Goal: Task Accomplishment & Management: Use online tool/utility

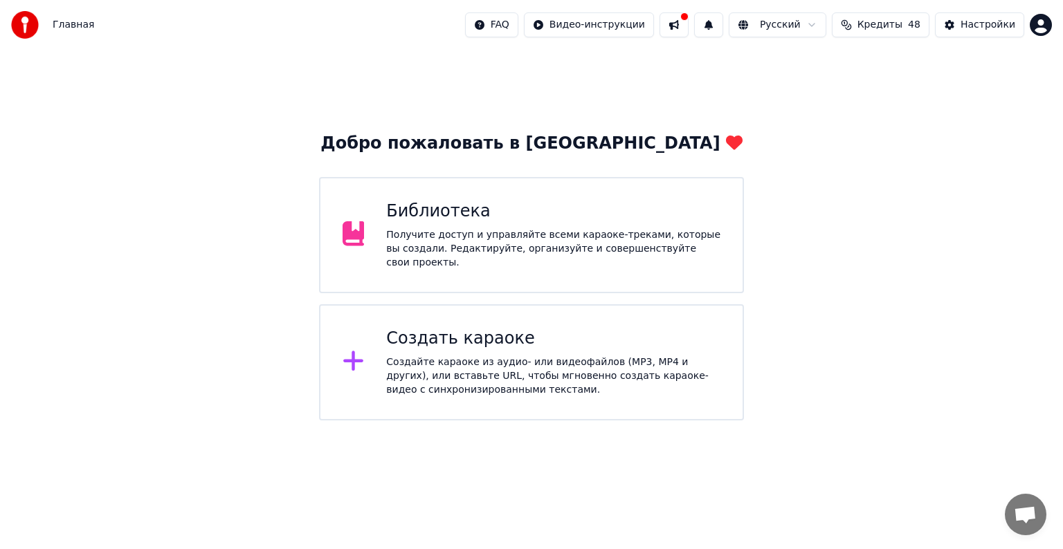
click at [511, 339] on div "Создать караоке" at bounding box center [553, 339] width 334 height 22
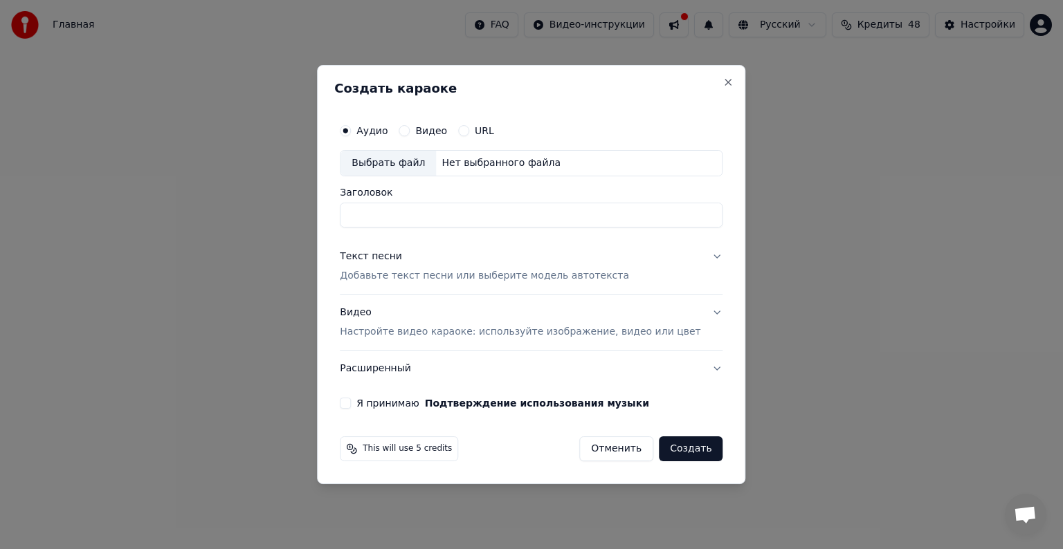
click at [396, 167] on div "Выбрать файл" at bounding box center [387, 163] width 95 height 25
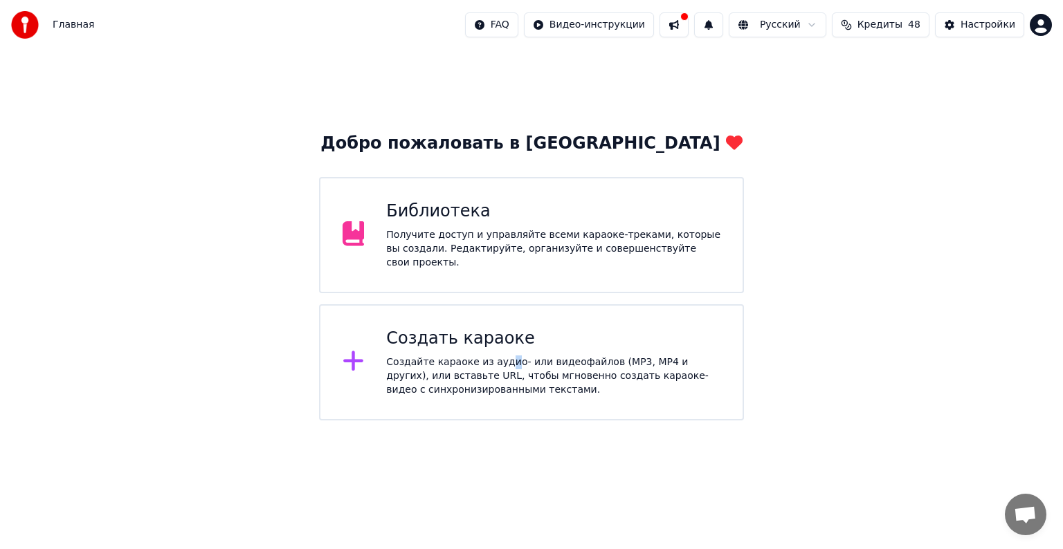
click at [499, 356] on div "Создайте караоке из аудио- или видеофайлов (MP3, MP4 и других), или вставьте UR…" at bounding box center [553, 377] width 334 height 42
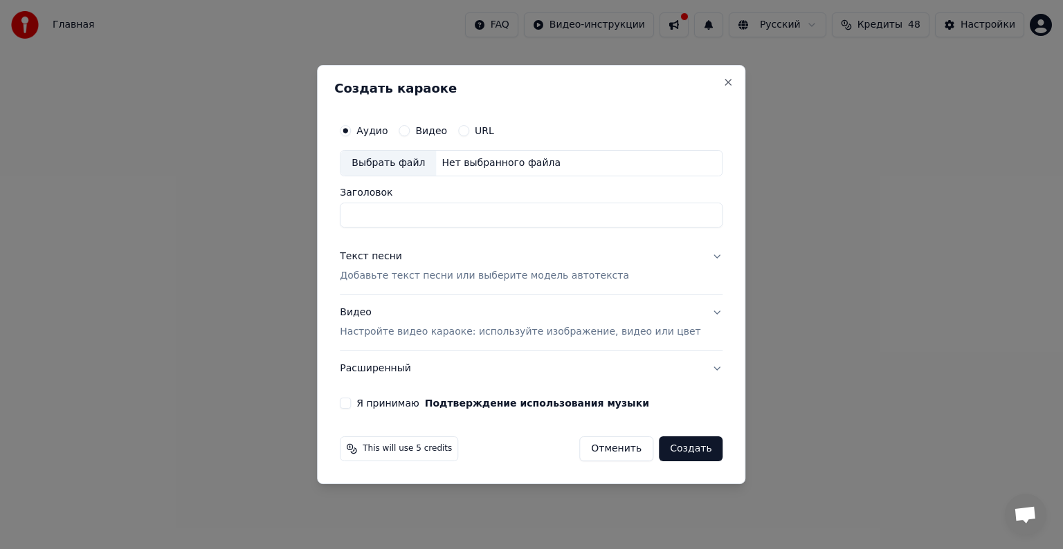
click at [380, 160] on div "Выбрать файл" at bounding box center [387, 163] width 95 height 25
type input "**********"
click at [417, 272] on p "Добавьте текст песни или выберите модель автотекста" at bounding box center [484, 276] width 289 height 14
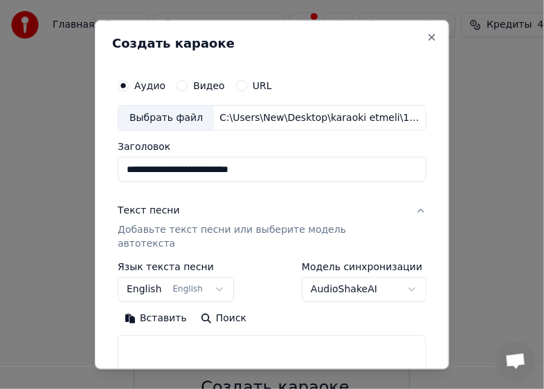
click at [142, 308] on button "Вставить" at bounding box center [156, 319] width 76 height 22
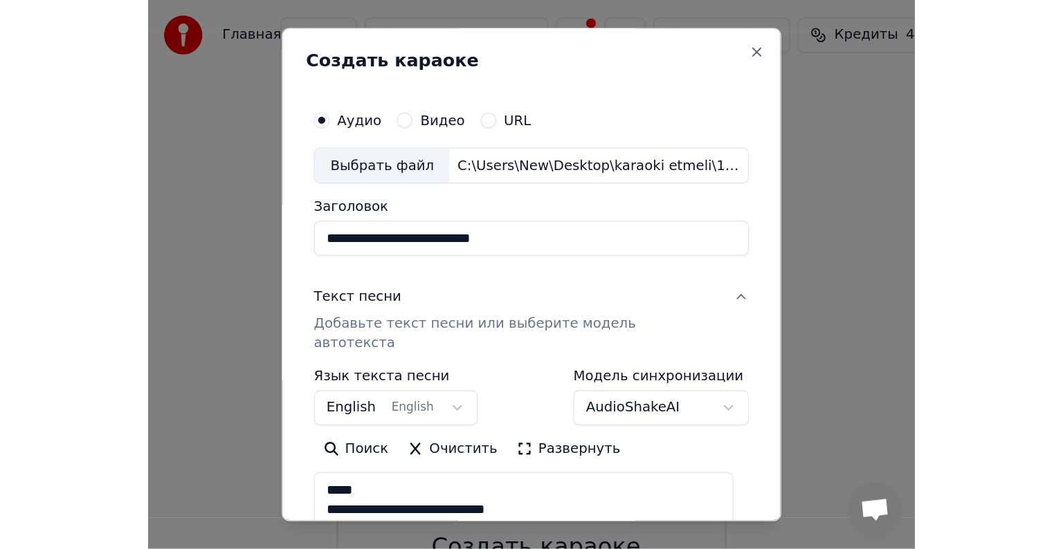
scroll to position [210, 0]
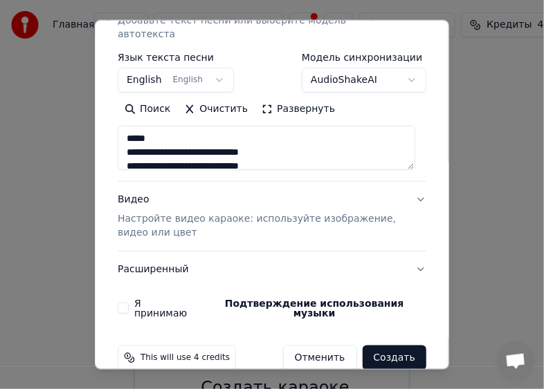
click at [178, 216] on p "Настройте видео караоке: используйте изображение, видео или цвет" at bounding box center [261, 226] width 286 height 28
type textarea "**********"
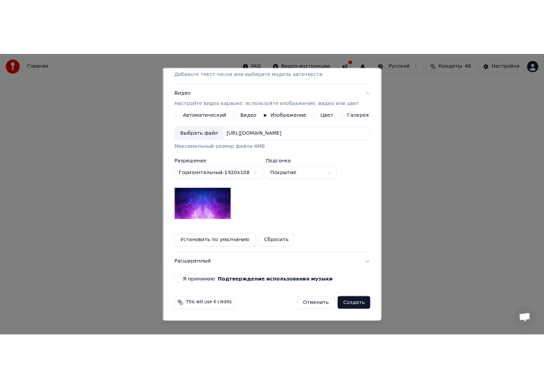
scroll to position [196, 0]
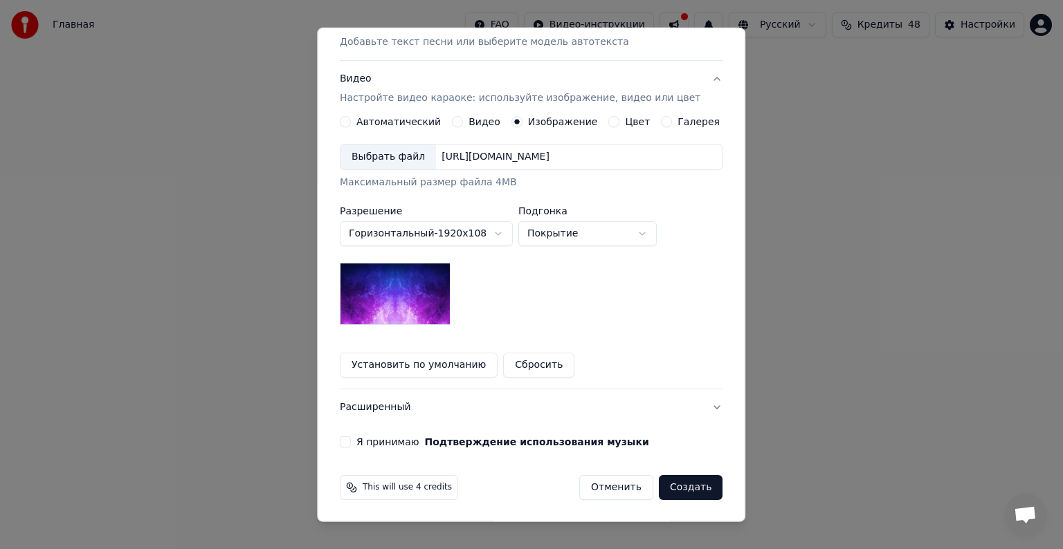
click at [412, 152] on div "Выбрать файл" at bounding box center [387, 157] width 95 height 25
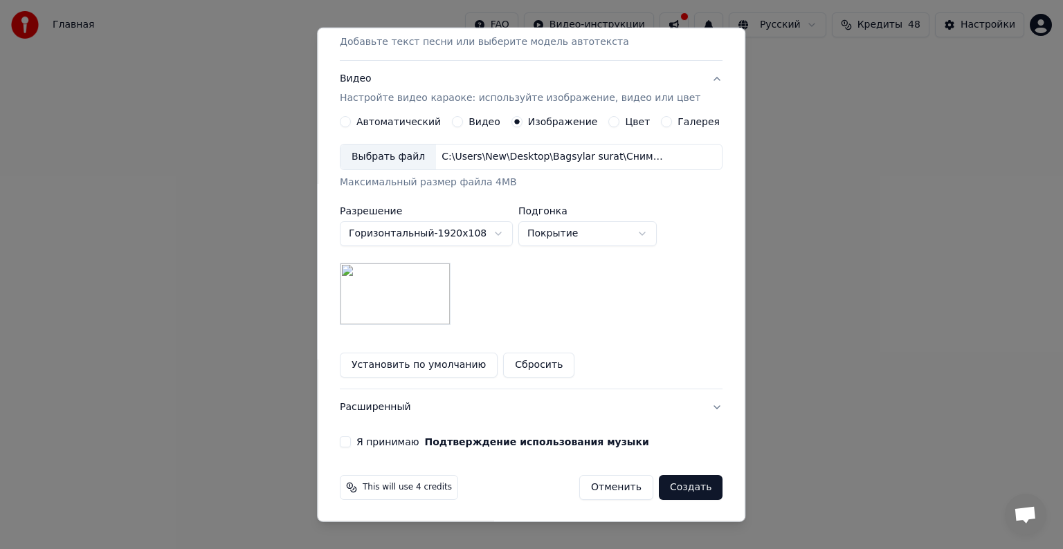
click at [351, 441] on button "Я принимаю Подтверждение использования музыки" at bounding box center [345, 442] width 11 height 11
click at [665, 486] on button "Создать" at bounding box center [691, 487] width 64 height 25
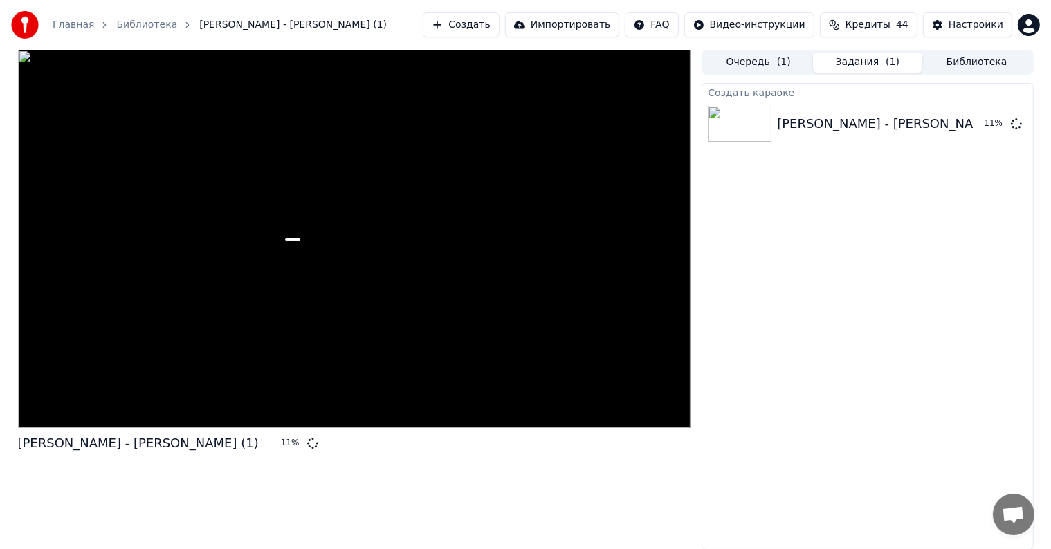
click at [499, 18] on button "Создать" at bounding box center [461, 24] width 76 height 25
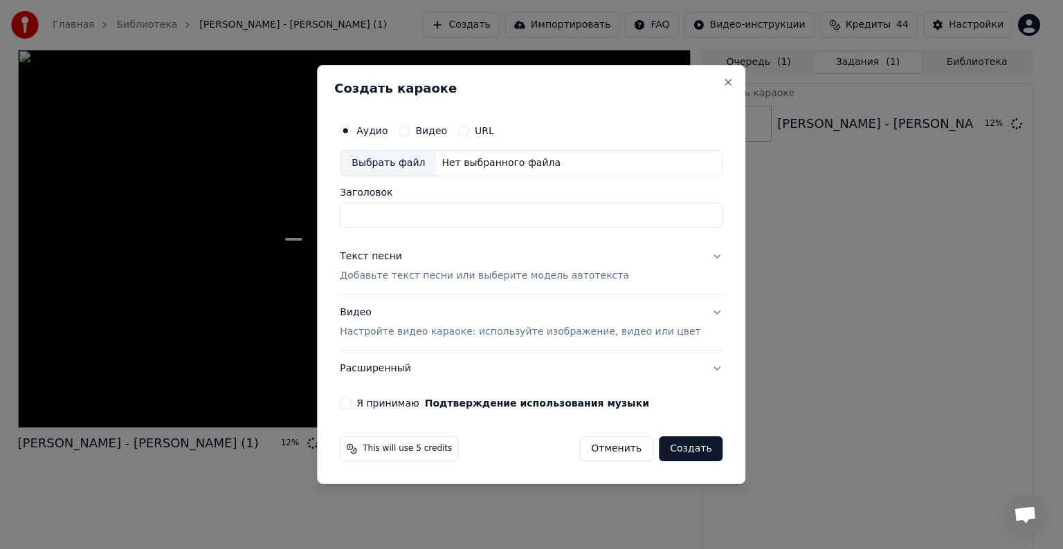
click at [401, 163] on div "Выбрать файл" at bounding box center [387, 163] width 95 height 25
type input "**********"
click at [418, 276] on p "Добавьте текст песни или выберите модель автотекста" at bounding box center [484, 276] width 289 height 14
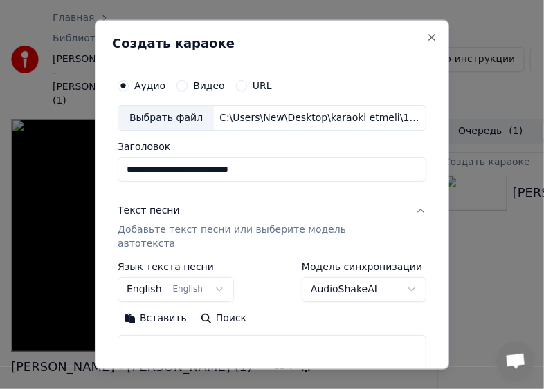
drag, startPoint x: 169, startPoint y: 313, endPoint x: 174, endPoint y: 301, distance: 12.7
click at [169, 312] on button "Вставить" at bounding box center [156, 319] width 76 height 22
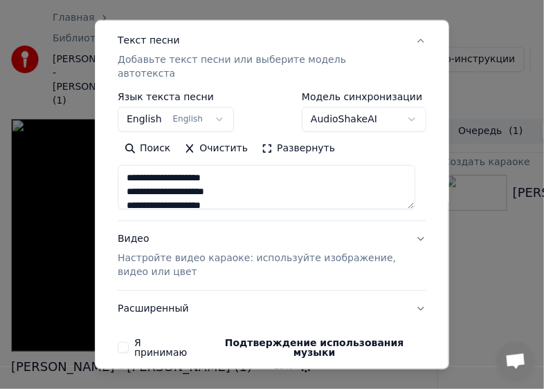
scroll to position [210, 0]
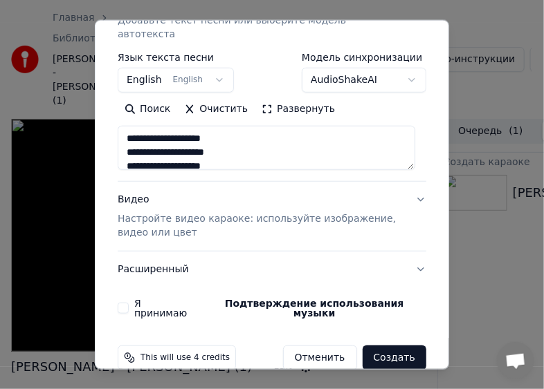
click at [217, 197] on div "Видео Настройте видео караоке: используйте изображение, видео или цвет" at bounding box center [261, 216] width 286 height 47
type textarea "**********"
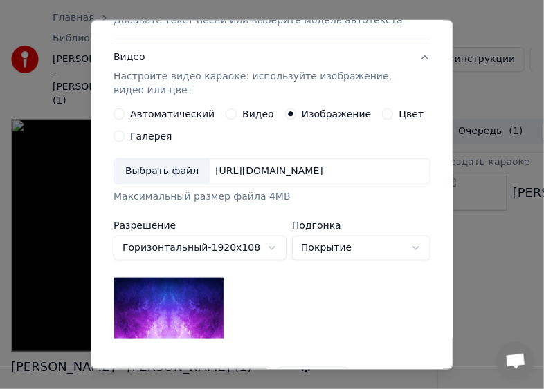
click at [151, 166] on div "Выбрать файл" at bounding box center [161, 171] width 95 height 25
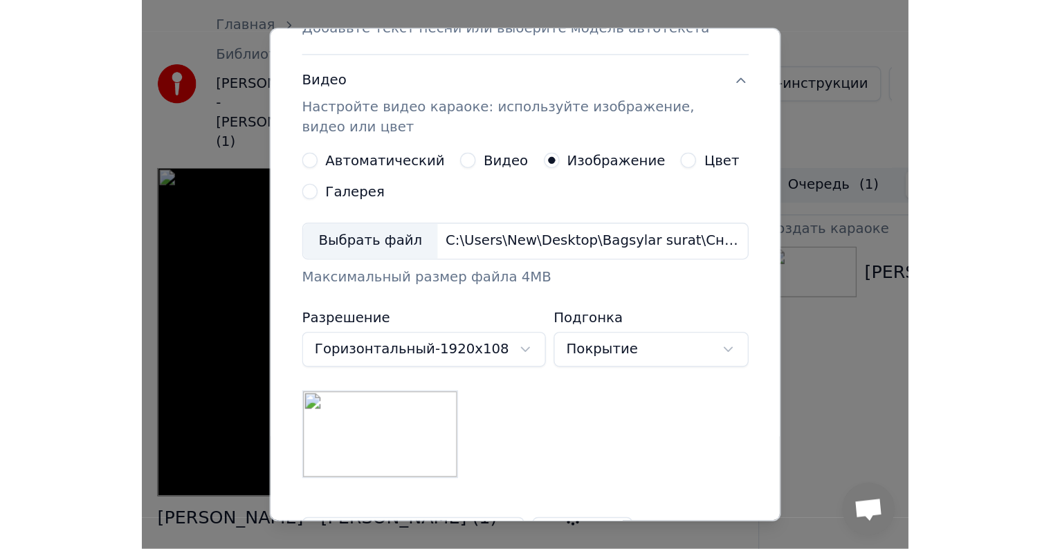
scroll to position [376, 0]
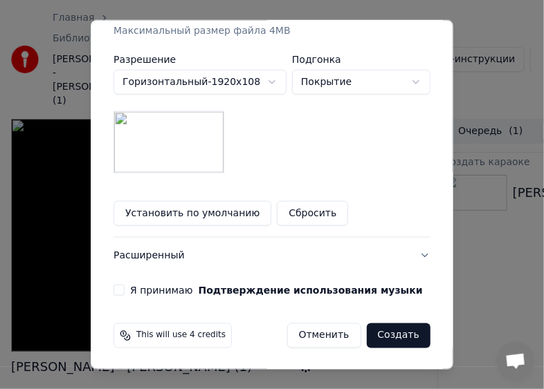
drag, startPoint x: 115, startPoint y: 293, endPoint x: 135, endPoint y: 292, distance: 20.1
click at [115, 293] on button "Я принимаю Подтверждение использования музыки" at bounding box center [118, 290] width 11 height 11
drag, startPoint x: 396, startPoint y: 334, endPoint x: 410, endPoint y: 304, distance: 33.4
click at [396, 333] on button "Создать" at bounding box center [399, 336] width 64 height 25
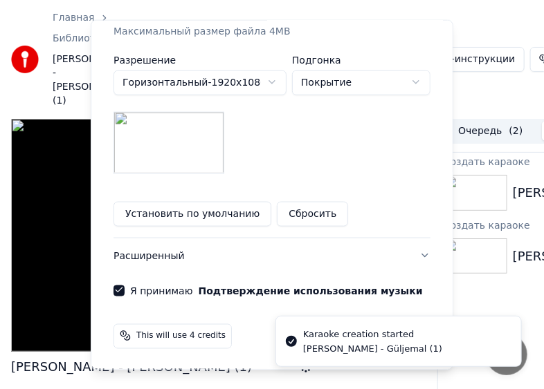
scroll to position [196, 0]
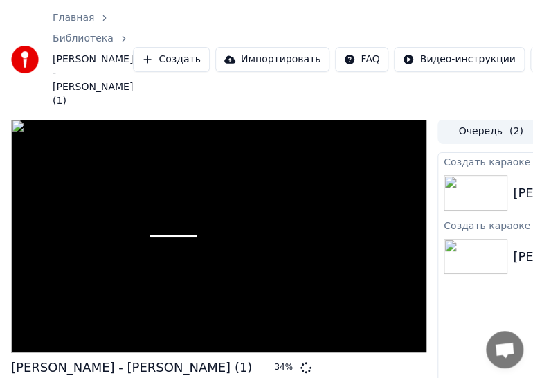
click at [133, 53] on button "Создать" at bounding box center [171, 59] width 76 height 25
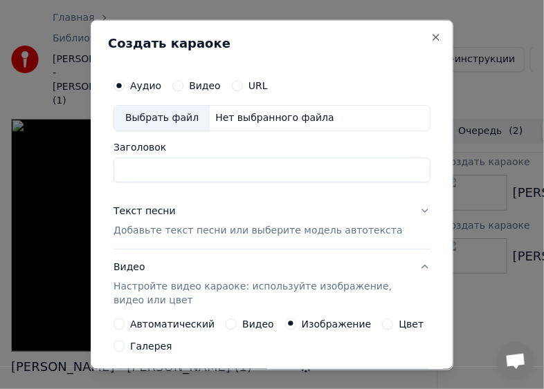
click at [151, 118] on div "Выбрать файл" at bounding box center [161, 117] width 95 height 25
type input "**********"
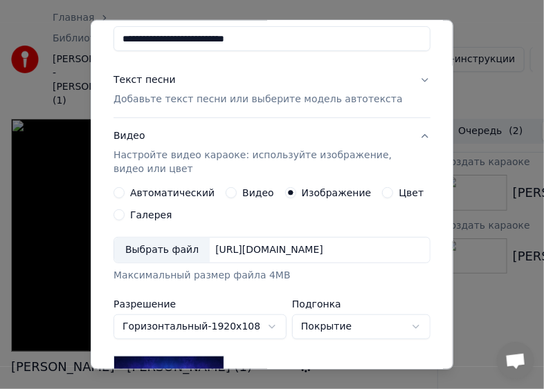
scroll to position [138, 0]
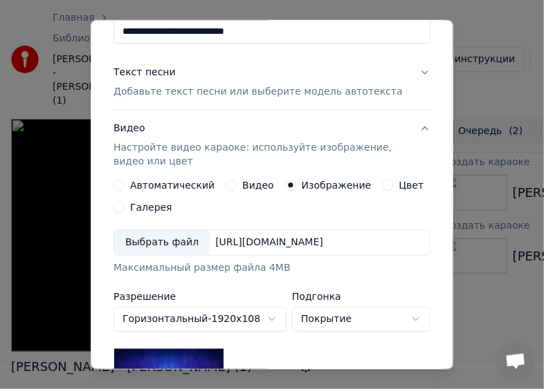
click at [194, 93] on p "Добавьте текст песни или выберите модель автотекста" at bounding box center [257, 92] width 289 height 14
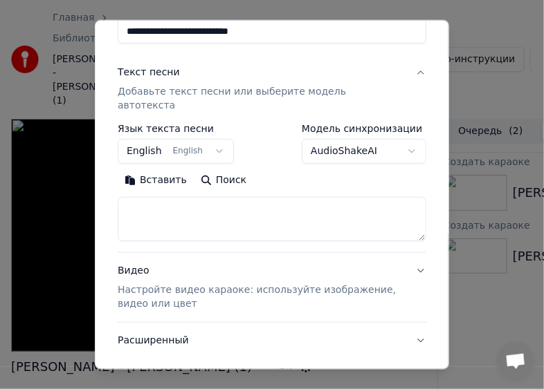
click at [163, 169] on button "Вставить" at bounding box center [156, 180] width 76 height 22
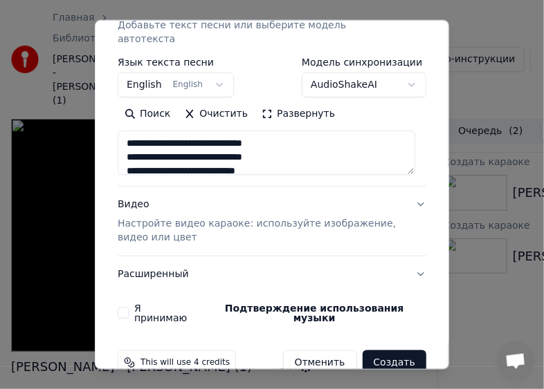
scroll to position [210, 0]
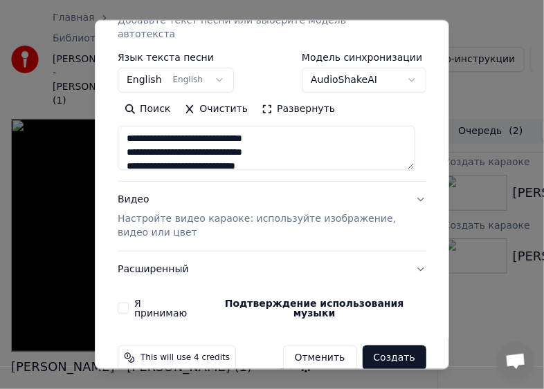
click at [181, 212] on p "Настройте видео караоке: используйте изображение, видео или цвет" at bounding box center [261, 226] width 286 height 28
type textarea "**********"
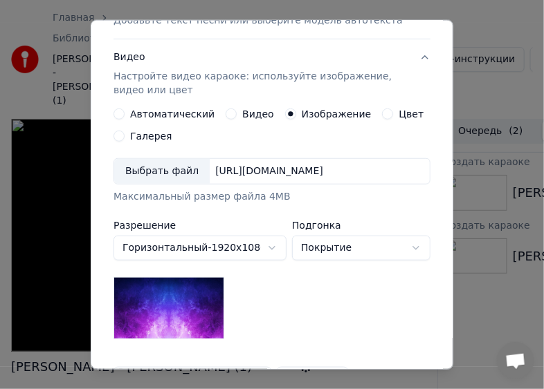
click at [170, 176] on div "Выбрать файл" at bounding box center [161, 171] width 95 height 25
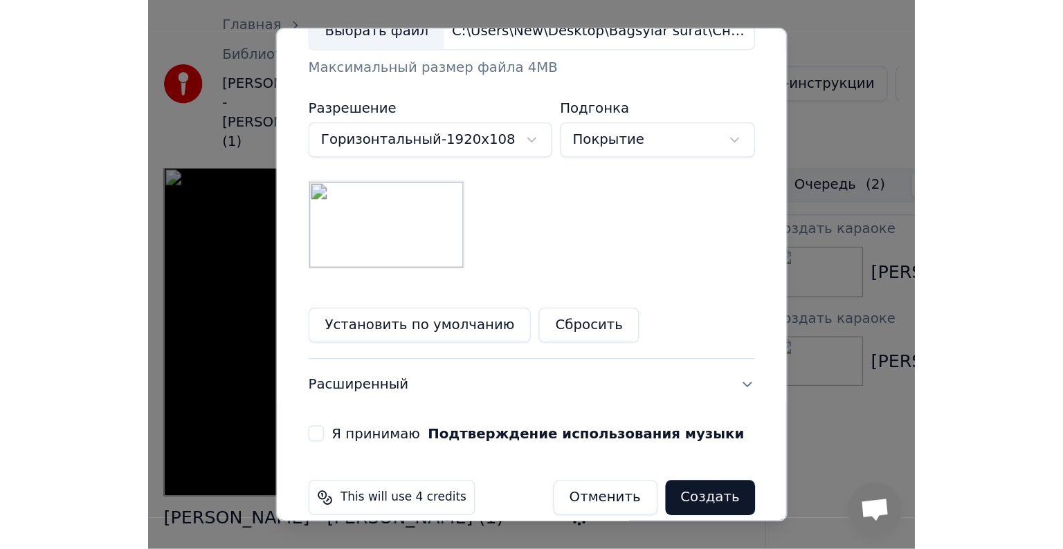
scroll to position [376, 0]
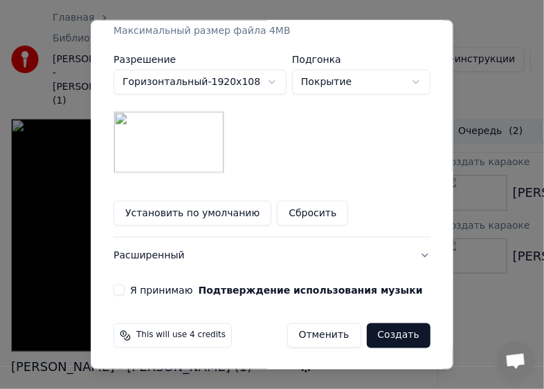
click at [116, 288] on button "Я принимаю Подтверждение использования музыки" at bounding box center [118, 290] width 11 height 11
click at [396, 327] on button "Создать" at bounding box center [399, 336] width 64 height 25
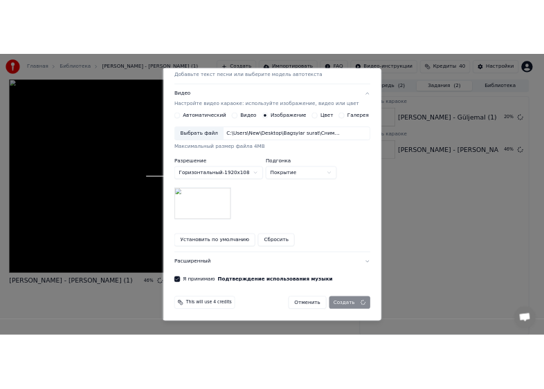
scroll to position [196, 0]
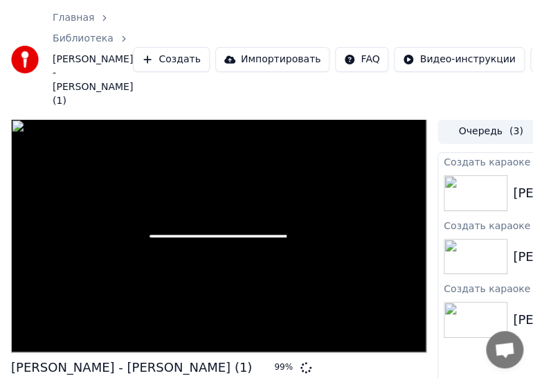
click at [169, 47] on button "Создать" at bounding box center [171, 59] width 76 height 25
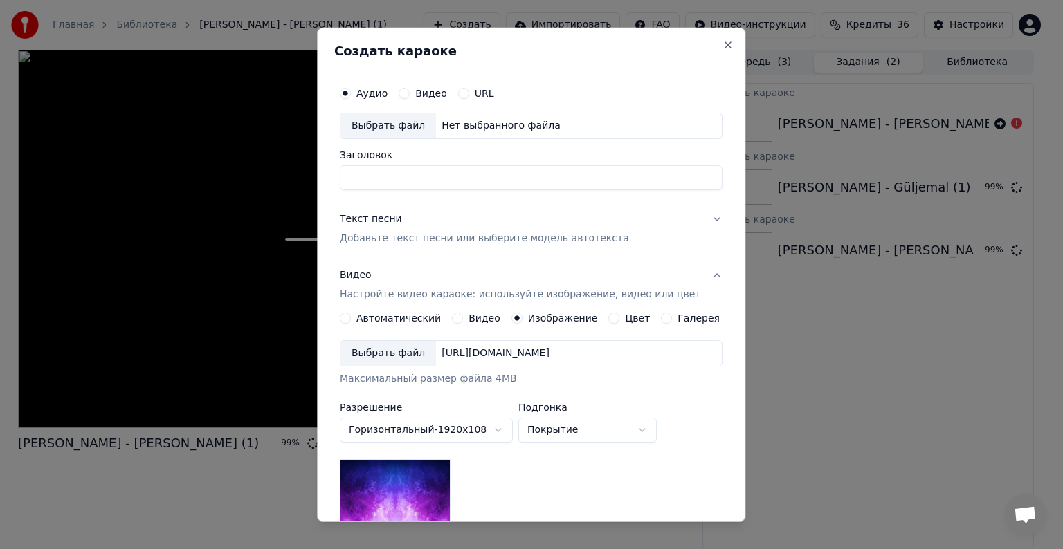
click at [405, 129] on div "Выбрать файл" at bounding box center [387, 125] width 95 height 25
type input "**********"
click at [410, 235] on p "Добавьте текст песни или выберите модель автотекста" at bounding box center [484, 239] width 289 height 14
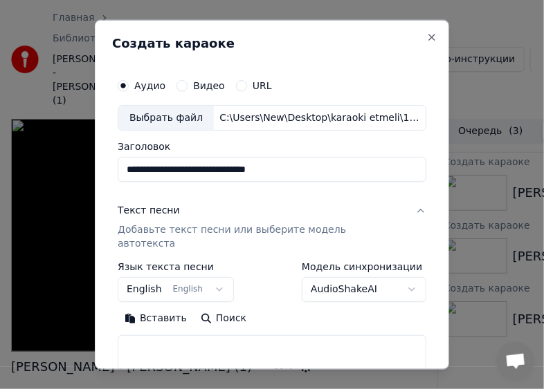
click at [154, 308] on button "Вставить" at bounding box center [156, 319] width 76 height 22
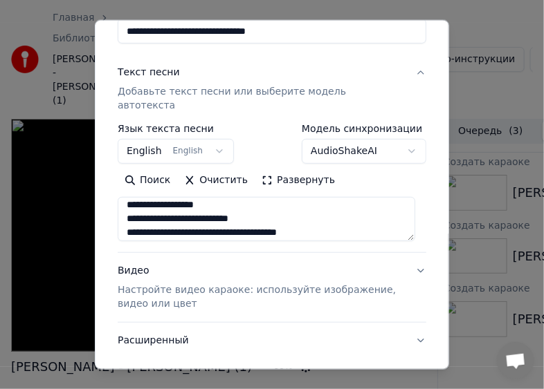
scroll to position [69, 0]
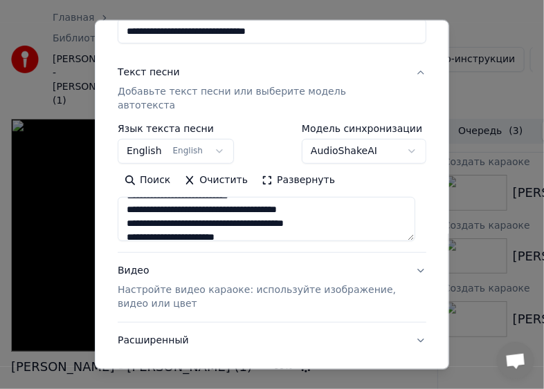
click at [119, 284] on p "Настройте видео караоке: используйте изображение, видео или цвет" at bounding box center [261, 298] width 286 height 28
type textarea "**********"
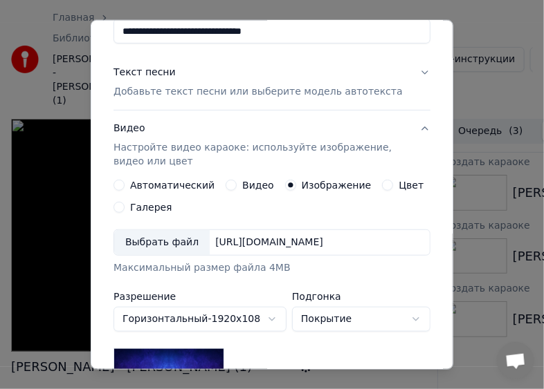
click at [133, 244] on div "Выбрать файл" at bounding box center [161, 242] width 95 height 25
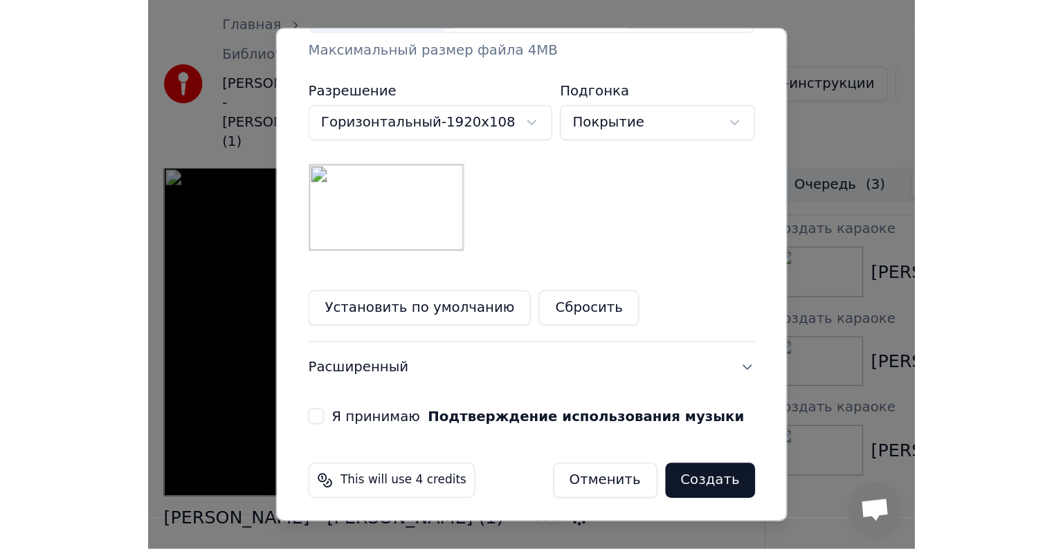
scroll to position [376, 0]
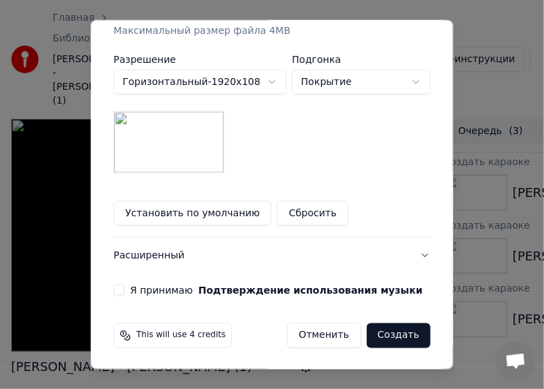
click at [113, 294] on button "Я принимаю Подтверждение использования музыки" at bounding box center [118, 290] width 11 height 11
drag, startPoint x: 382, startPoint y: 334, endPoint x: 383, endPoint y: 313, distance: 20.8
click at [382, 333] on button "Создать" at bounding box center [399, 336] width 64 height 25
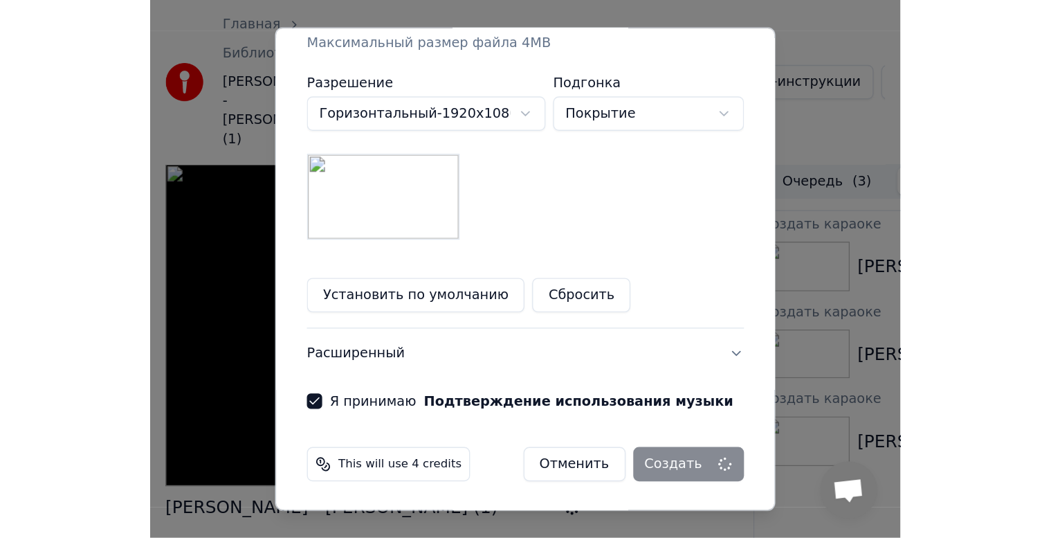
scroll to position [196, 0]
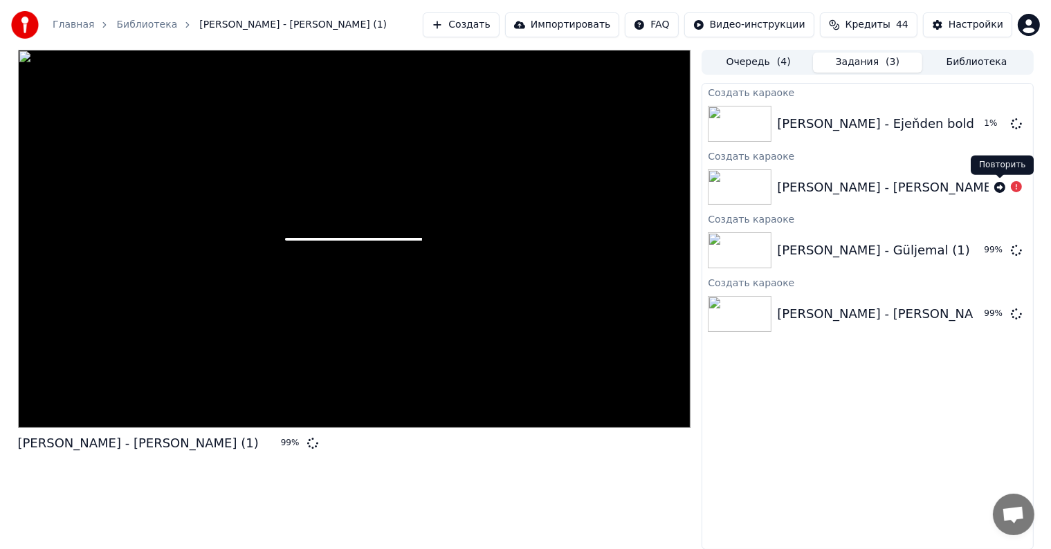
click at [998, 190] on icon at bounding box center [999, 187] width 11 height 11
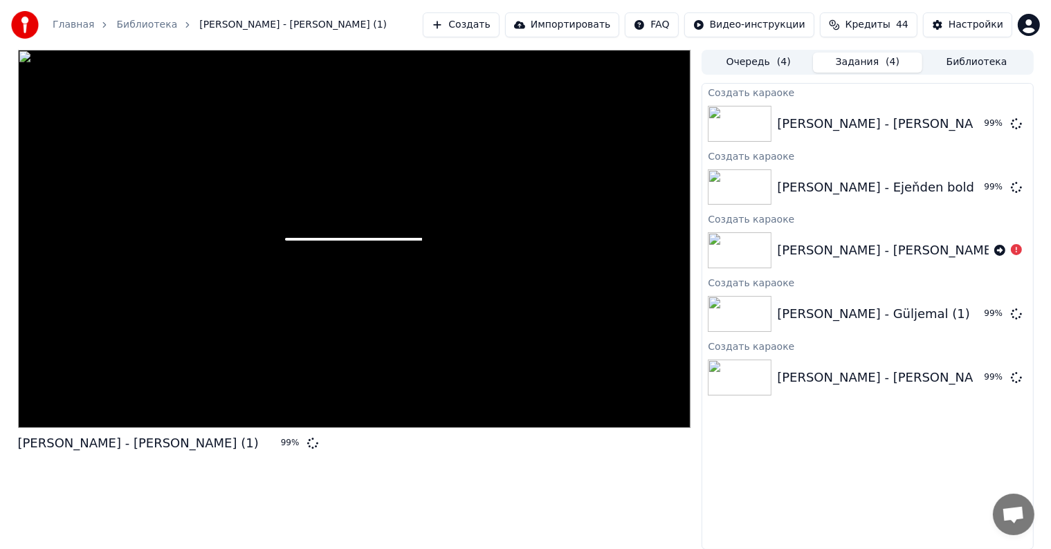
drag, startPoint x: 0, startPoint y: 285, endPoint x: 0, endPoint y: 257, distance: 27.7
click at [0, 283] on div "Hemra Rejepow - Aý gelin (1) 99 % Очередь ( 4 ) Задания ( 4 ) Библиотека Созда…" at bounding box center [525, 300] width 1051 height 500
click at [446, 336] on div at bounding box center [354, 239] width 673 height 378
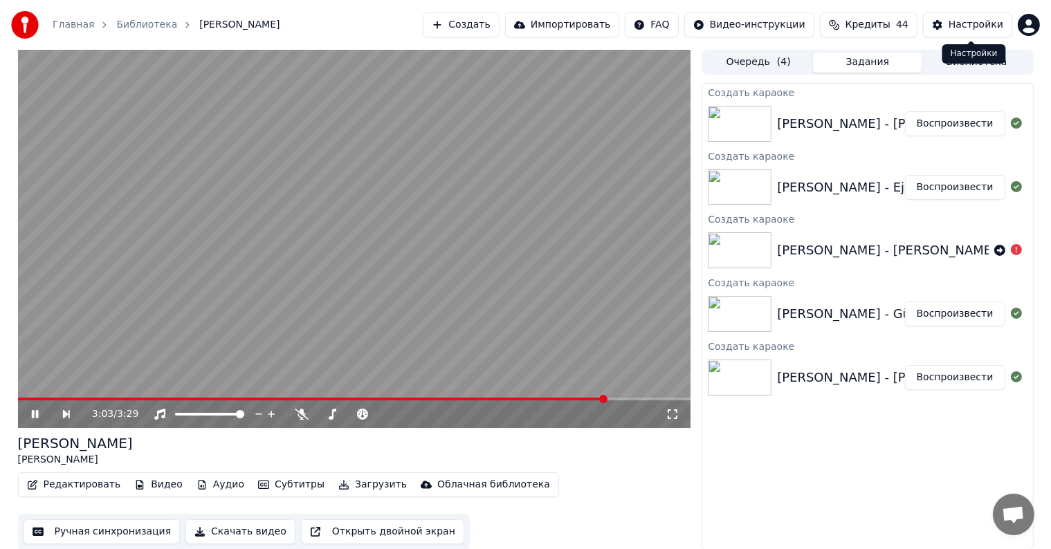
click at [966, 64] on button "Библиотека" at bounding box center [976, 63] width 109 height 20
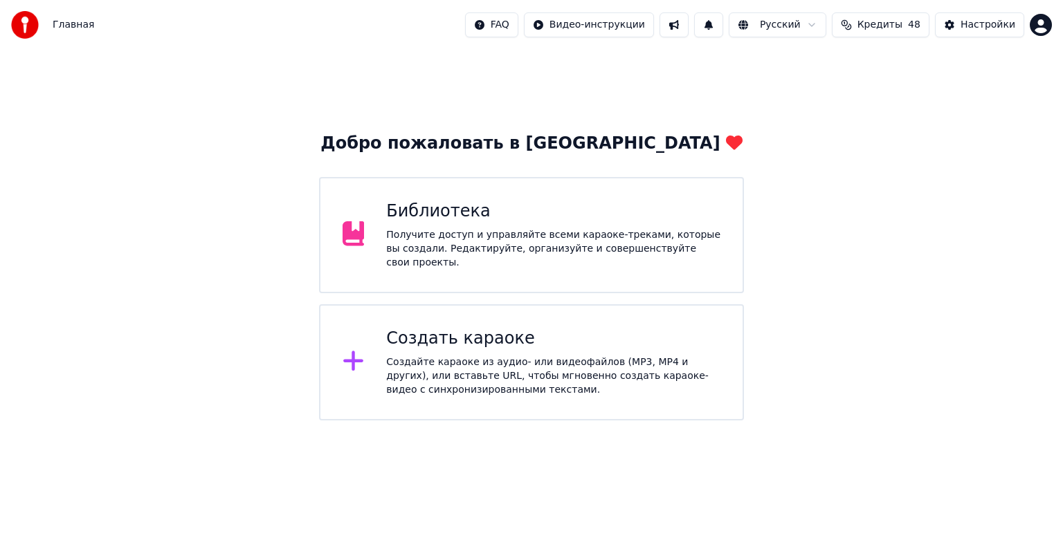
click at [567, 215] on div "Библиотека" at bounding box center [553, 212] width 334 height 22
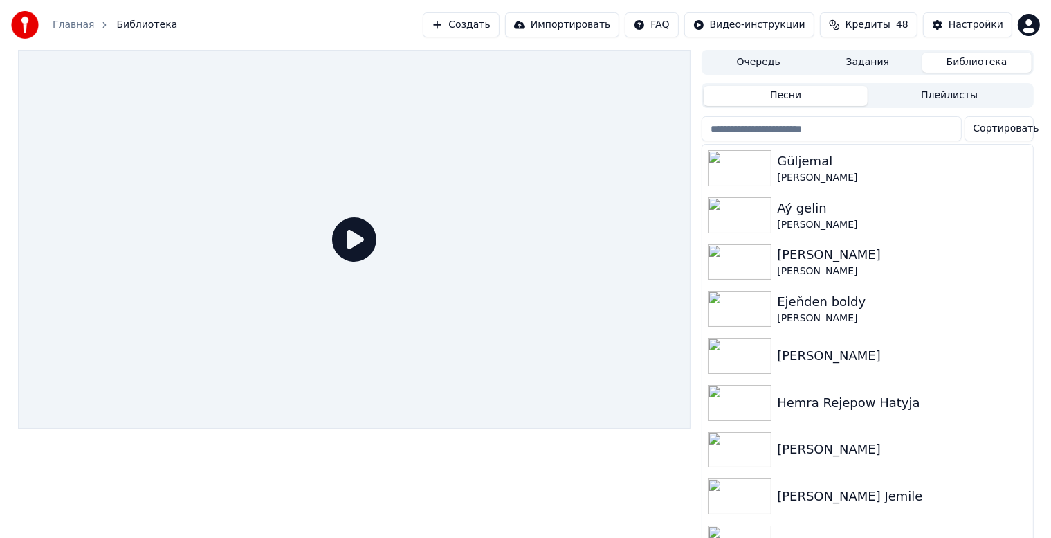
click at [959, 62] on button "Библиотека" at bounding box center [976, 63] width 109 height 20
click at [870, 24] on span "Кредиты" at bounding box center [867, 25] width 45 height 14
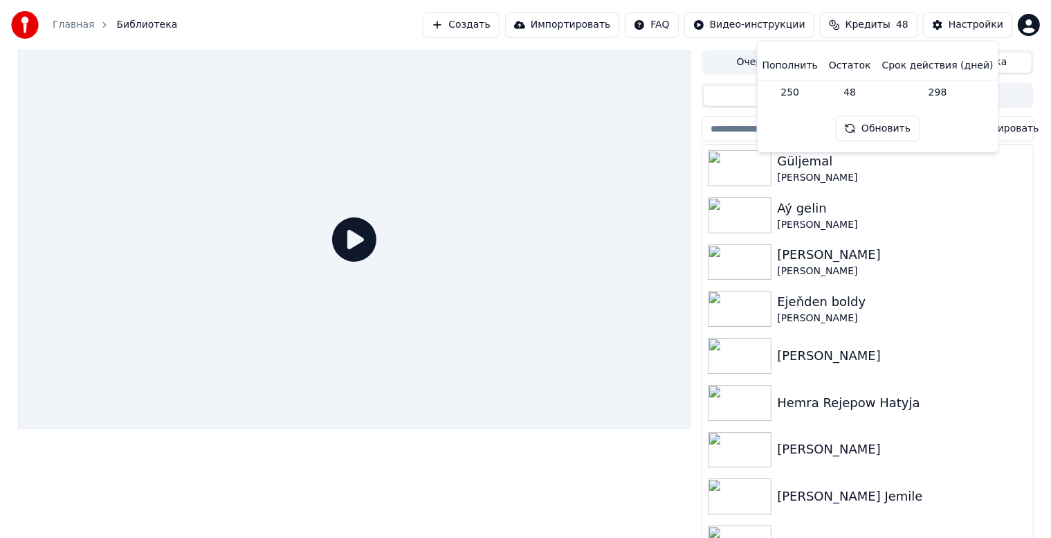
click at [505, 196] on div at bounding box center [354, 239] width 673 height 378
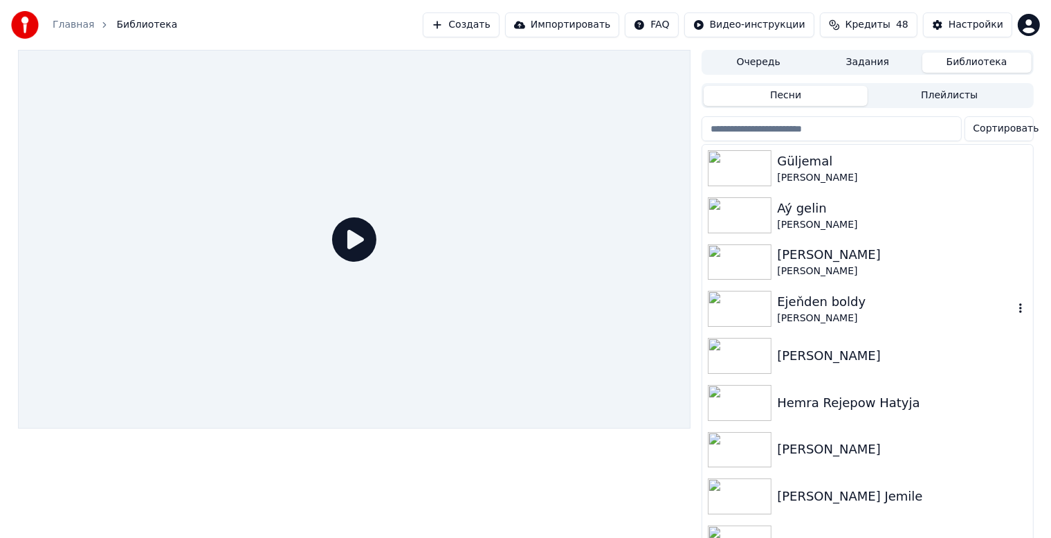
click at [873, 311] on div "[PERSON_NAME]" at bounding box center [895, 318] width 236 height 14
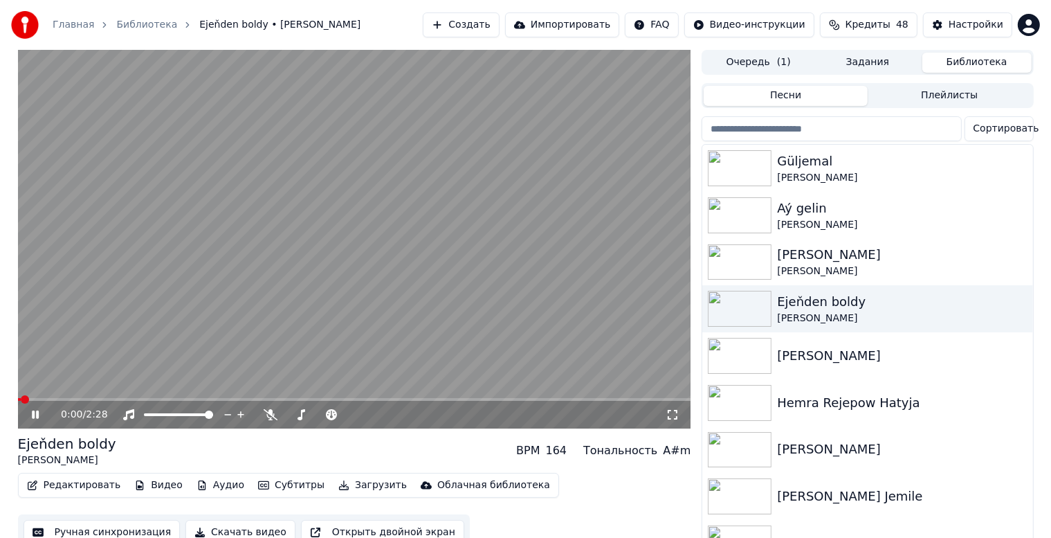
click at [35, 412] on icon at bounding box center [45, 414] width 33 height 11
click at [142, 525] on button "Ручная синхронизация" at bounding box center [102, 532] width 157 height 25
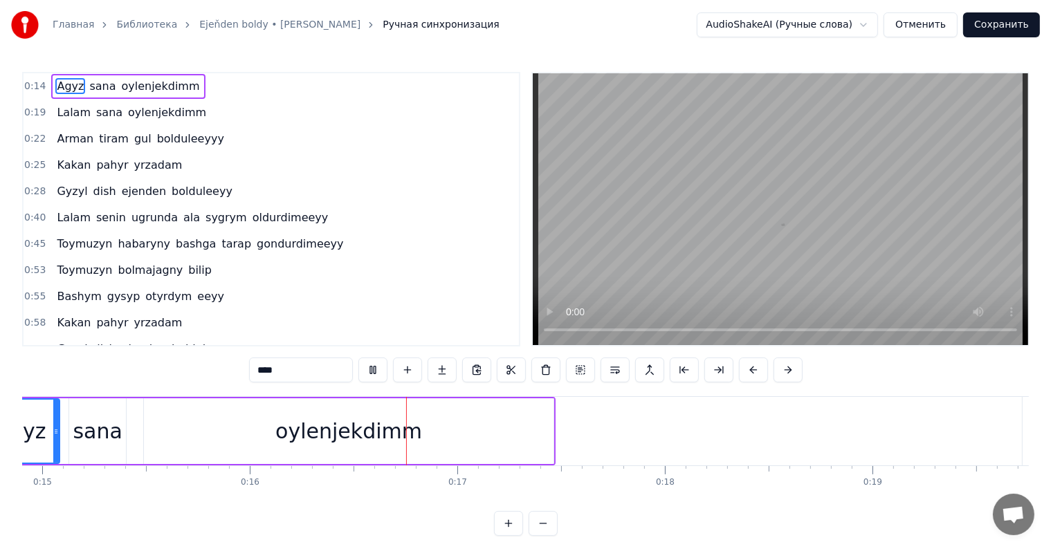
scroll to position [0, 3258]
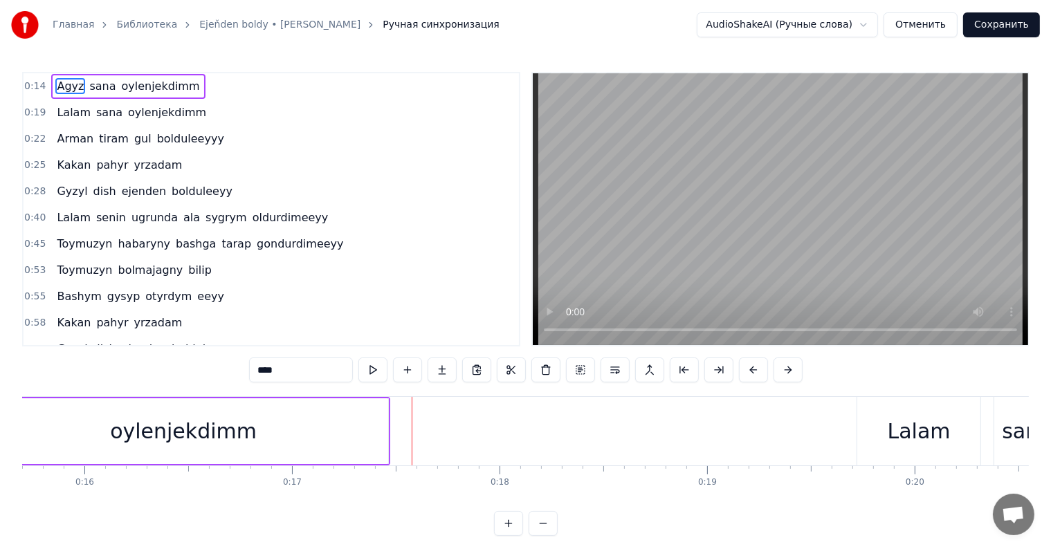
click at [269, 431] on div "oylenjekdimm" at bounding box center [184, 431] width 410 height 66
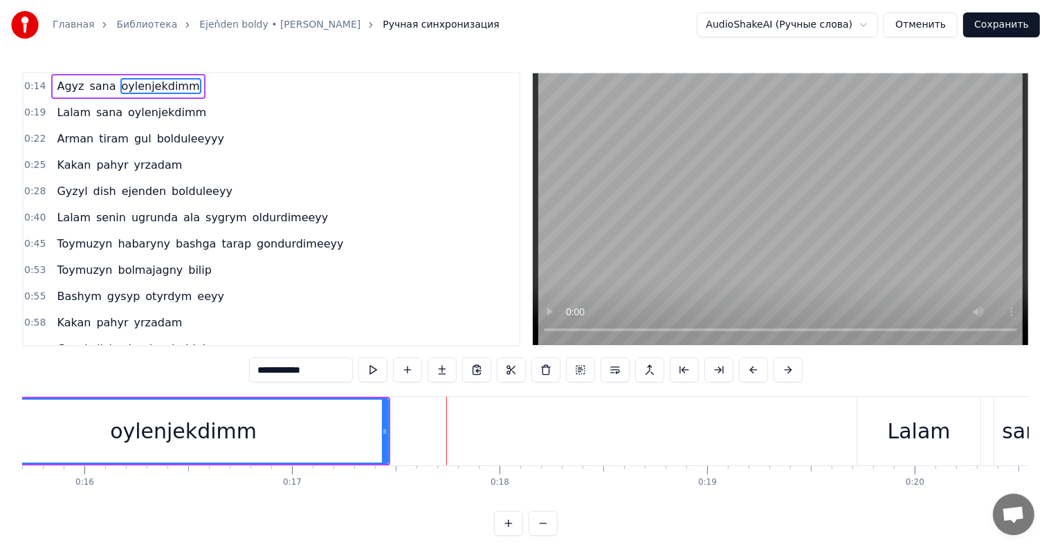
drag, startPoint x: 293, startPoint y: 441, endPoint x: 305, endPoint y: 441, distance: 11.8
click at [295, 441] on div "oylenjekdimm" at bounding box center [183, 431] width 408 height 63
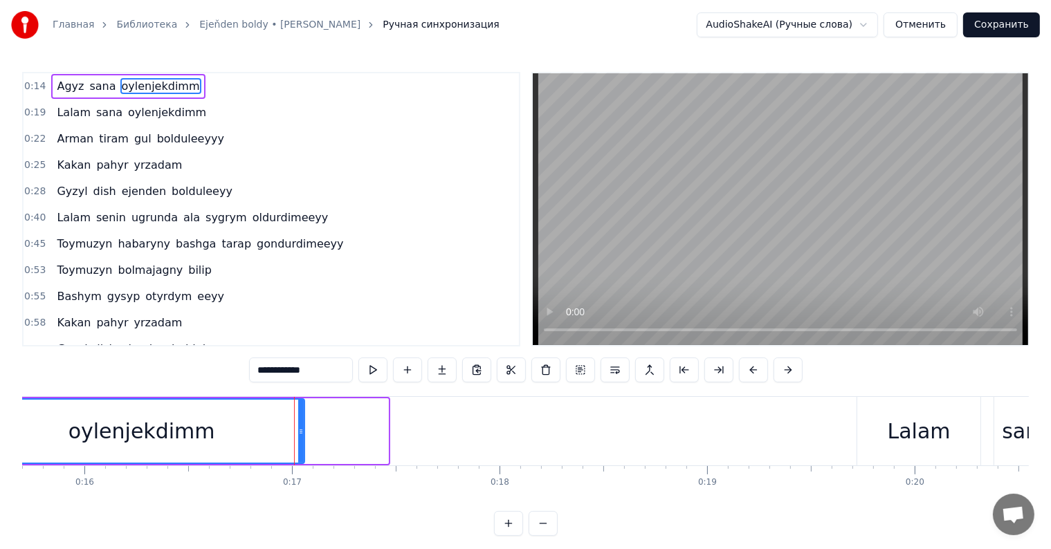
drag, startPoint x: 385, startPoint y: 432, endPoint x: 302, endPoint y: 457, distance: 87.1
click at [302, 457] on div at bounding box center [301, 431] width 6 height 63
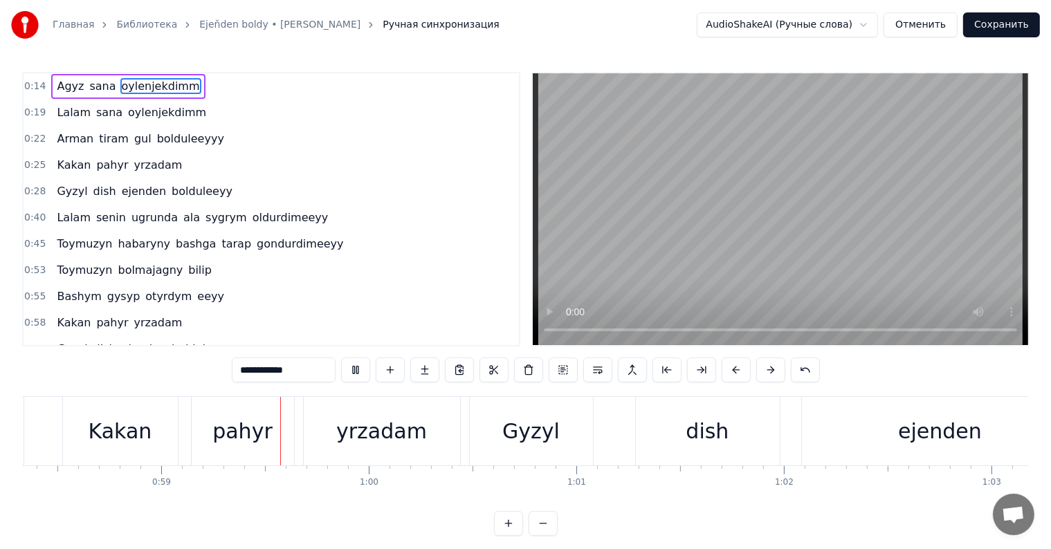
scroll to position [0, 12110]
click at [522, 430] on div "Gyzyl" at bounding box center [526, 431] width 57 height 31
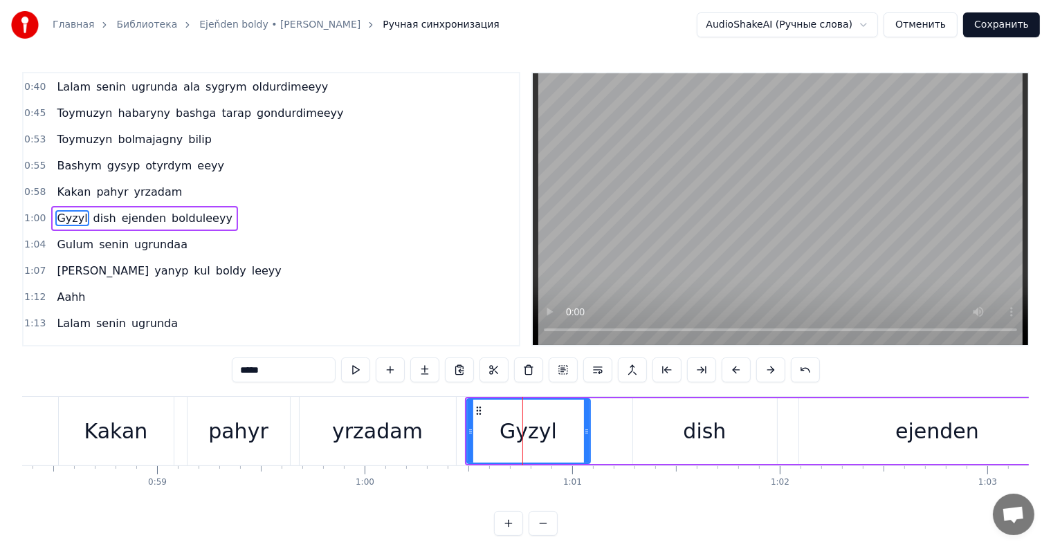
click at [370, 437] on div "yrzadam" at bounding box center [377, 431] width 91 height 31
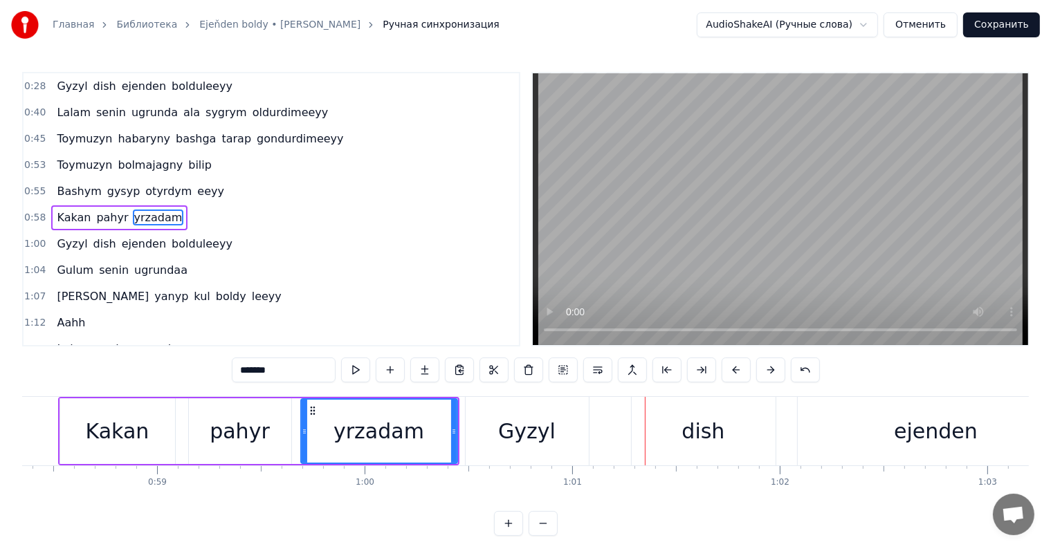
drag, startPoint x: 416, startPoint y: 433, endPoint x: 423, endPoint y: 425, distance: 10.8
click at [416, 433] on div "yrzadam" at bounding box center [378, 431] width 91 height 31
click at [639, 434] on div "dish" at bounding box center [704, 431] width 144 height 68
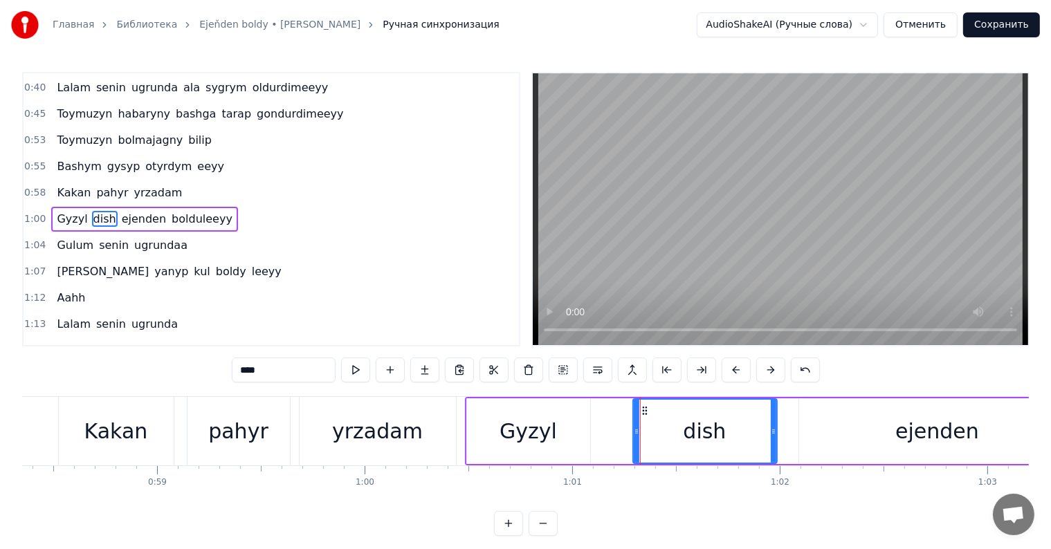
scroll to position [131, 0]
drag, startPoint x: 634, startPoint y: 428, endPoint x: 682, endPoint y: 452, distance: 54.1
click at [719, 434] on icon at bounding box center [720, 431] width 6 height 11
drag, startPoint x: 547, startPoint y: 446, endPoint x: 576, endPoint y: 439, distance: 30.5
click at [547, 446] on div "Gyzyl" at bounding box center [527, 431] width 57 height 31
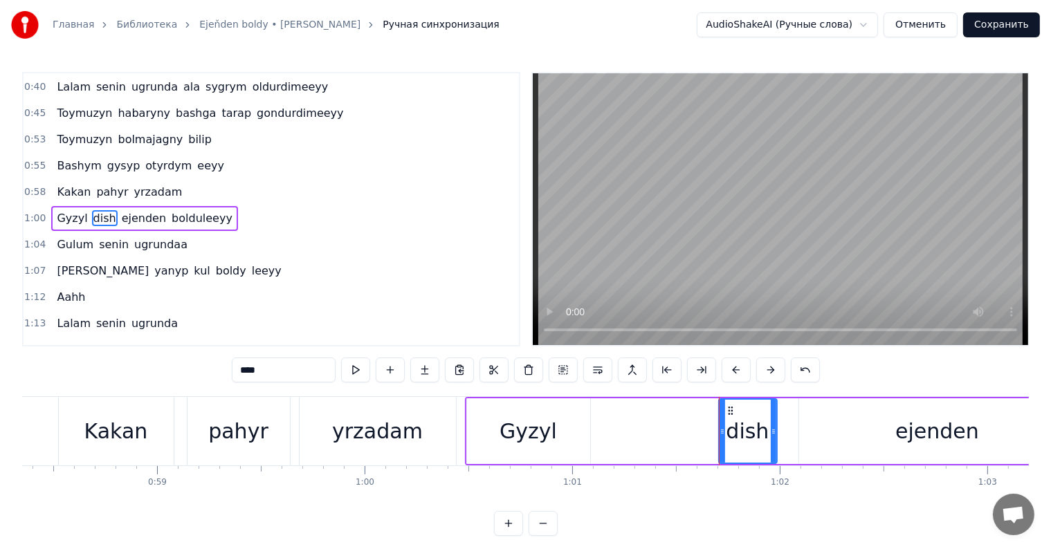
type input "*****"
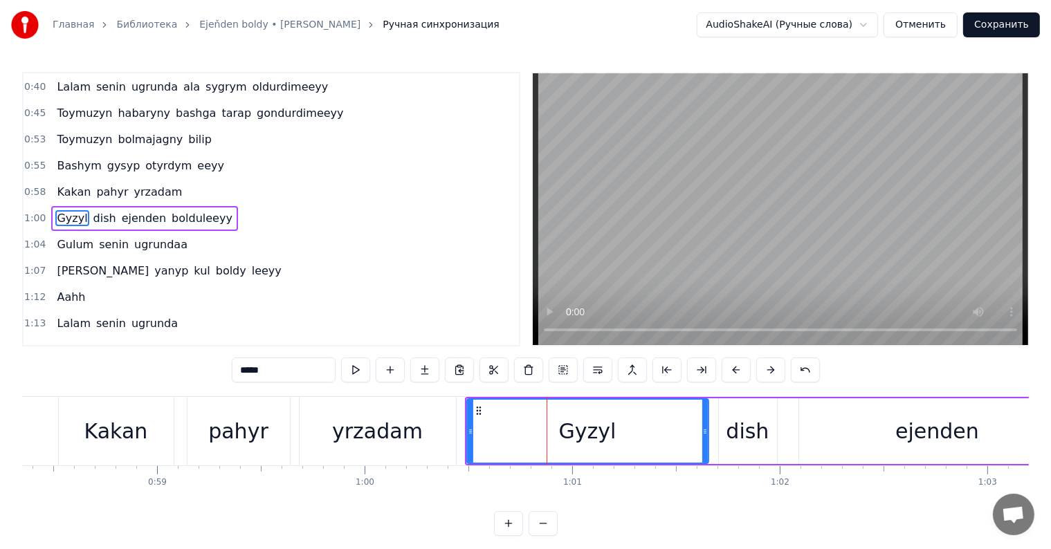
drag, startPoint x: 587, startPoint y: 432, endPoint x: 706, endPoint y: 451, distance: 119.9
click at [706, 451] on div at bounding box center [705, 431] width 6 height 63
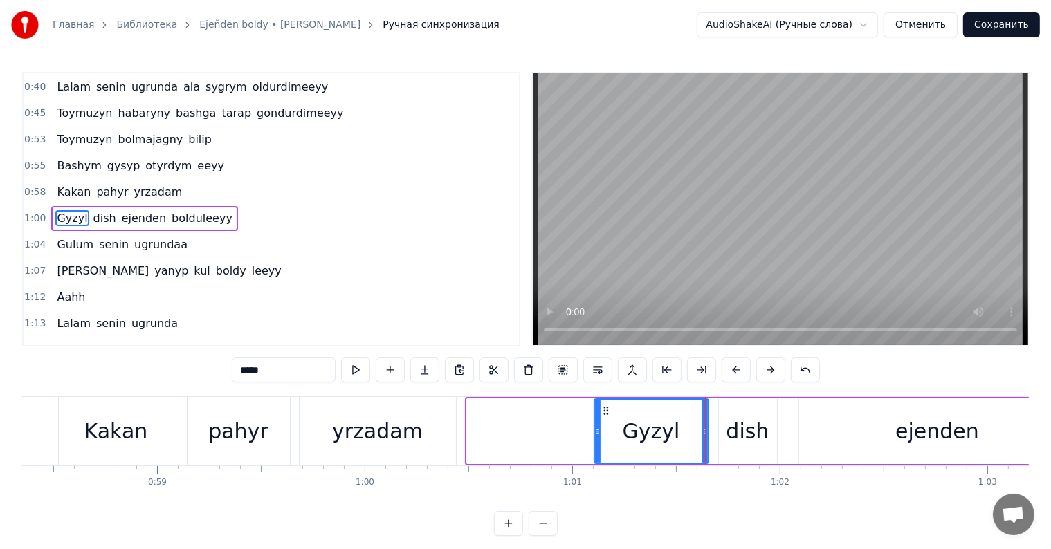
drag, startPoint x: 467, startPoint y: 432, endPoint x: 594, endPoint y: 447, distance: 128.2
click at [595, 447] on div at bounding box center [598, 431] width 6 height 63
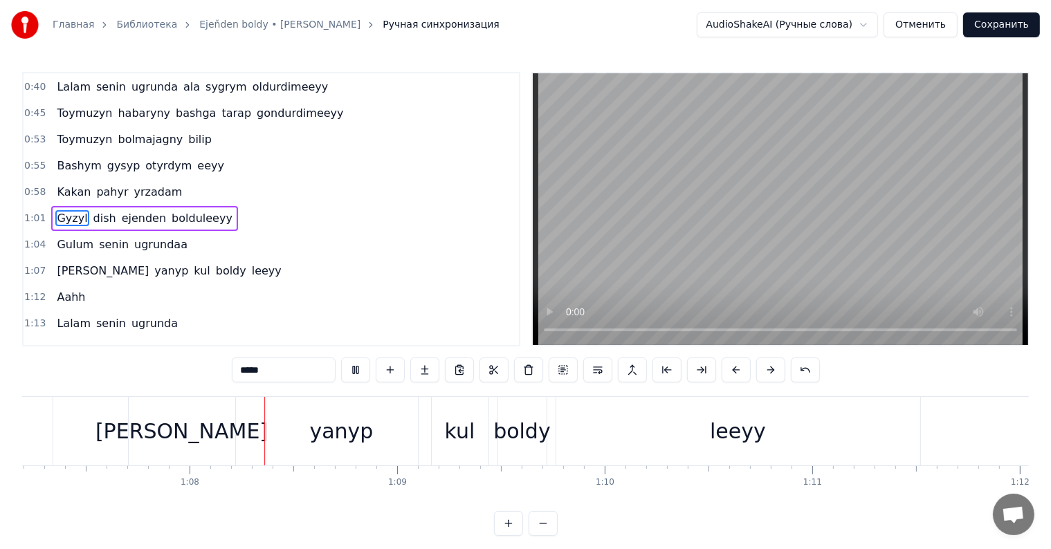
scroll to position [0, 13968]
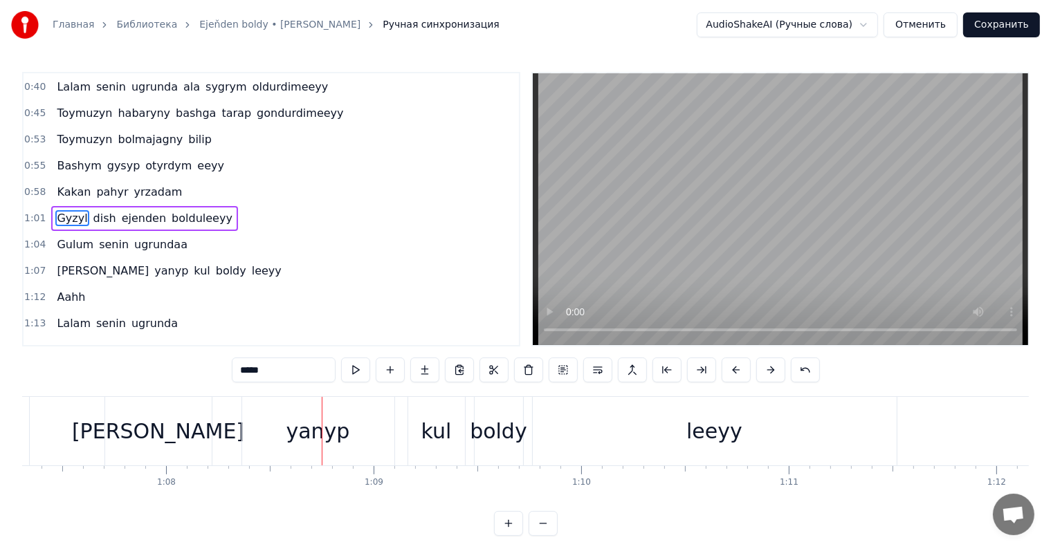
click at [147, 232] on div "Gulum senin ugrundaa" at bounding box center [122, 244] width 142 height 25
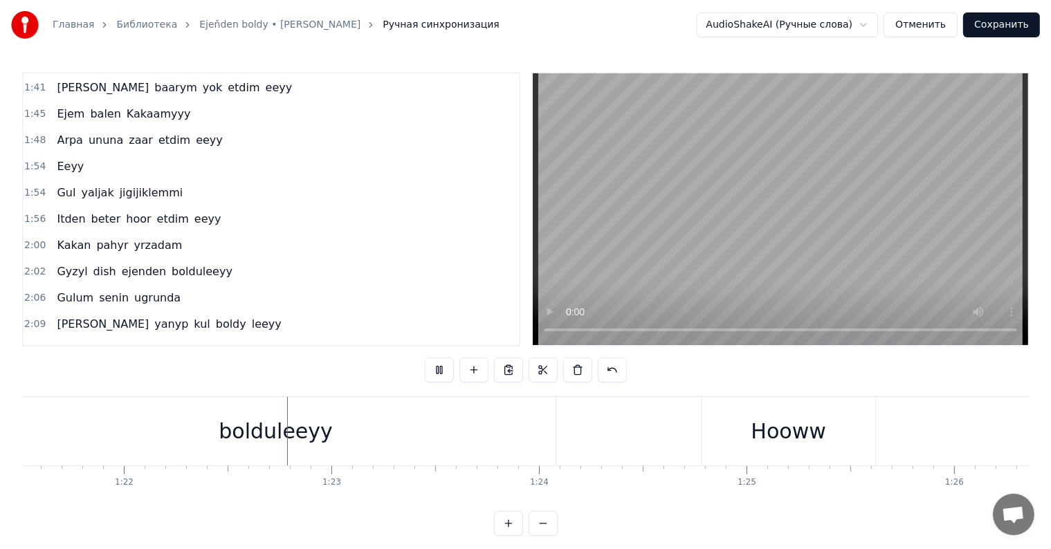
scroll to position [0, 16951]
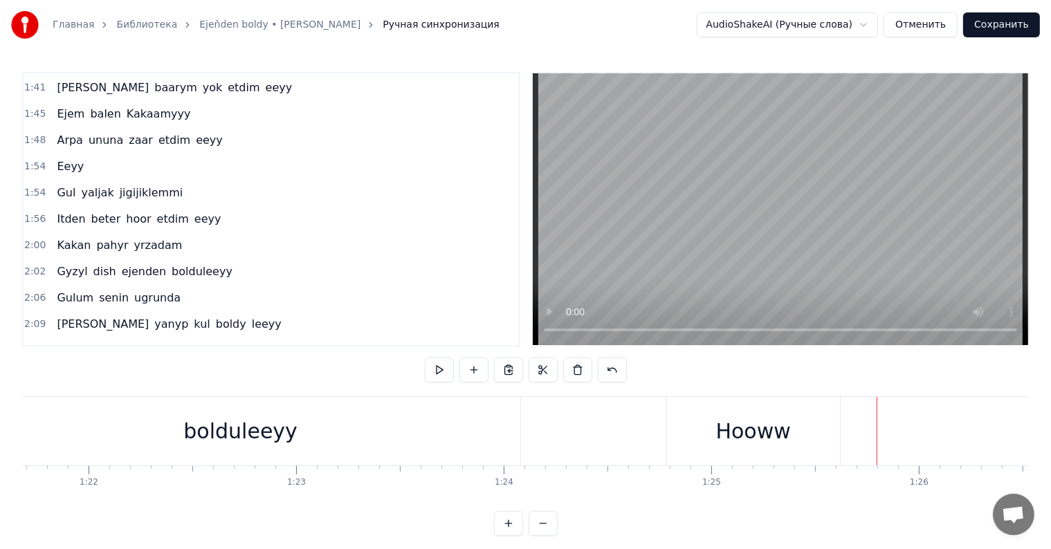
click at [731, 437] on div "Hooww" at bounding box center [753, 431] width 75 height 31
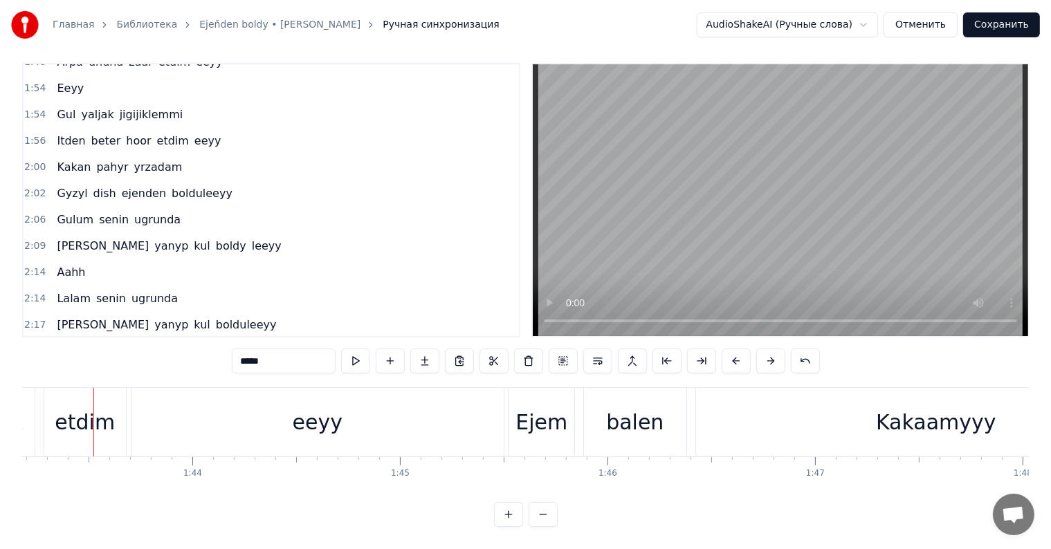
scroll to position [0, 21415]
click at [605, 423] on div "balen" at bounding box center [633, 422] width 102 height 68
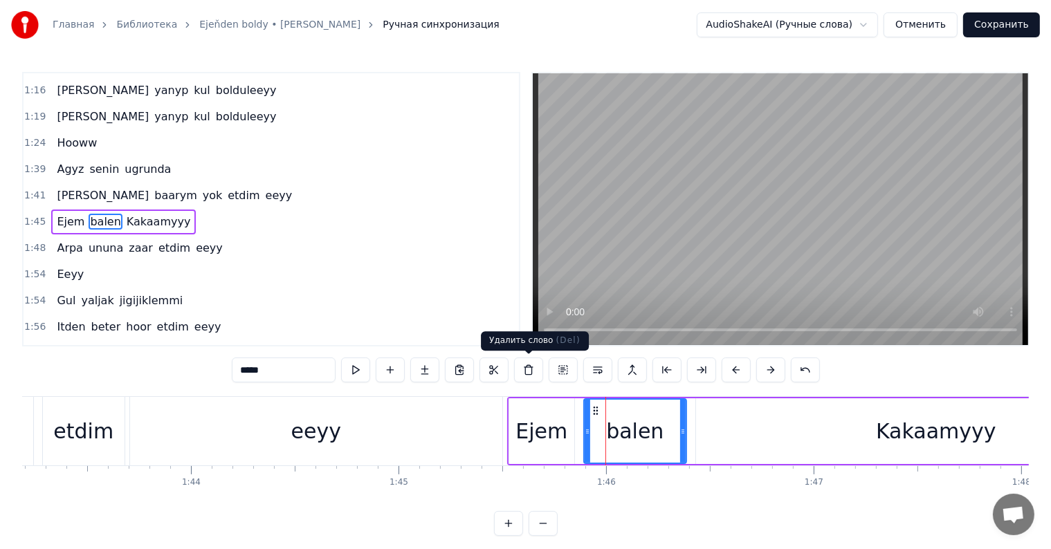
scroll to position [385, 0]
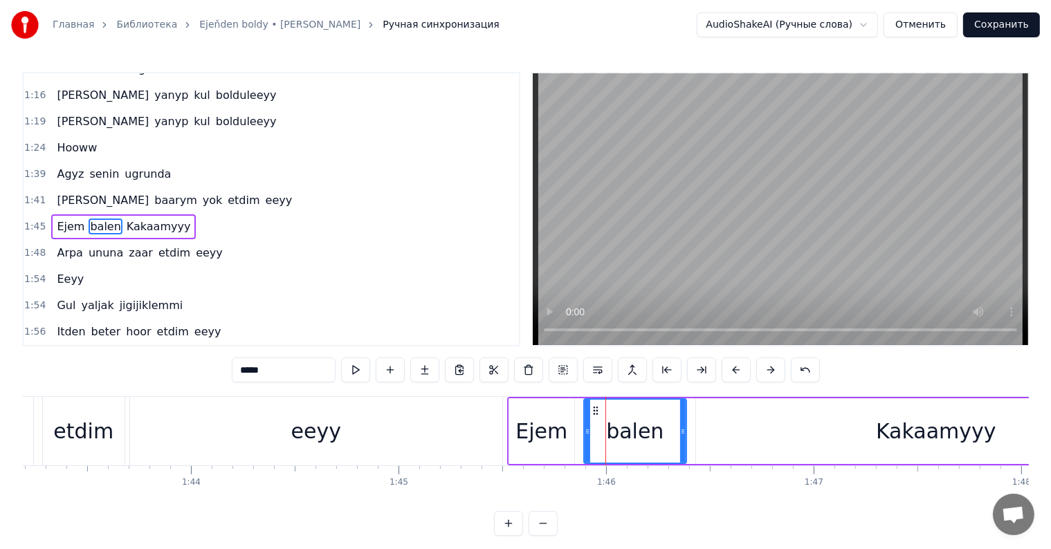
click at [255, 374] on input "*****" at bounding box center [284, 370] width 104 height 25
click at [250, 371] on input "*****" at bounding box center [284, 370] width 104 height 25
click at [264, 379] on input "*****" at bounding box center [284, 370] width 104 height 25
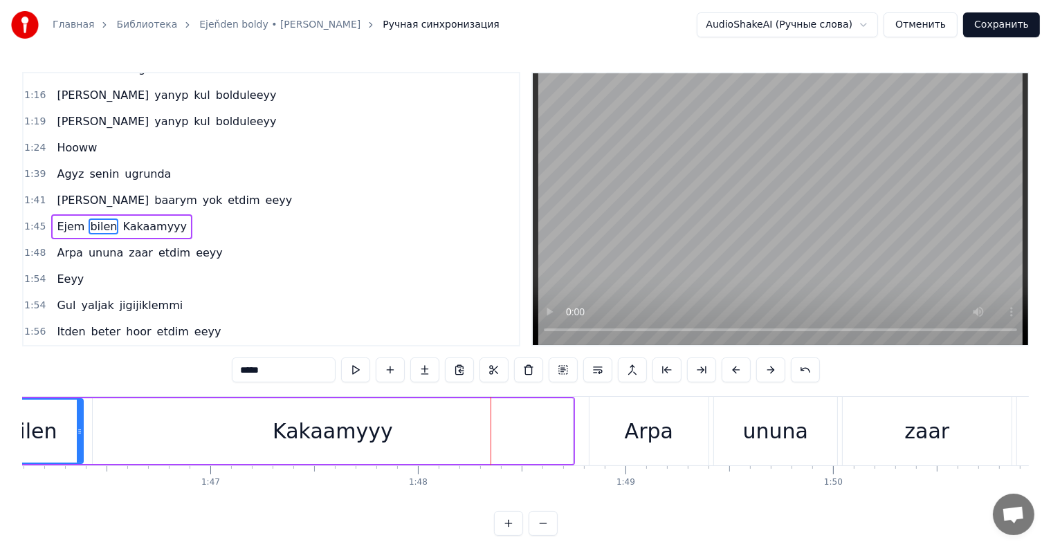
scroll to position [0, 22294]
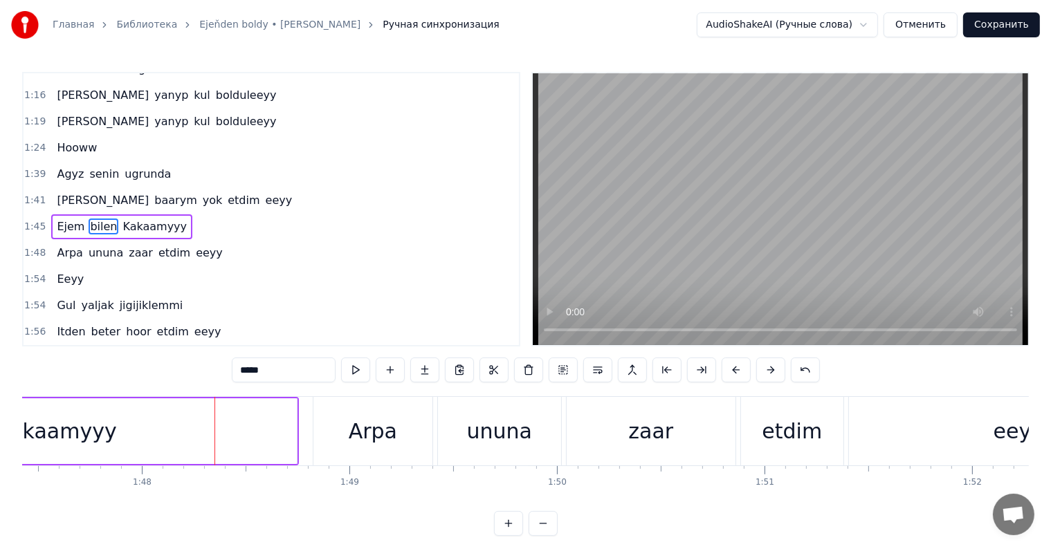
drag, startPoint x: 111, startPoint y: 441, endPoint x: 116, endPoint y: 434, distance: 7.9
click at [112, 437] on div "Kakaamyyy" at bounding box center [57, 431] width 480 height 66
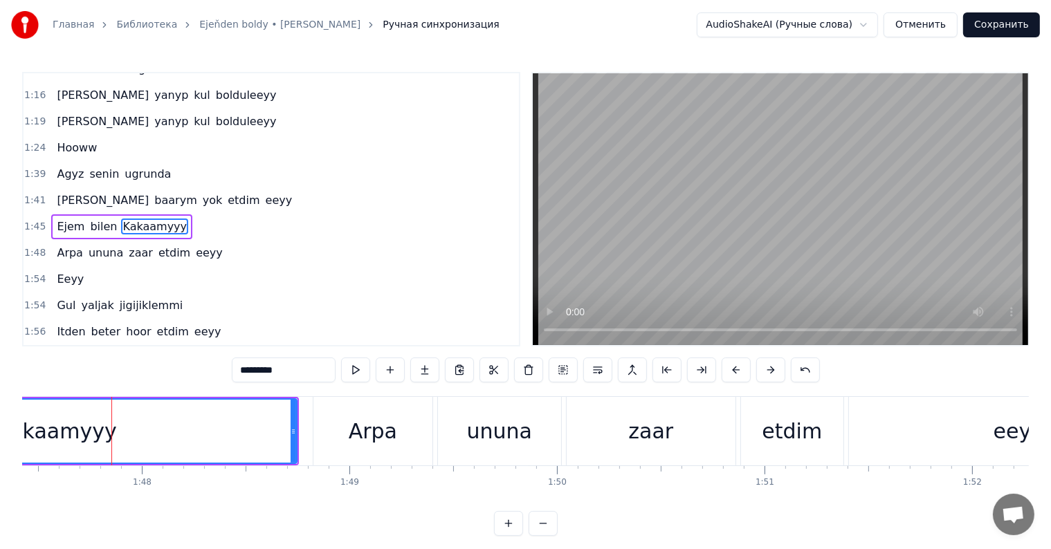
click at [266, 371] on input "*********" at bounding box center [284, 370] width 104 height 25
click at [248, 367] on input "********" at bounding box center [284, 370] width 104 height 25
click at [248, 450] on div "Kaakamyyy" at bounding box center [56, 431] width 479 height 63
drag, startPoint x: 631, startPoint y: 443, endPoint x: 618, endPoint y: 440, distance: 13.4
click at [631, 442] on div "zaar" at bounding box center [651, 431] width 169 height 68
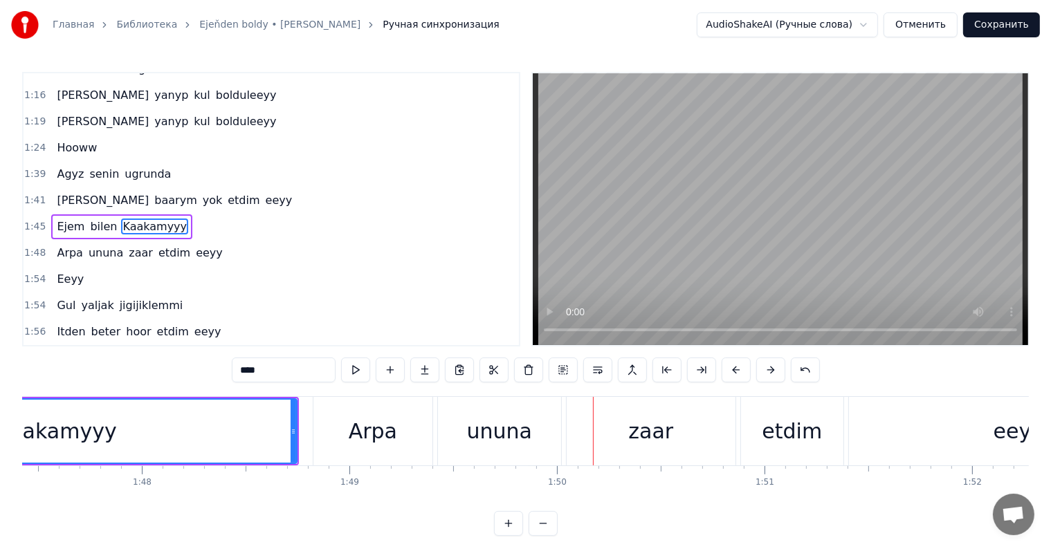
scroll to position [411, 0]
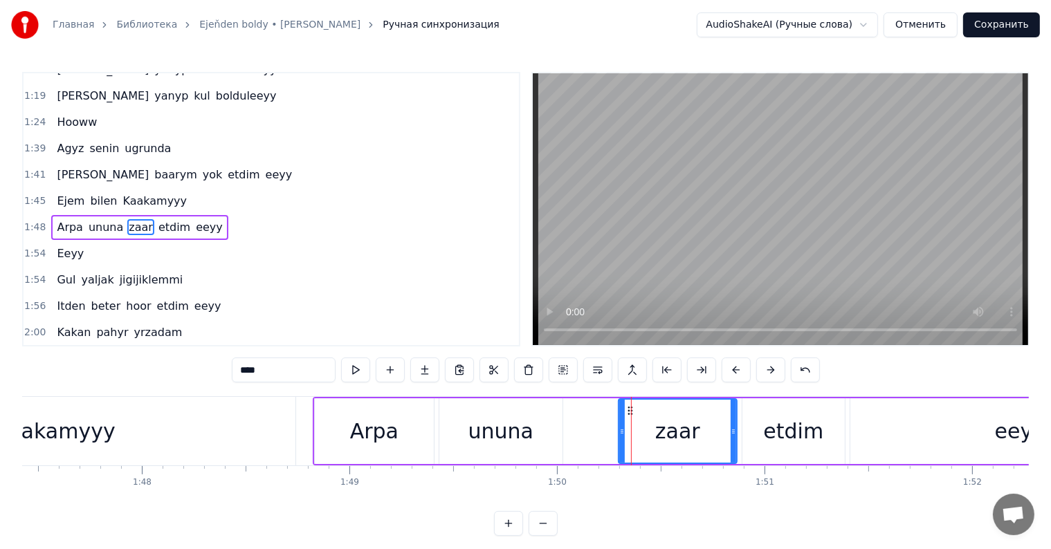
drag, startPoint x: 569, startPoint y: 432, endPoint x: 583, endPoint y: 446, distance: 20.1
click at [619, 433] on icon at bounding box center [622, 431] width 6 height 11
click at [553, 447] on div "ununa" at bounding box center [500, 431] width 123 height 66
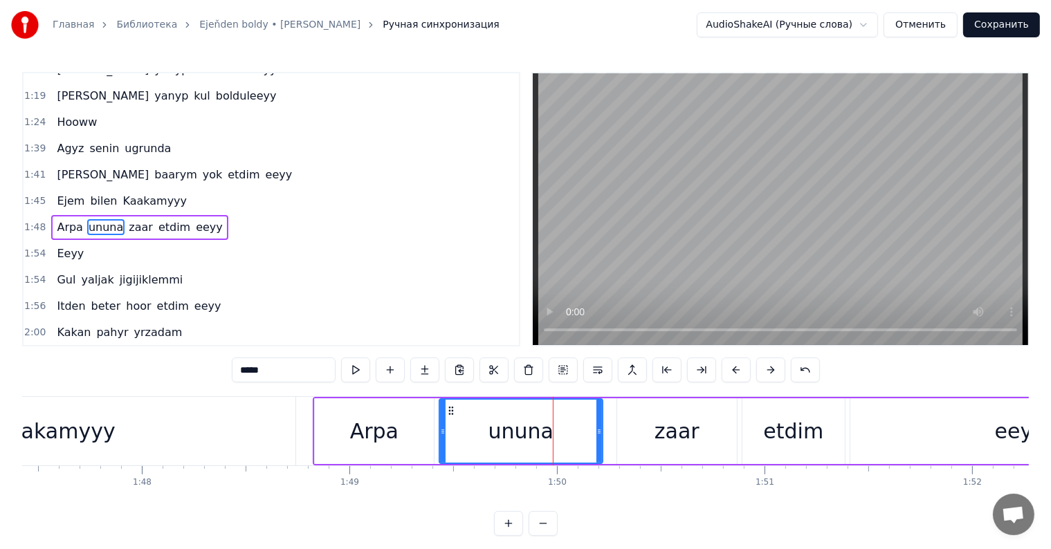
drag, startPoint x: 560, startPoint y: 432, endPoint x: 596, endPoint y: 416, distance: 39.6
click at [600, 433] on icon at bounding box center [599, 431] width 6 height 11
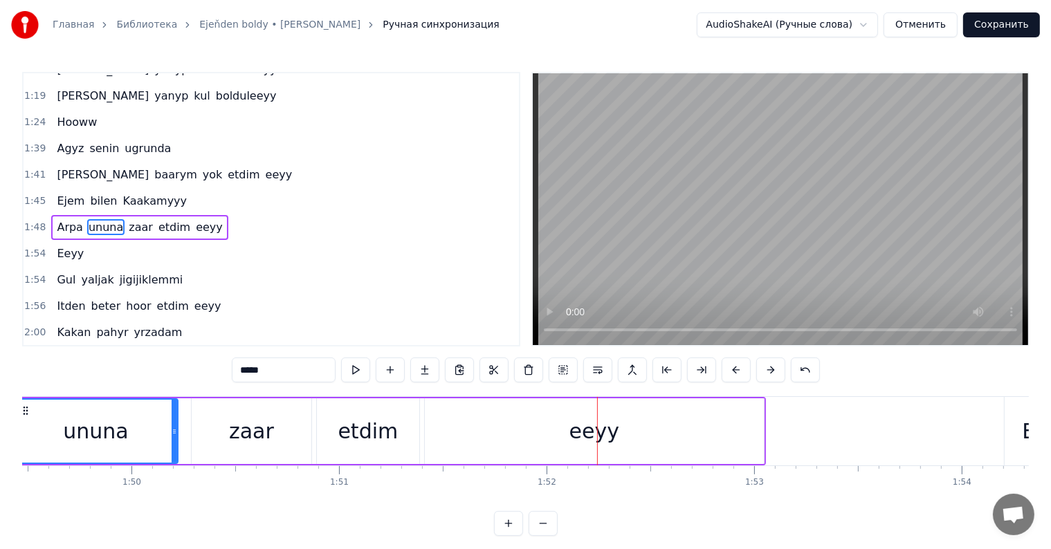
scroll to position [0, 22685]
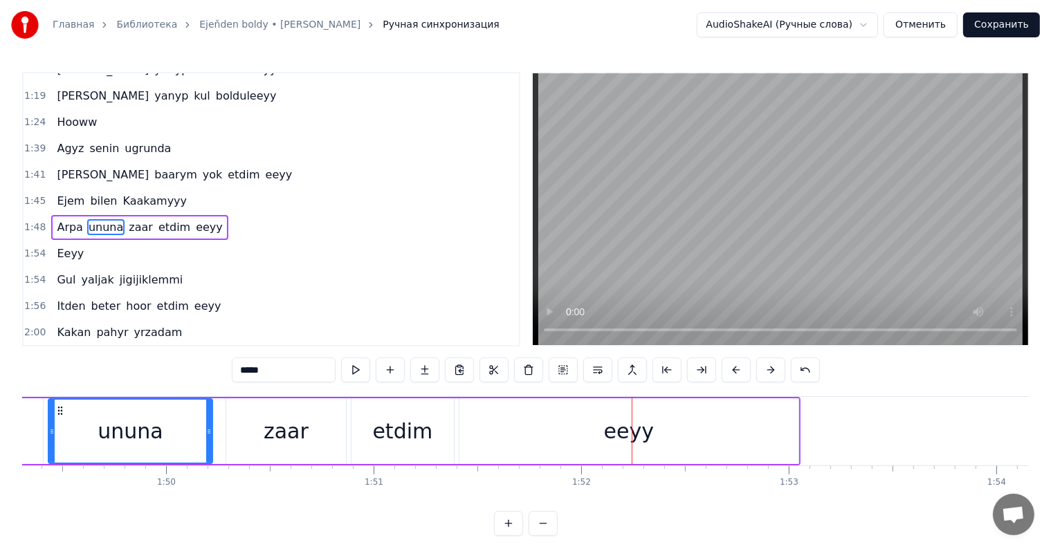
click at [298, 428] on div "zaar" at bounding box center [286, 431] width 45 height 31
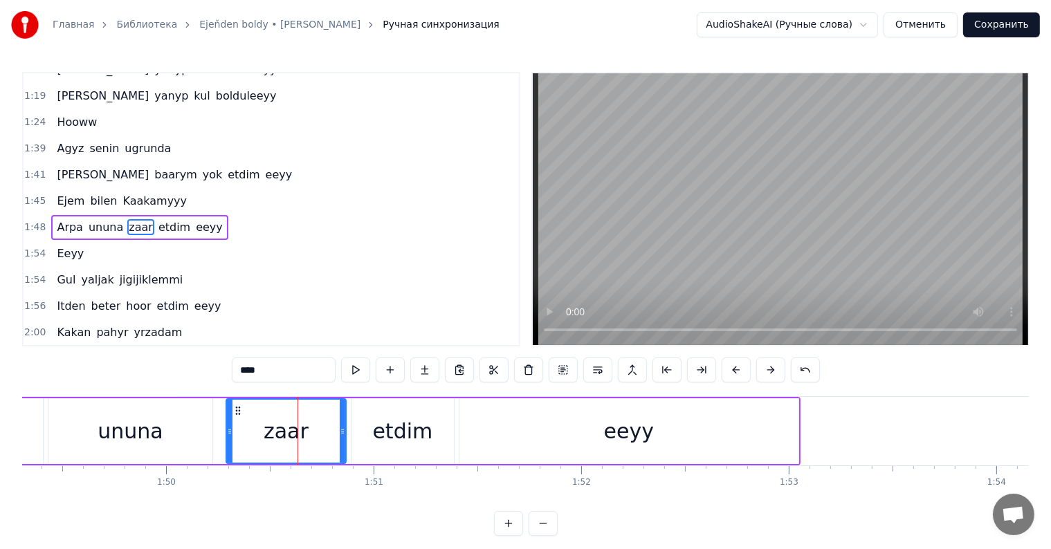
click at [429, 454] on div "etdim" at bounding box center [402, 431] width 102 height 66
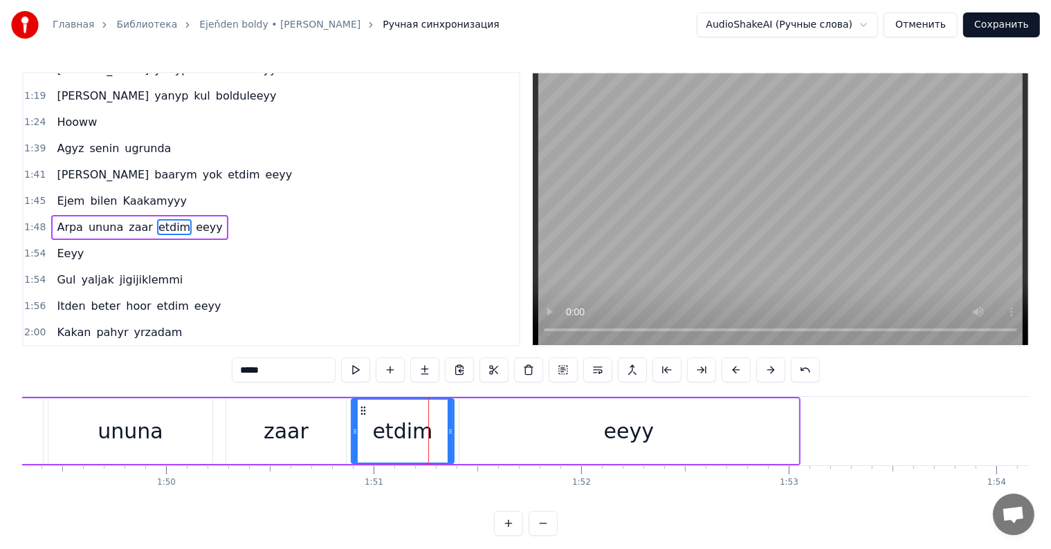
drag, startPoint x: 564, startPoint y: 444, endPoint x: 509, endPoint y: 428, distance: 57.1
click at [563, 443] on div "eeyy" at bounding box center [628, 431] width 339 height 66
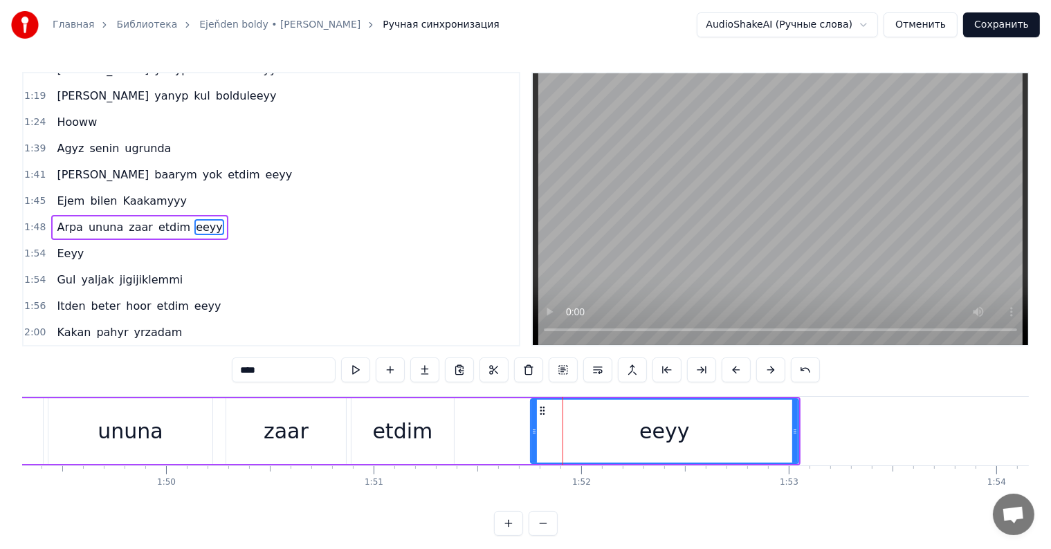
drag, startPoint x: 462, startPoint y: 429, endPoint x: 509, endPoint y: 438, distance: 47.9
click at [537, 437] on div at bounding box center [534, 431] width 6 height 63
click at [392, 443] on div "etdim" at bounding box center [402, 431] width 60 height 31
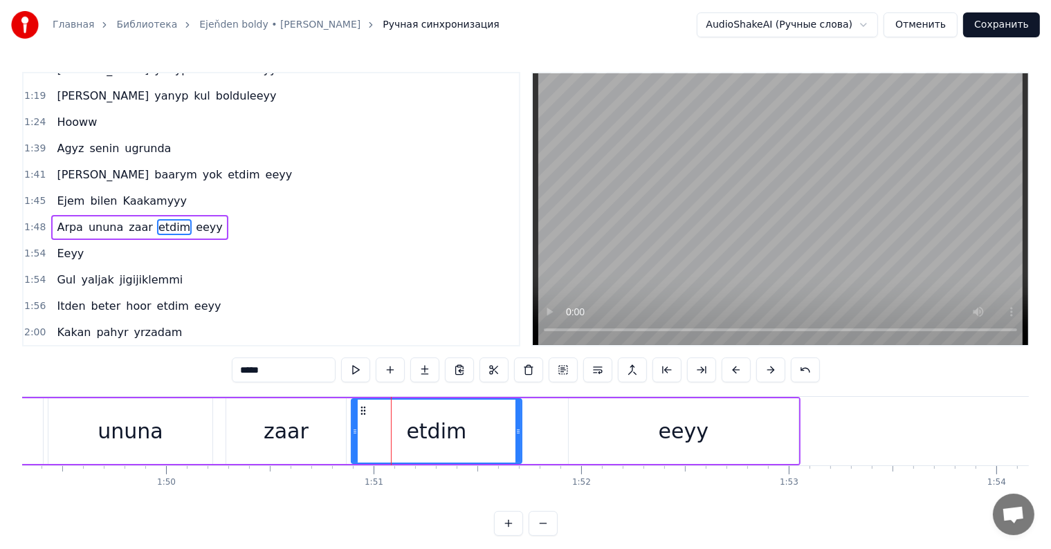
drag, startPoint x: 450, startPoint y: 430, endPoint x: 554, endPoint y: 437, distance: 104.7
click at [517, 438] on div at bounding box center [518, 431] width 6 height 63
drag, startPoint x: 634, startPoint y: 432, endPoint x: 590, endPoint y: 431, distance: 43.6
click at [629, 432] on div "eeyy" at bounding box center [684, 431] width 230 height 66
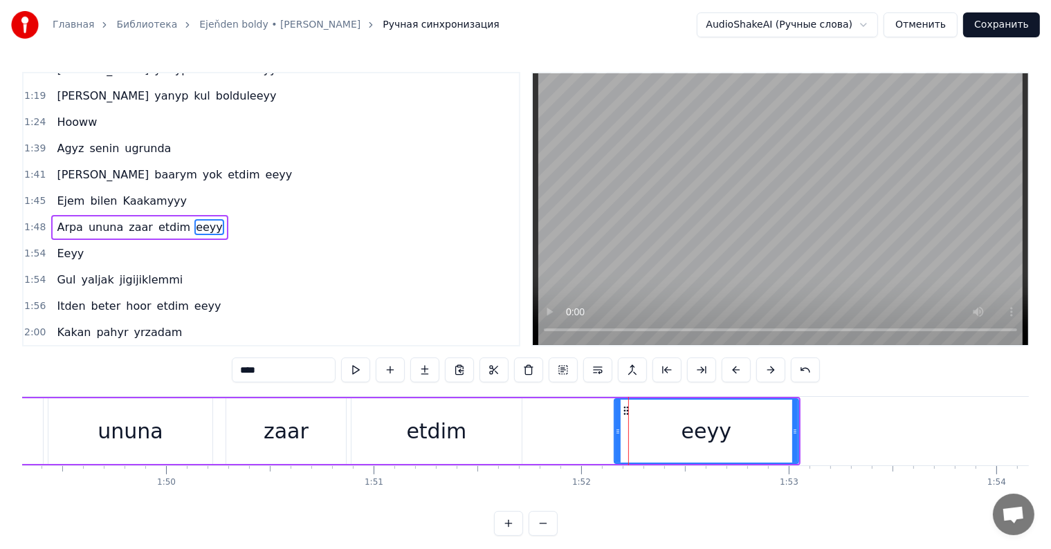
drag, startPoint x: 573, startPoint y: 423, endPoint x: 498, endPoint y: 432, distance: 75.3
click at [617, 428] on div at bounding box center [618, 431] width 6 height 63
click at [451, 437] on div "etdim" at bounding box center [436, 431] width 60 height 31
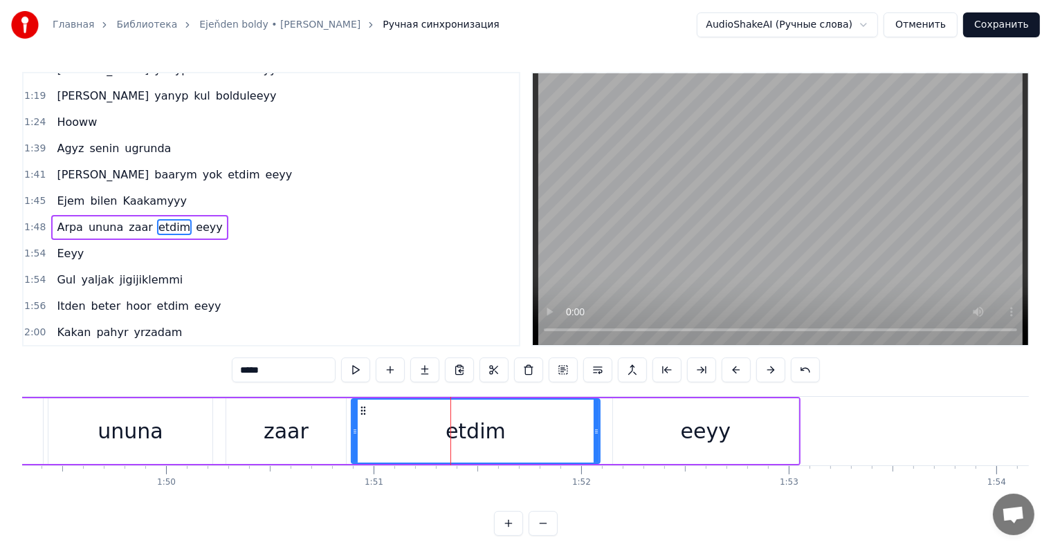
drag, startPoint x: 516, startPoint y: 428, endPoint x: 527, endPoint y: 433, distance: 12.1
click at [595, 440] on div at bounding box center [597, 431] width 6 height 63
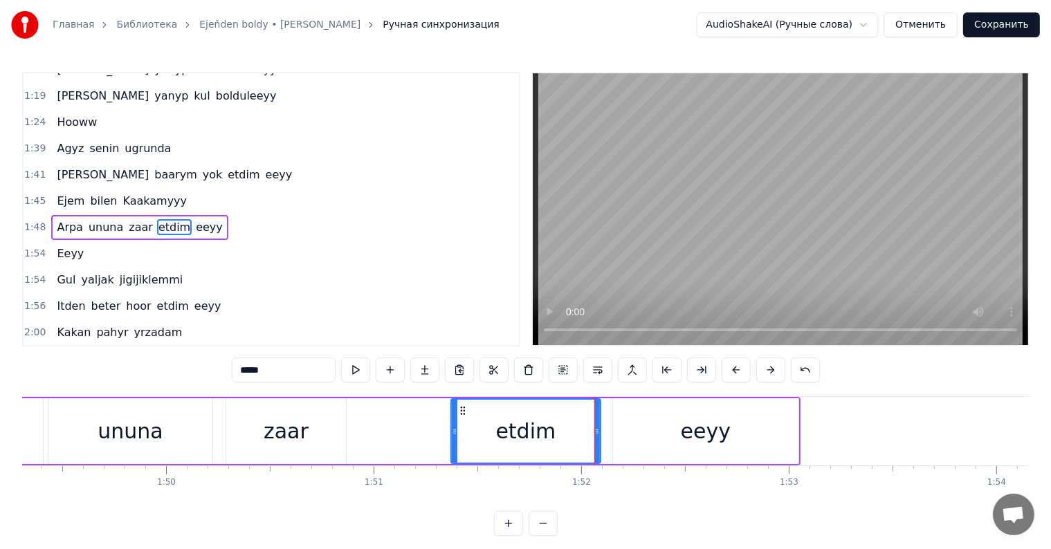
drag, startPoint x: 353, startPoint y: 428, endPoint x: 454, endPoint y: 446, distance: 103.3
click at [454, 446] on div at bounding box center [455, 431] width 6 height 63
drag, startPoint x: 250, startPoint y: 430, endPoint x: 329, endPoint y: 403, distance: 84.2
click at [250, 430] on div "zaar" at bounding box center [286, 431] width 120 height 66
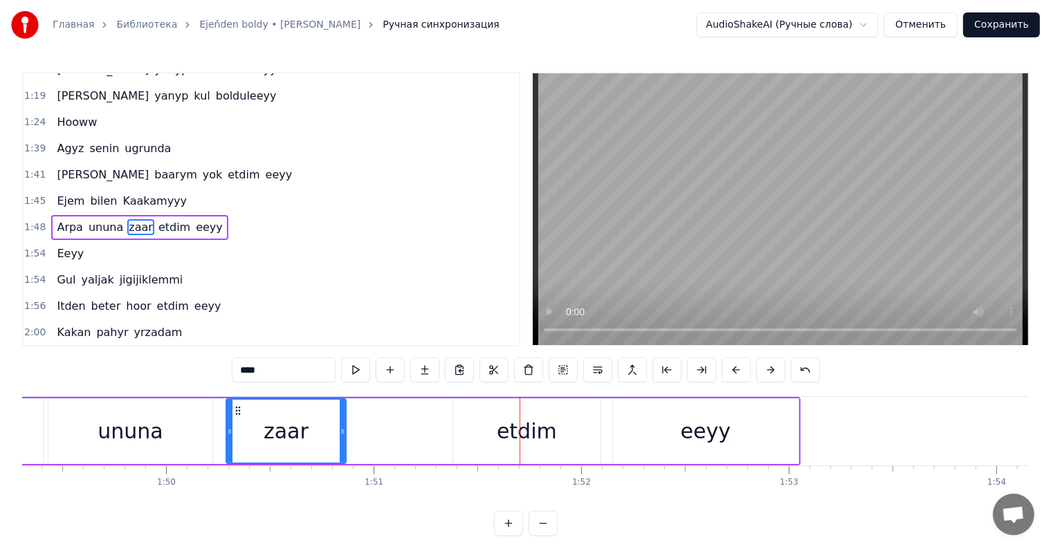
click at [477, 427] on div "etdim" at bounding box center [526, 431] width 147 height 66
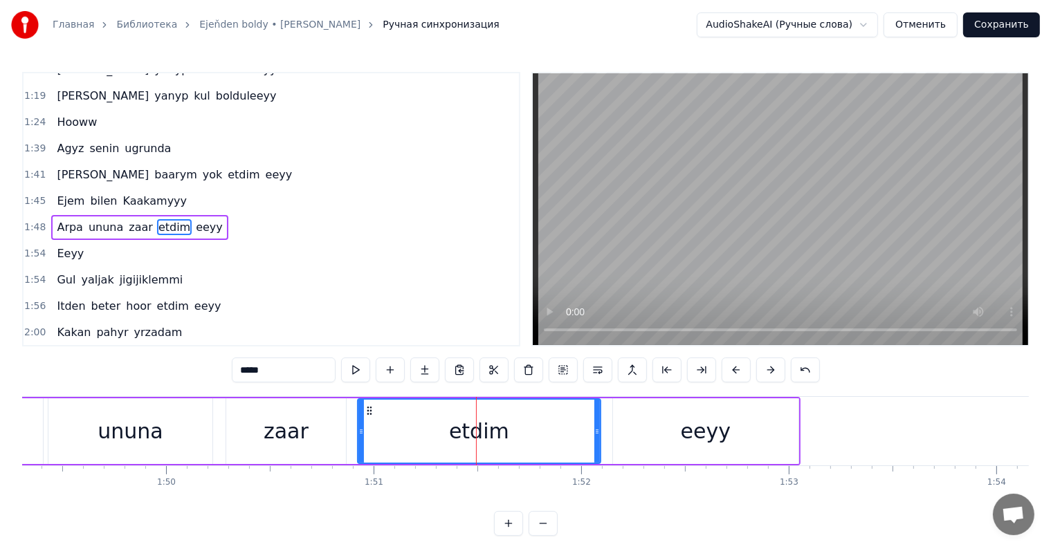
drag, startPoint x: 454, startPoint y: 434, endPoint x: 358, endPoint y: 454, distance: 98.2
click at [358, 454] on div at bounding box center [361, 431] width 6 height 63
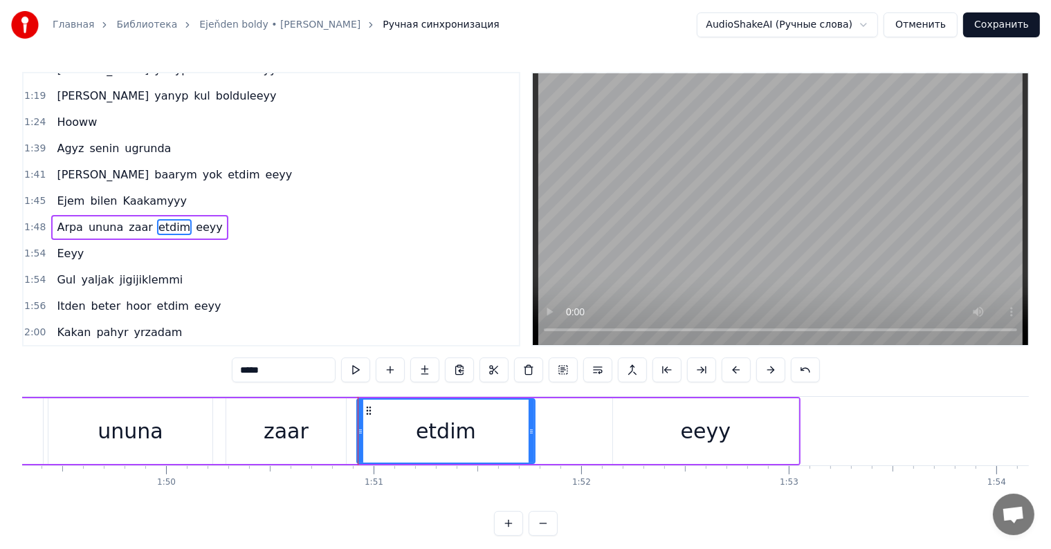
drag, startPoint x: 595, startPoint y: 426, endPoint x: 573, endPoint y: 432, distance: 22.1
click at [529, 426] on icon at bounding box center [532, 431] width 6 height 11
click at [643, 430] on div "eeyy" at bounding box center [705, 431] width 185 height 66
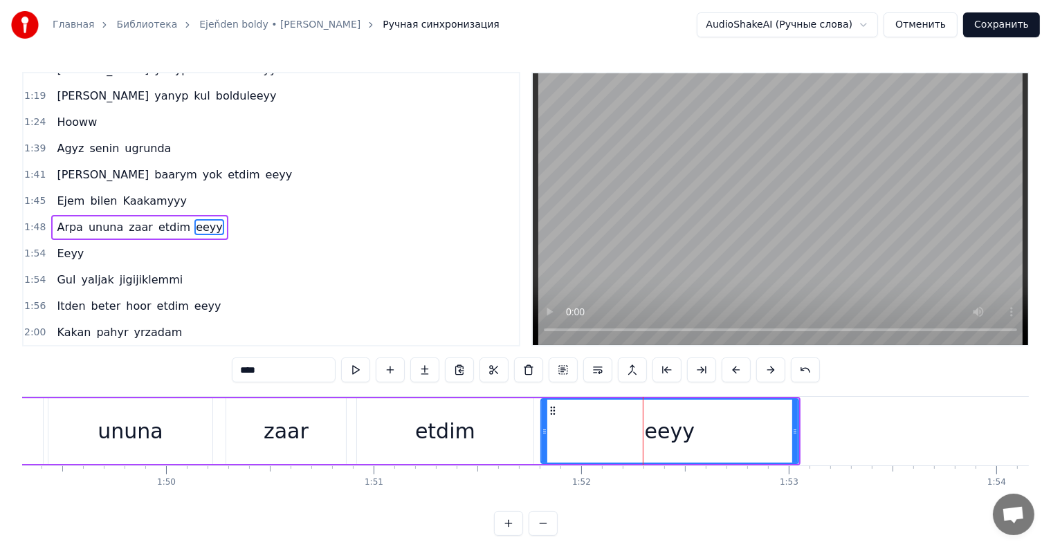
drag, startPoint x: 617, startPoint y: 431, endPoint x: 544, endPoint y: 440, distance: 73.2
click at [544, 440] on div at bounding box center [545, 431] width 6 height 63
drag, startPoint x: 281, startPoint y: 454, endPoint x: 288, endPoint y: 450, distance: 7.7
click at [282, 453] on div "zaar" at bounding box center [286, 431] width 120 height 66
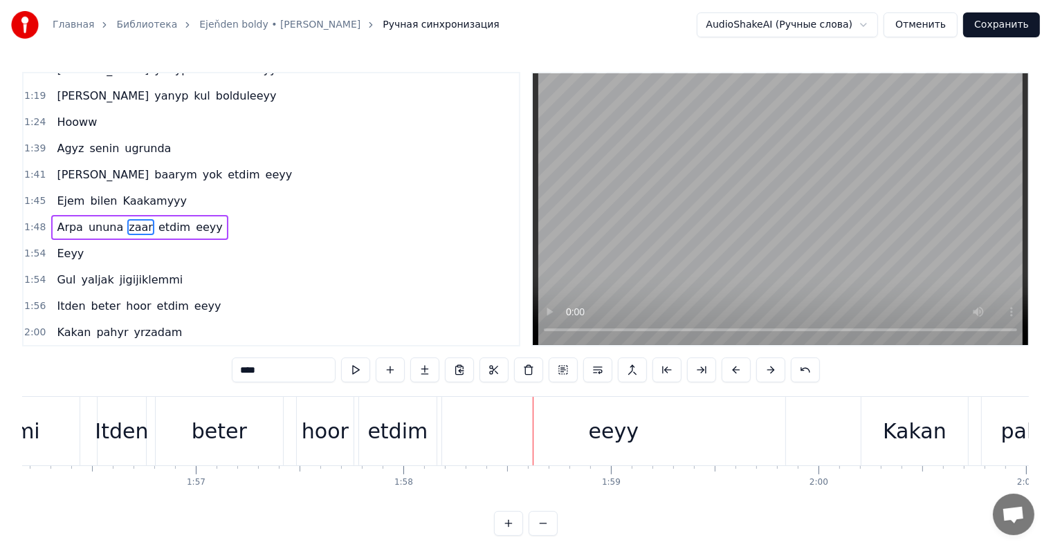
scroll to position [0, 24039]
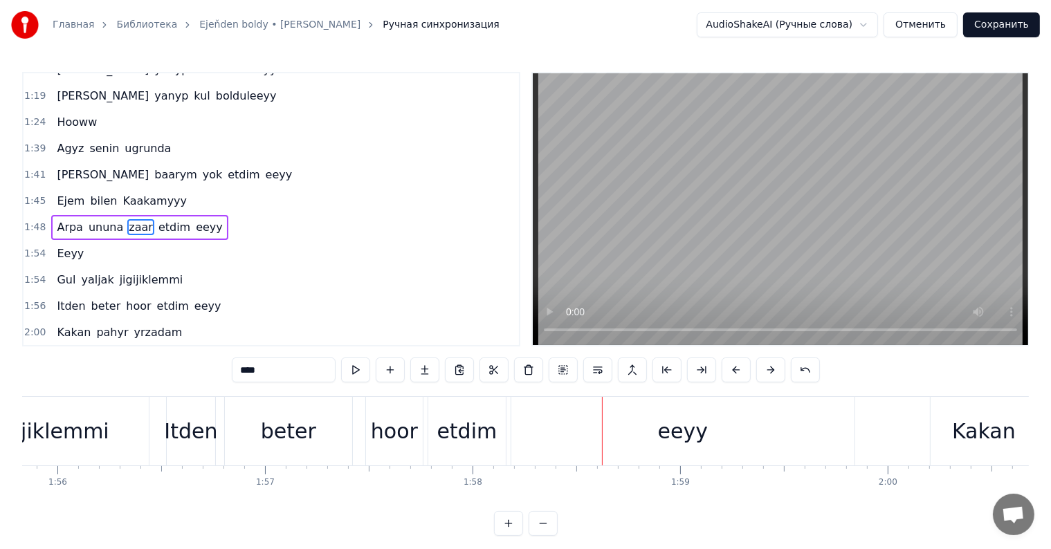
click at [398, 448] on div "hoor" at bounding box center [394, 431] width 57 height 68
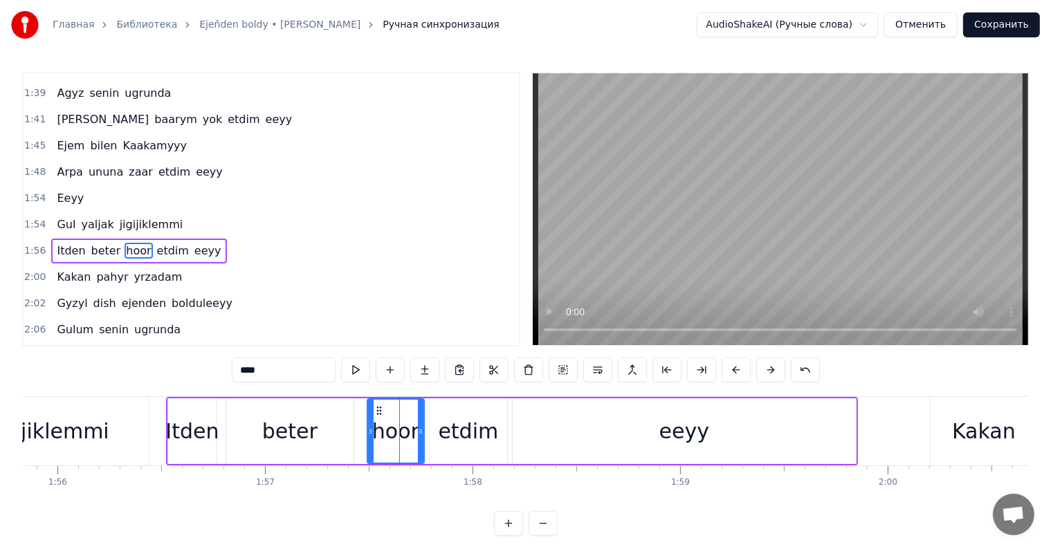
scroll to position [487, 0]
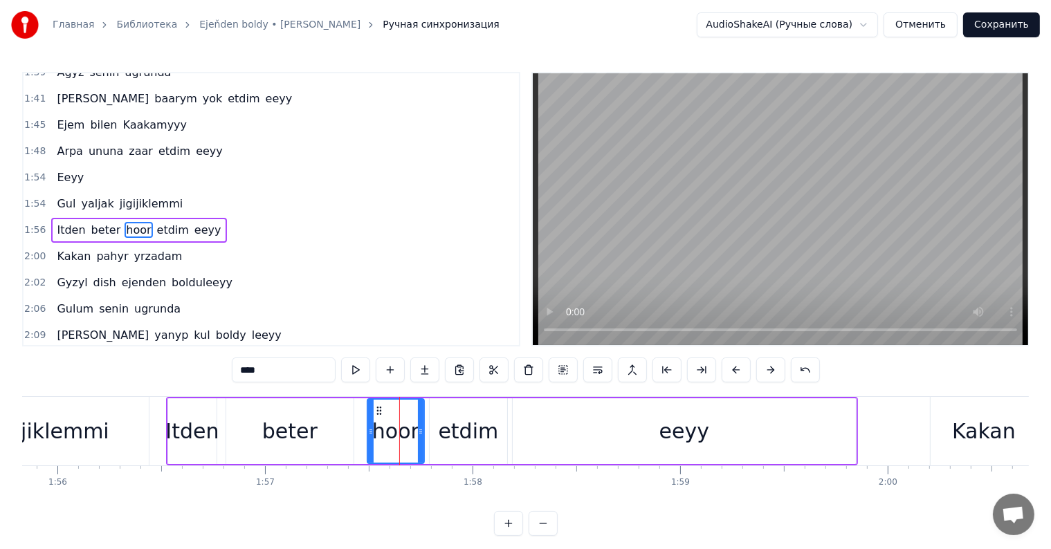
click at [257, 372] on input "****" at bounding box center [284, 370] width 104 height 25
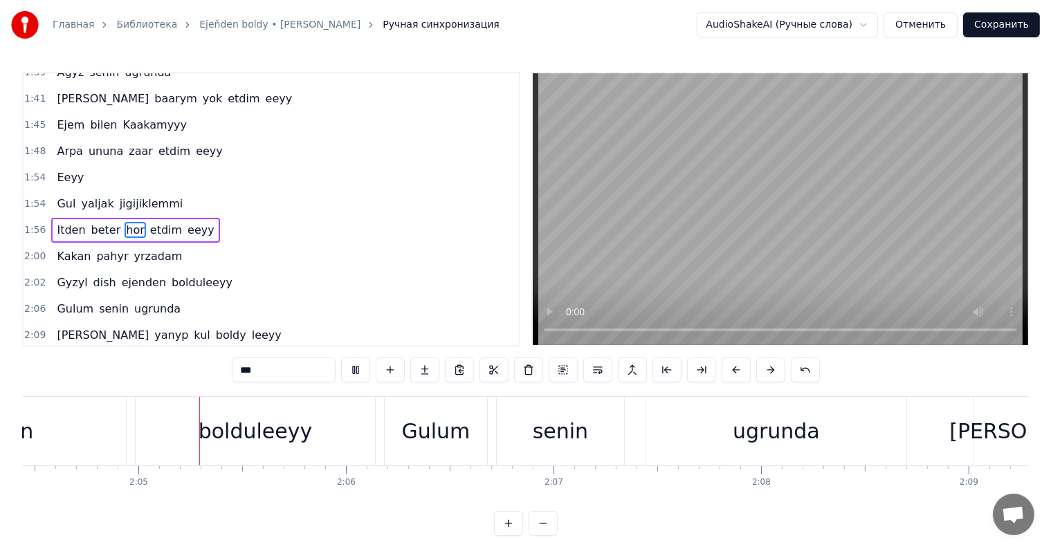
scroll to position [0, 25825]
click at [273, 448] on div "bolduleeyy" at bounding box center [255, 431] width 239 height 68
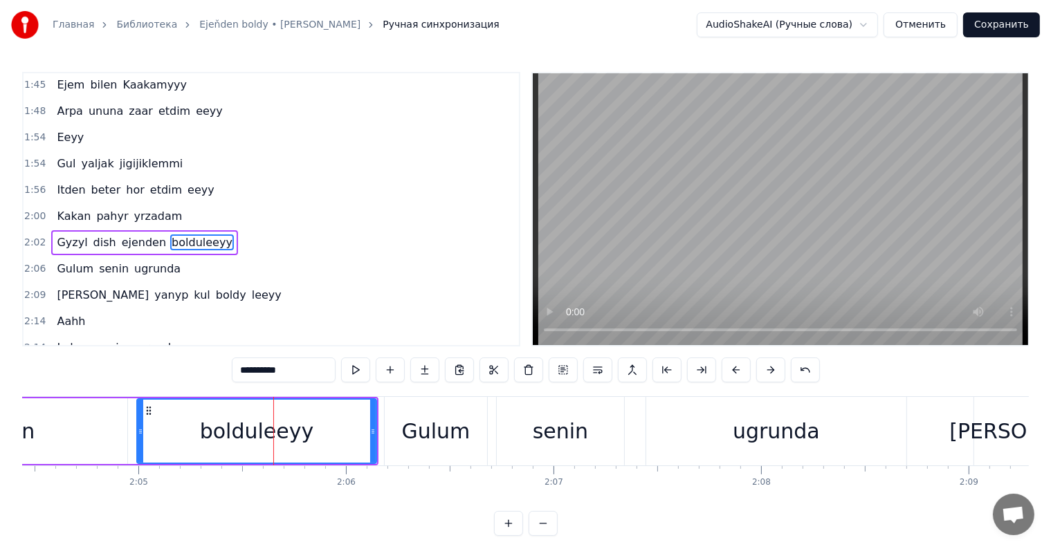
scroll to position [538, 0]
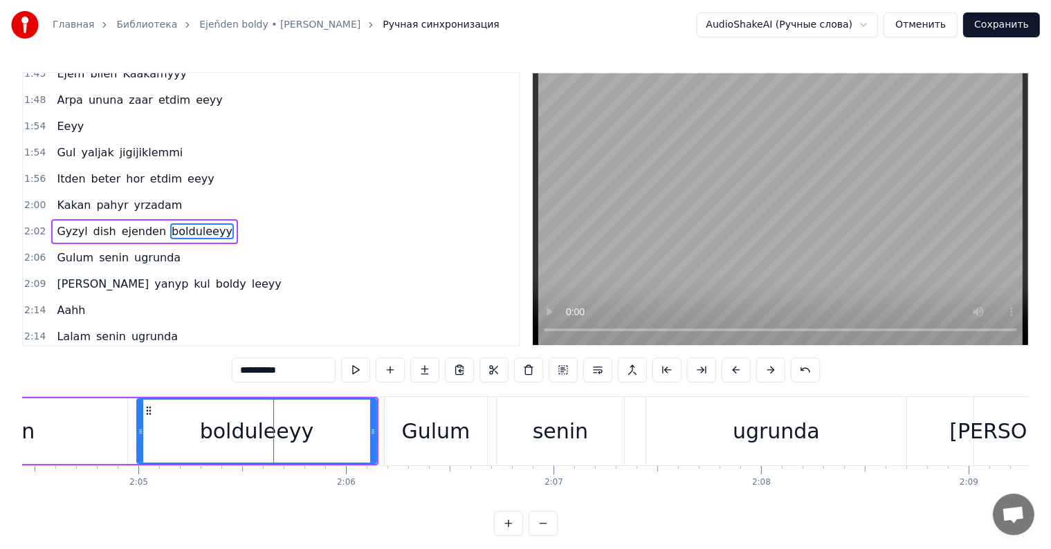
click at [279, 369] on input "**********" at bounding box center [284, 370] width 104 height 25
click at [293, 372] on input "*********" at bounding box center [284, 370] width 104 height 25
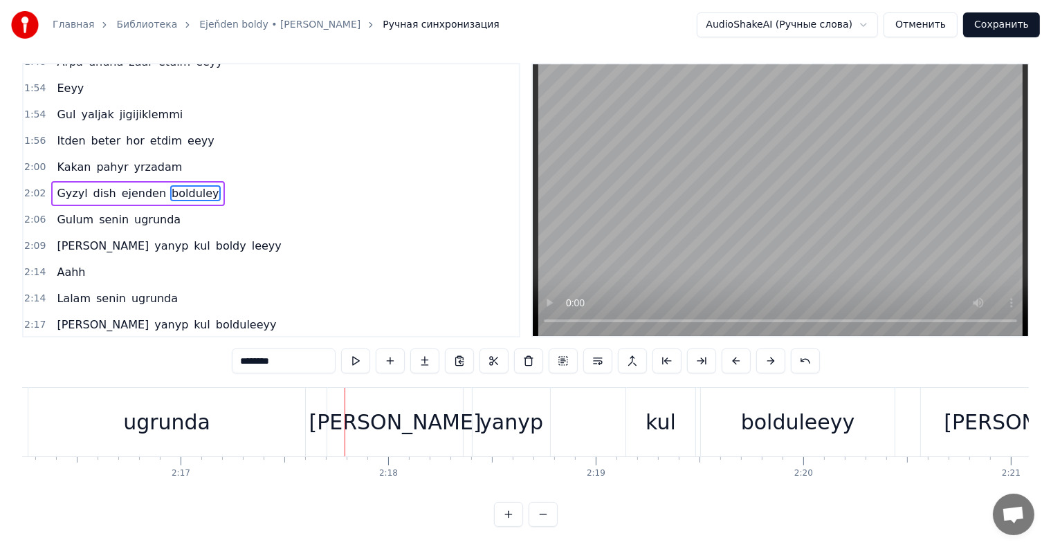
scroll to position [0, 28169]
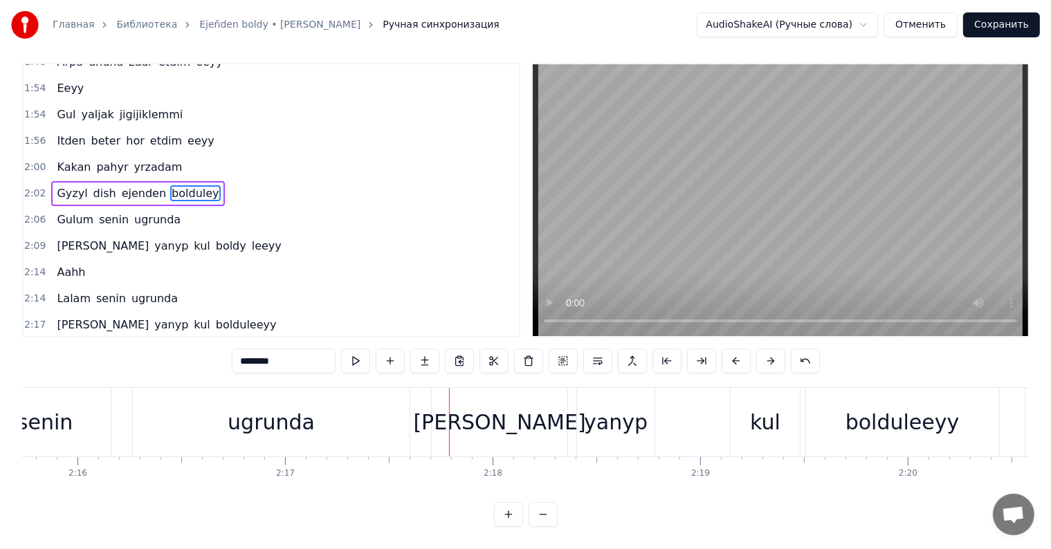
click at [268, 428] on div "ugrunda" at bounding box center [271, 422] width 277 height 68
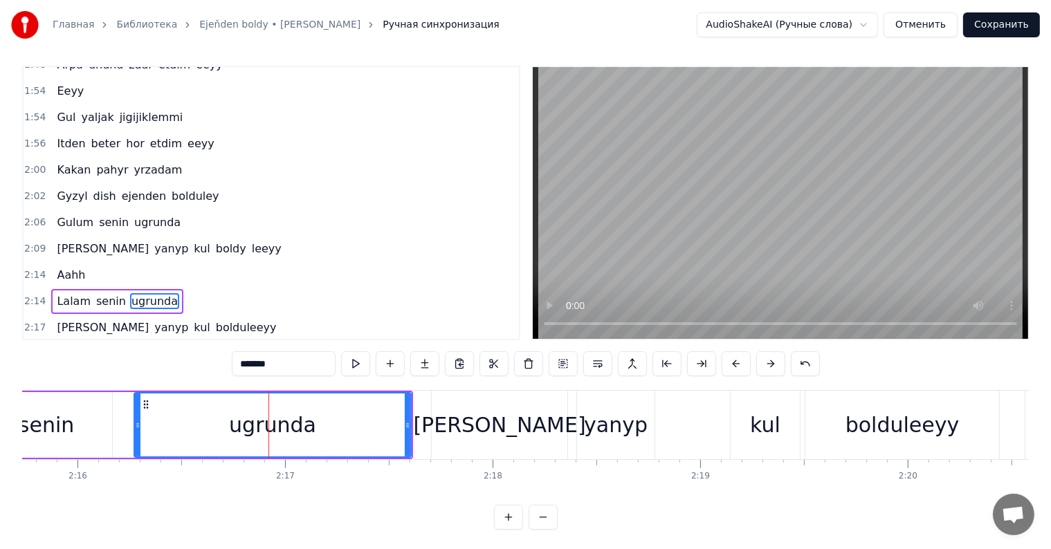
click at [284, 361] on input "*******" at bounding box center [284, 363] width 104 height 25
click at [521, 430] on div "[PERSON_NAME]" at bounding box center [500, 425] width 172 height 31
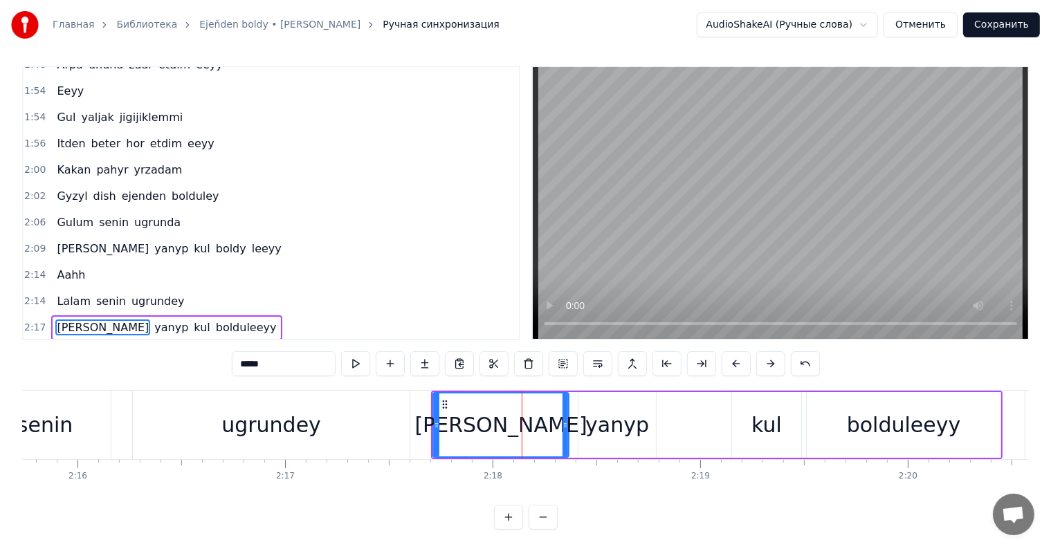
scroll to position [21, 0]
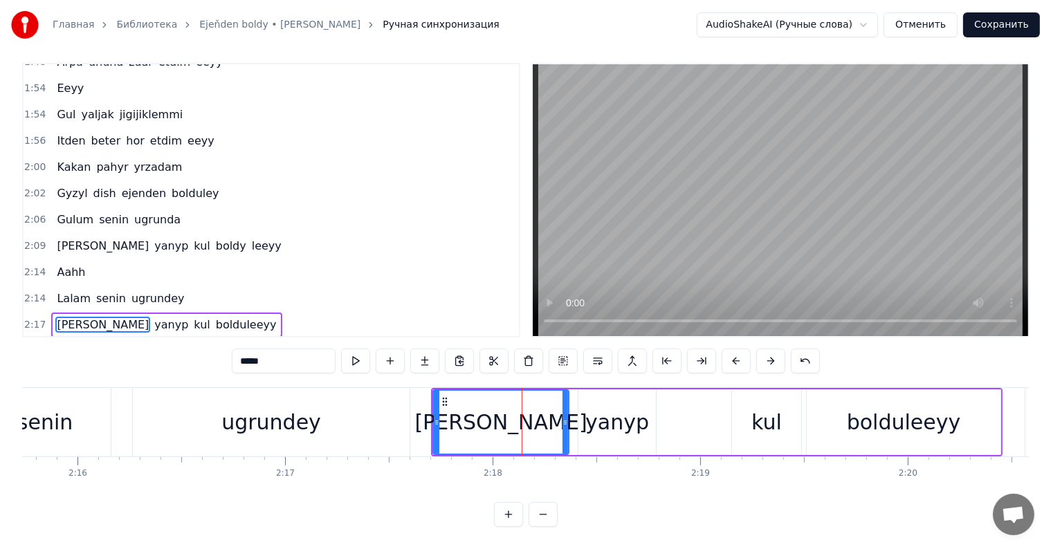
click at [259, 353] on input "*****" at bounding box center [284, 361] width 104 height 25
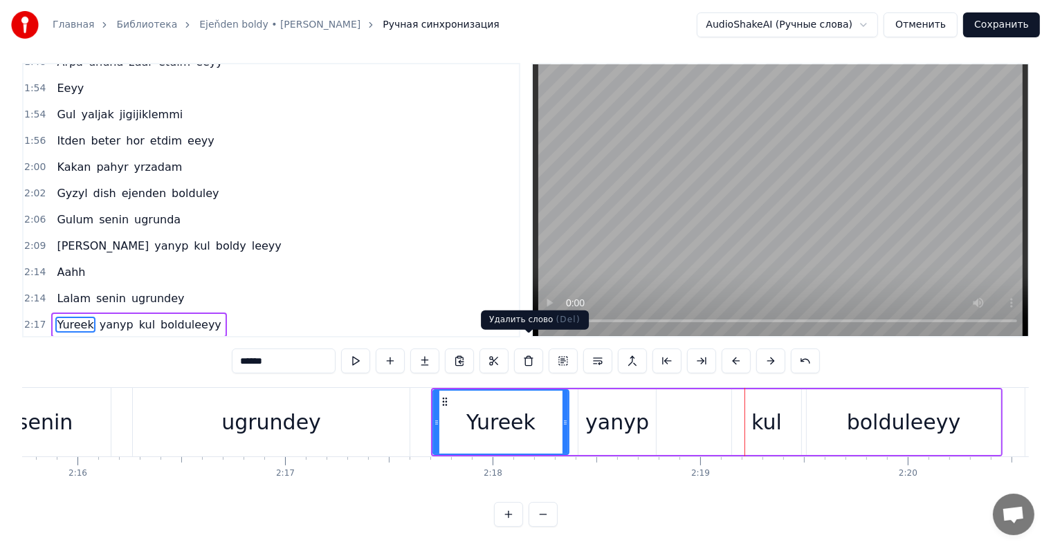
click at [508, 410] on div "Yureek" at bounding box center [500, 422] width 69 height 31
click at [265, 349] on input "******" at bounding box center [284, 361] width 104 height 25
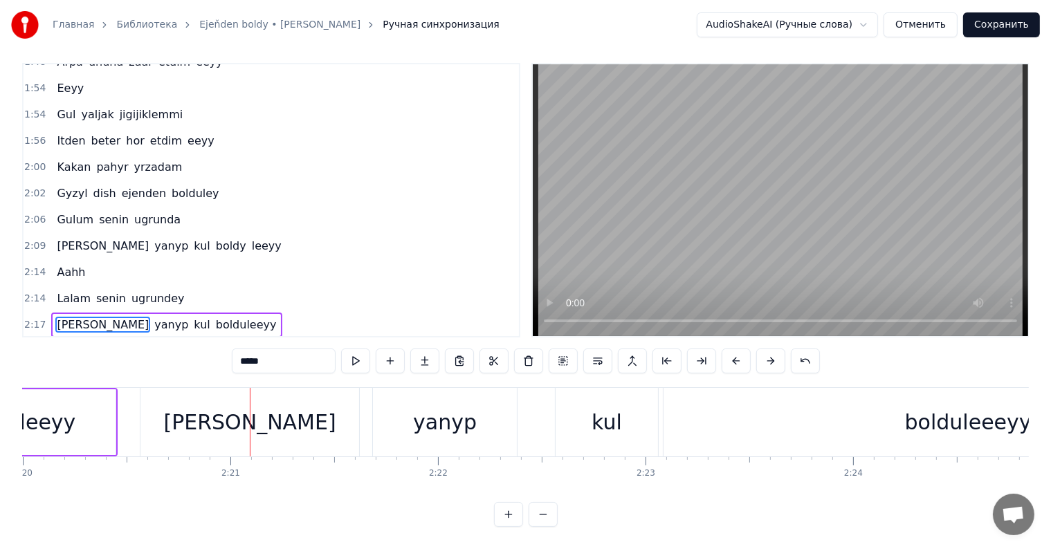
scroll to position [0, 29108]
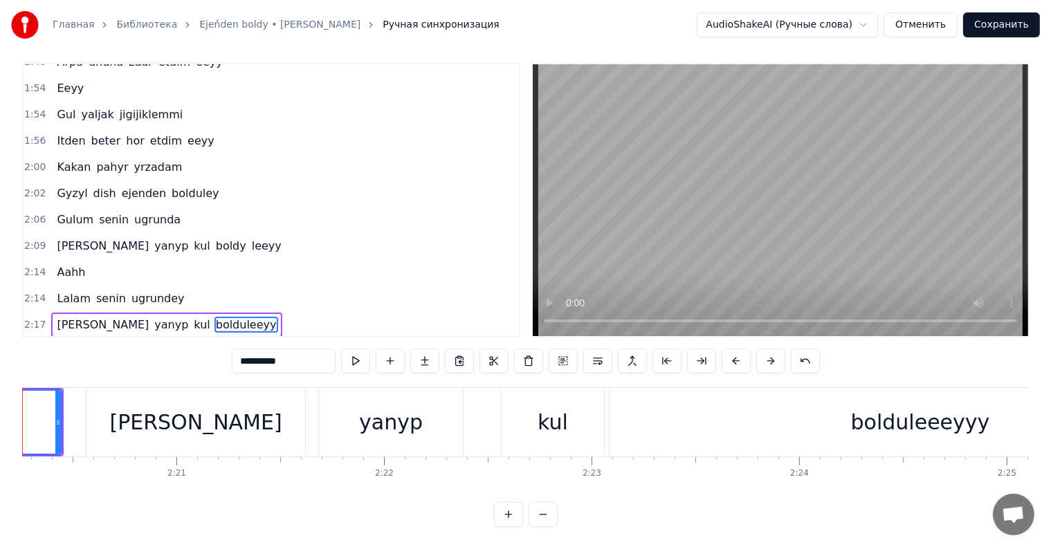
click at [279, 349] on input "**********" at bounding box center [284, 361] width 104 height 25
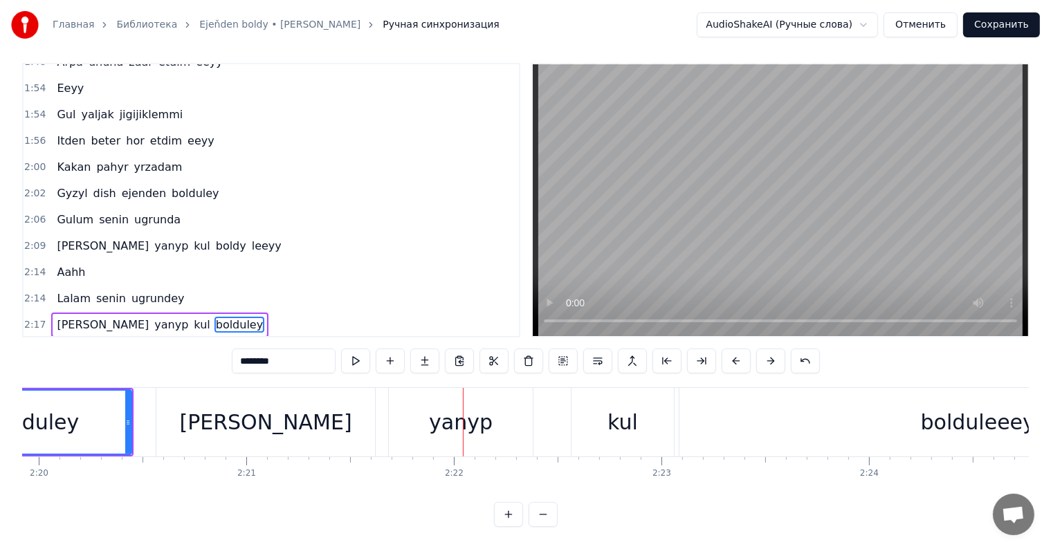
click at [271, 407] on div "[PERSON_NAME]" at bounding box center [265, 422] width 172 height 31
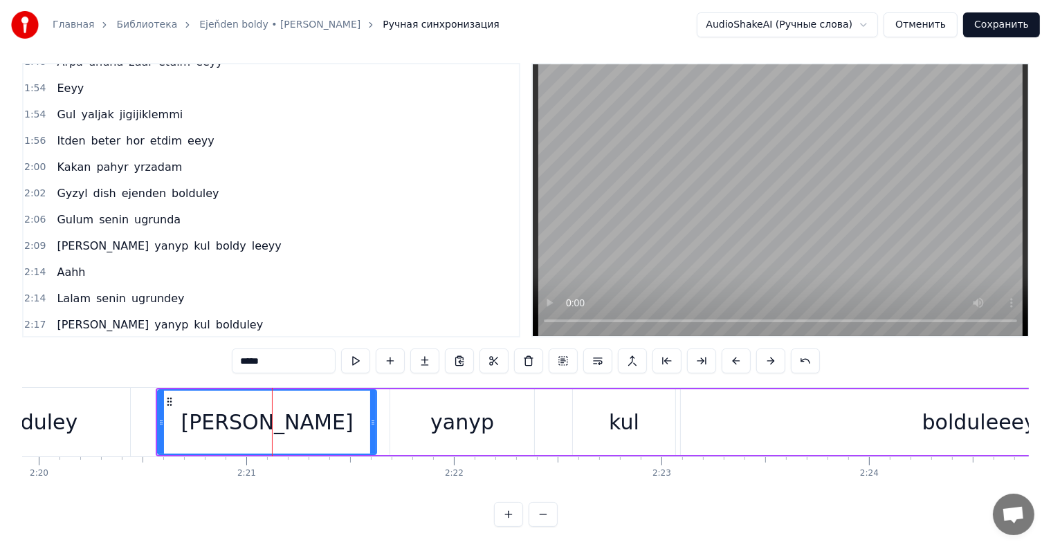
click at [258, 351] on input "*****" at bounding box center [284, 361] width 104 height 25
click at [490, 404] on div "yanyp" at bounding box center [462, 422] width 144 height 66
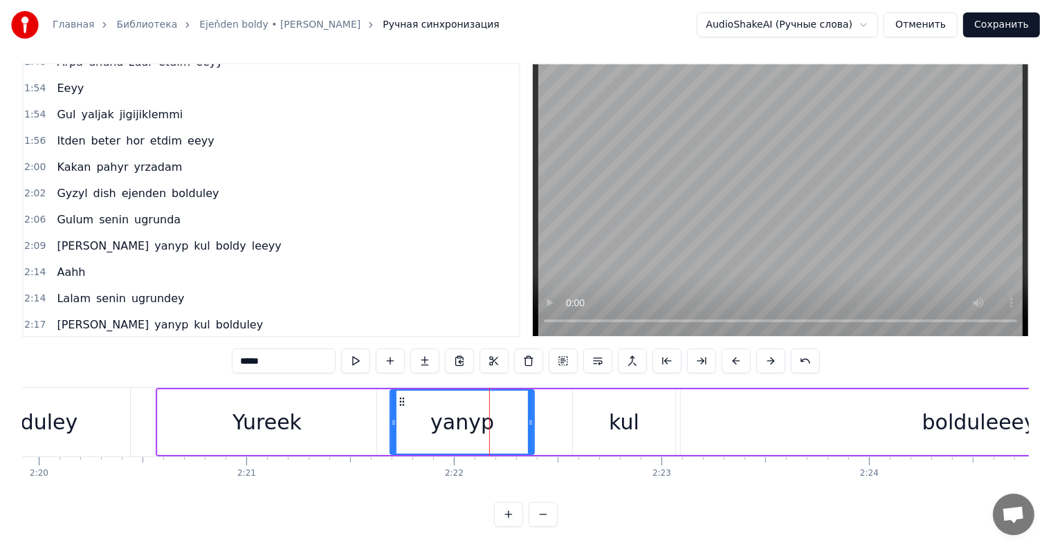
click at [277, 349] on input "*****" at bounding box center [284, 361] width 104 height 25
click at [266, 408] on div "Yureek" at bounding box center [266, 422] width 69 height 31
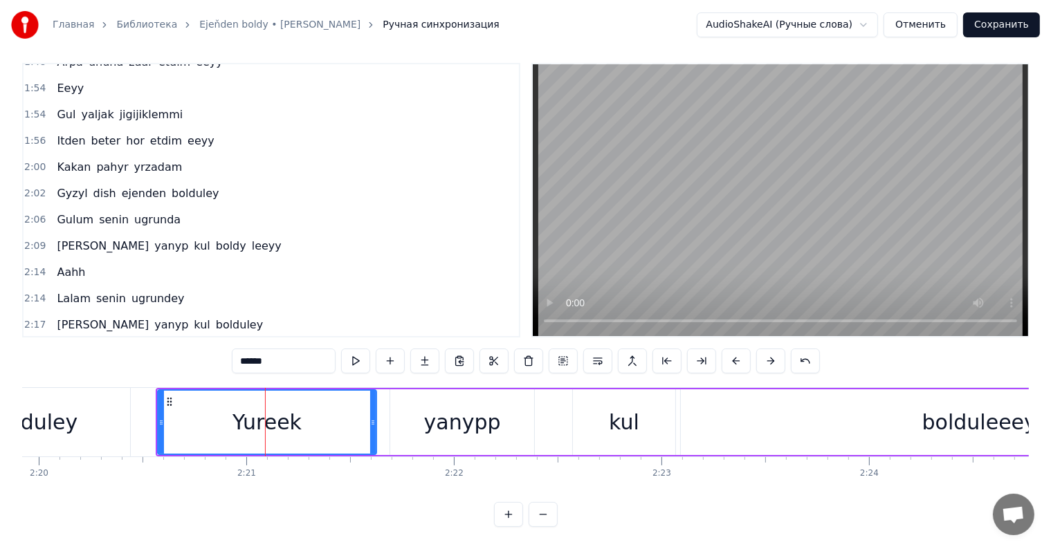
click at [284, 352] on input "******" at bounding box center [284, 361] width 104 height 25
type input "*******"
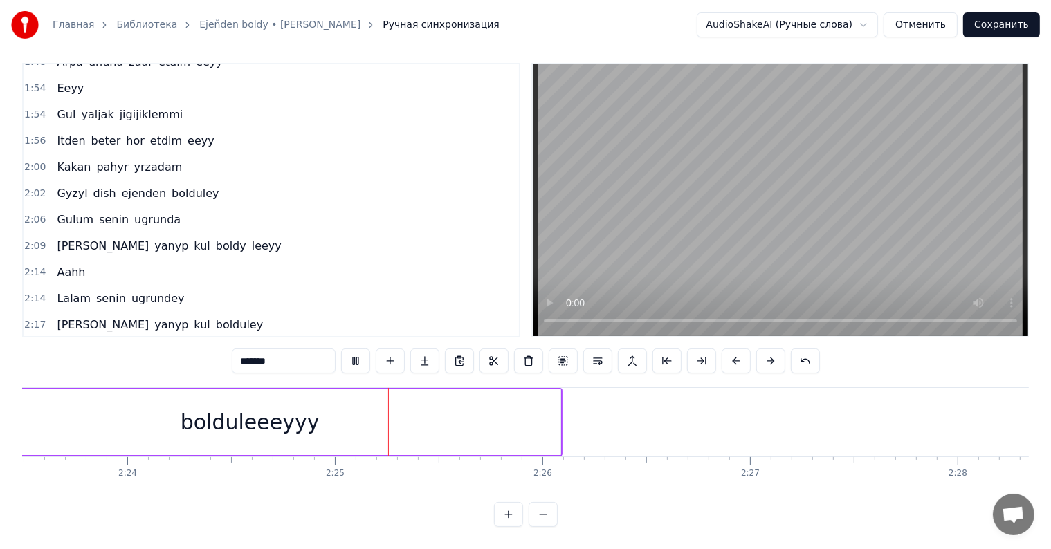
scroll to position [0, 29836]
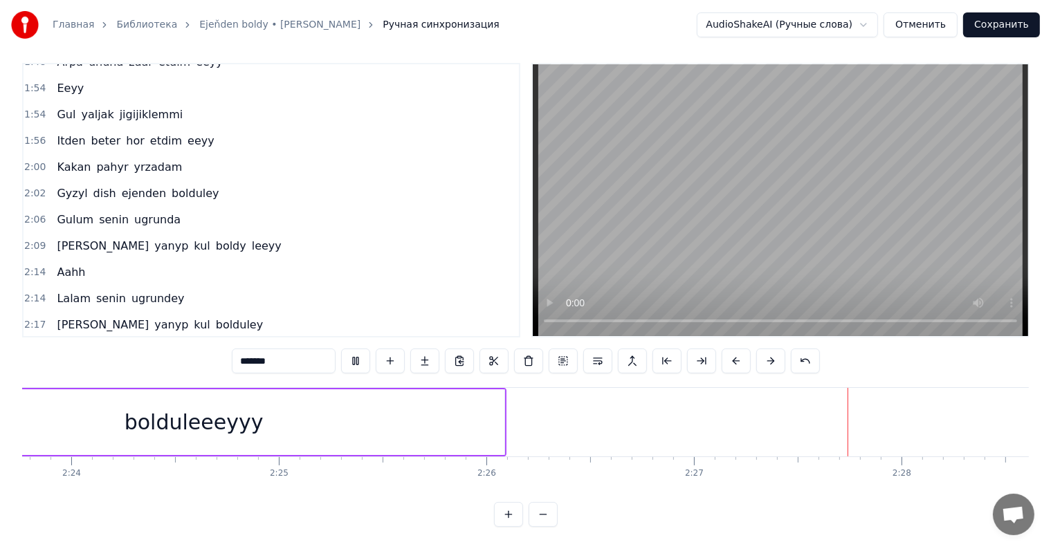
click at [986, 26] on button "Сохранить" at bounding box center [1001, 24] width 77 height 25
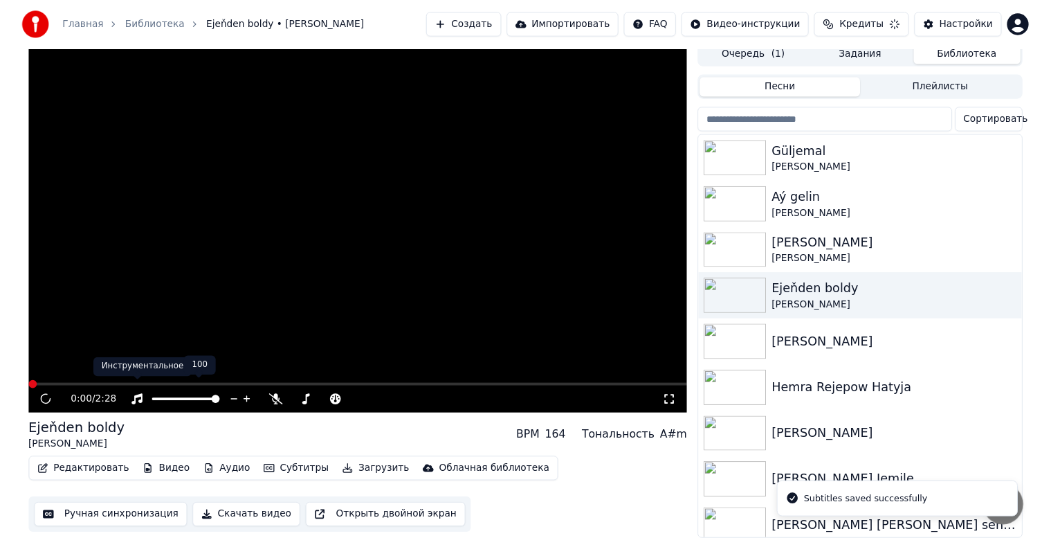
scroll to position [18, 0]
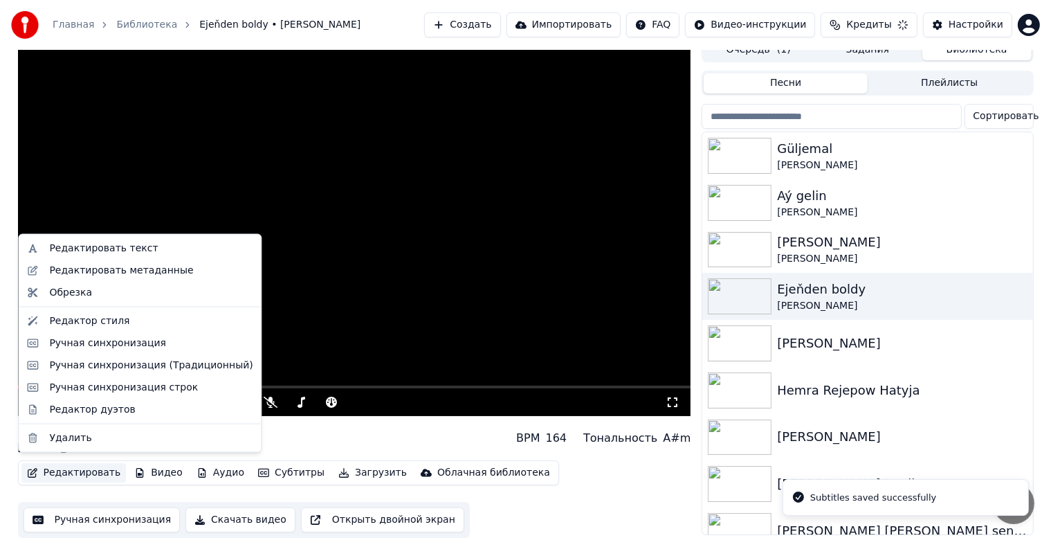
click at [64, 468] on button "Редактировать" at bounding box center [73, 472] width 105 height 19
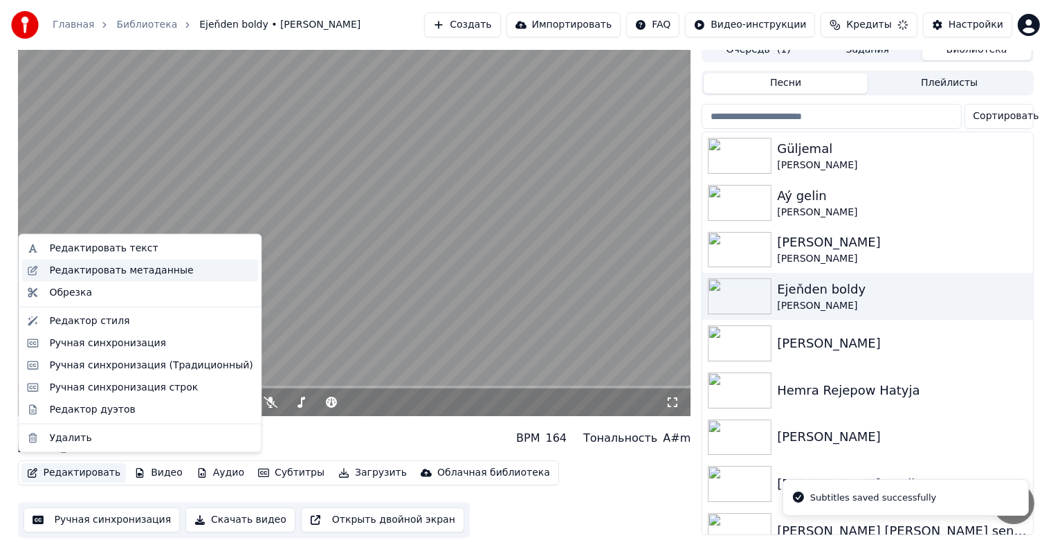
click at [127, 271] on div "Редактировать метаданные" at bounding box center [121, 271] width 144 height 14
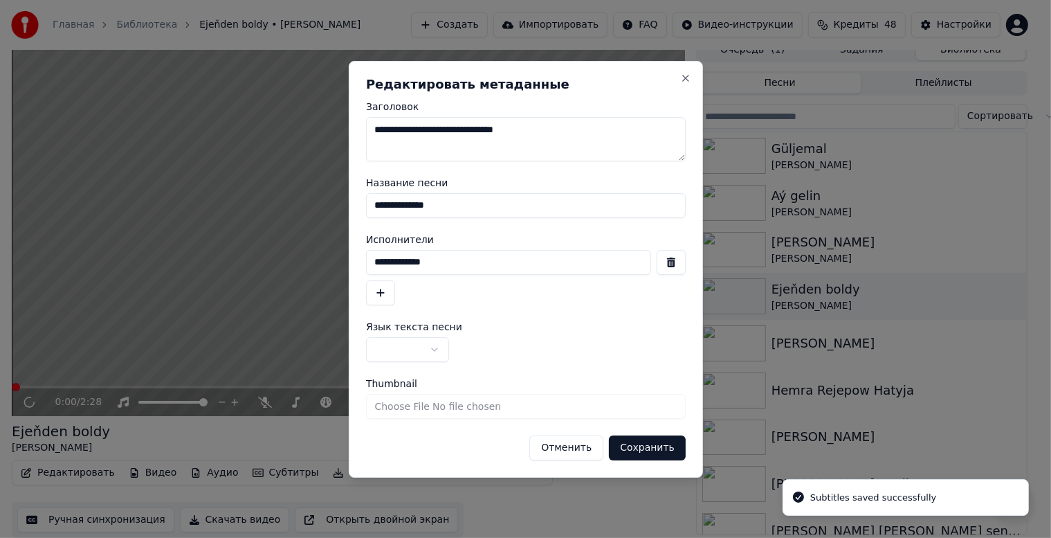
scroll to position [6, 0]
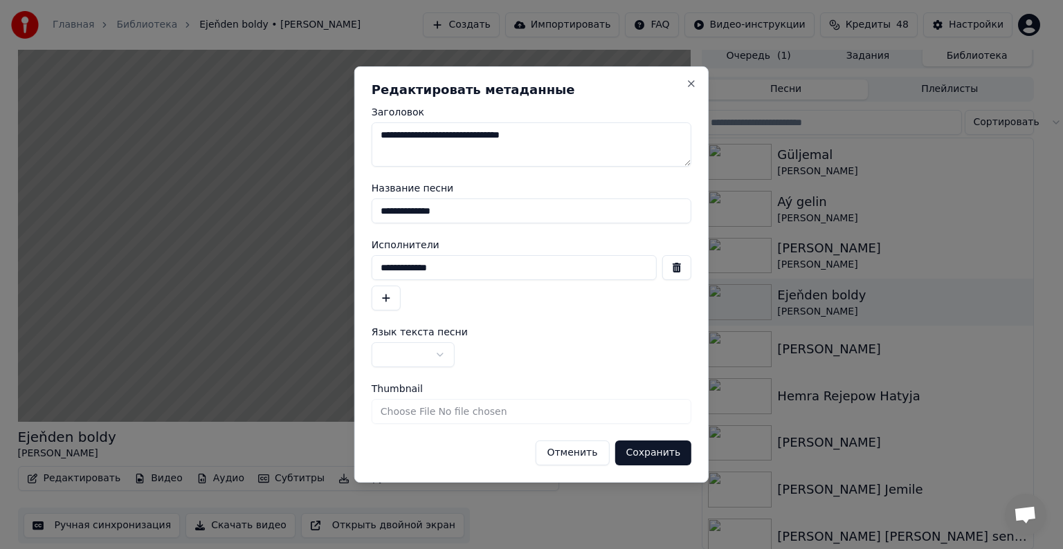
click at [453, 141] on textarea "**********" at bounding box center [531, 144] width 320 height 44
drag, startPoint x: 513, startPoint y: 138, endPoint x: 532, endPoint y: 141, distance: 18.9
click at [532, 141] on textarea "**********" at bounding box center [531, 144] width 320 height 44
type textarea "**********"
click at [375, 212] on input "**********" at bounding box center [531, 211] width 320 height 25
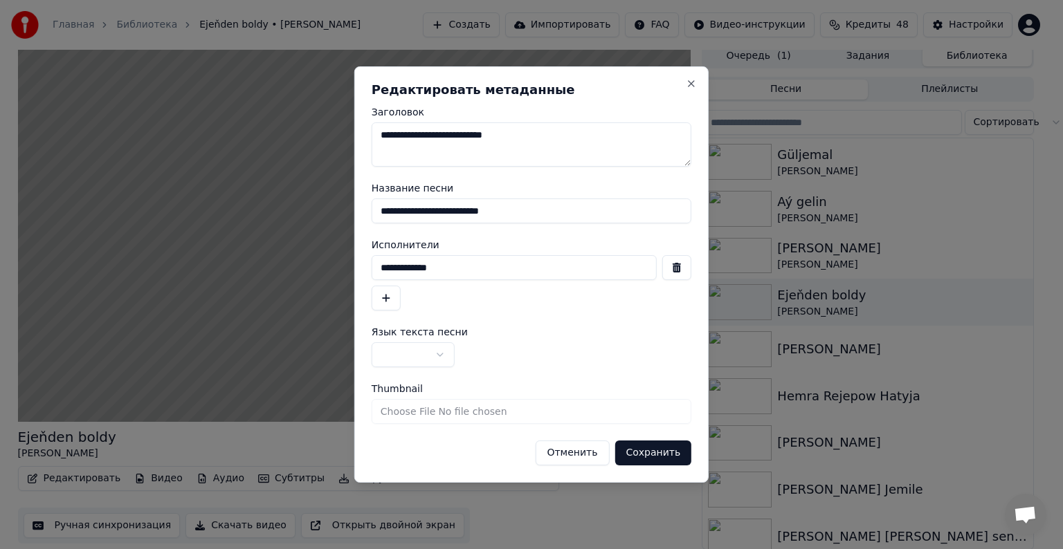
type input "**********"
click at [452, 268] on input "**********" at bounding box center [513, 267] width 285 height 25
drag, startPoint x: 382, startPoint y: 266, endPoint x: 487, endPoint y: 271, distance: 105.3
click at [487, 271] on input "**********" at bounding box center [513, 267] width 285 height 25
click at [663, 454] on button "Сохранить" at bounding box center [652, 453] width 77 height 25
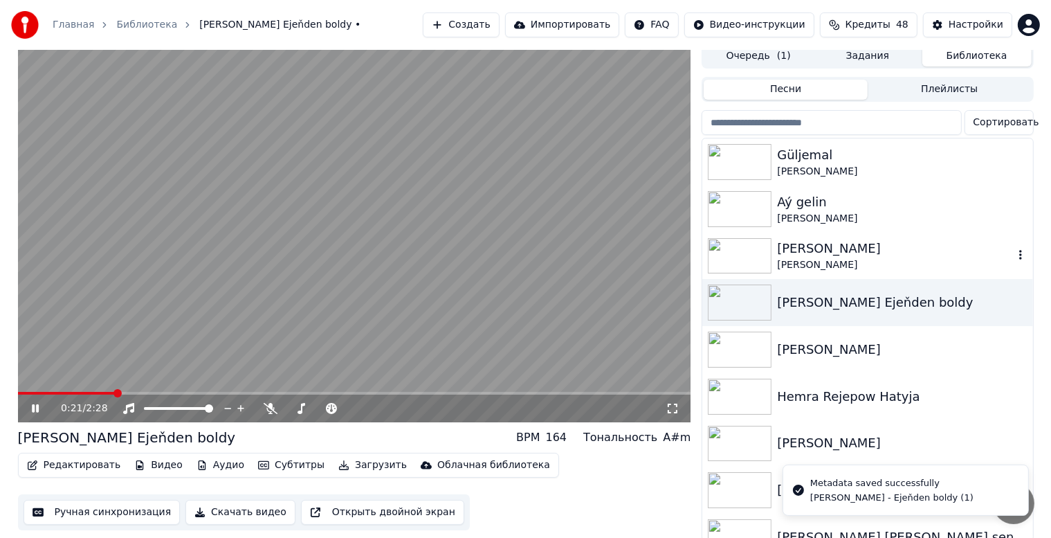
click at [828, 259] on div "[PERSON_NAME]" at bounding box center [895, 265] width 236 height 14
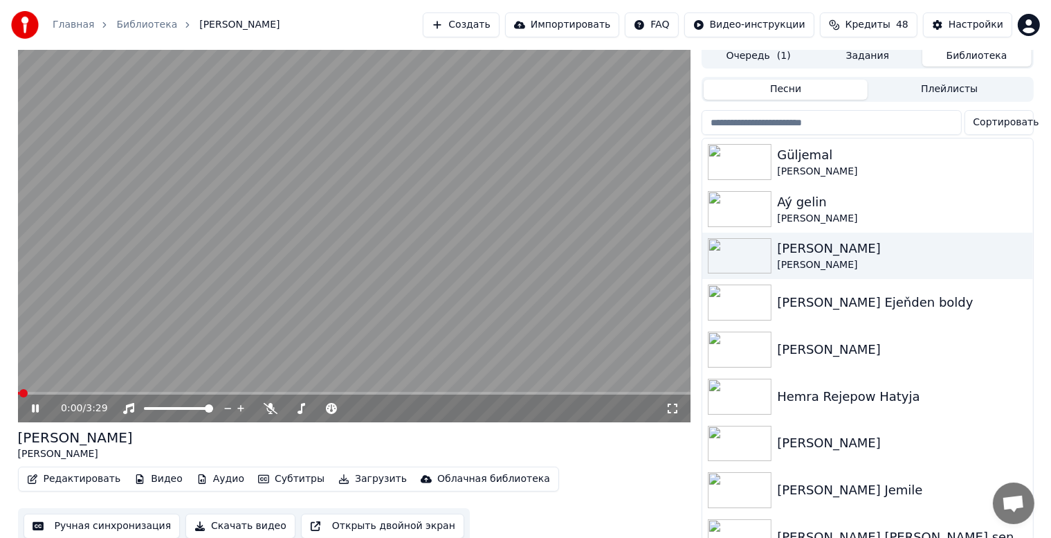
click at [37, 408] on icon at bounding box center [35, 408] width 7 height 8
click at [109, 520] on button "Ручная синхронизация" at bounding box center [102, 525] width 157 height 25
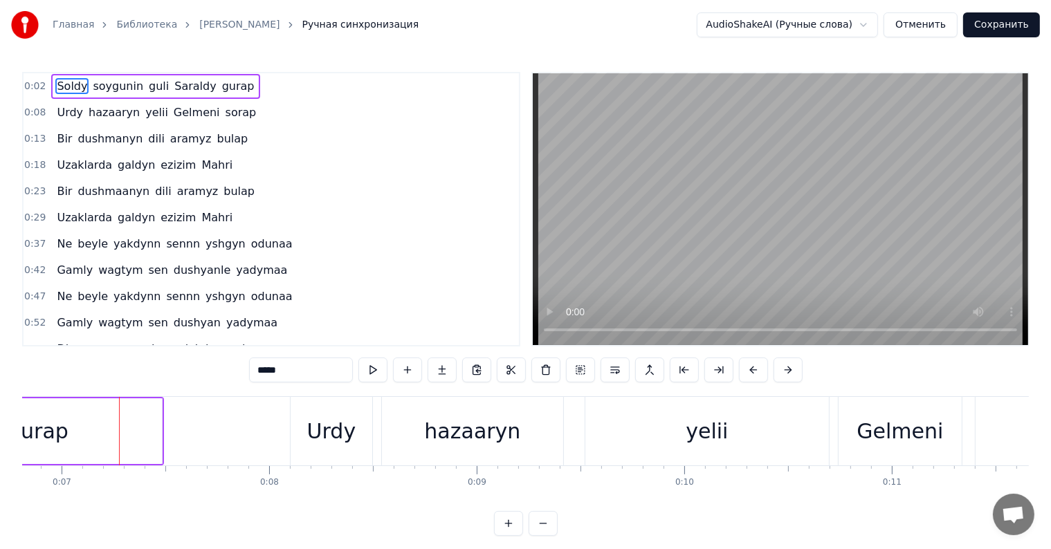
scroll to position [0, 1441]
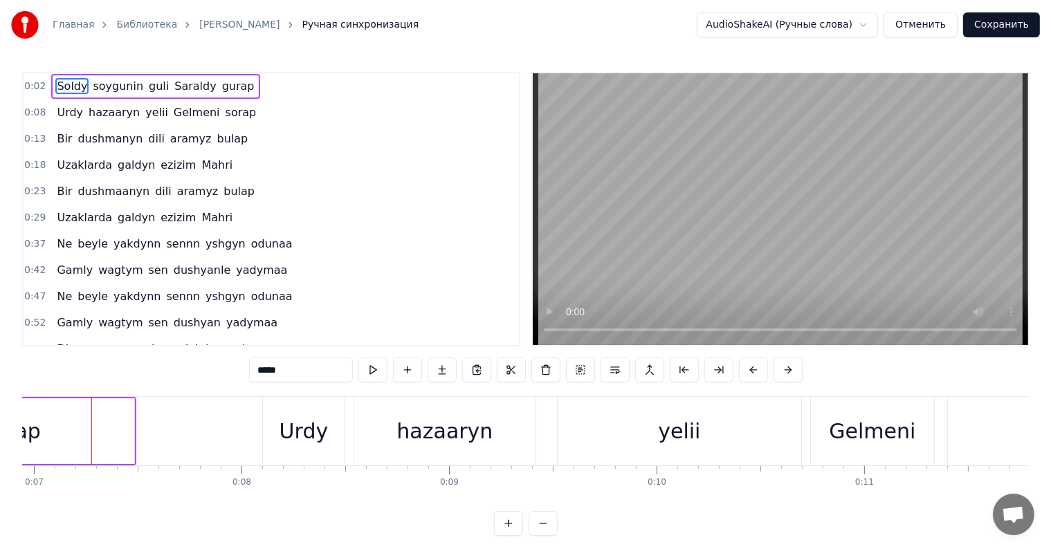
click at [91, 454] on div at bounding box center [91, 431] width 1 height 68
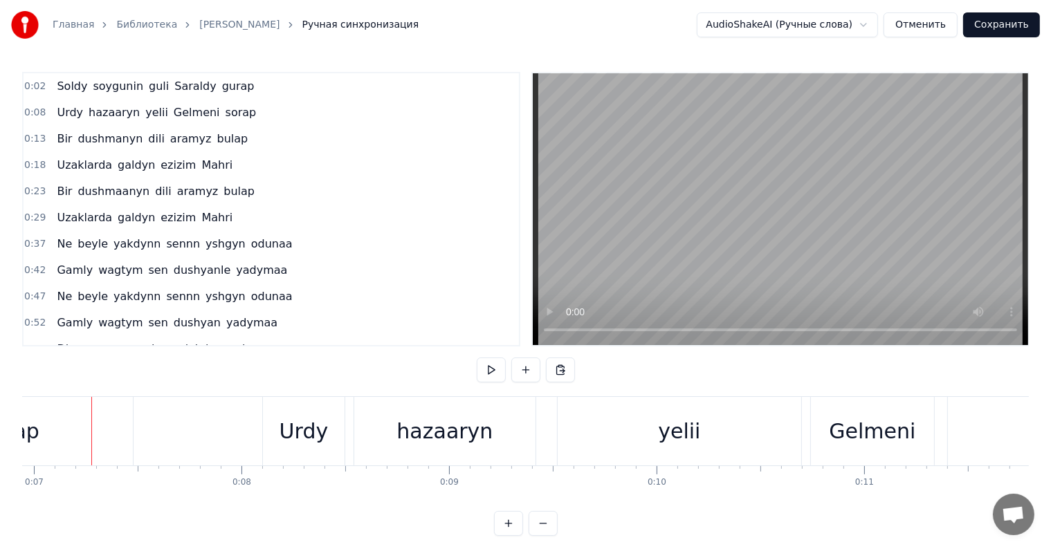
click at [73, 462] on div "gurap" at bounding box center [9, 431] width 248 height 68
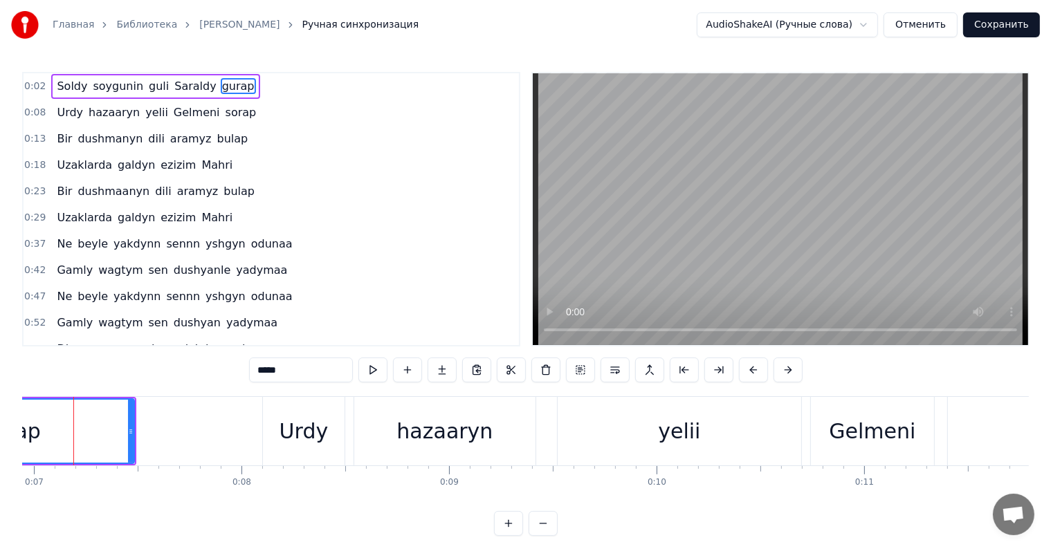
scroll to position [0, 1422]
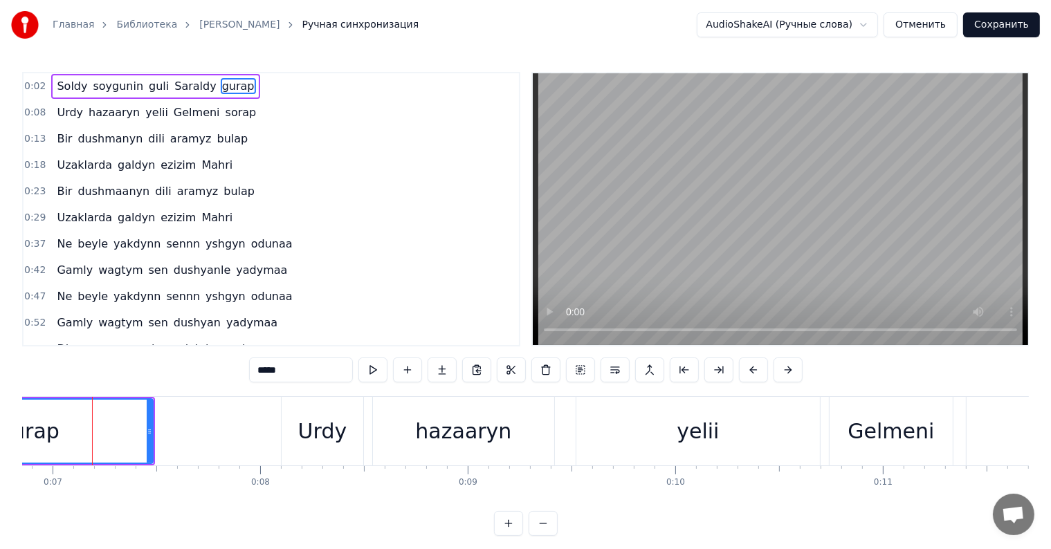
click at [275, 374] on input "*****" at bounding box center [301, 370] width 104 height 25
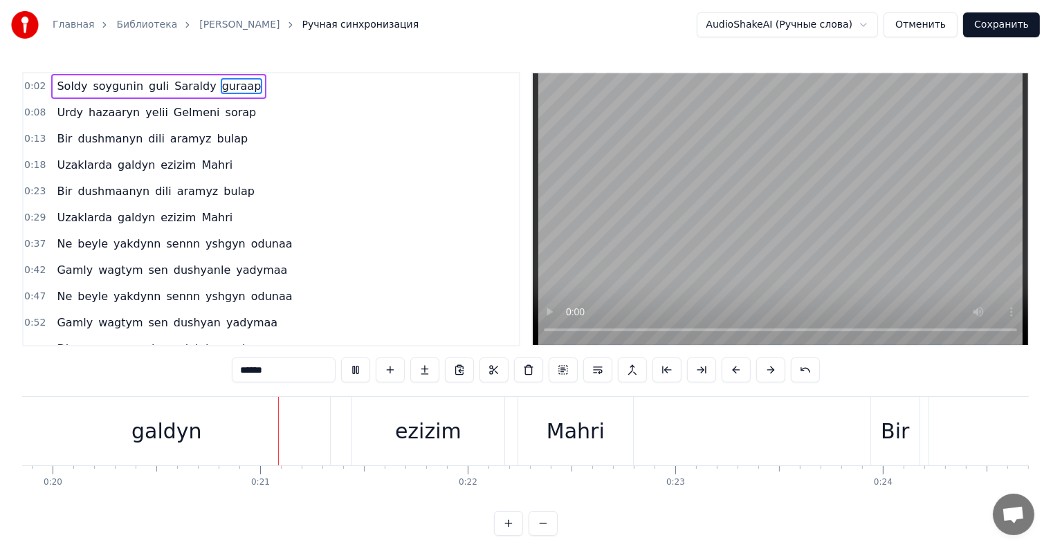
scroll to position [0, 4181]
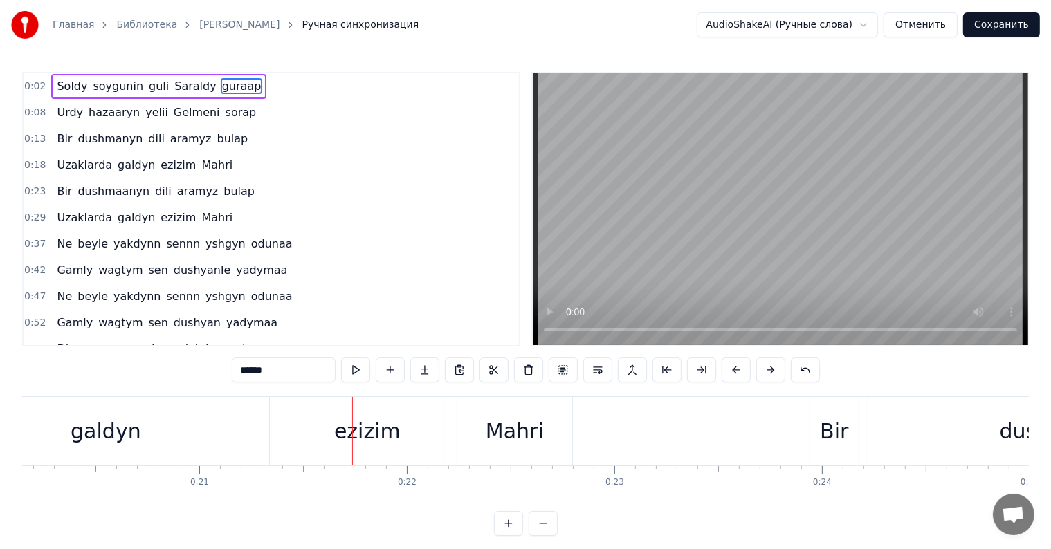
click at [268, 439] on div "galdyn" at bounding box center [106, 431] width 328 height 68
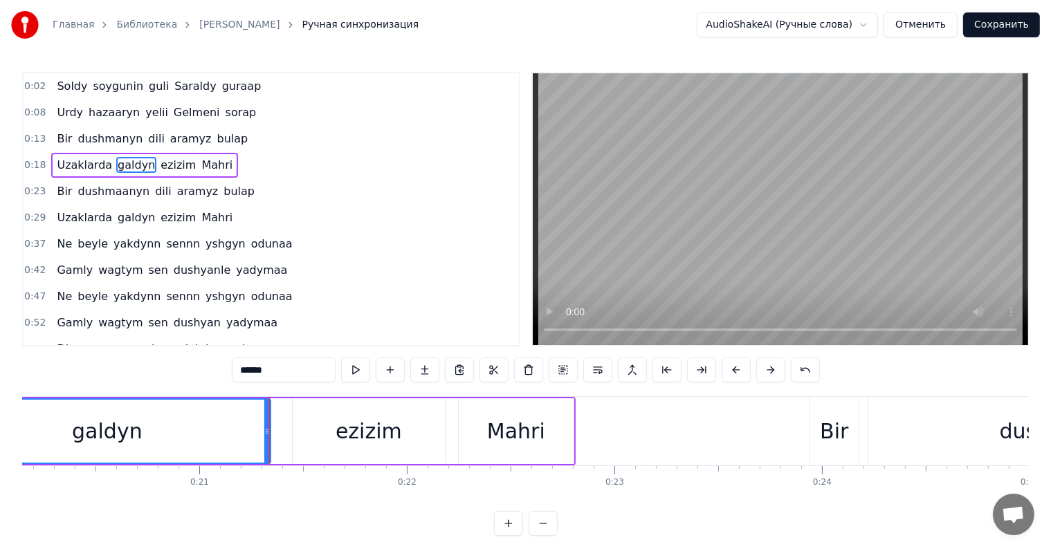
drag, startPoint x: 218, startPoint y: 446, endPoint x: 224, endPoint y: 433, distance: 13.9
click at [218, 445] on div "galdyn" at bounding box center [107, 431] width 325 height 63
click at [284, 371] on input "******" at bounding box center [284, 370] width 104 height 25
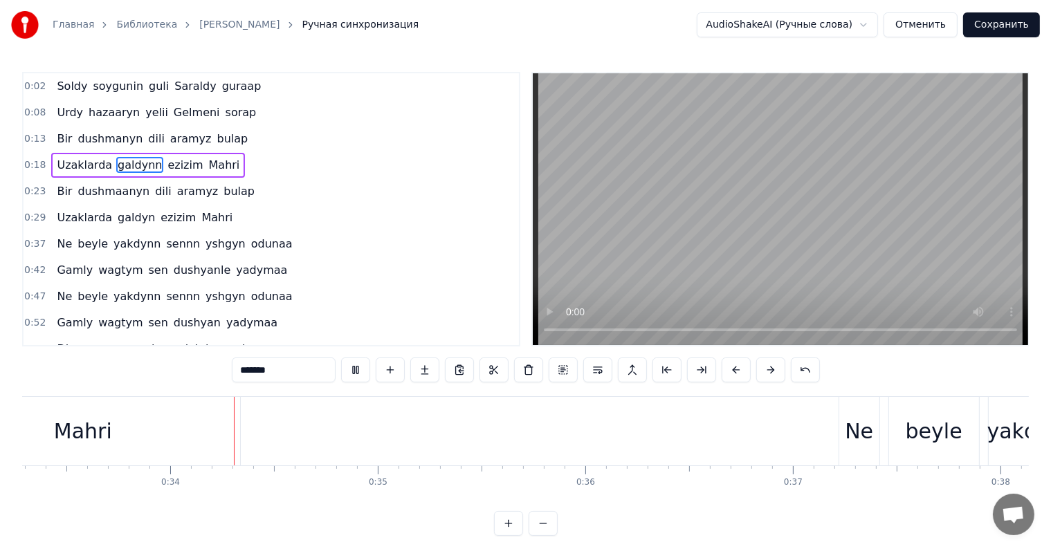
scroll to position [0, 6923]
click at [153, 446] on div "Mahri" at bounding box center [68, 431] width 314 height 68
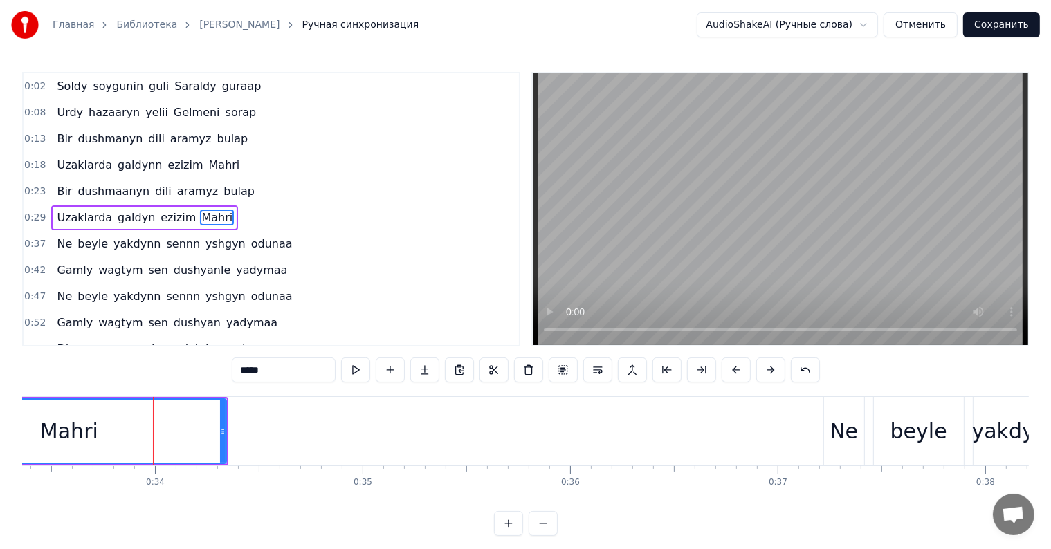
scroll to position [3, 0]
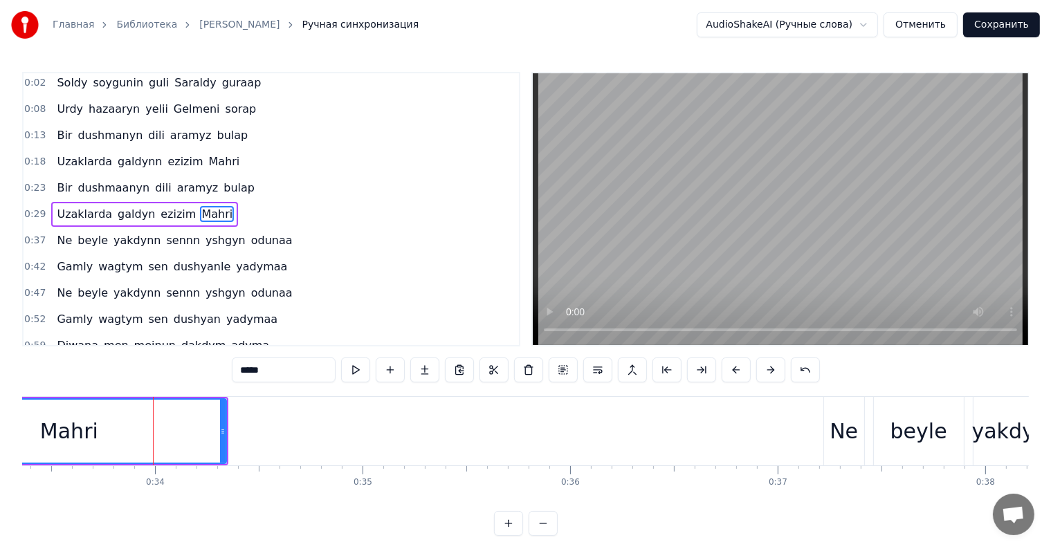
click at [272, 371] on input "*****" at bounding box center [284, 370] width 104 height 25
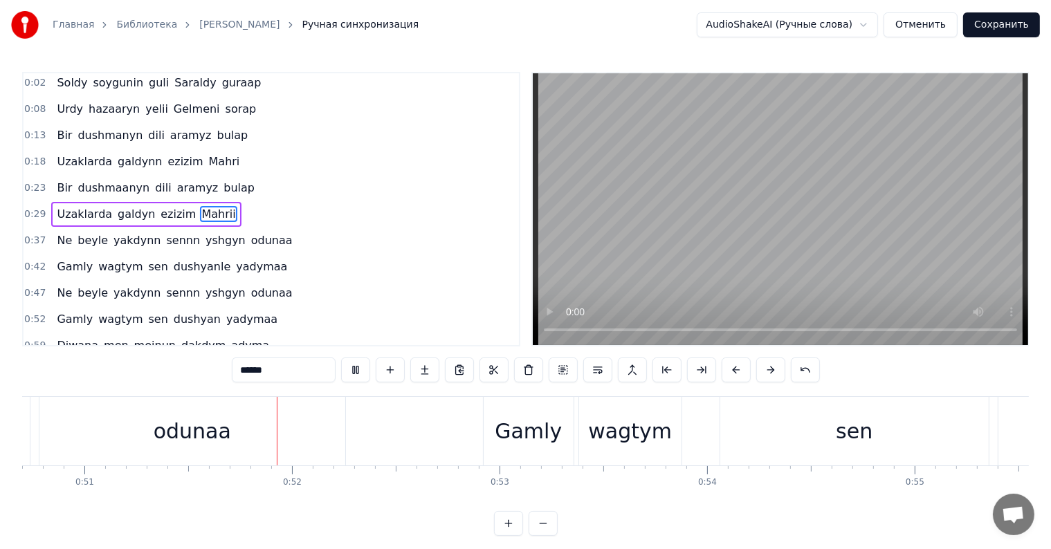
scroll to position [0, 10532]
click at [793, 410] on div "sen" at bounding box center [844, 431] width 268 height 68
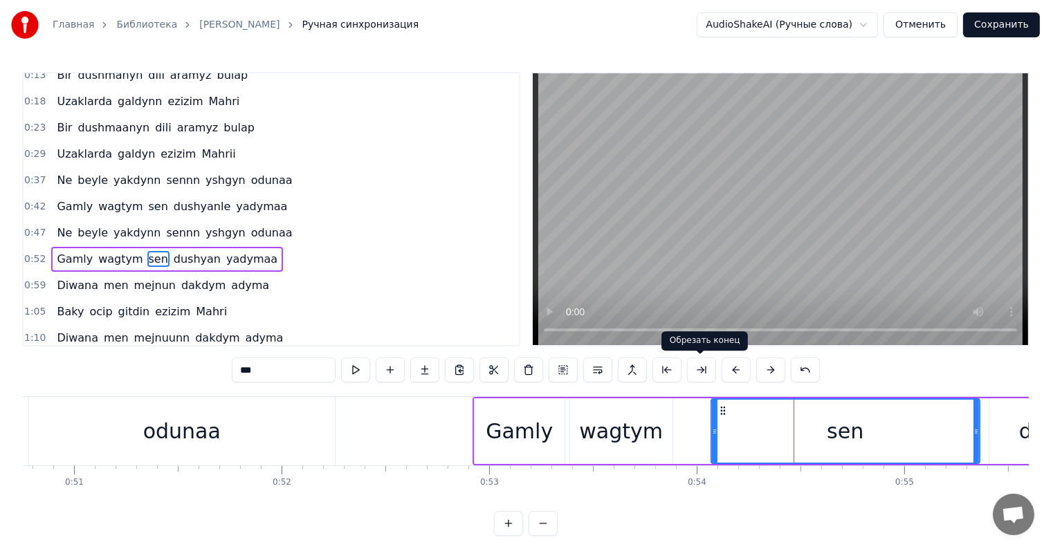
scroll to position [105, 0]
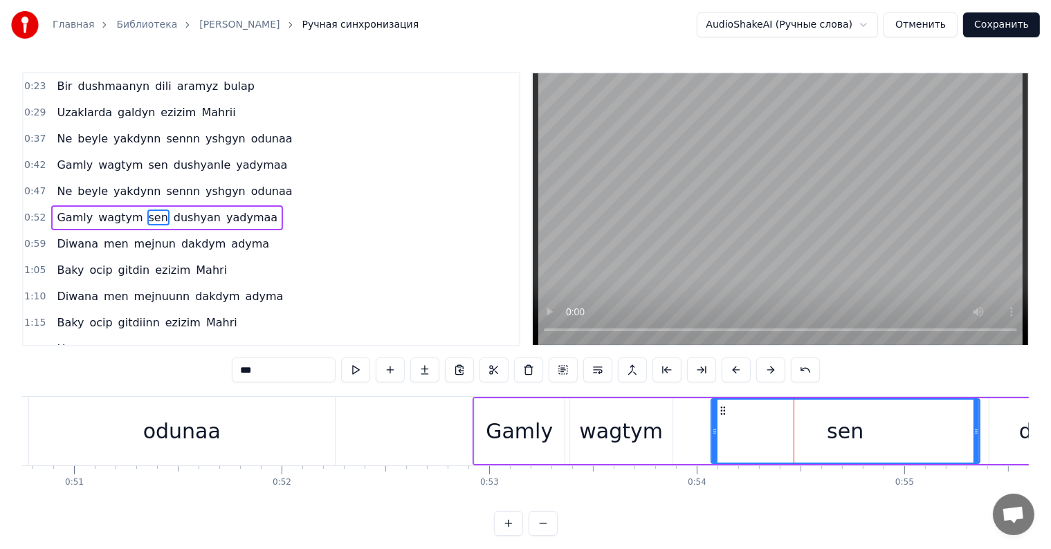
click at [310, 369] on input "***" at bounding box center [284, 370] width 104 height 25
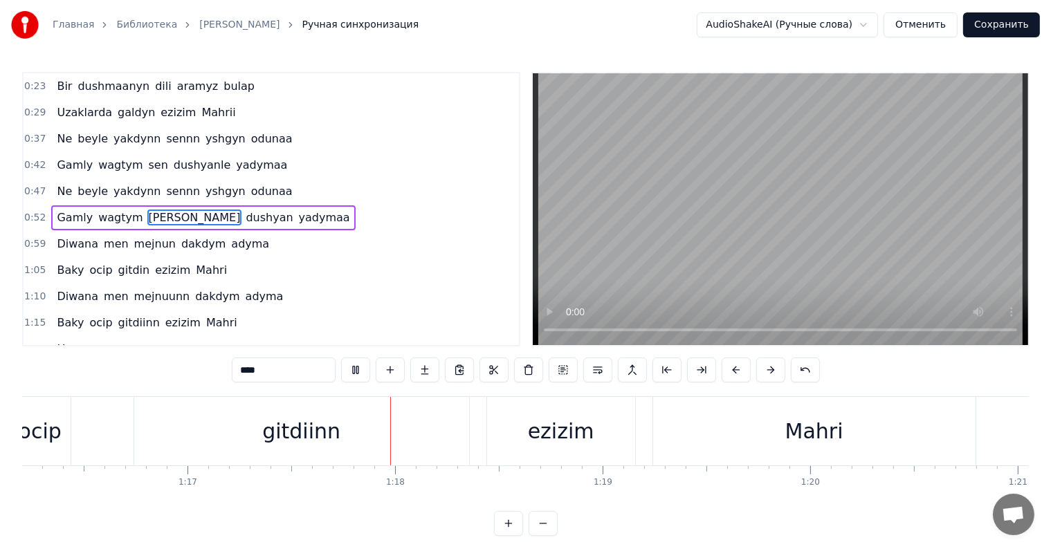
scroll to position [0, 15988]
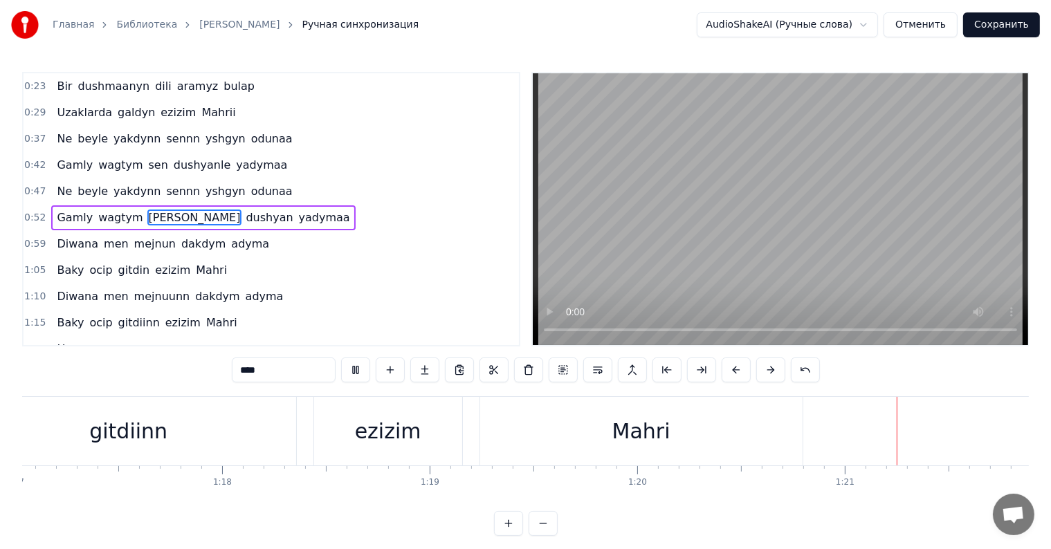
click at [598, 451] on div "Mahri" at bounding box center [641, 431] width 322 height 68
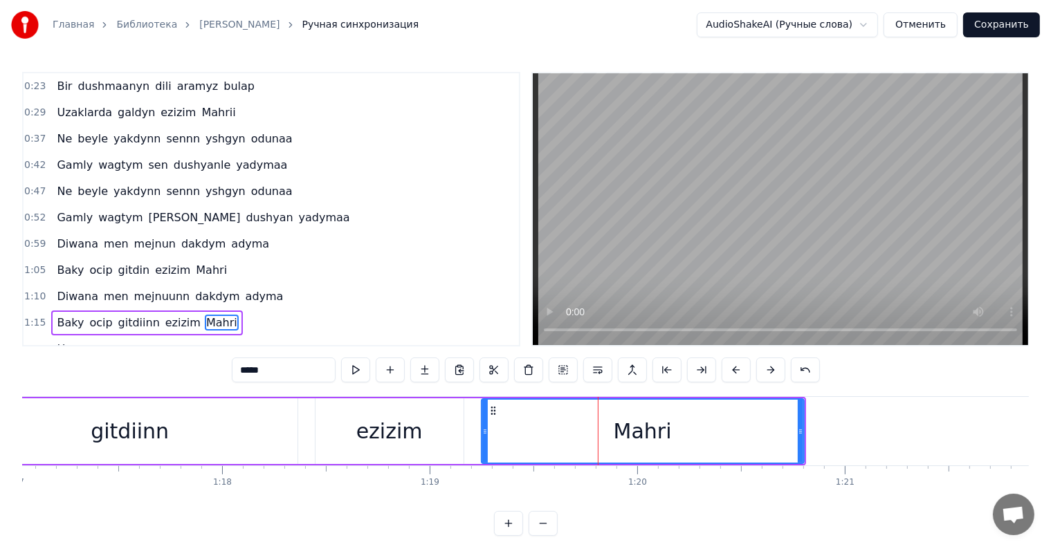
scroll to position [208, 0]
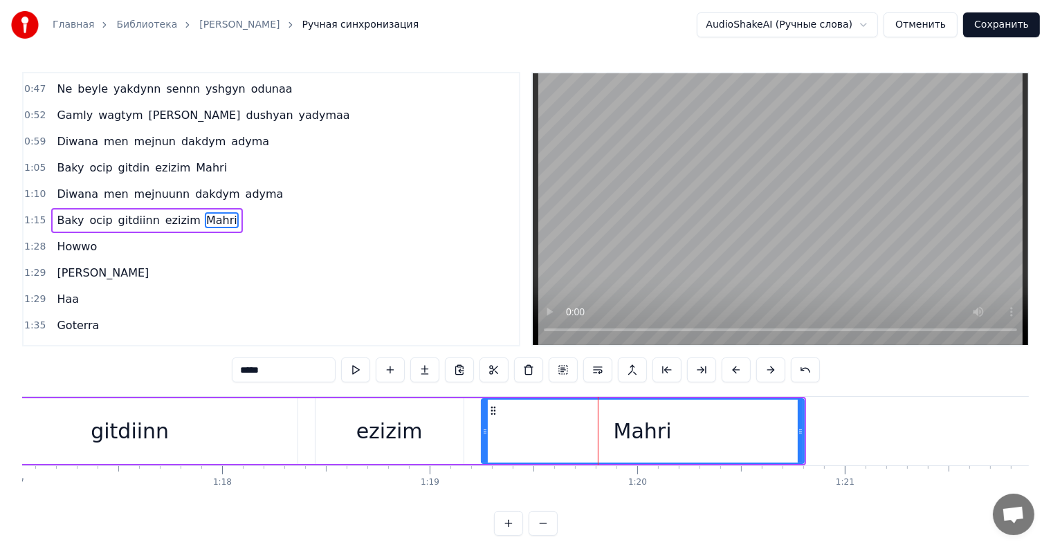
click at [290, 374] on input "*****" at bounding box center [284, 370] width 104 height 25
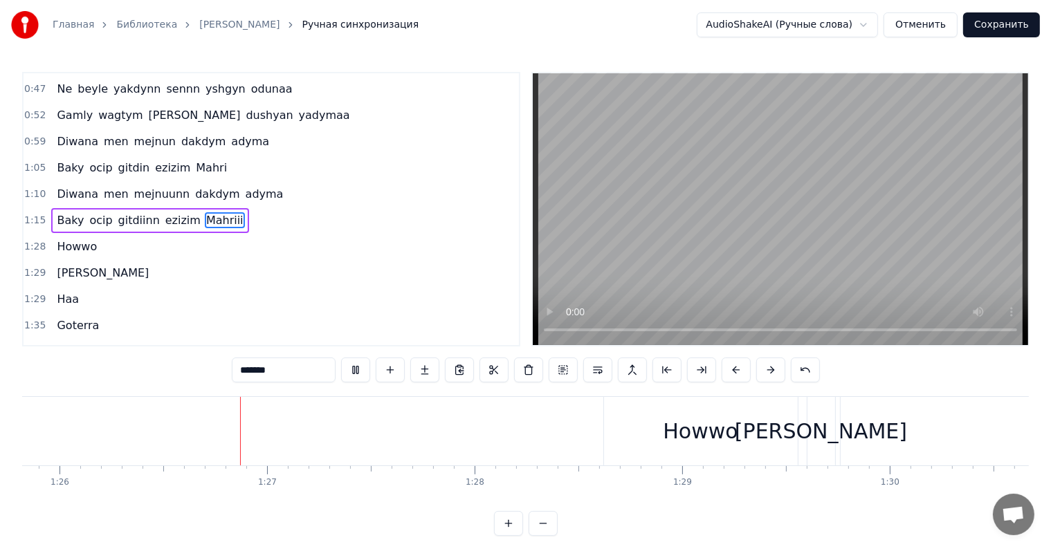
scroll to position [0, 17820]
click at [66, 265] on span "[PERSON_NAME]" at bounding box center [102, 273] width 95 height 16
type input "***"
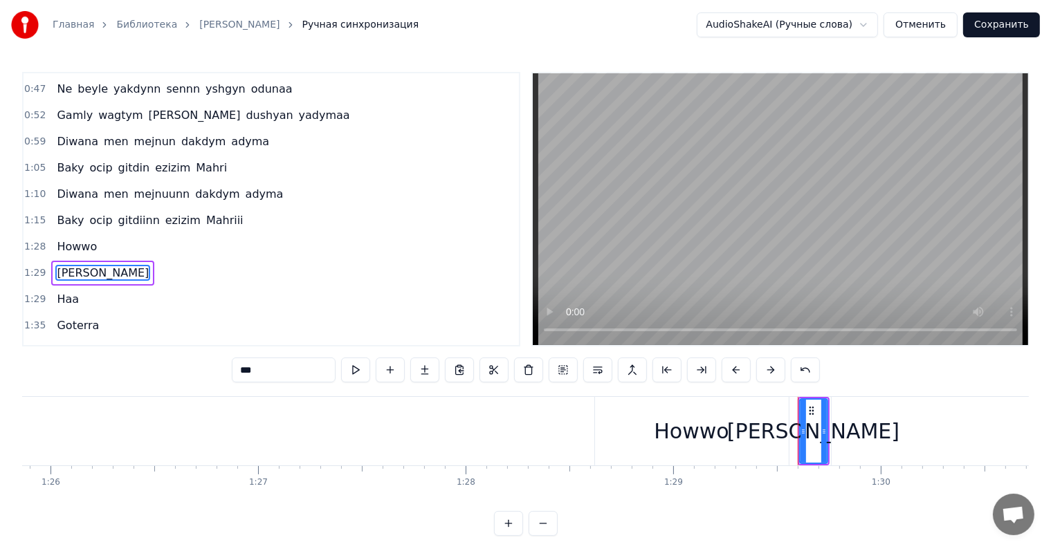
scroll to position [258, 0]
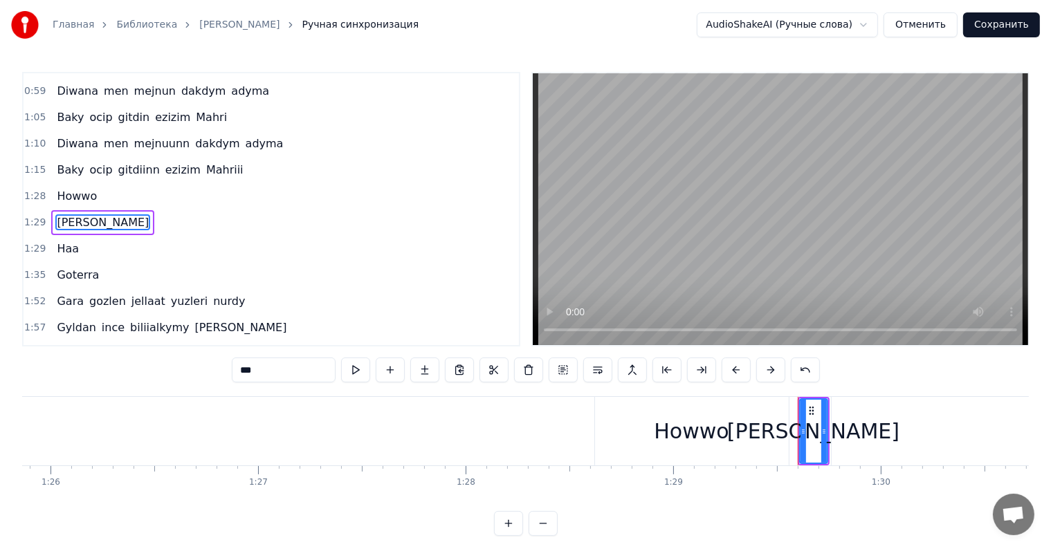
drag, startPoint x: 235, startPoint y: 371, endPoint x: 284, endPoint y: 379, distance: 49.7
click at [284, 379] on input "***" at bounding box center [284, 370] width 104 height 25
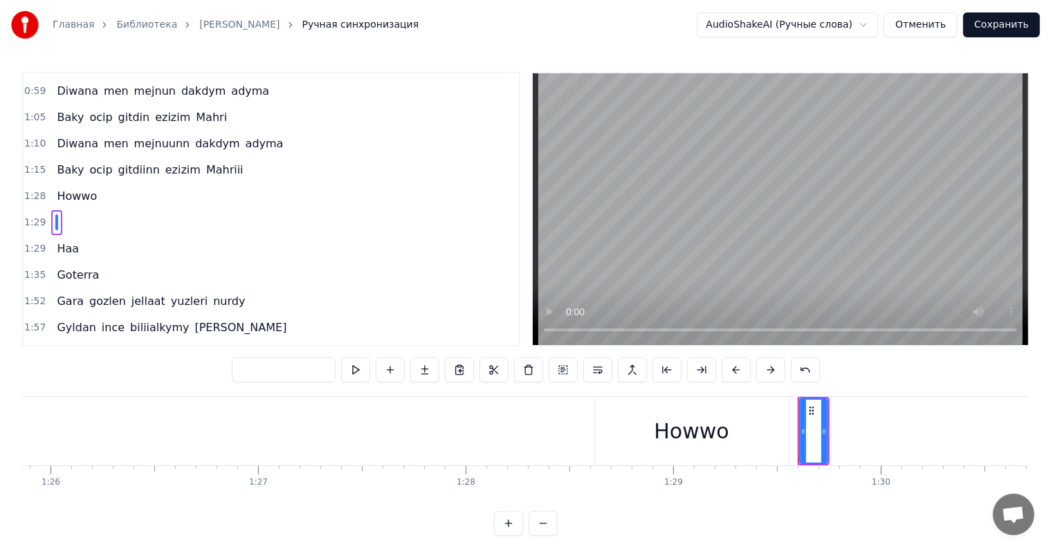
click at [58, 241] on span "Haa" at bounding box center [67, 249] width 25 height 16
type input "***"
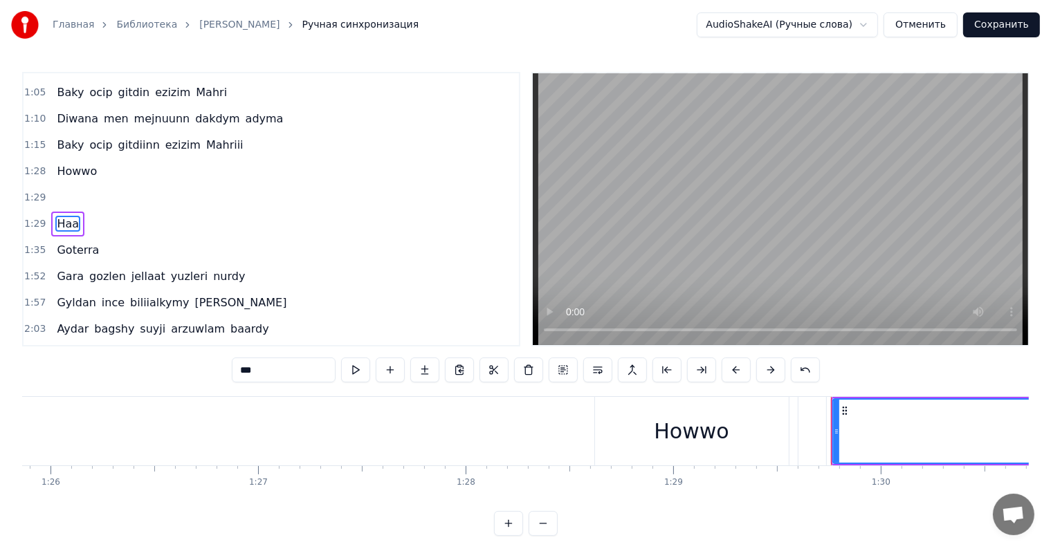
scroll to position [284, 0]
drag, startPoint x: 250, startPoint y: 374, endPoint x: 266, endPoint y: 374, distance: 15.9
click at [266, 374] on input "***" at bounding box center [284, 370] width 104 height 25
click at [75, 241] on span "Goterra" at bounding box center [77, 249] width 45 height 16
type input "*******"
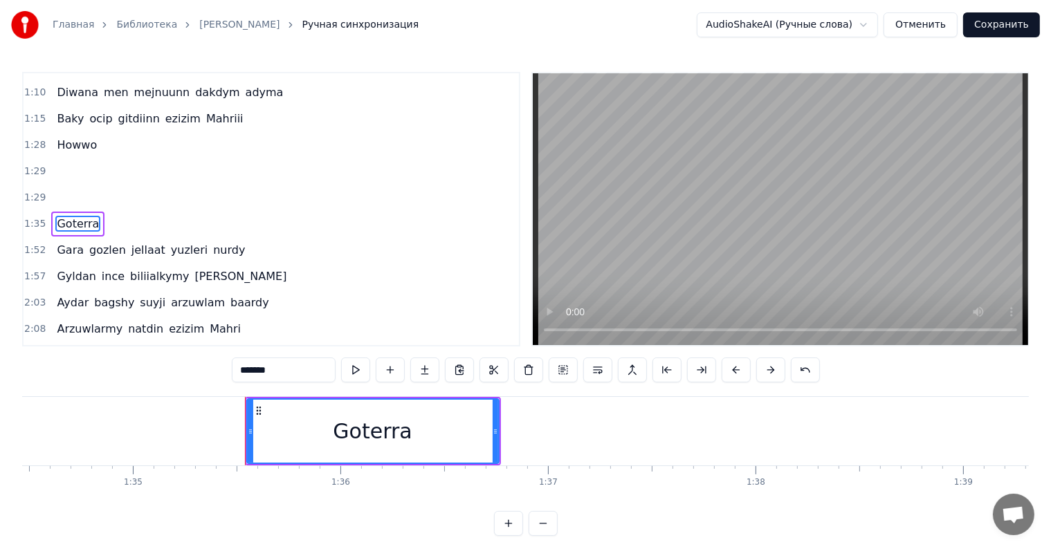
scroll to position [0, 19757]
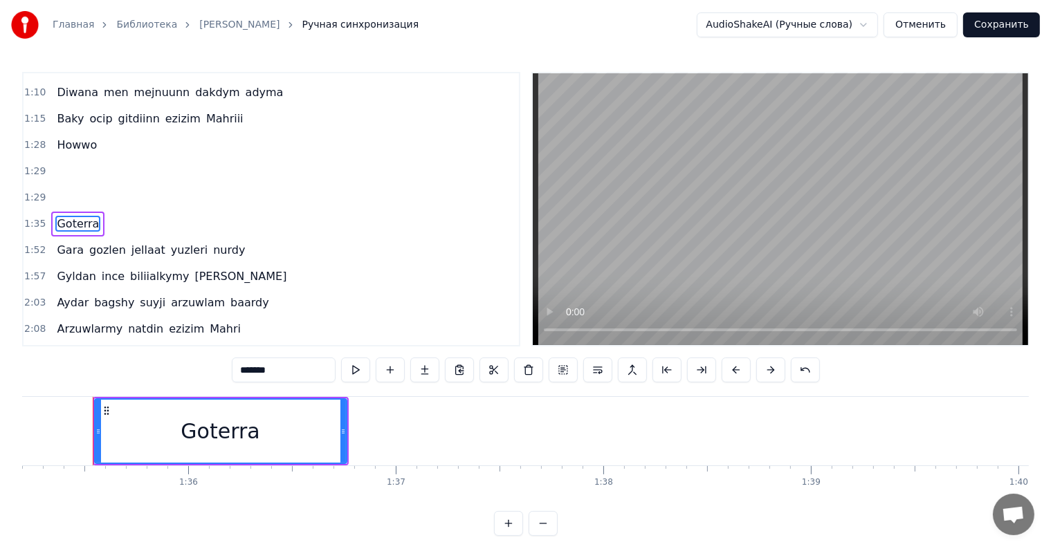
drag, startPoint x: 241, startPoint y: 370, endPoint x: 290, endPoint y: 381, distance: 49.7
click at [290, 381] on input "*******" at bounding box center [284, 370] width 104 height 25
click at [80, 137] on span "Howwo" at bounding box center [76, 145] width 43 height 16
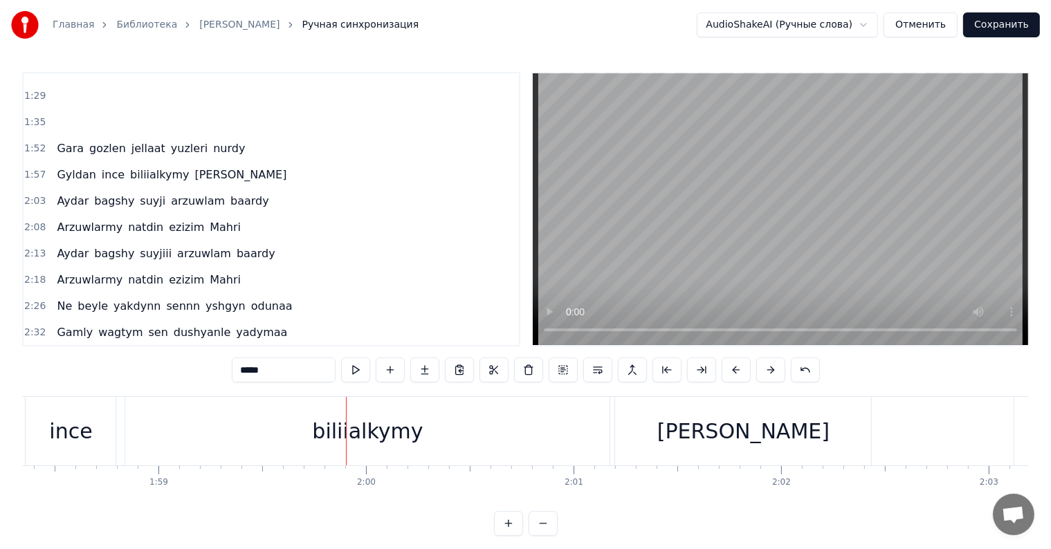
scroll to position [0, 24774]
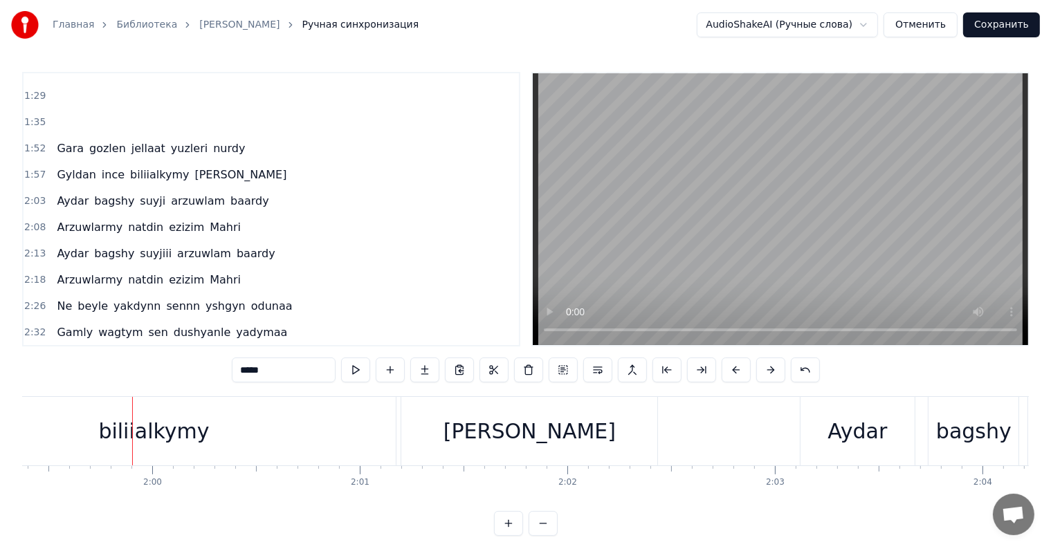
click at [129, 432] on div "biliialkymy" at bounding box center [153, 431] width 111 height 31
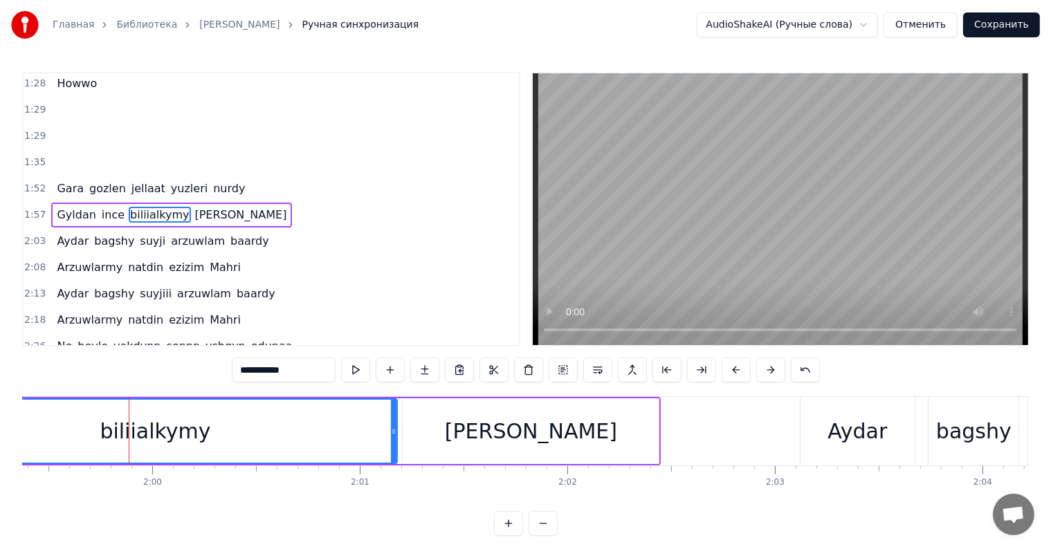
scroll to position [360, 0]
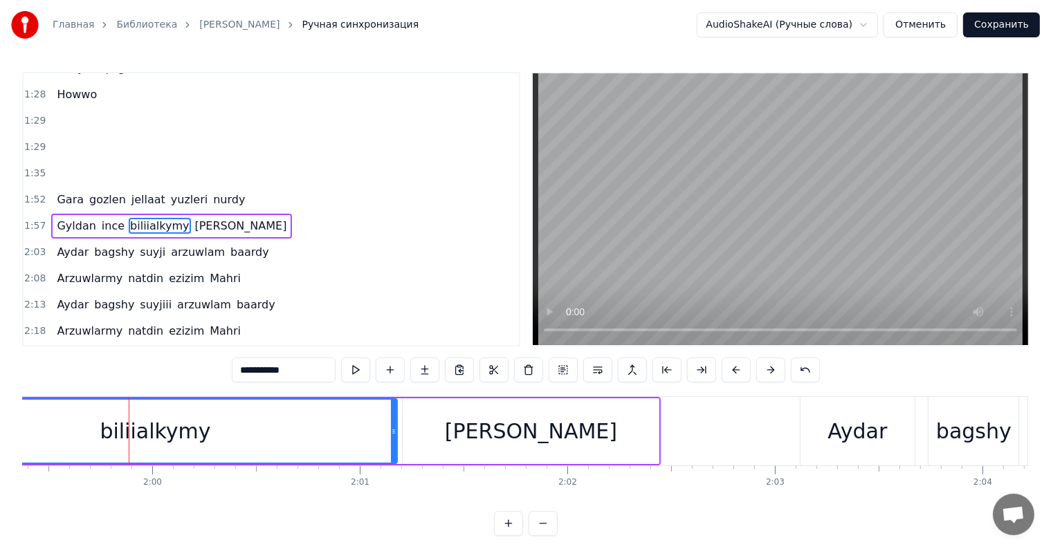
click at [257, 376] on input "**********" at bounding box center [284, 370] width 104 height 25
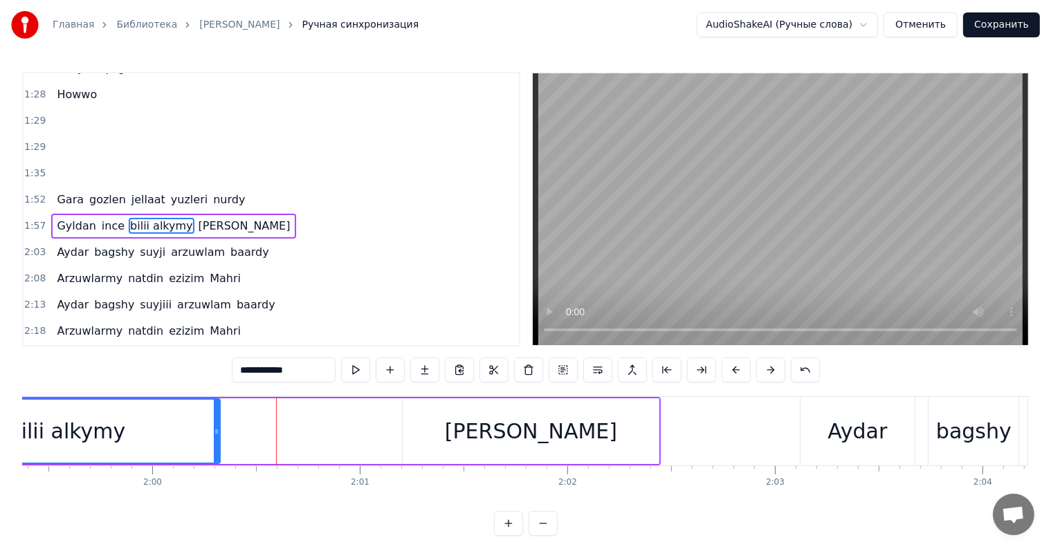
drag, startPoint x: 396, startPoint y: 431, endPoint x: 219, endPoint y: 433, distance: 177.1
click at [219, 433] on icon at bounding box center [217, 431] width 6 height 11
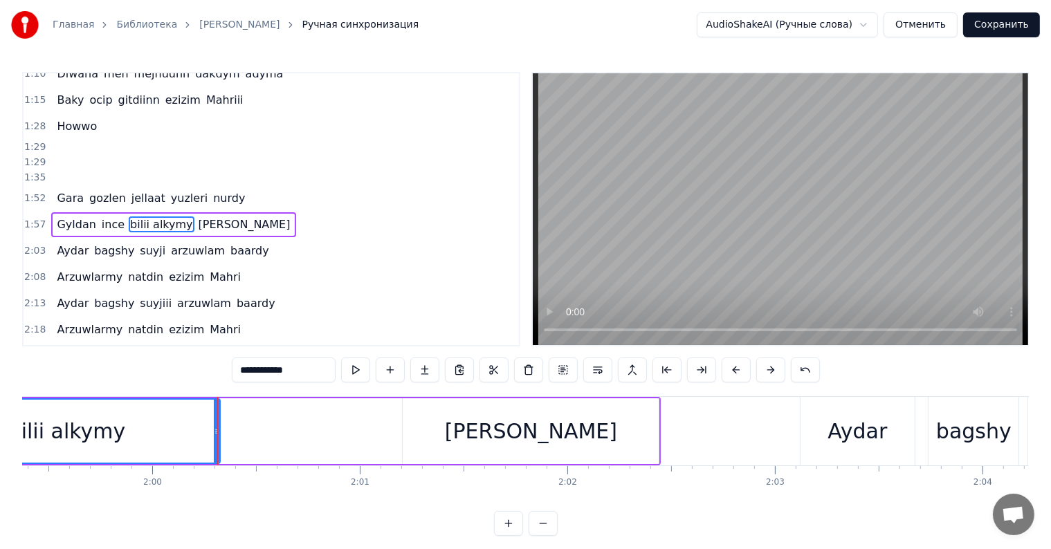
click at [157, 432] on div "bilii alkymy" at bounding box center [67, 431] width 306 height 63
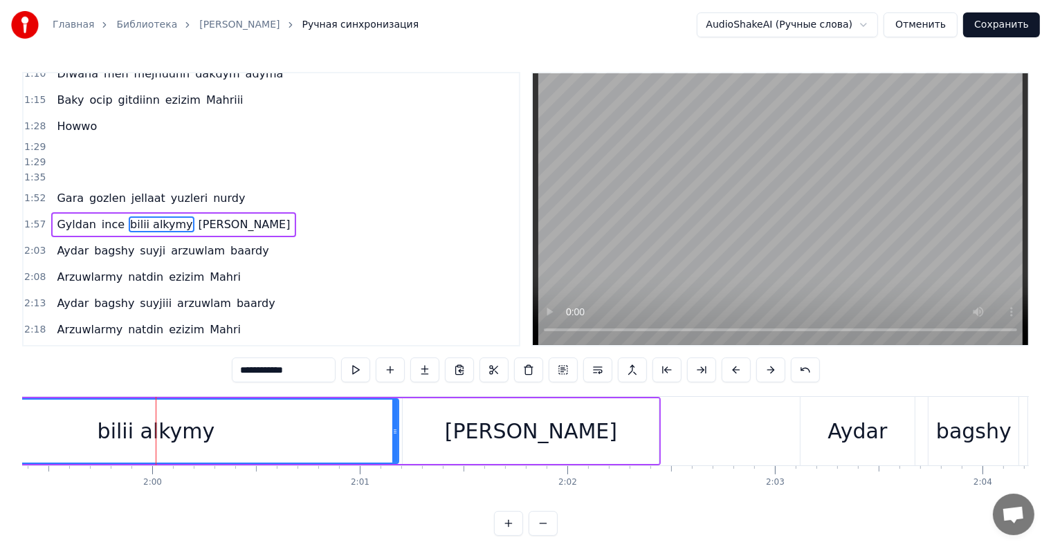
drag, startPoint x: 219, startPoint y: 431, endPoint x: 375, endPoint y: 453, distance: 157.9
click at [397, 469] on div "Soldy soygunin guli Saraldy guraap Urdy hazaaryn yelii Gelmeni sorap Bir dushma…" at bounding box center [525, 448] width 1007 height 104
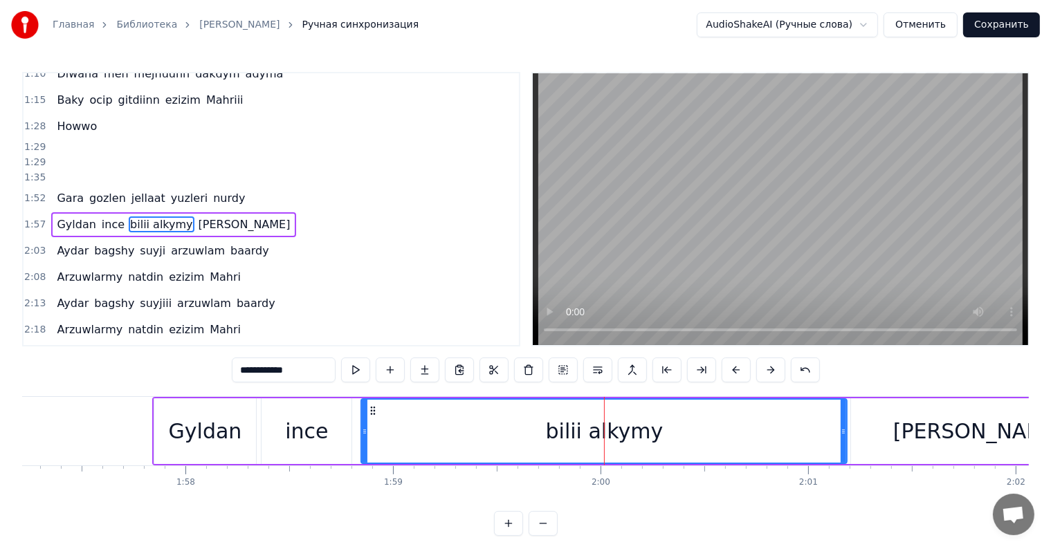
scroll to position [0, 24277]
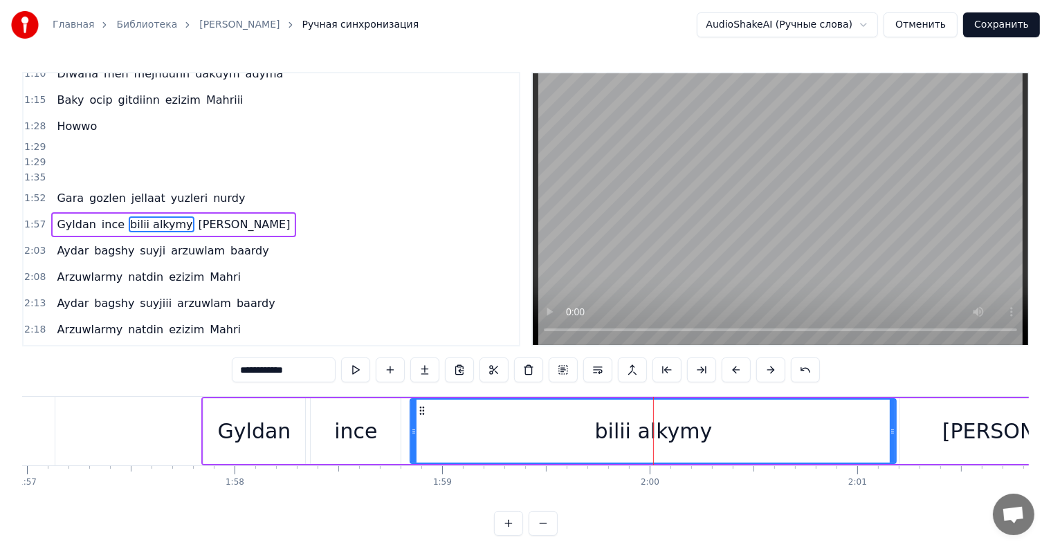
click at [270, 441] on div "Gyldan" at bounding box center [254, 431] width 73 height 31
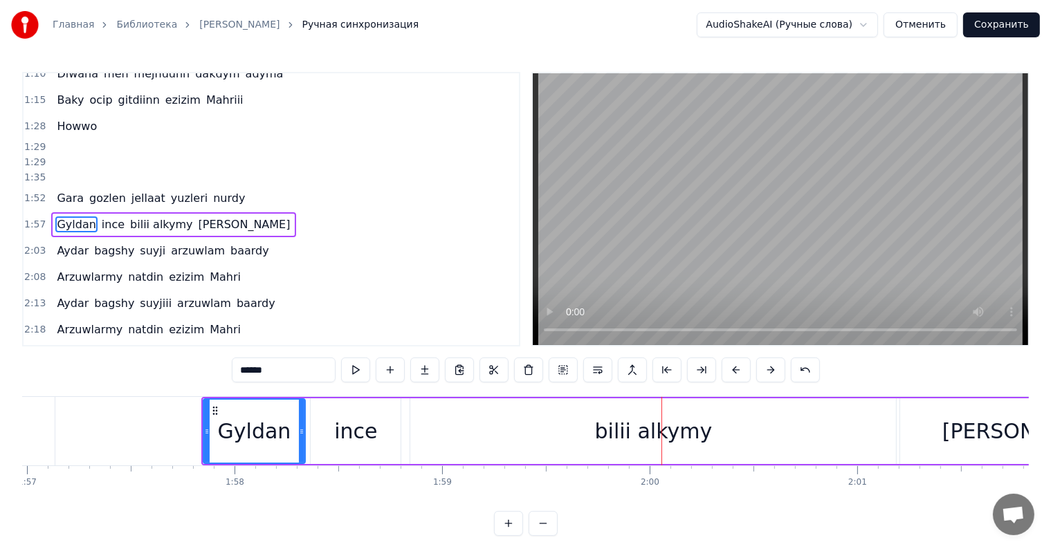
drag, startPoint x: 858, startPoint y: 451, endPoint x: 880, endPoint y: 434, distance: 27.7
click at [855, 450] on div "bilii alkymy" at bounding box center [653, 431] width 486 height 66
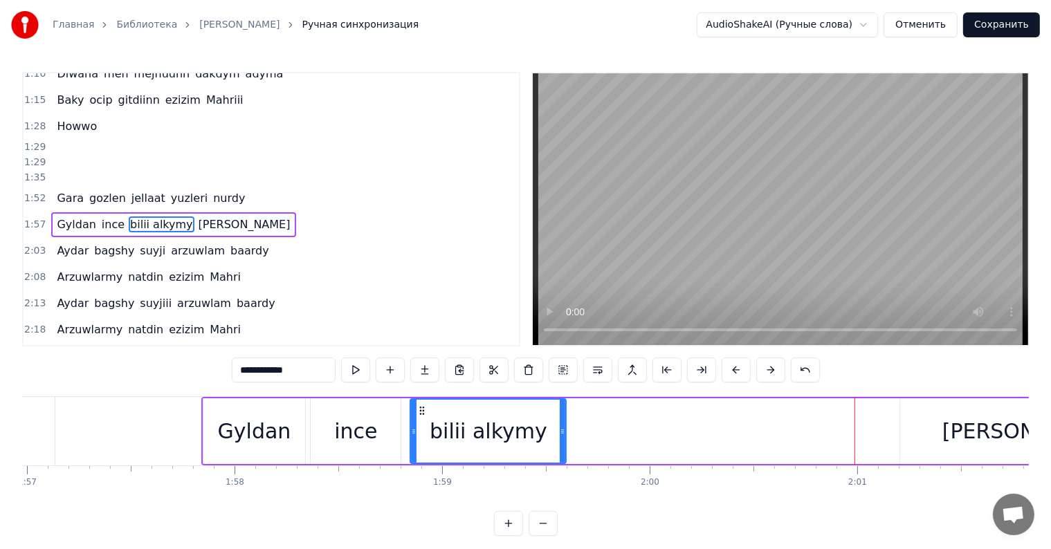
drag, startPoint x: 891, startPoint y: 430, endPoint x: 285, endPoint y: 424, distance: 606.0
click at [560, 435] on icon at bounding box center [563, 431] width 6 height 11
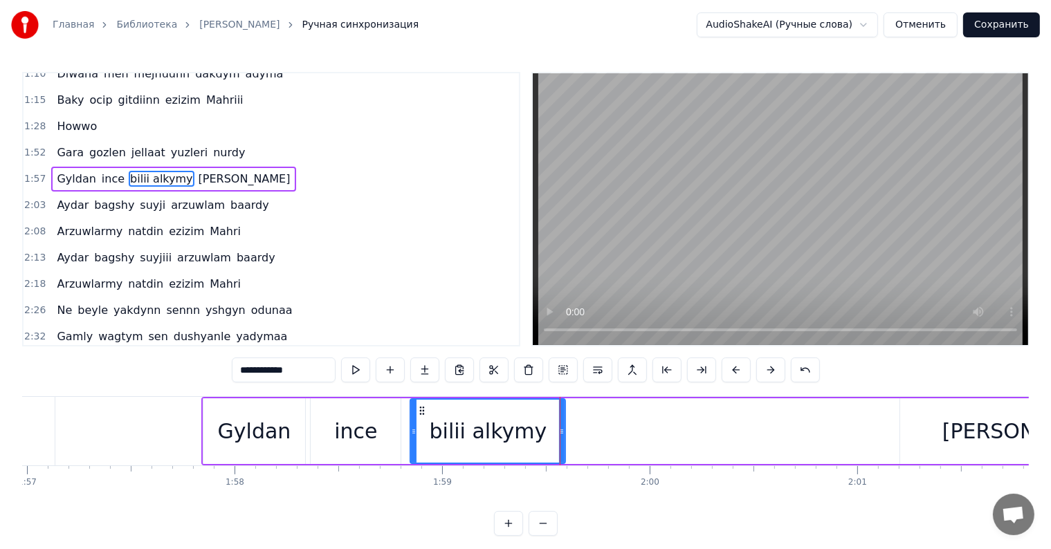
scroll to position [284, 0]
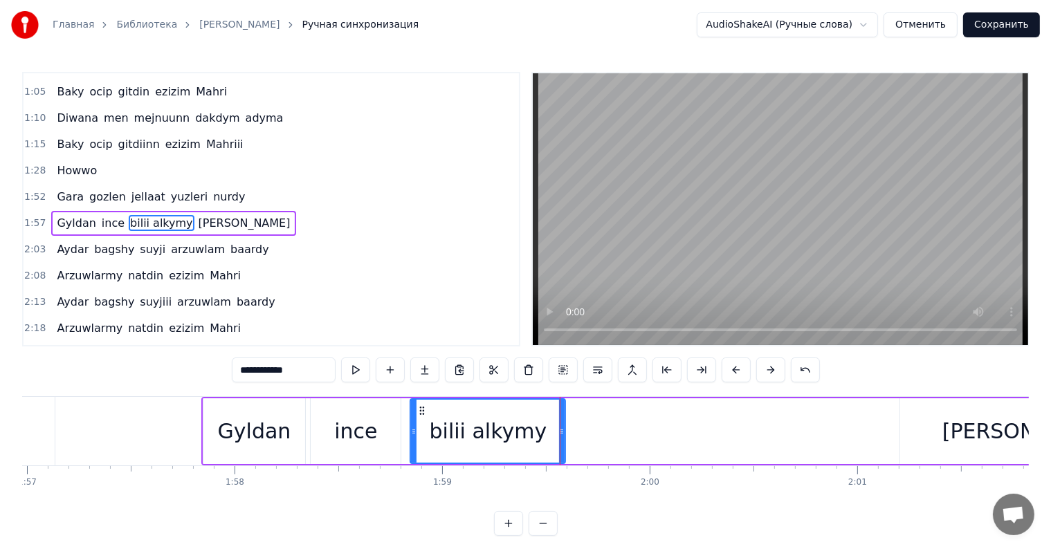
click at [277, 457] on div "Gyldan" at bounding box center [254, 431] width 102 height 66
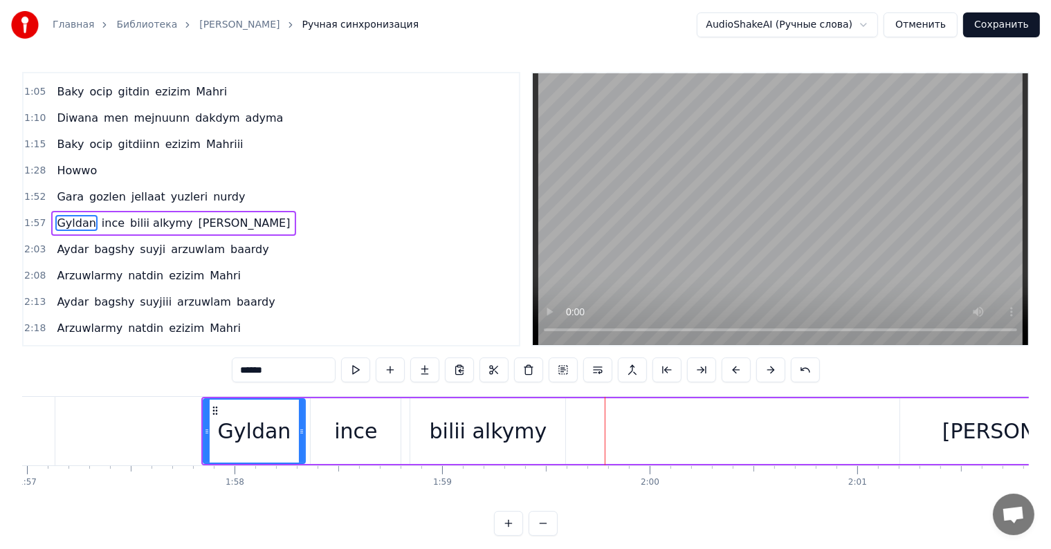
click at [449, 417] on div "bilii alkymy" at bounding box center [489, 431] width 118 height 31
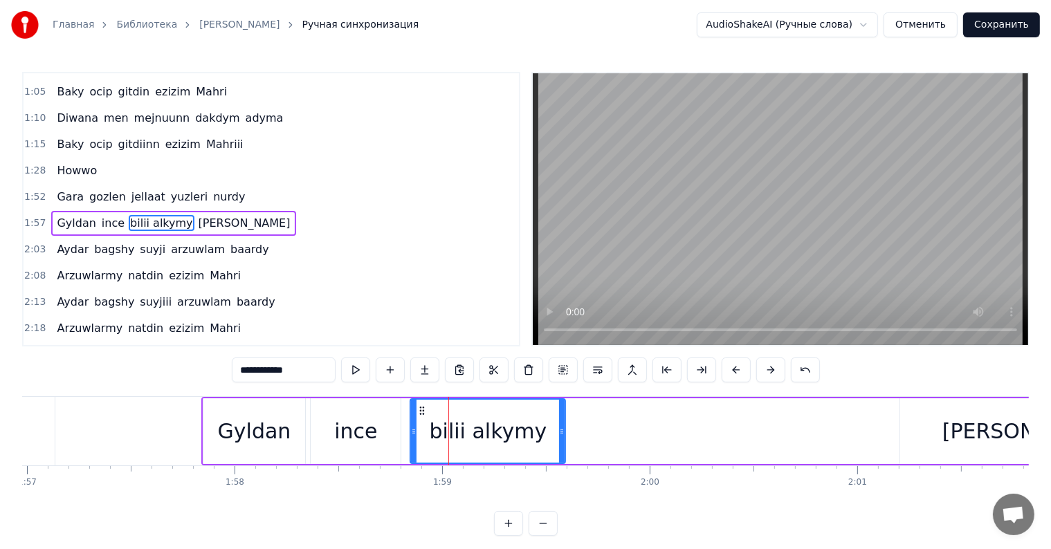
click at [301, 367] on input "**********" at bounding box center [284, 370] width 104 height 25
type input "*****"
click at [509, 443] on div "bilii" at bounding box center [488, 431] width 154 height 63
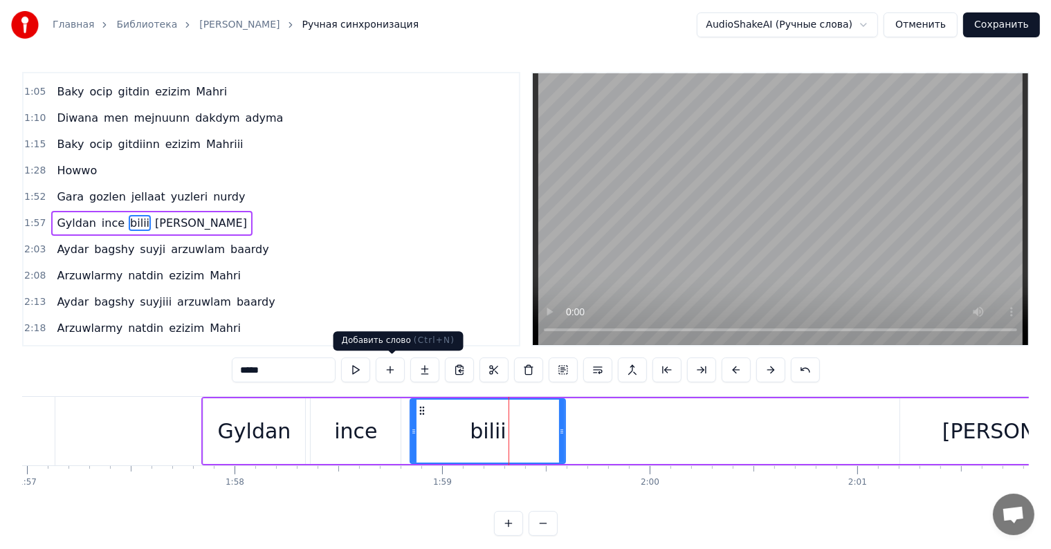
click at [396, 369] on button at bounding box center [390, 370] width 29 height 25
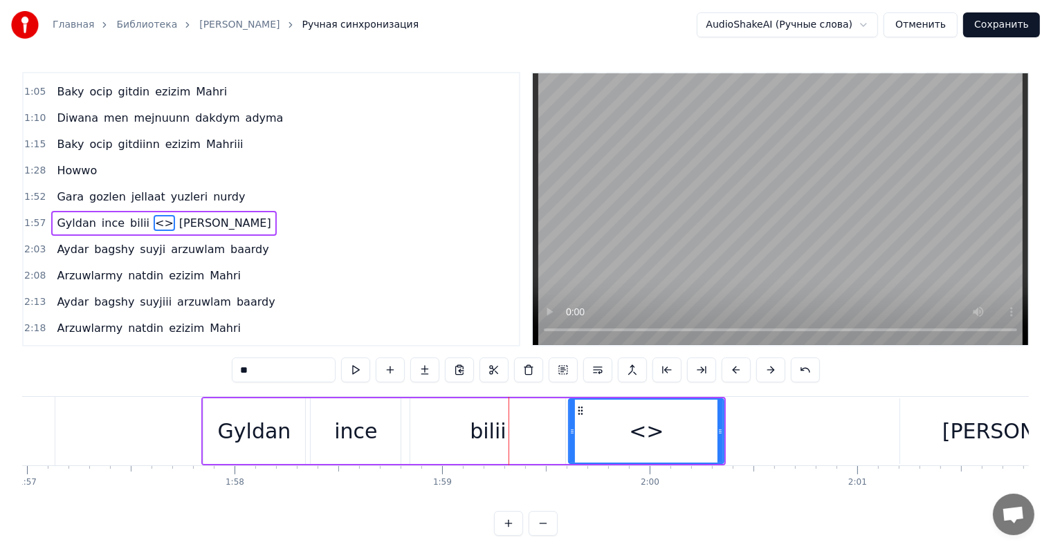
click at [307, 365] on input "**" at bounding box center [284, 370] width 104 height 25
type input "*"
type input "******"
click at [306, 423] on div "Gyldan ince bilii alkymy [PERSON_NAME]" at bounding box center [463, 431] width 525 height 68
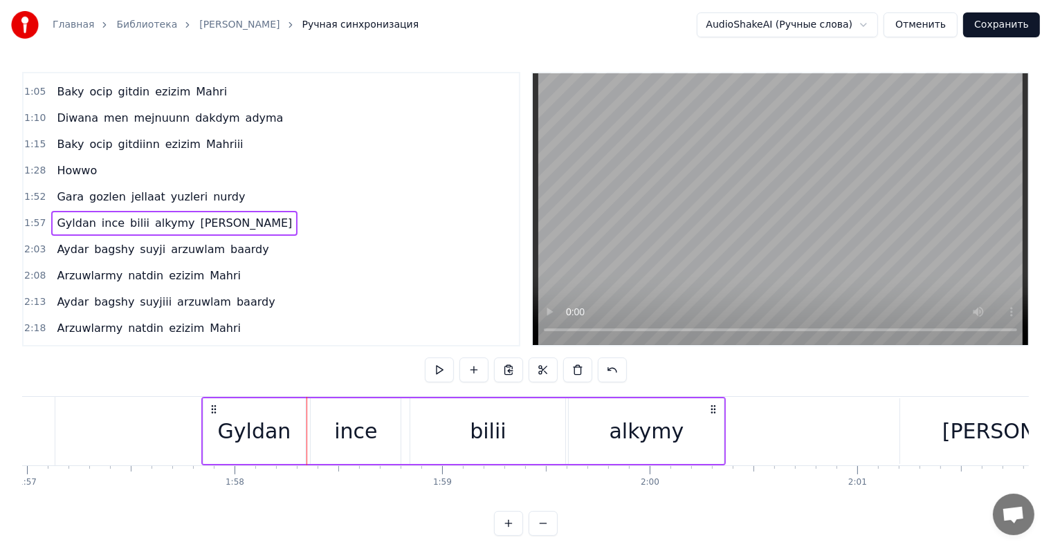
click at [261, 429] on div "Gyldan" at bounding box center [254, 431] width 73 height 31
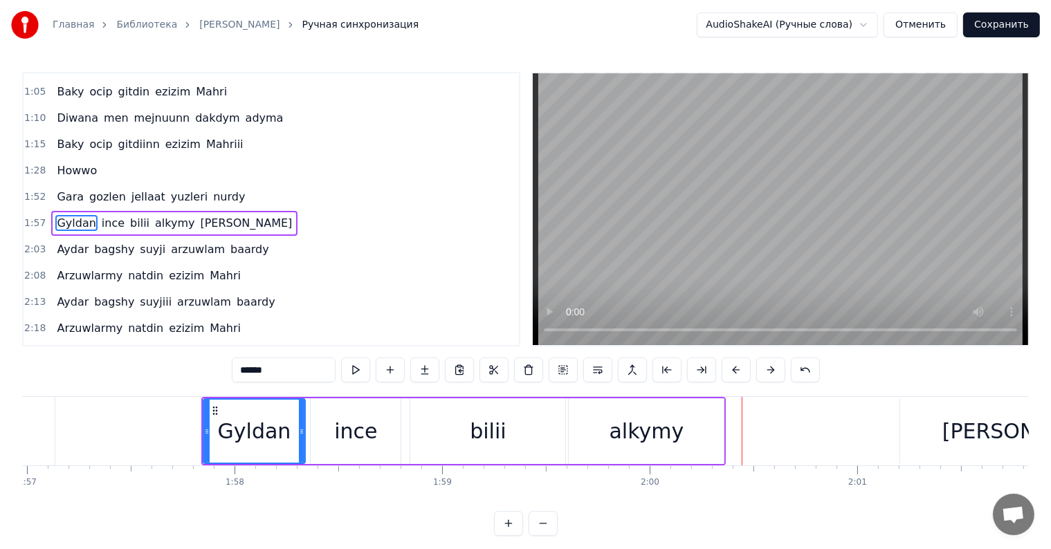
drag, startPoint x: 656, startPoint y: 452, endPoint x: 717, endPoint y: 424, distance: 67.2
click at [657, 451] on div "alkymy" at bounding box center [646, 431] width 155 height 66
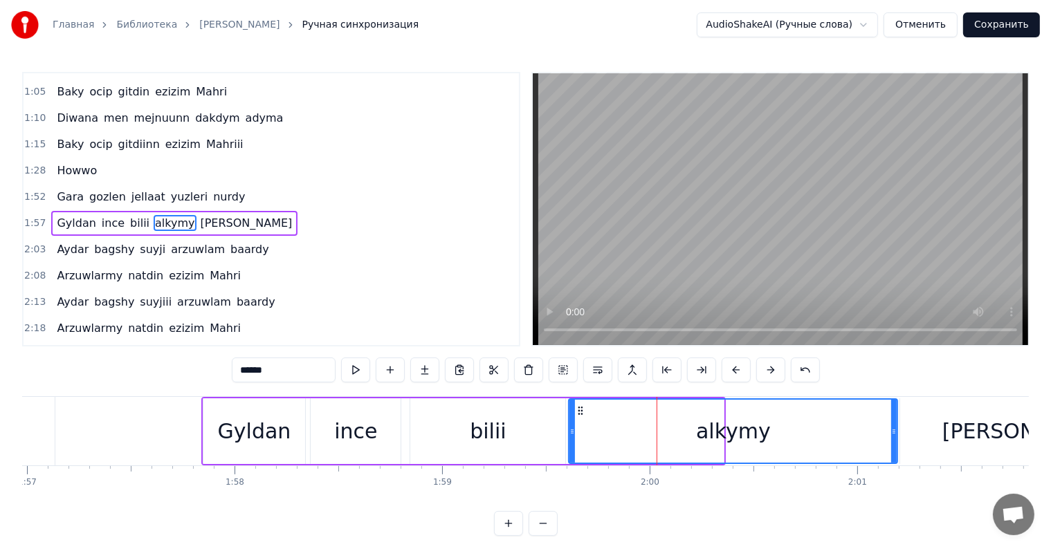
drag, startPoint x: 722, startPoint y: 432, endPoint x: 896, endPoint y: 443, distance: 174.7
click at [896, 443] on div at bounding box center [894, 431] width 6 height 63
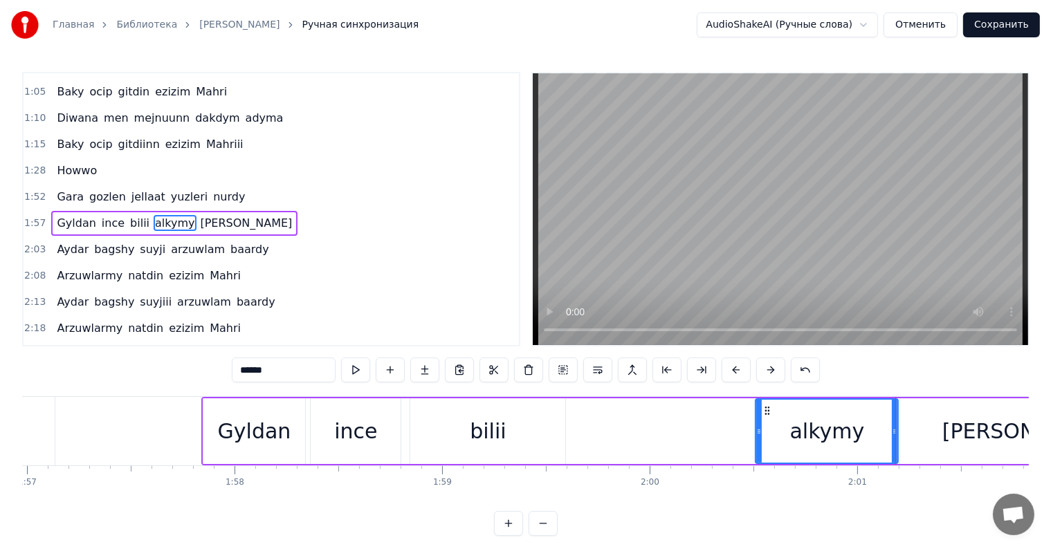
drag, startPoint x: 569, startPoint y: 431, endPoint x: 749, endPoint y: 459, distance: 182.7
click at [757, 460] on div at bounding box center [759, 431] width 6 height 63
click at [532, 419] on div "bilii" at bounding box center [487, 431] width 155 height 66
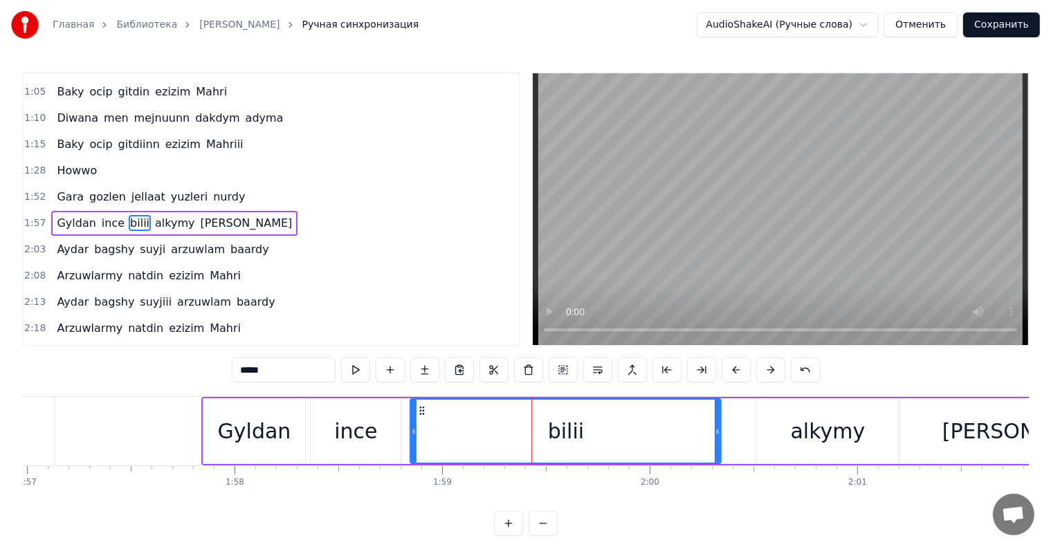
drag, startPoint x: 562, startPoint y: 431, endPoint x: 706, endPoint y: 442, distance: 144.3
click at [716, 454] on div at bounding box center [718, 431] width 6 height 63
click at [375, 430] on div "ince" at bounding box center [356, 431] width 90 height 66
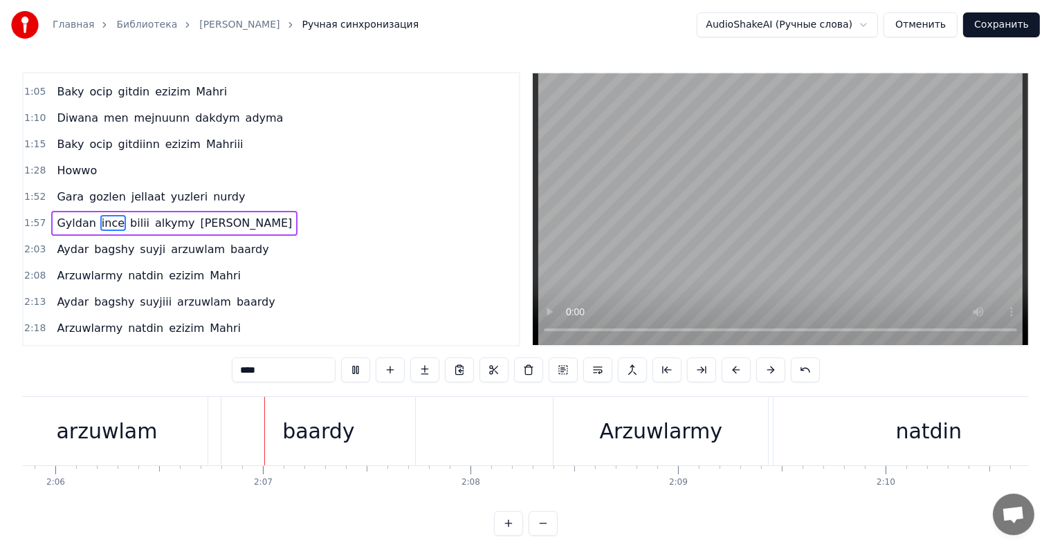
scroll to position [0, 26133]
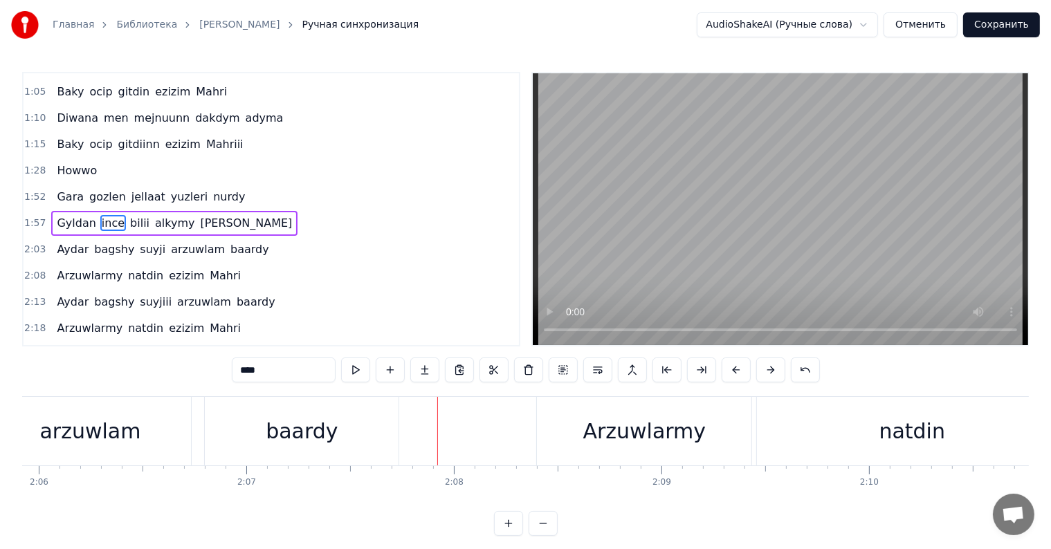
click at [327, 404] on div "baardy" at bounding box center [302, 431] width 194 height 68
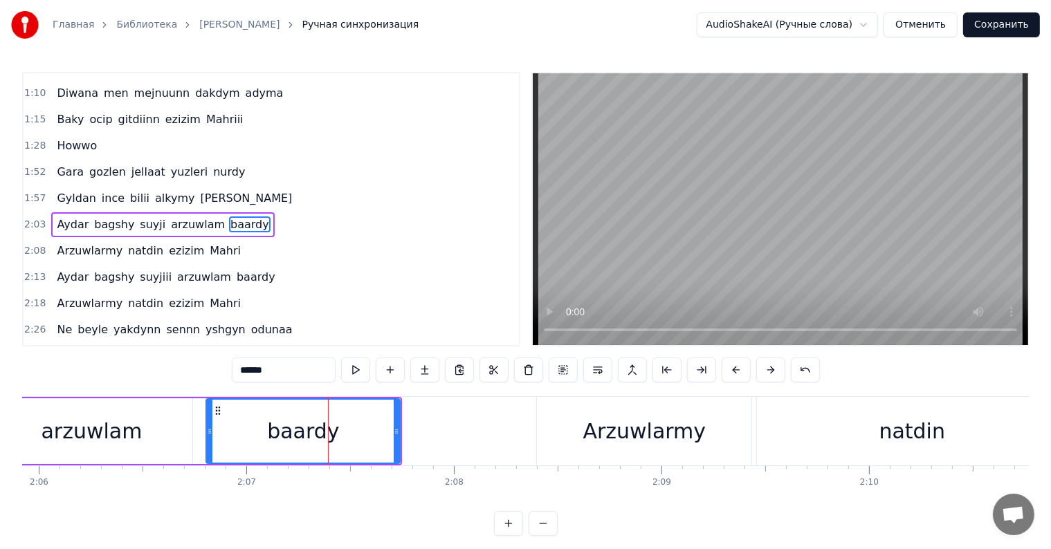
scroll to position [309, 0]
click at [257, 374] on input "******" at bounding box center [284, 370] width 104 height 25
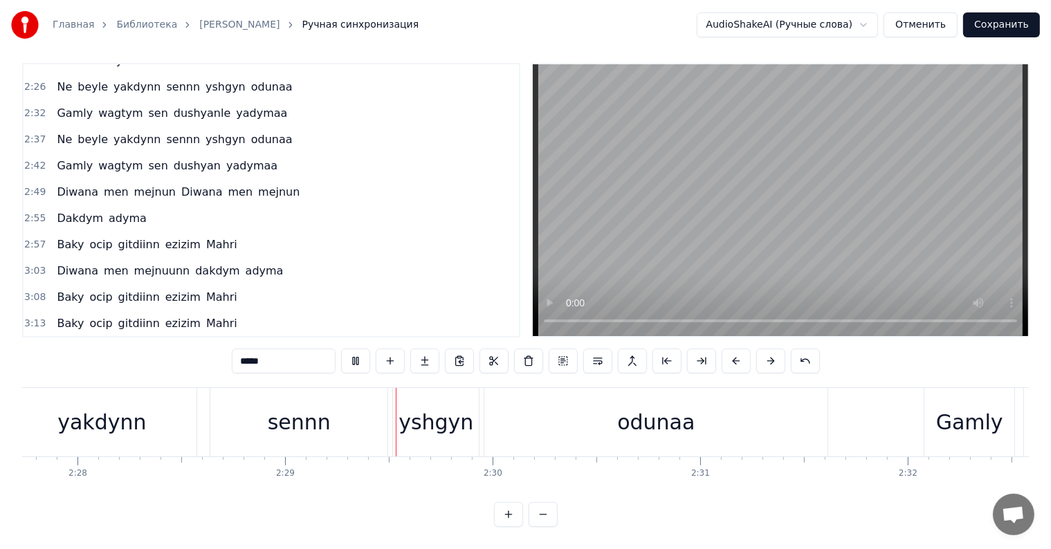
scroll to position [0, 30836]
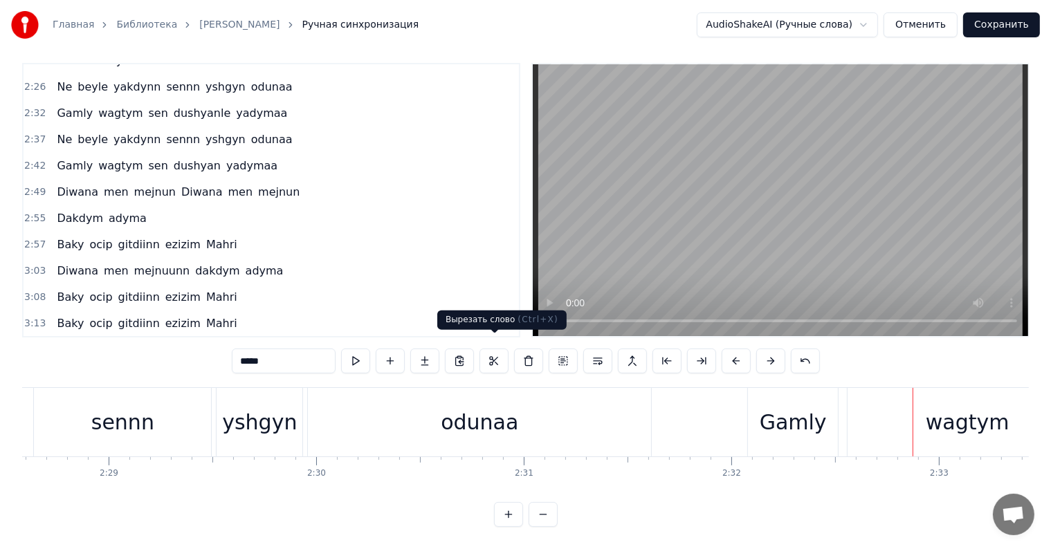
click at [495, 393] on div "odunaa" at bounding box center [479, 422] width 343 height 68
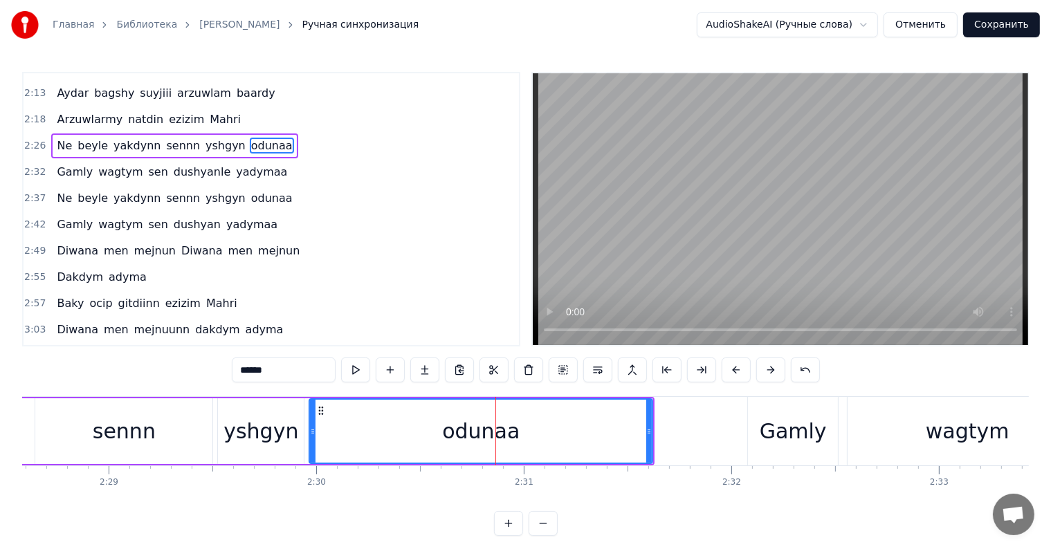
scroll to position [411, 0]
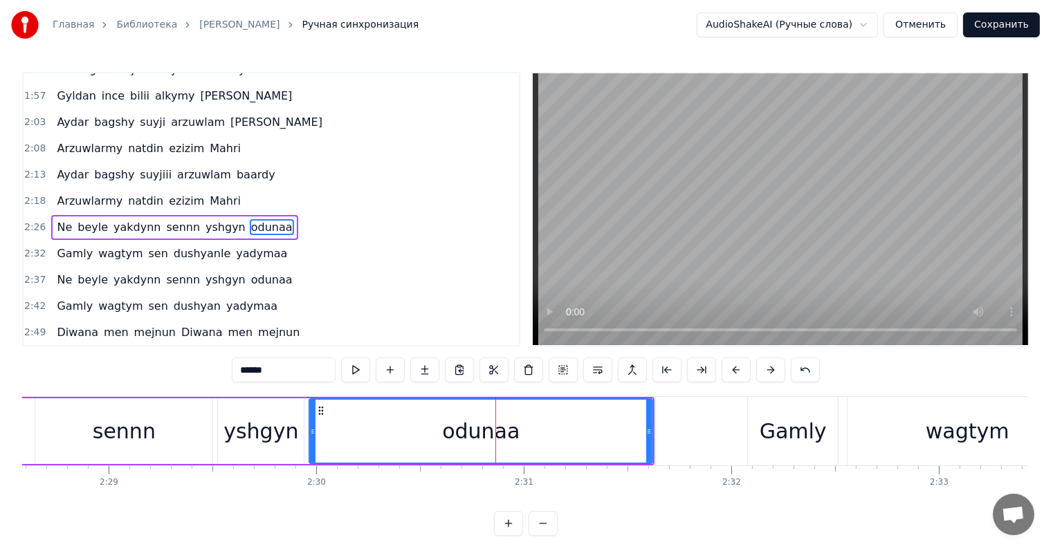
click at [285, 365] on input "******" at bounding box center [284, 370] width 104 height 25
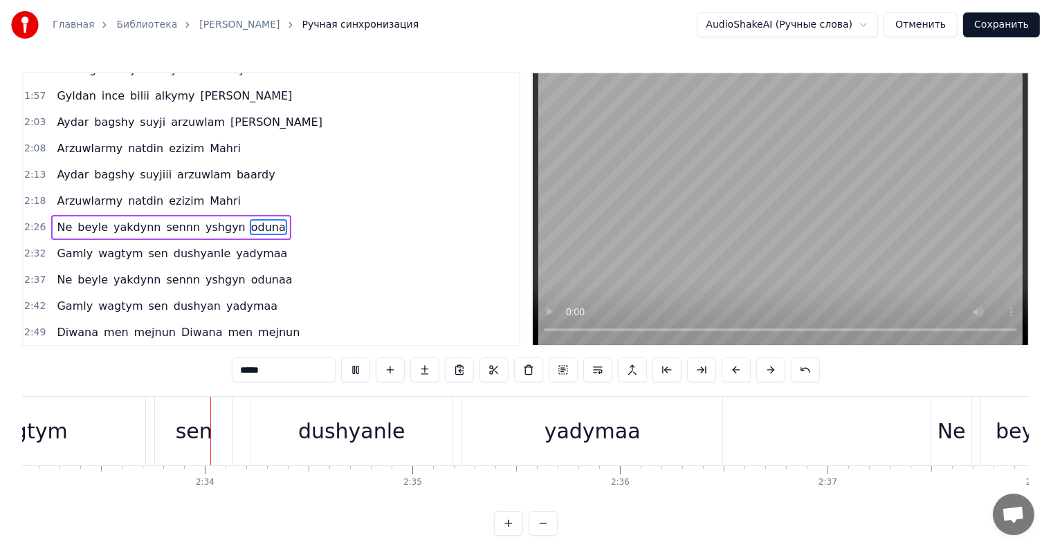
scroll to position [0, 31779]
click at [585, 429] on div "yadymaa" at bounding box center [591, 431] width 96 height 31
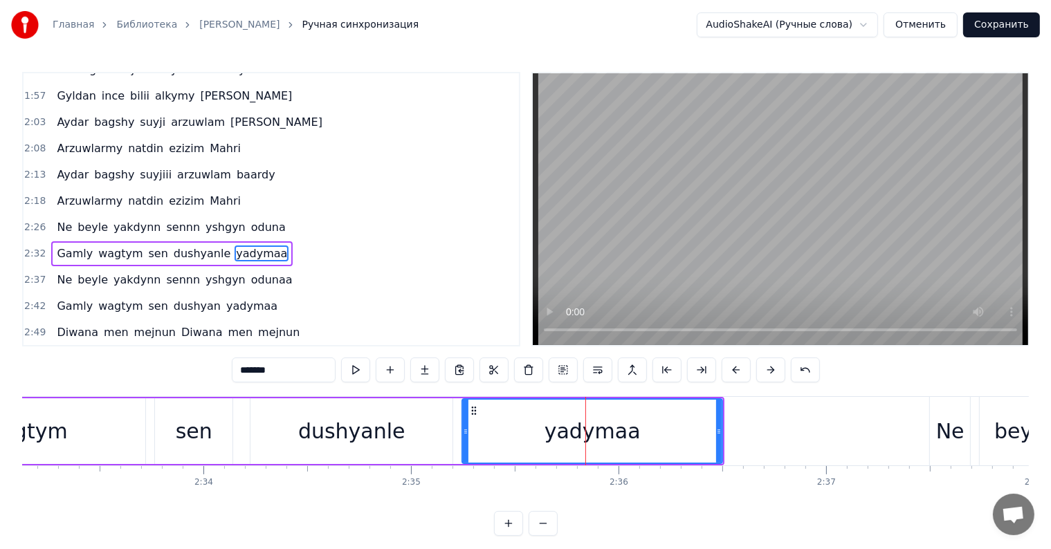
scroll to position [437, 0]
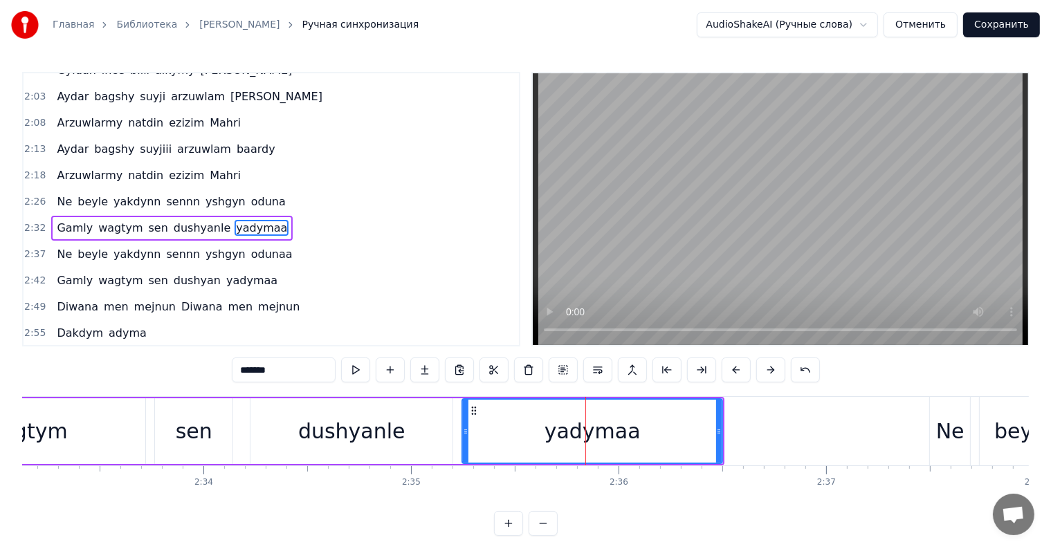
click at [321, 379] on input "*******" at bounding box center [284, 370] width 104 height 25
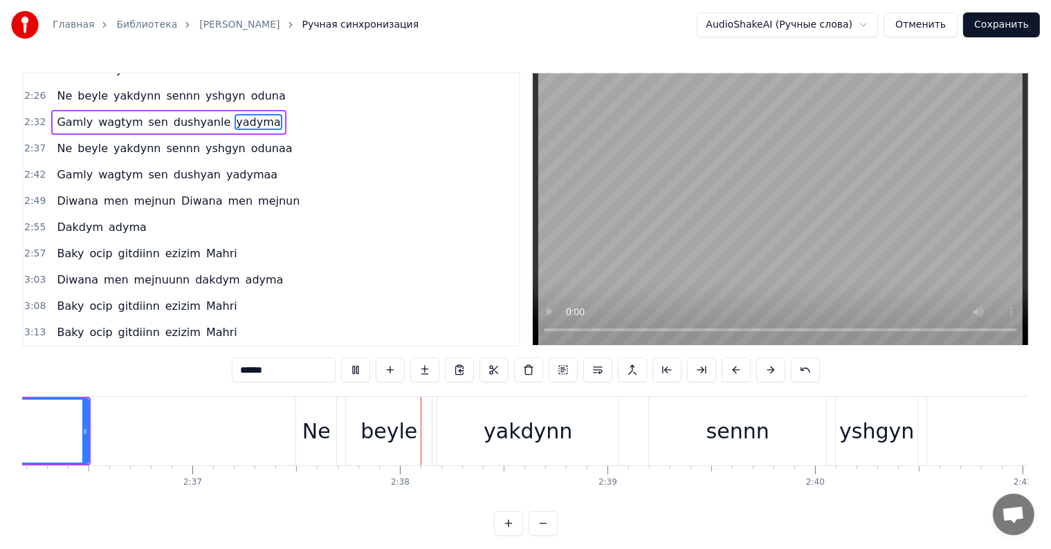
scroll to position [0, 32653]
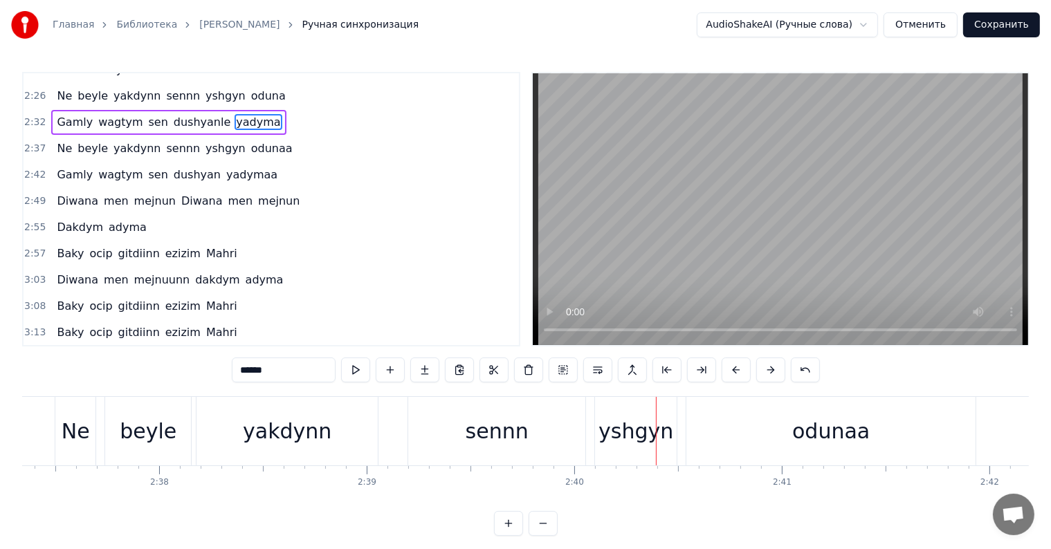
click at [537, 450] on div "sennn" at bounding box center [496, 431] width 177 height 68
type input "*****"
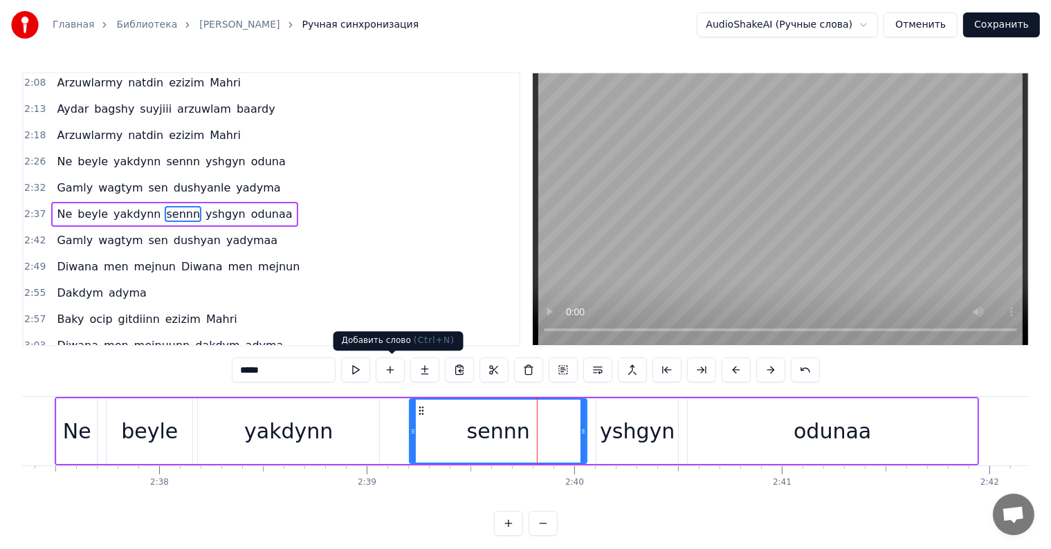
scroll to position [462, 0]
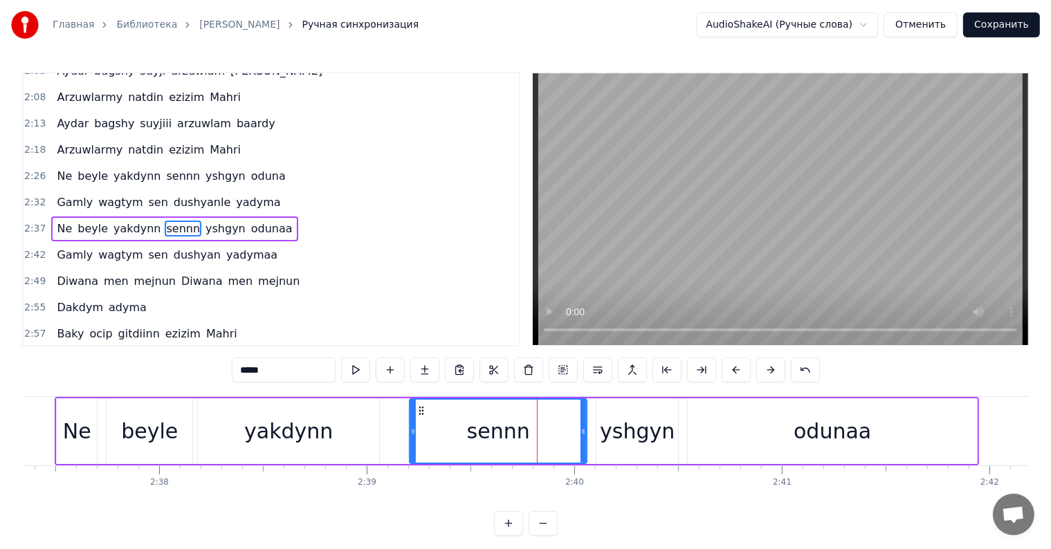
drag, startPoint x: 237, startPoint y: 367, endPoint x: 273, endPoint y: 379, distance: 37.2
click at [273, 379] on input "*****" at bounding box center [284, 370] width 104 height 25
click at [347, 447] on div "yakdynn" at bounding box center [288, 431] width 181 height 66
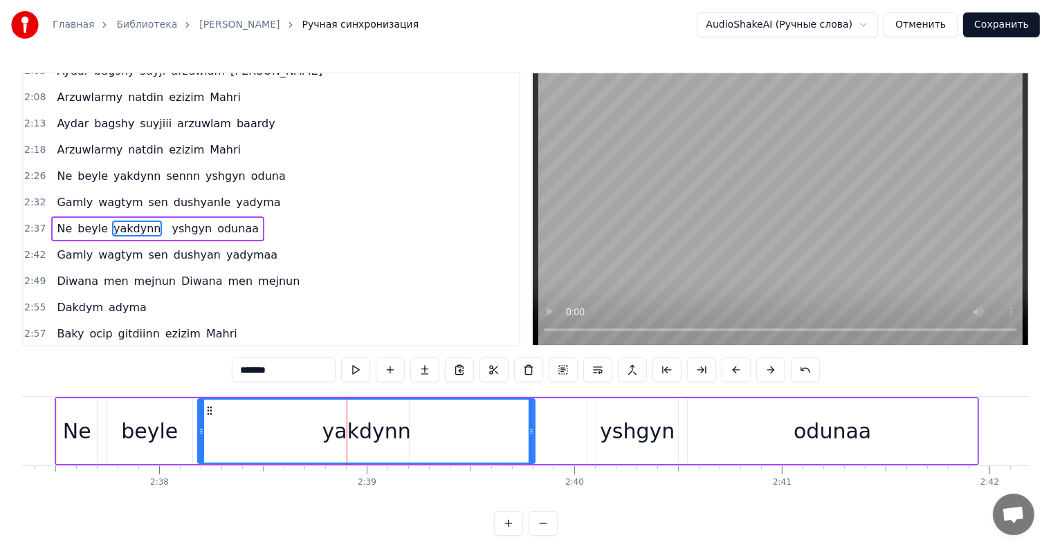
drag, startPoint x: 376, startPoint y: 438, endPoint x: 532, endPoint y: 468, distance: 158.5
click at [532, 468] on div "Soldy soygunin guli Saraldy guraap Urdy hazaaryn yelii Gelmeni sorap Bir dushma…" at bounding box center [525, 448] width 1007 height 104
click at [604, 437] on div "yshgyn" at bounding box center [637, 431] width 75 height 31
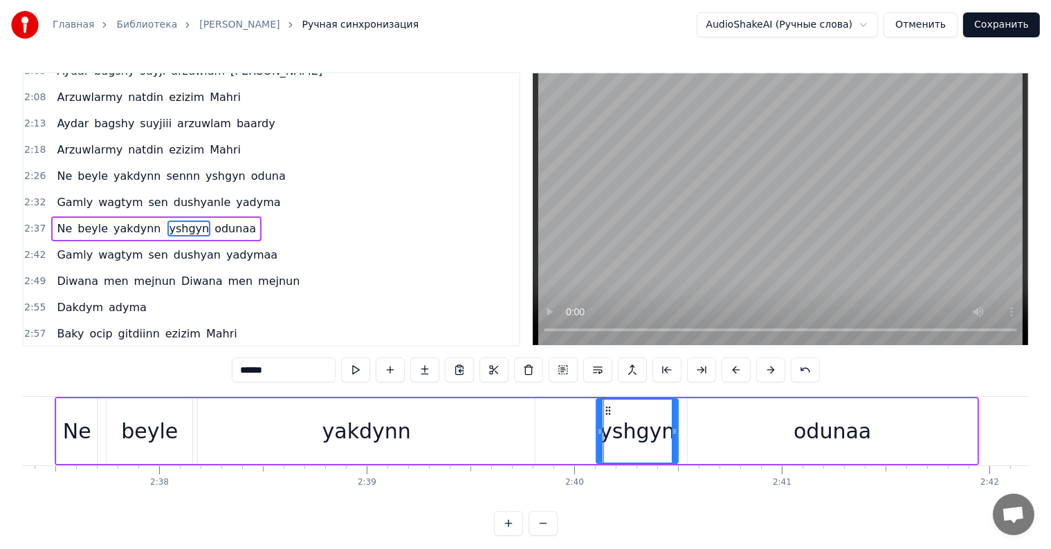
click at [154, 429] on div "beyle" at bounding box center [149, 431] width 57 height 31
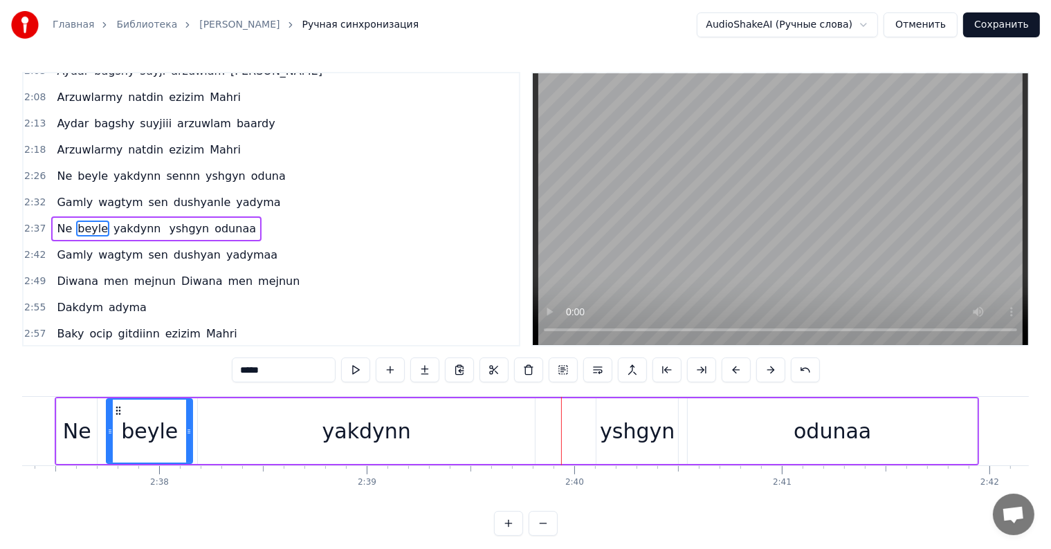
click at [504, 437] on div "yakdynn" at bounding box center [366, 431] width 337 height 66
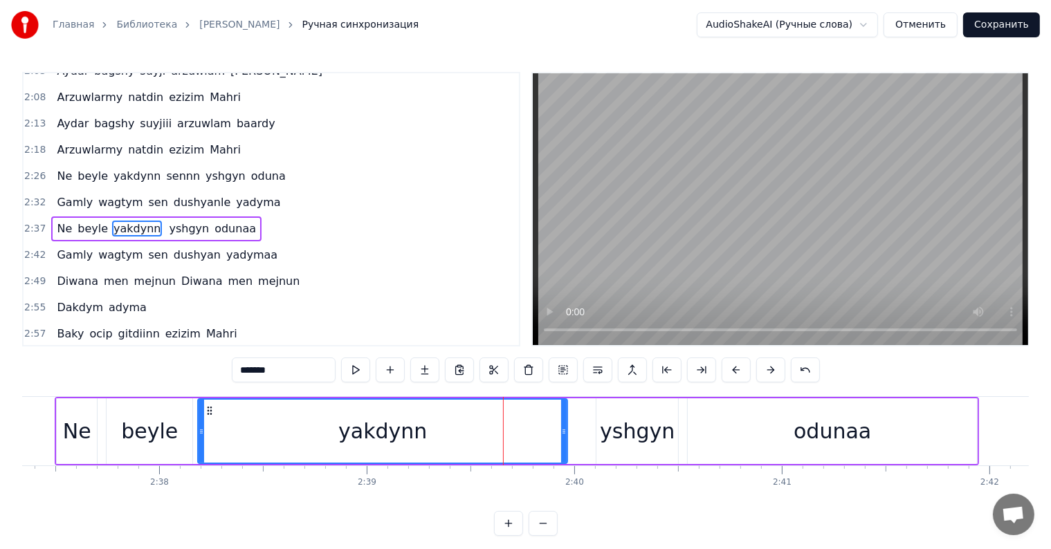
drag, startPoint x: 533, startPoint y: 429, endPoint x: 567, endPoint y: 410, distance: 39.3
click at [567, 434] on icon at bounding box center [564, 431] width 6 height 11
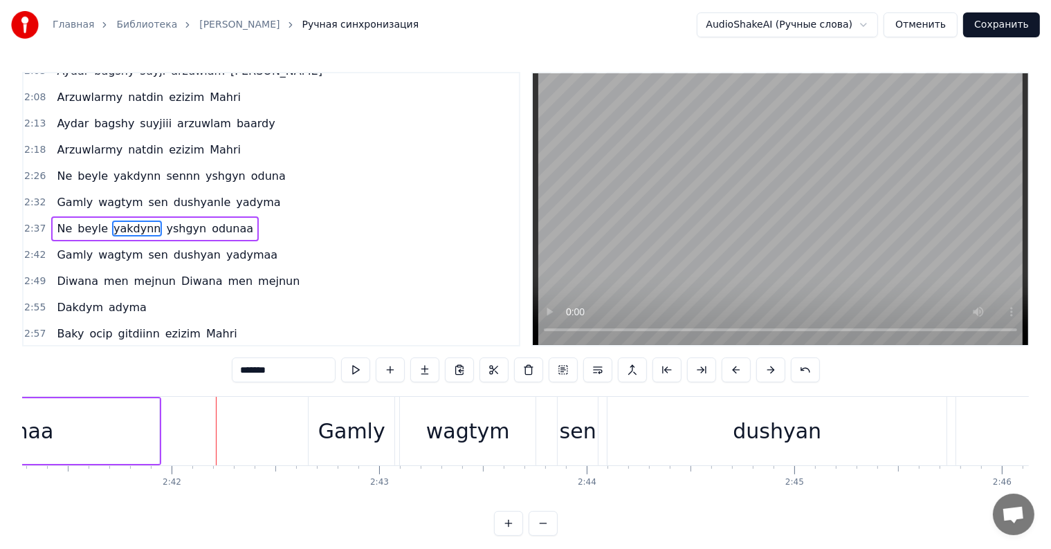
scroll to position [0, 33523]
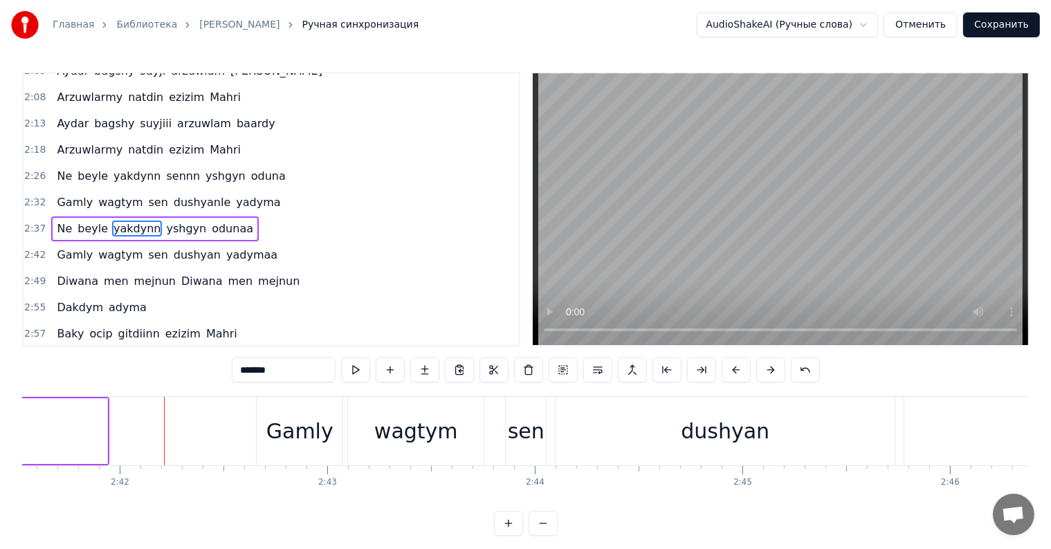
drag, startPoint x: 85, startPoint y: 429, endPoint x: 92, endPoint y: 424, distance: 8.4
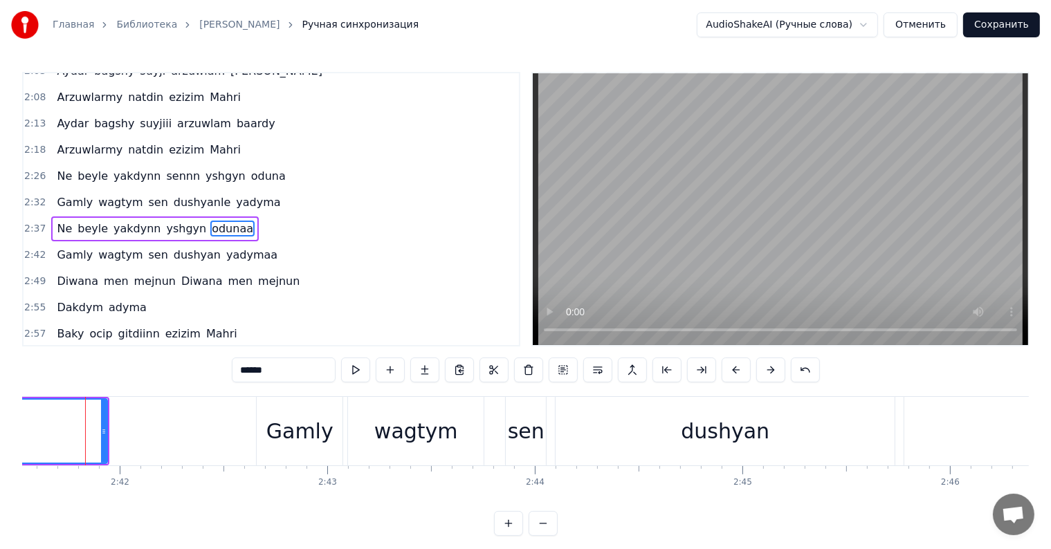
click at [293, 371] on input "******" at bounding box center [284, 370] width 104 height 25
click at [578, 430] on div "dushyan" at bounding box center [731, 431] width 339 height 68
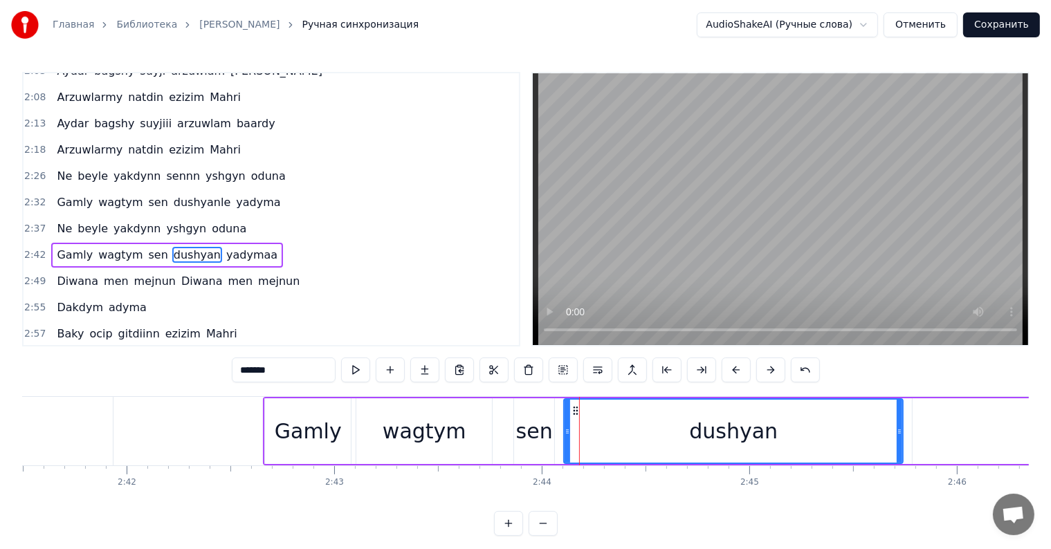
scroll to position [487, 0]
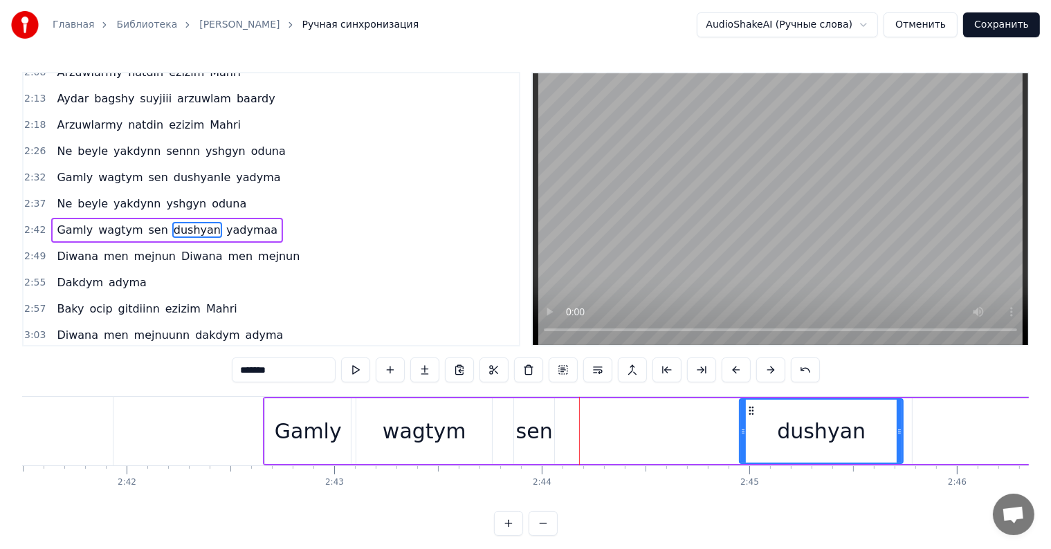
drag, startPoint x: 565, startPoint y: 429, endPoint x: 700, endPoint y: 443, distance: 135.7
click at [746, 461] on div at bounding box center [743, 431] width 6 height 63
click at [524, 430] on div "sen" at bounding box center [534, 431] width 37 height 31
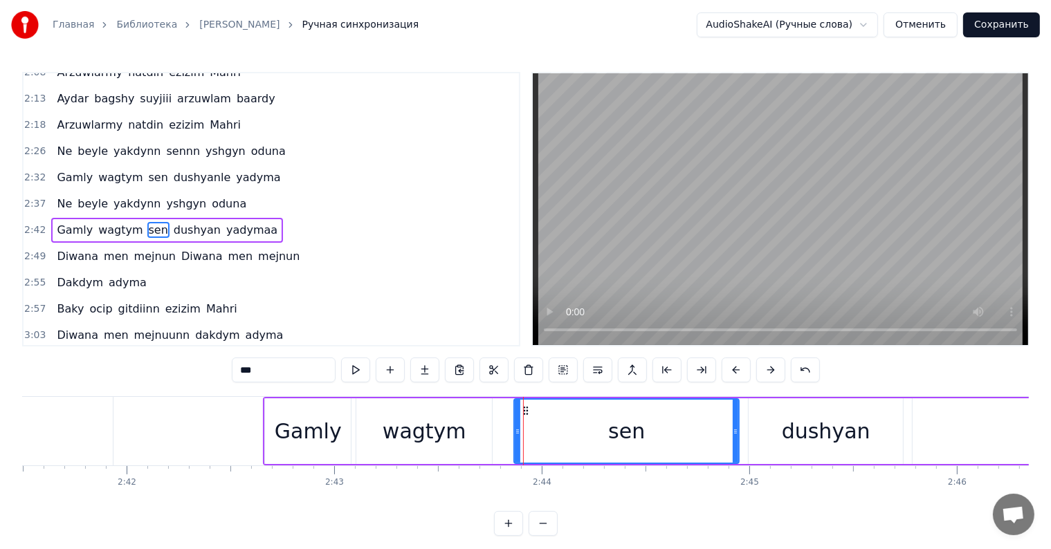
drag, startPoint x: 554, startPoint y: 428, endPoint x: 707, endPoint y: 452, distance: 154.7
click at [733, 462] on div at bounding box center [736, 431] width 6 height 63
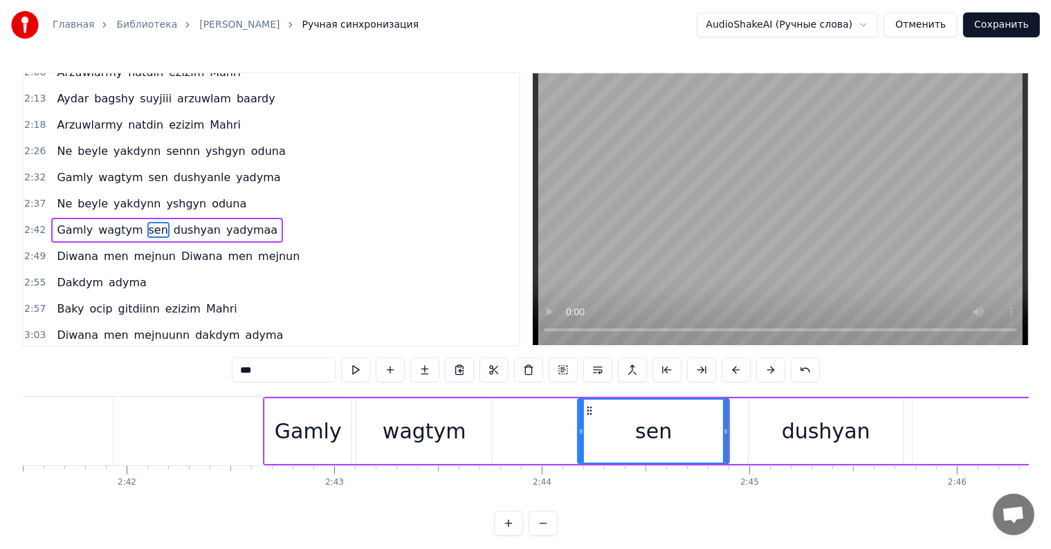
drag, startPoint x: 515, startPoint y: 426, endPoint x: 579, endPoint y: 437, distance: 64.6
click at [579, 437] on div at bounding box center [581, 431] width 6 height 63
click at [416, 432] on div "wagtym" at bounding box center [425, 431] width 84 height 31
type input "******"
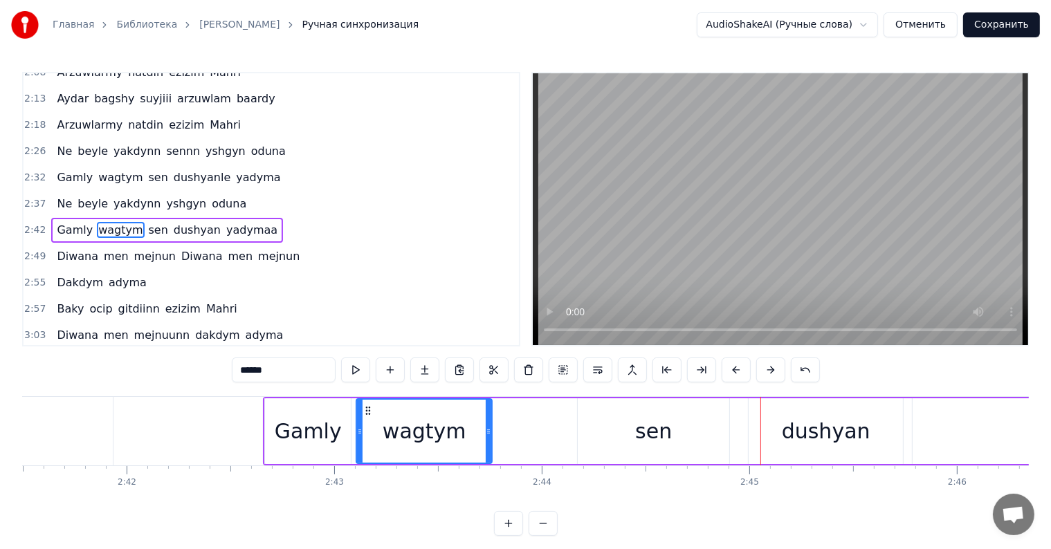
click at [760, 434] on div at bounding box center [760, 431] width 1 height 68
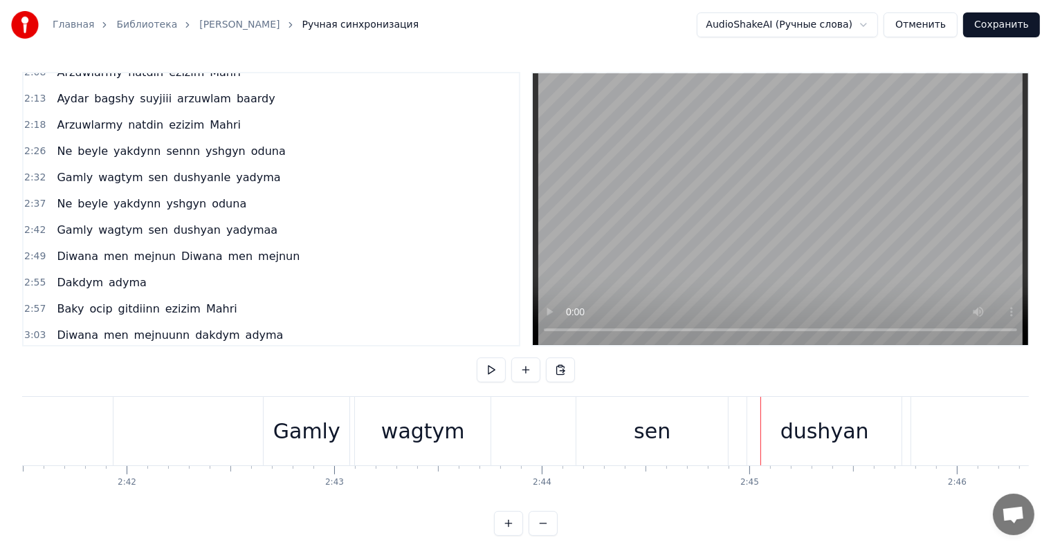
click at [771, 441] on div "dushyan" at bounding box center [824, 431] width 154 height 68
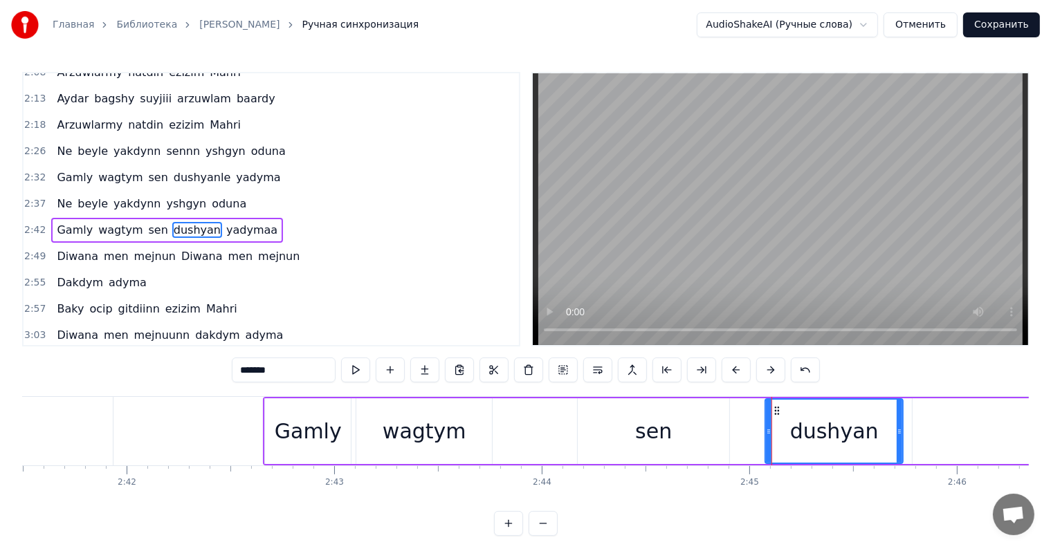
drag, startPoint x: 751, startPoint y: 435, endPoint x: 768, endPoint y: 434, distance: 16.6
click at [768, 434] on icon at bounding box center [769, 431] width 6 height 11
click at [723, 437] on div "sen" at bounding box center [653, 431] width 151 height 66
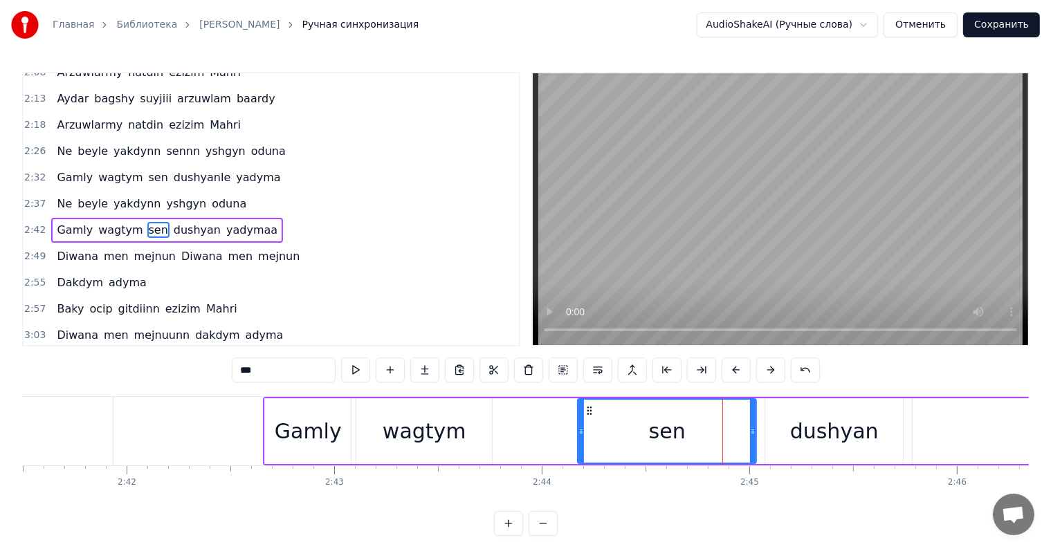
drag, startPoint x: 723, startPoint y: 437, endPoint x: 750, endPoint y: 443, distance: 27.9
click at [750, 443] on div at bounding box center [753, 431] width 6 height 63
click at [681, 437] on div "sen" at bounding box center [667, 431] width 37 height 31
click at [298, 371] on input "***" at bounding box center [284, 370] width 104 height 25
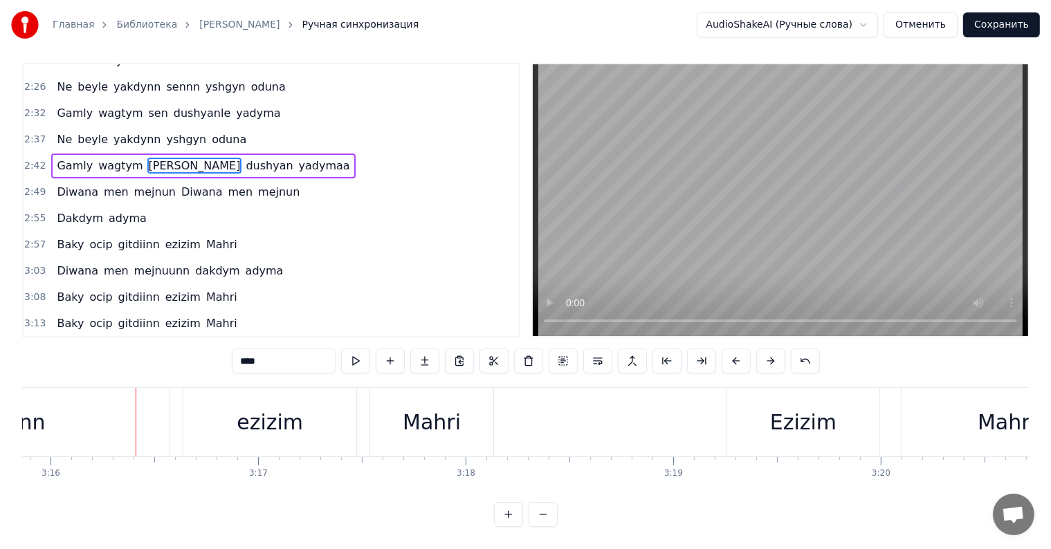
scroll to position [0, 40692]
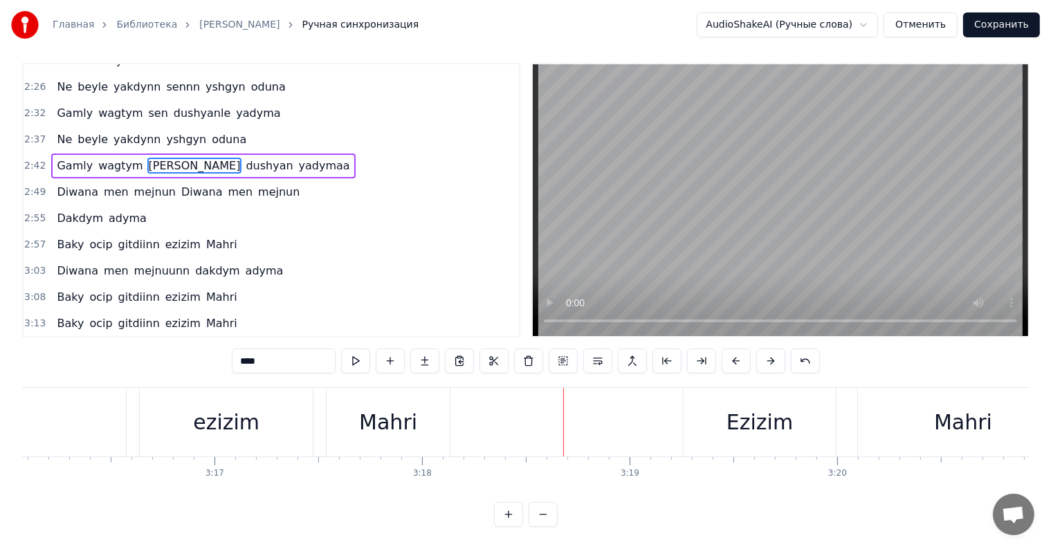
click at [235, 407] on div "ezizim" at bounding box center [226, 422] width 66 height 31
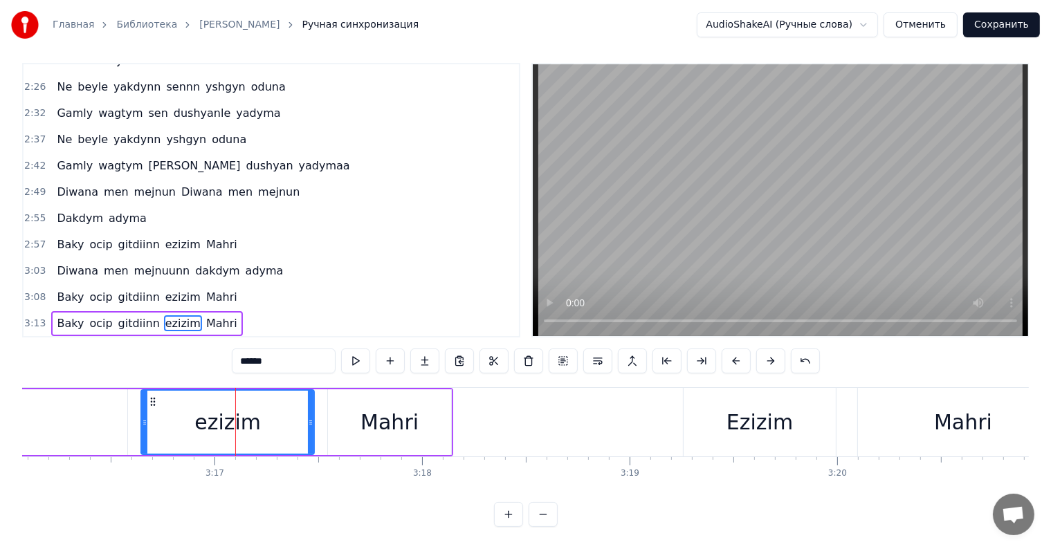
click at [295, 351] on input "******" at bounding box center [284, 361] width 104 height 25
type input "*******"
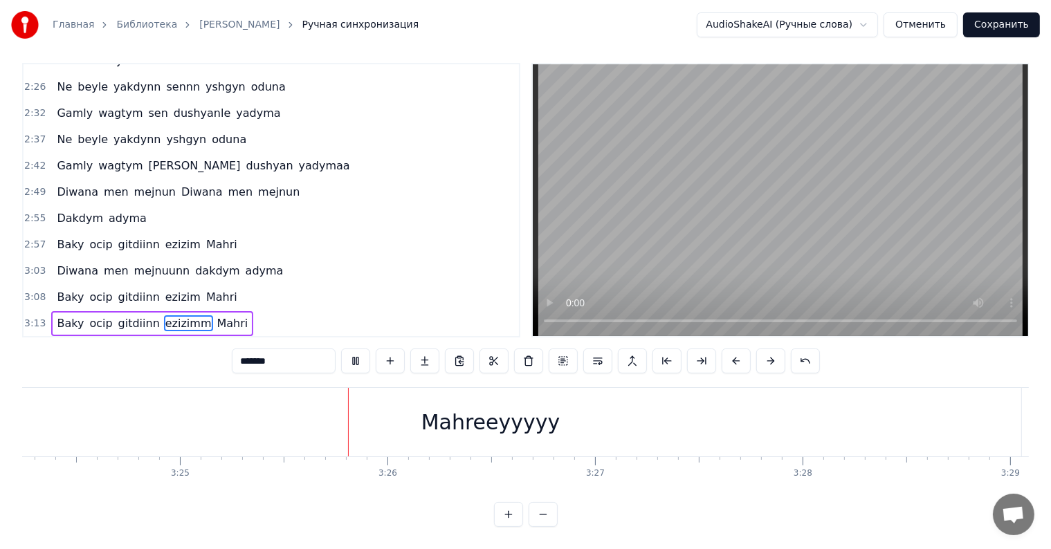
scroll to position [0, 42497]
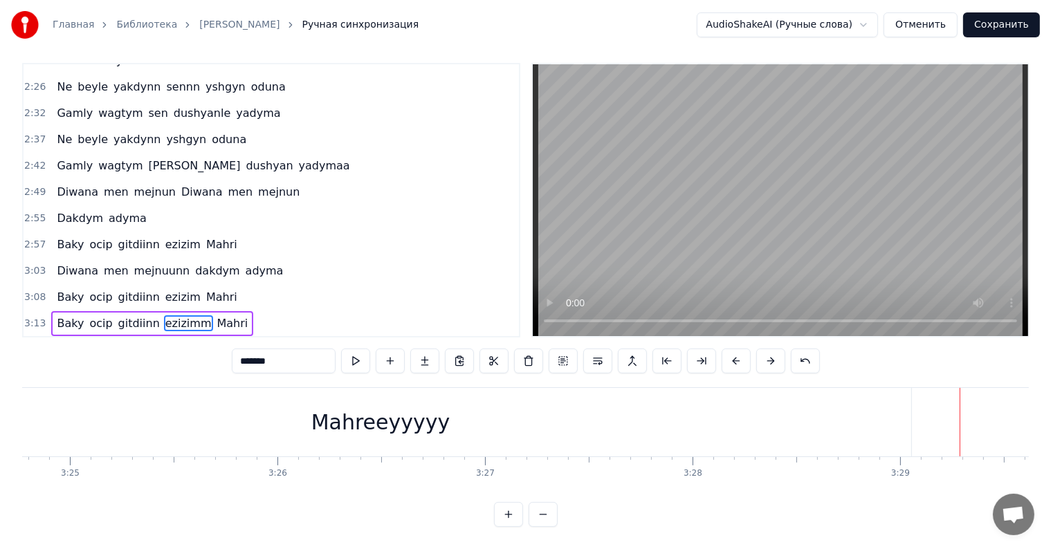
click at [1004, 30] on button "Сохранить" at bounding box center [1001, 24] width 77 height 25
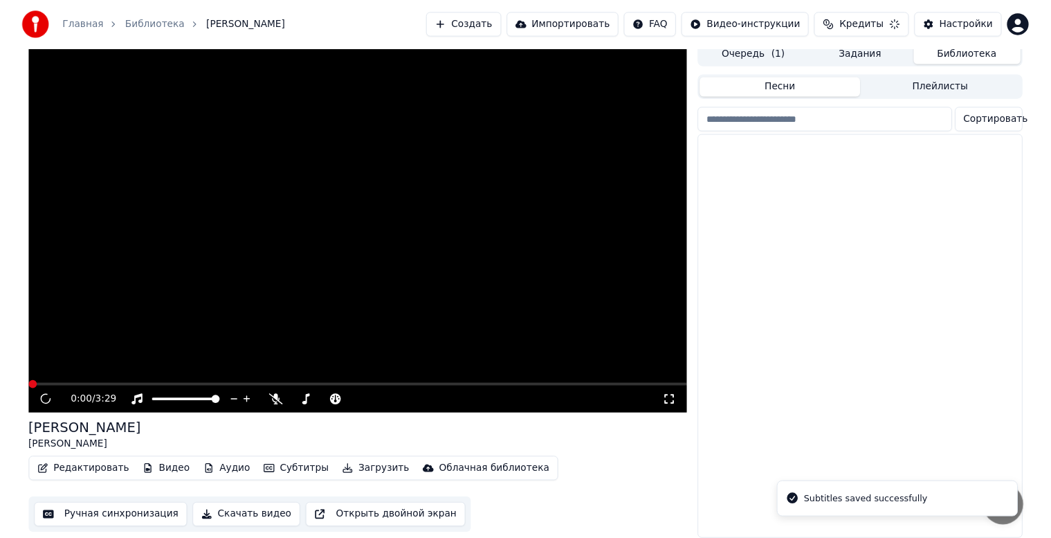
scroll to position [18, 0]
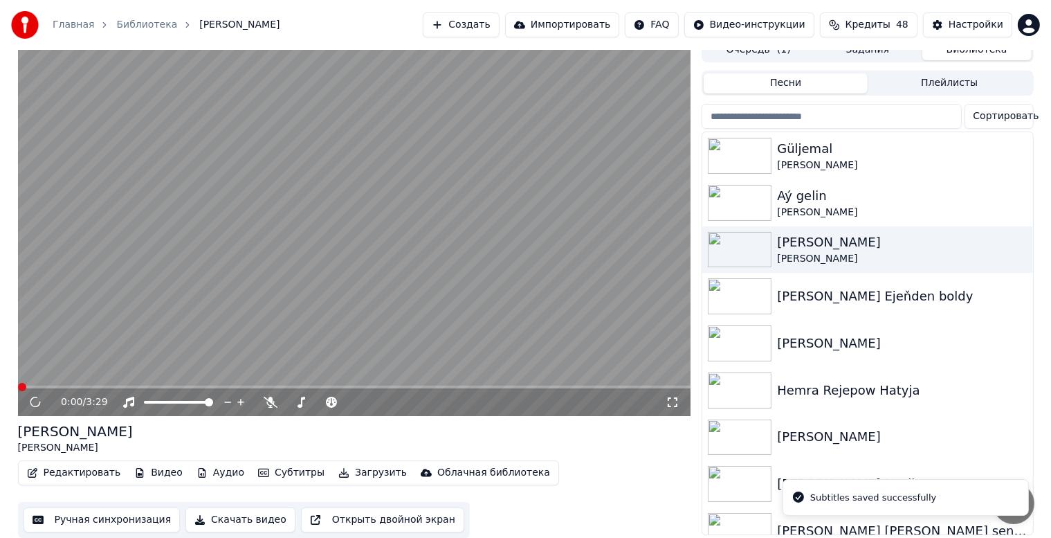
click at [35, 396] on icon at bounding box center [34, 402] width 17 height 17
click at [35, 396] on icon at bounding box center [45, 401] width 33 height 11
click at [92, 511] on button "Ручная синхронизация" at bounding box center [102, 519] width 157 height 25
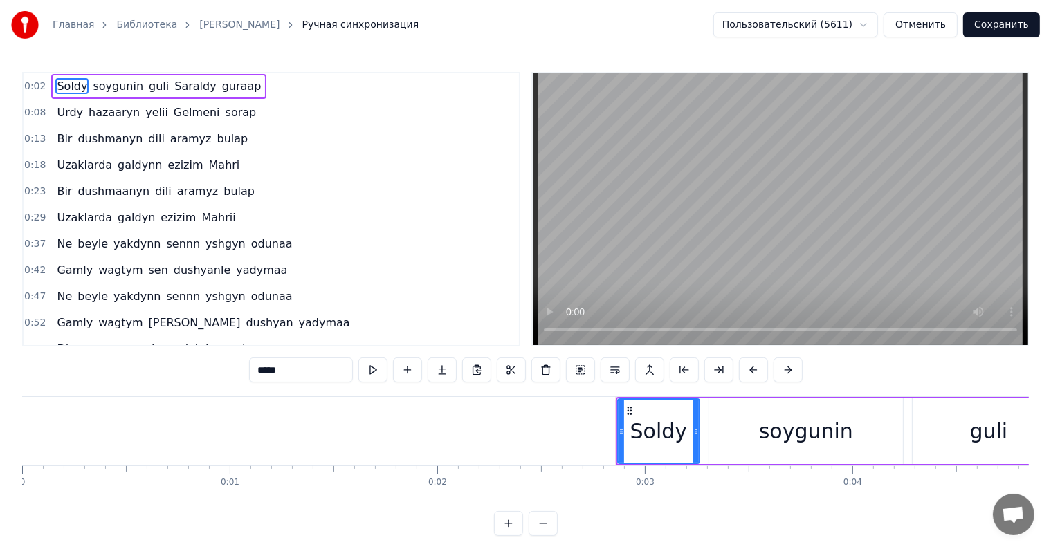
click at [993, 33] on button "Сохранить" at bounding box center [1001, 24] width 77 height 25
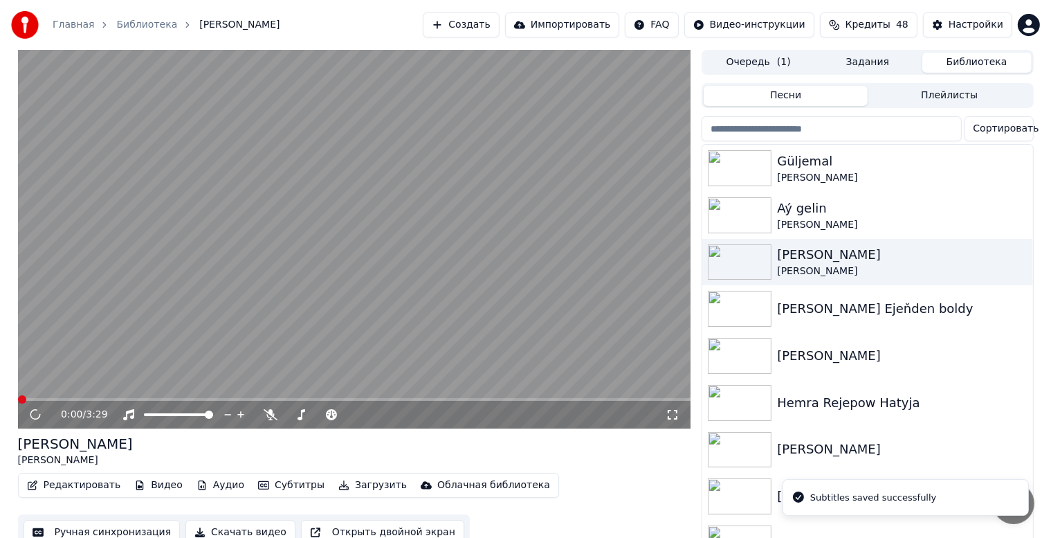
click at [77, 486] on button "Редактировать" at bounding box center [73, 484] width 105 height 19
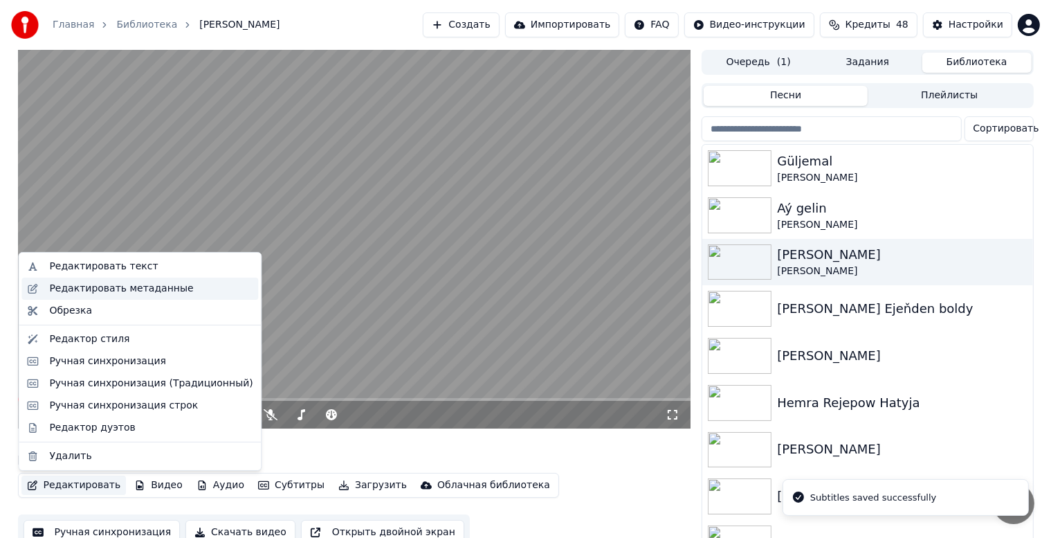
click at [185, 288] on div "Редактировать метаданные" at bounding box center [150, 289] width 203 height 14
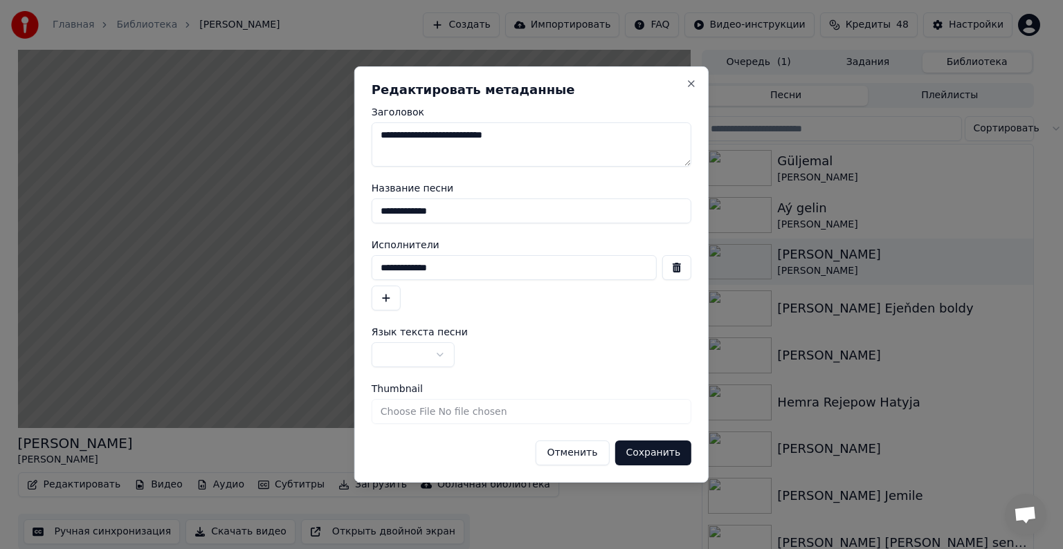
click at [456, 138] on textarea "**********" at bounding box center [531, 144] width 320 height 44
type textarea "**********"
drag, startPoint x: 398, startPoint y: 267, endPoint x: 450, endPoint y: 264, distance: 51.3
click at [450, 265] on input "**********" at bounding box center [513, 267] width 285 height 25
click at [376, 209] on input "**********" at bounding box center [531, 211] width 320 height 25
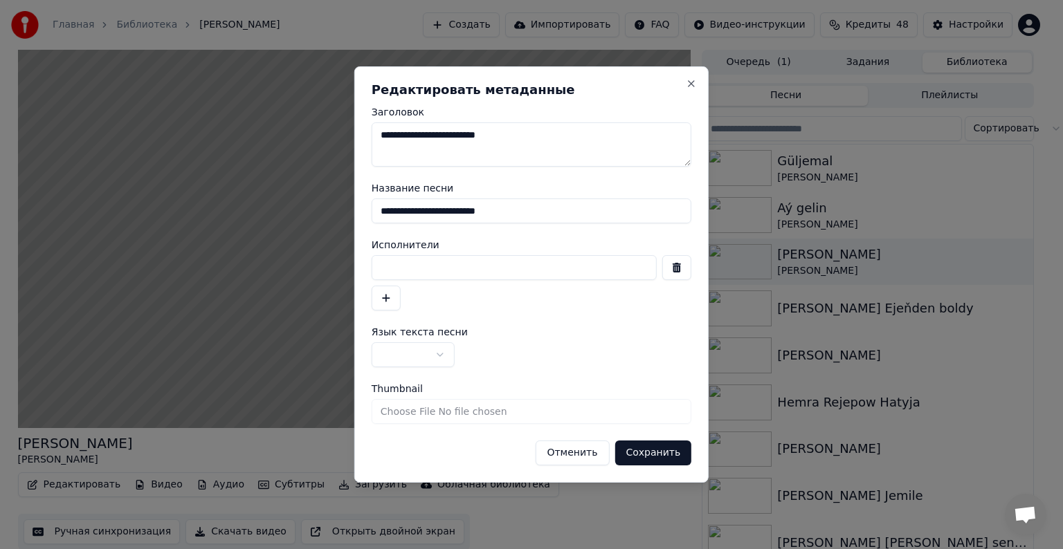
type input "**********"
click at [680, 460] on button "Сохранить" at bounding box center [652, 453] width 77 height 25
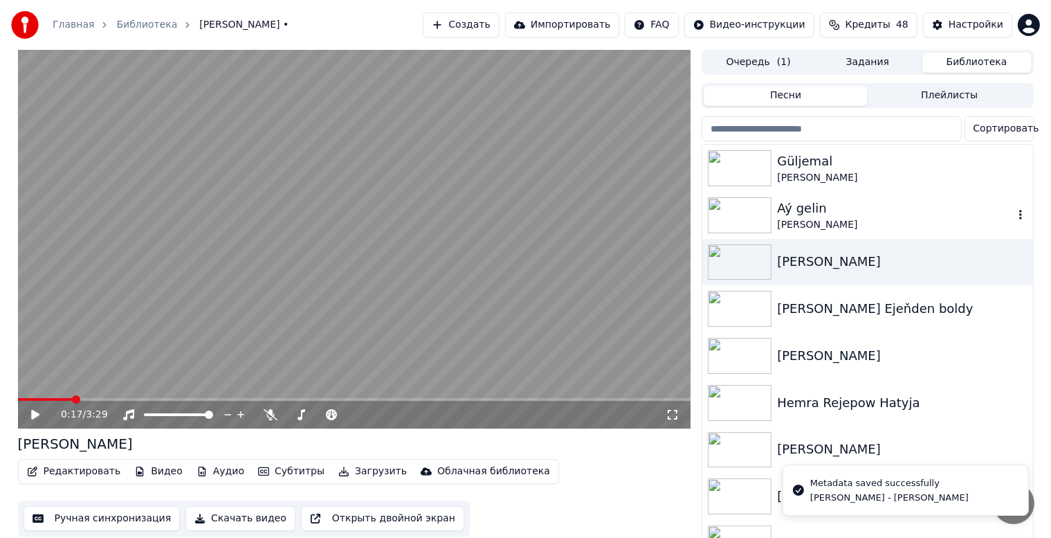
click at [895, 217] on div "Aý gelin" at bounding box center [895, 208] width 236 height 19
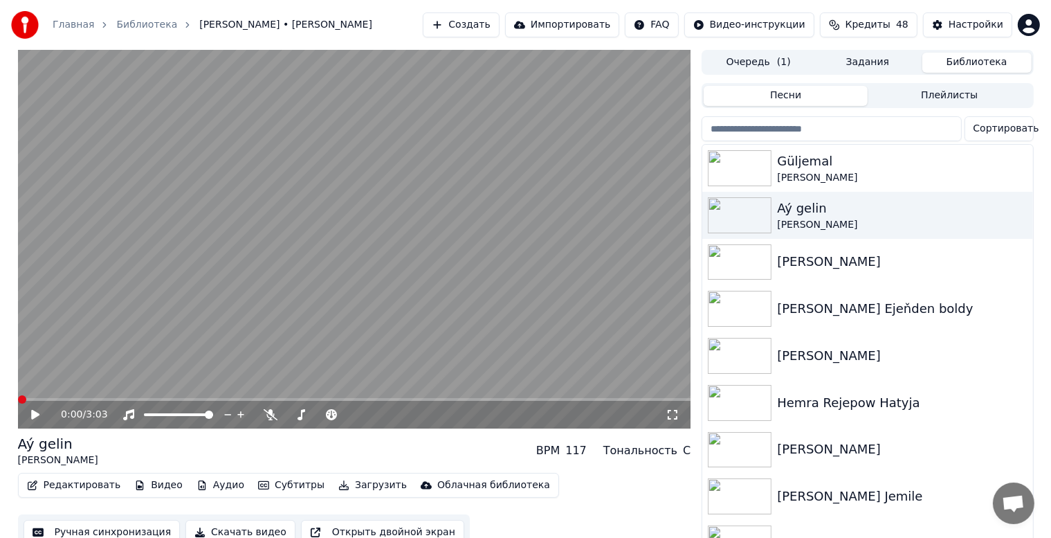
click at [30, 417] on icon at bounding box center [45, 414] width 33 height 11
click at [32, 417] on icon at bounding box center [35, 415] width 8 height 10
click at [32, 416] on icon at bounding box center [35, 414] width 7 height 8
click at [158, 529] on button "Ручная синхронизация" at bounding box center [102, 532] width 157 height 25
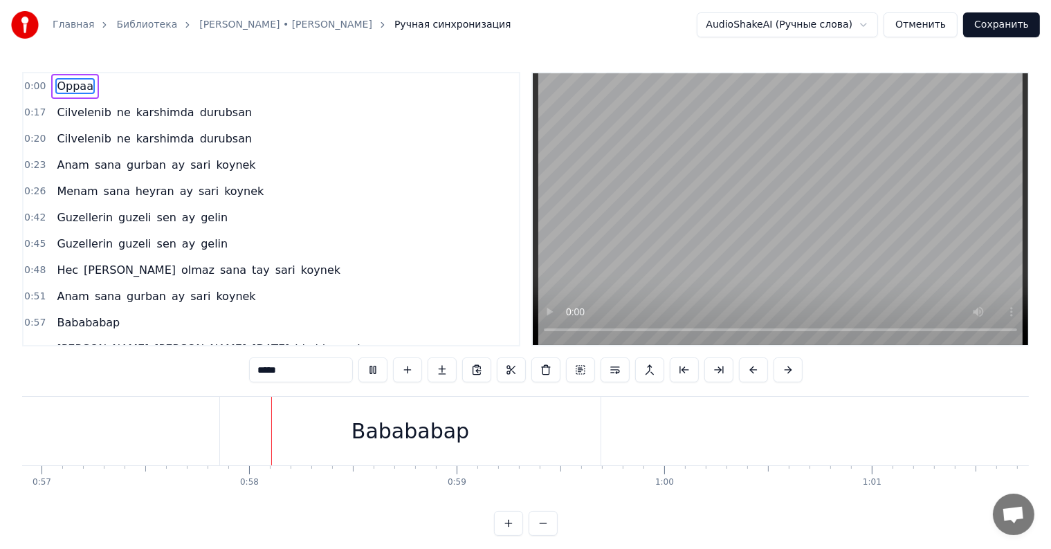
scroll to position [0, 11816]
click at [95, 320] on span "Babababap" at bounding box center [88, 323] width 66 height 16
type input "*********"
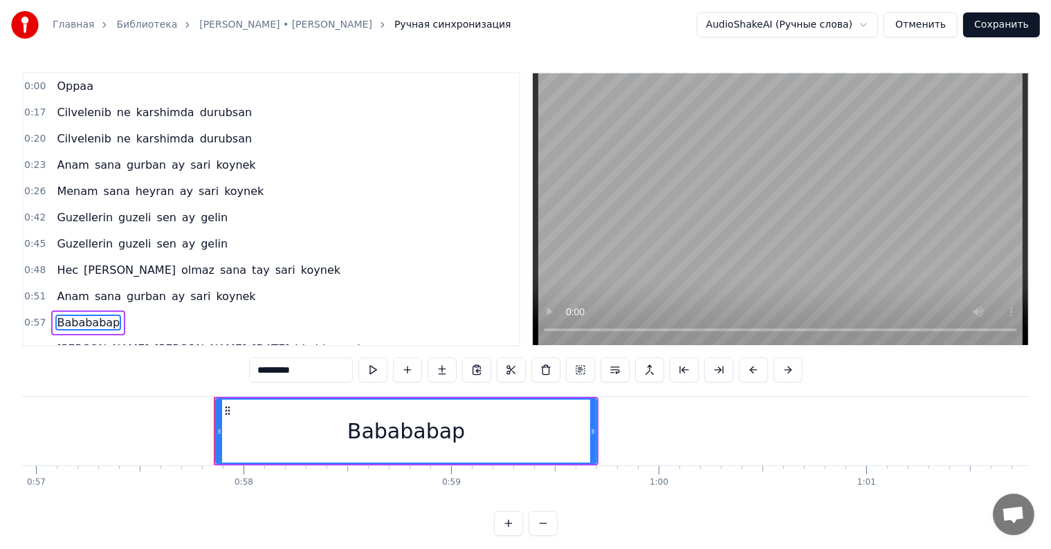
scroll to position [105, 0]
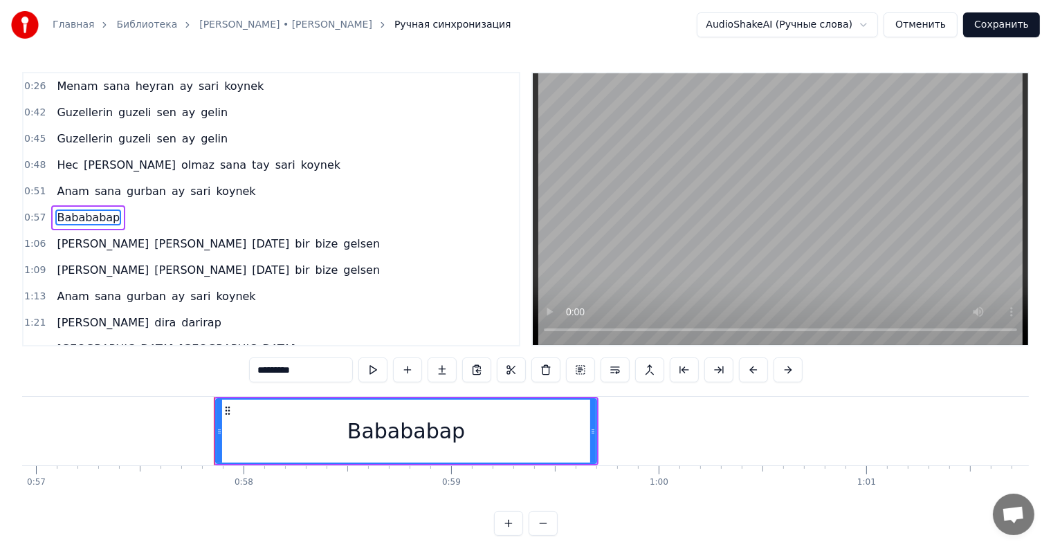
drag, startPoint x: 261, startPoint y: 368, endPoint x: 329, endPoint y: 376, distance: 68.9
click at [329, 376] on input "*********" at bounding box center [301, 370] width 104 height 25
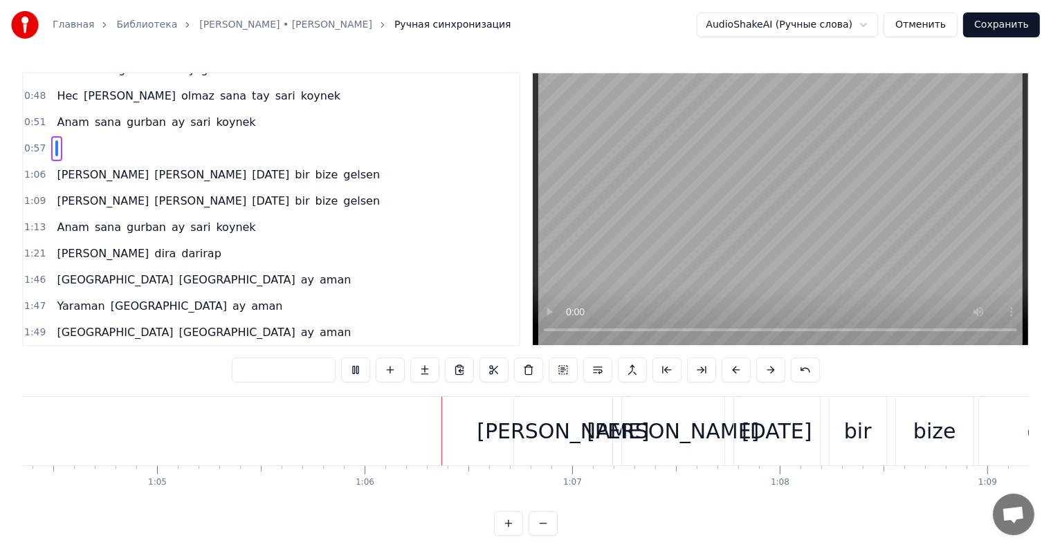
scroll to position [0, 13581]
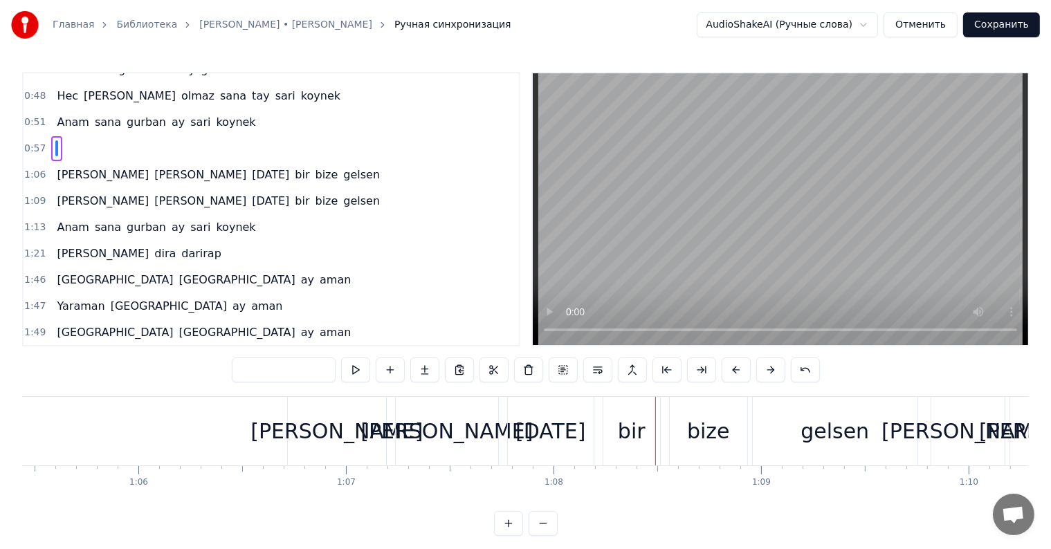
click at [568, 450] on div "[DATE]" at bounding box center [551, 431] width 86 height 68
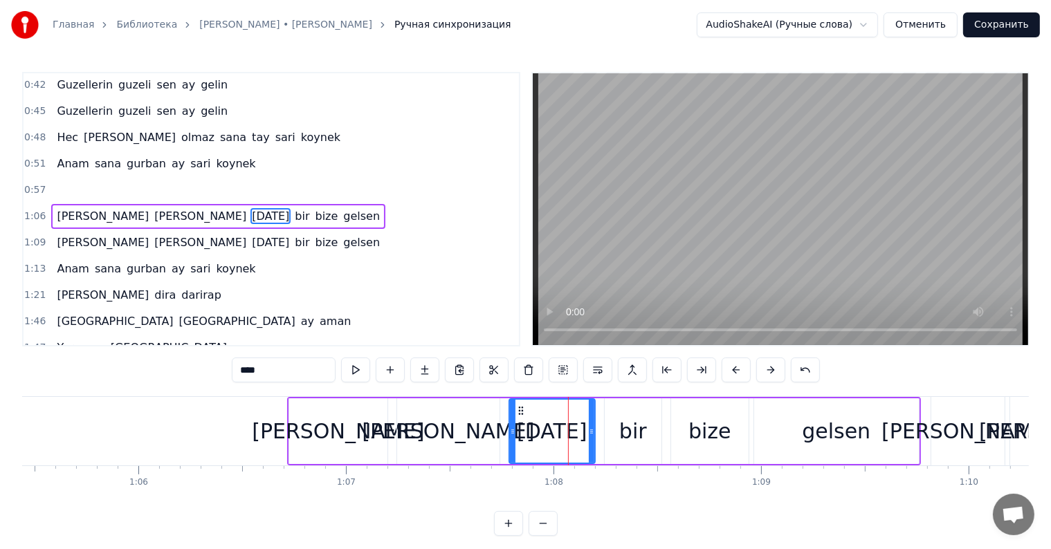
scroll to position [131, 0]
click at [308, 370] on input "****" at bounding box center [284, 370] width 104 height 25
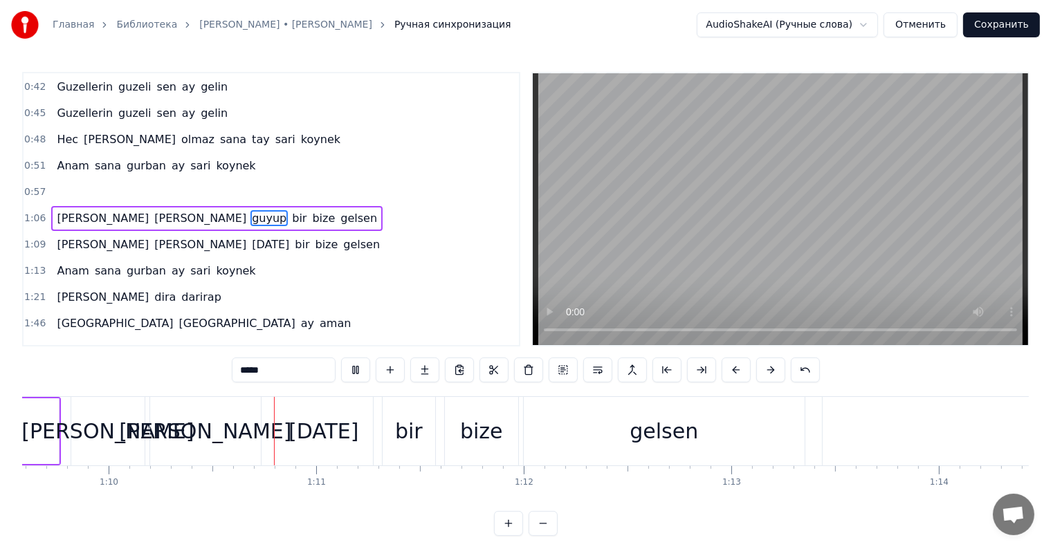
scroll to position [0, 14475]
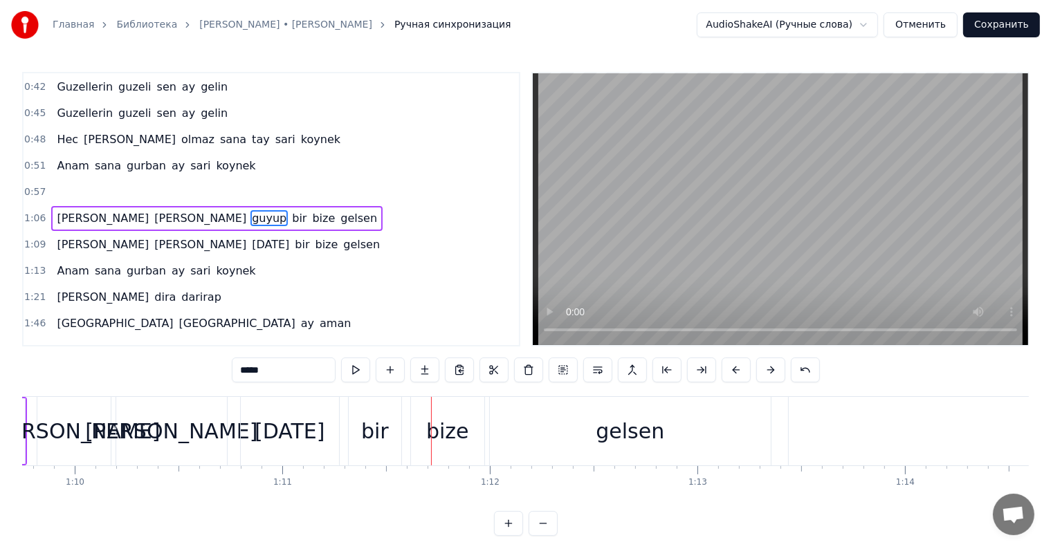
click at [250, 239] on span "[DATE]" at bounding box center [270, 245] width 40 height 16
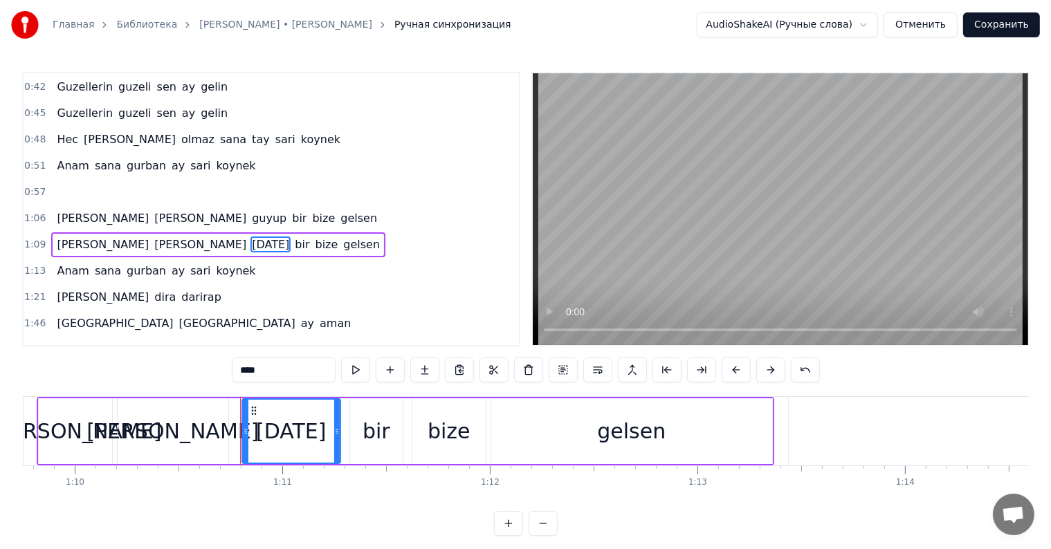
scroll to position [156, 0]
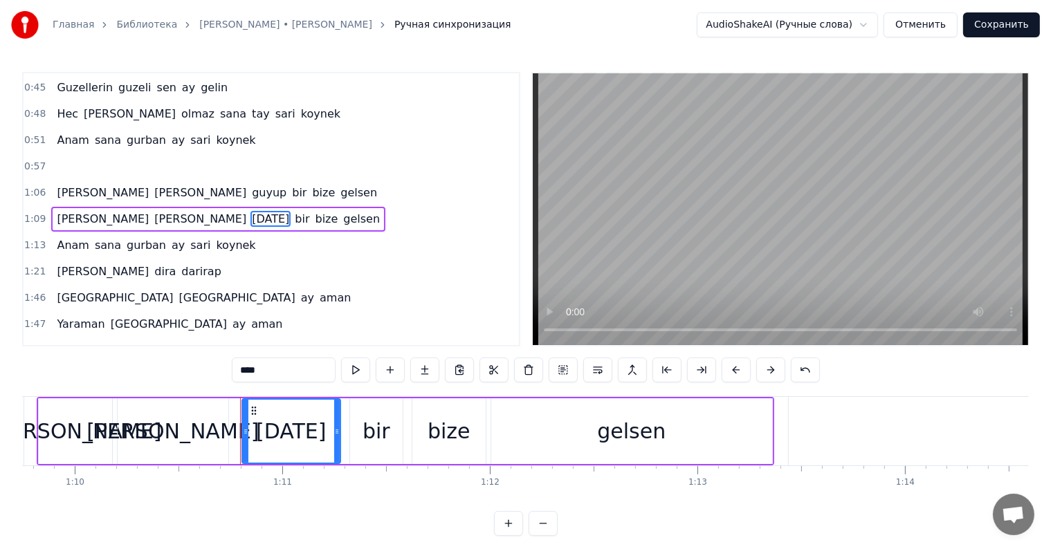
click at [298, 371] on input "****" at bounding box center [284, 370] width 104 height 25
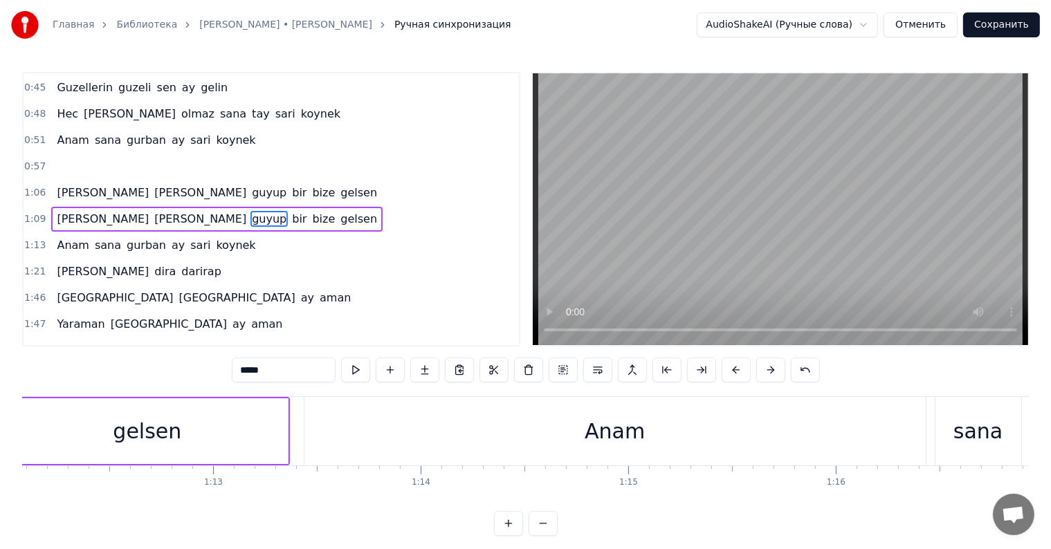
scroll to position [0, 14917]
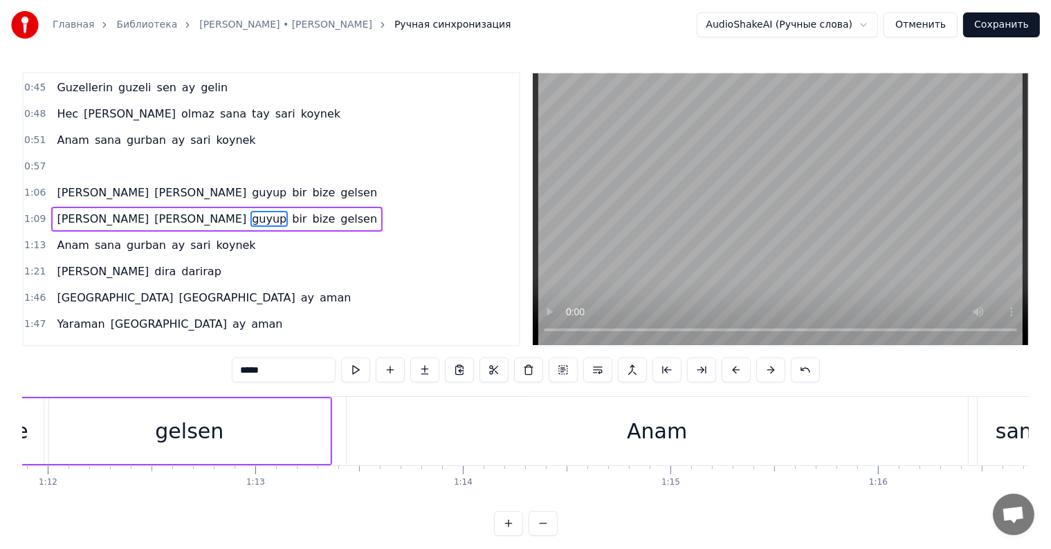
click at [193, 452] on div "gelsen" at bounding box center [189, 431] width 281 height 66
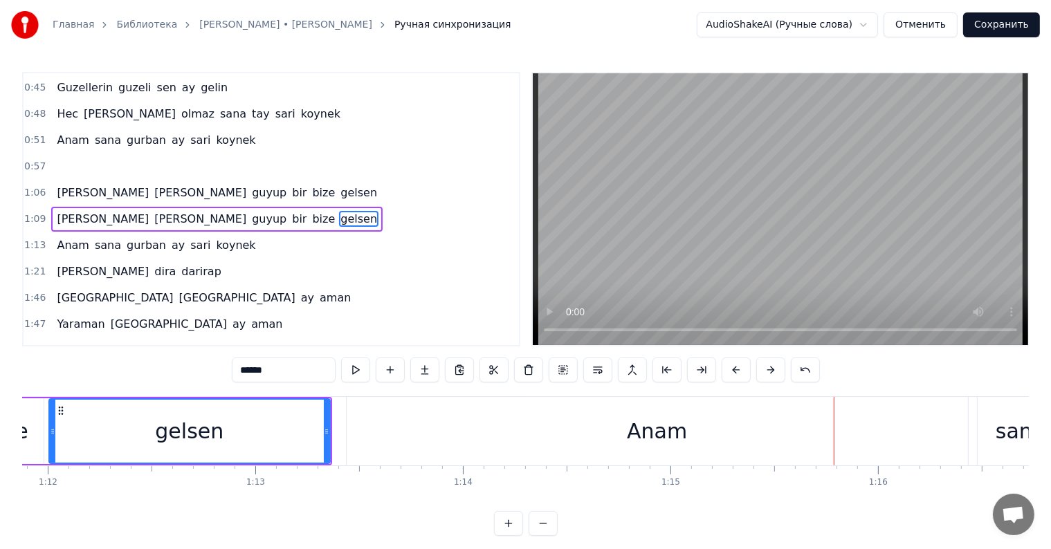
click at [31, 440] on div "bize" at bounding box center [6, 431] width 73 height 66
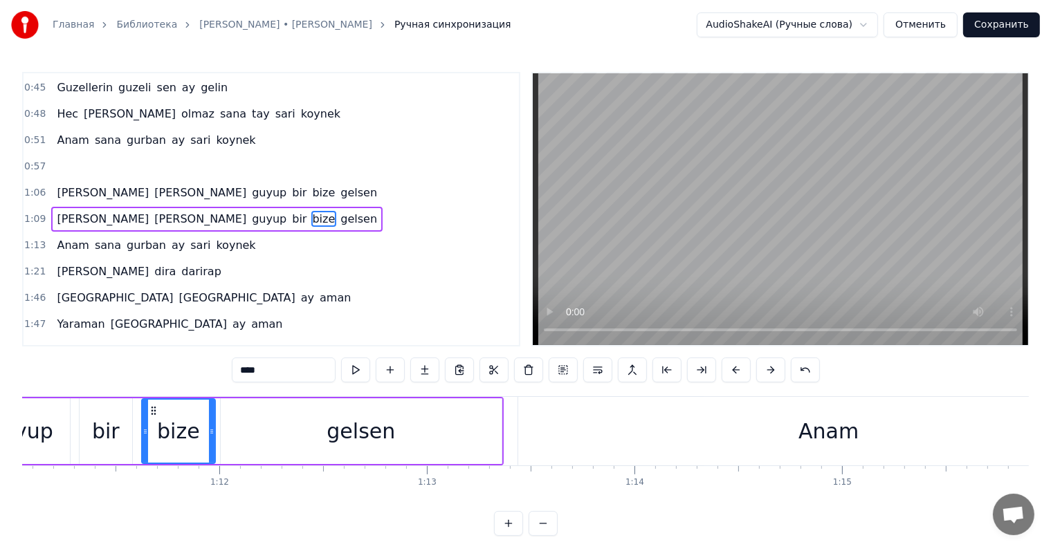
scroll to position [0, 14659]
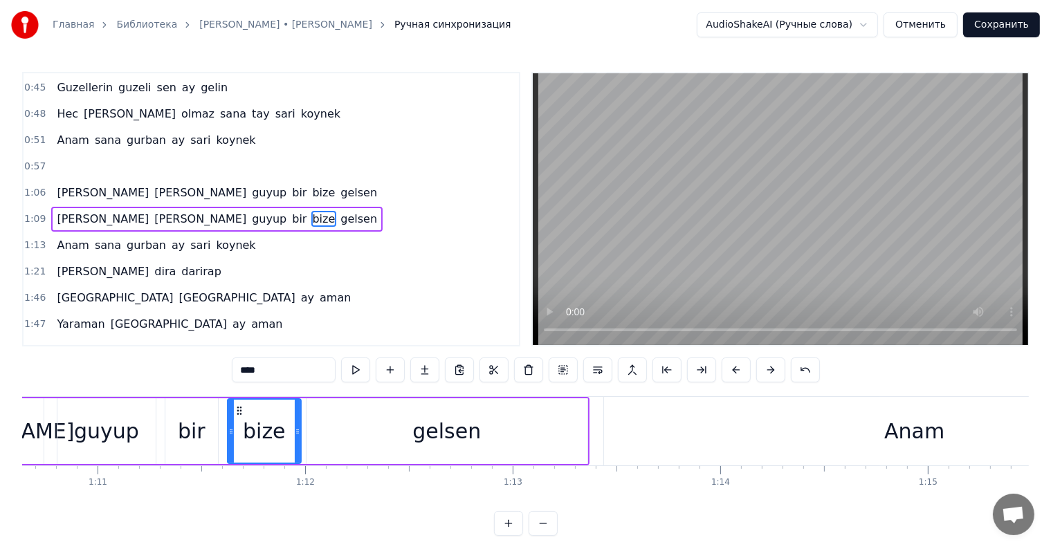
click at [102, 439] on div "guyup" at bounding box center [106, 431] width 65 height 31
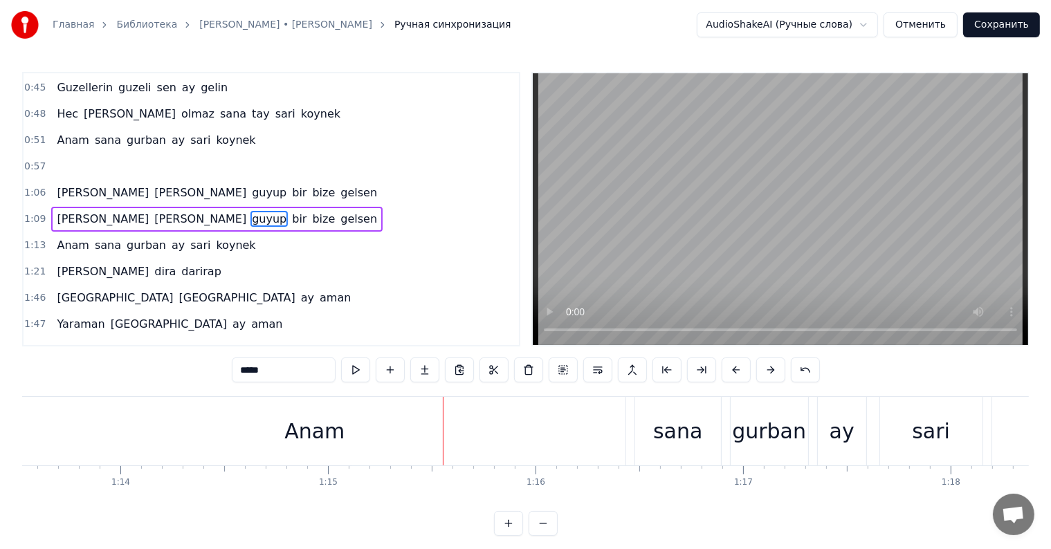
scroll to position [0, 14466]
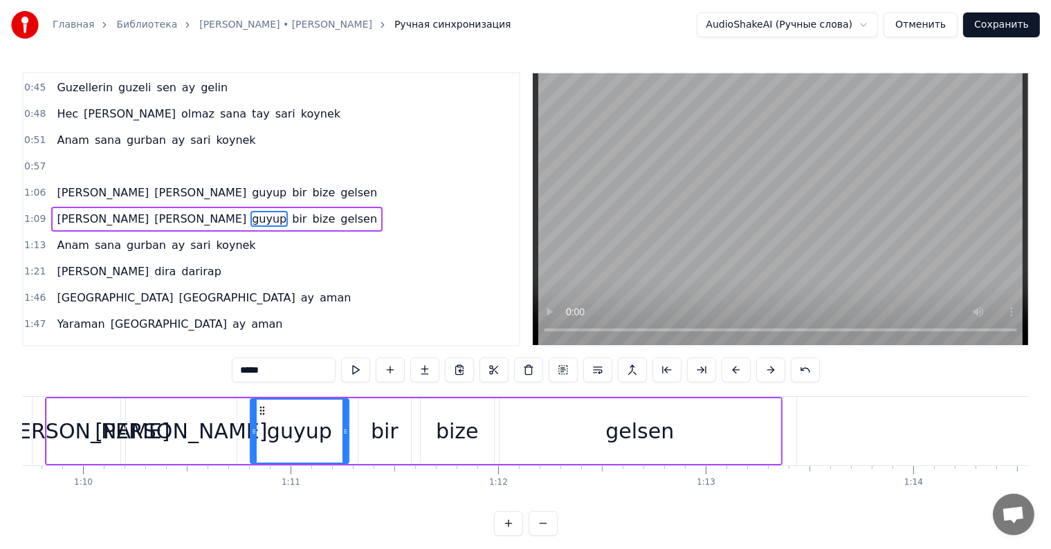
click at [100, 439] on div "[PERSON_NAME]" at bounding box center [83, 431] width 172 height 31
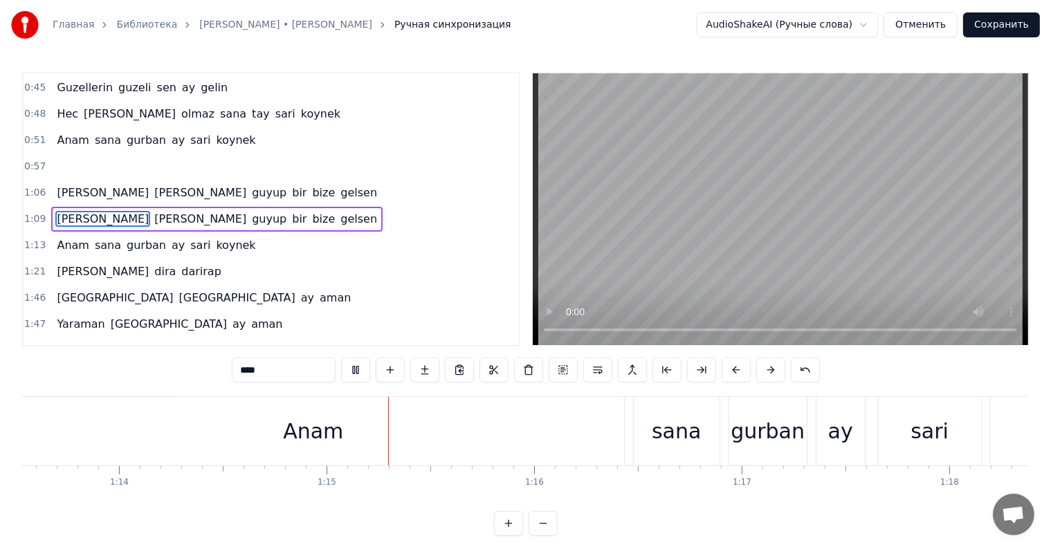
scroll to position [0, 15438]
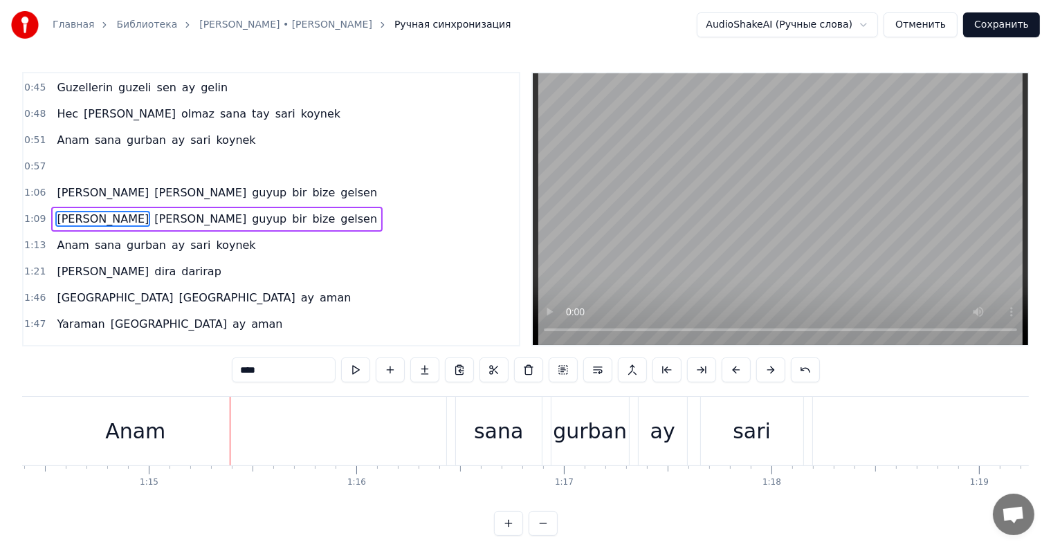
click at [501, 438] on div "sana" at bounding box center [498, 431] width 49 height 31
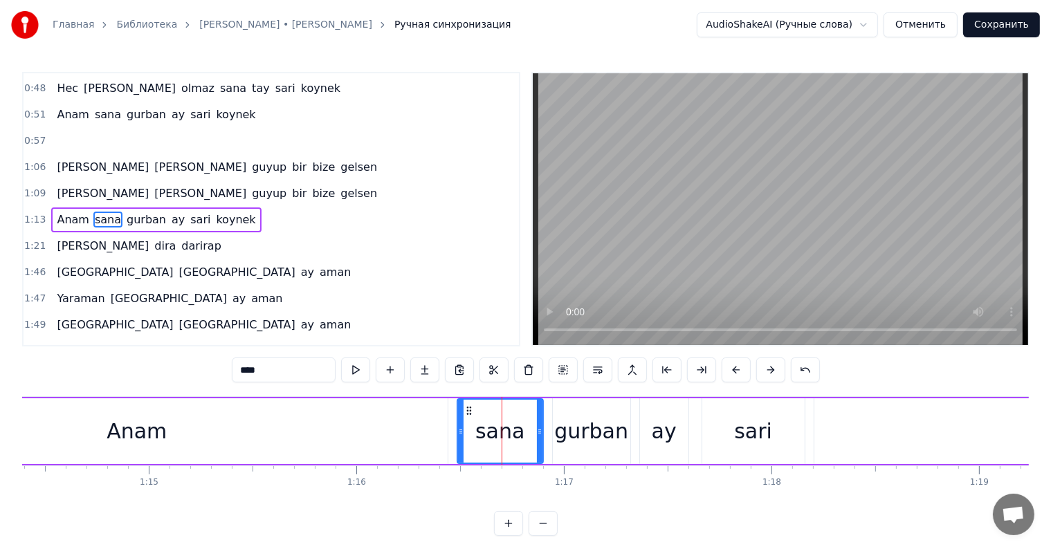
click at [284, 433] on div "Anam" at bounding box center [136, 431] width 621 height 66
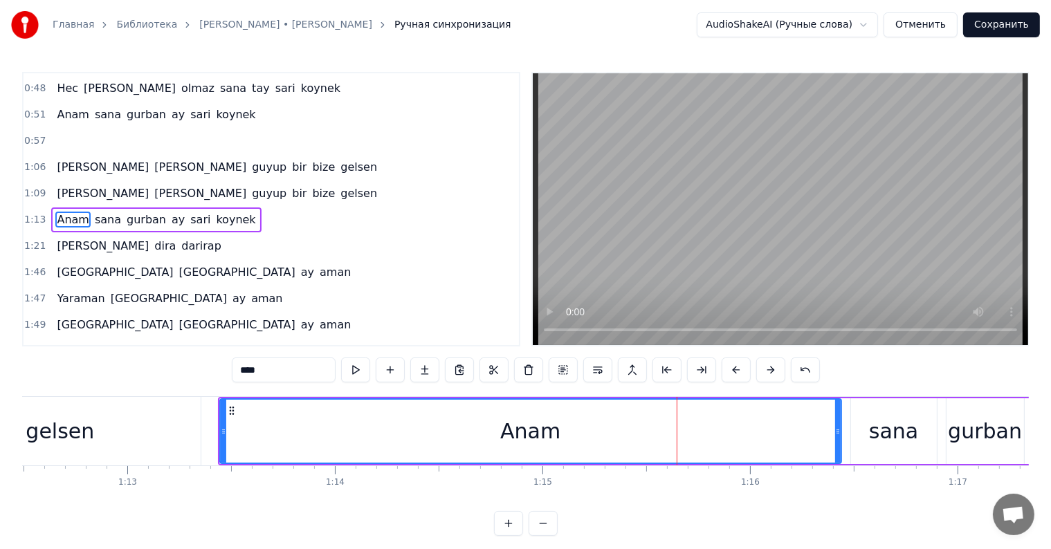
scroll to position [0, 14873]
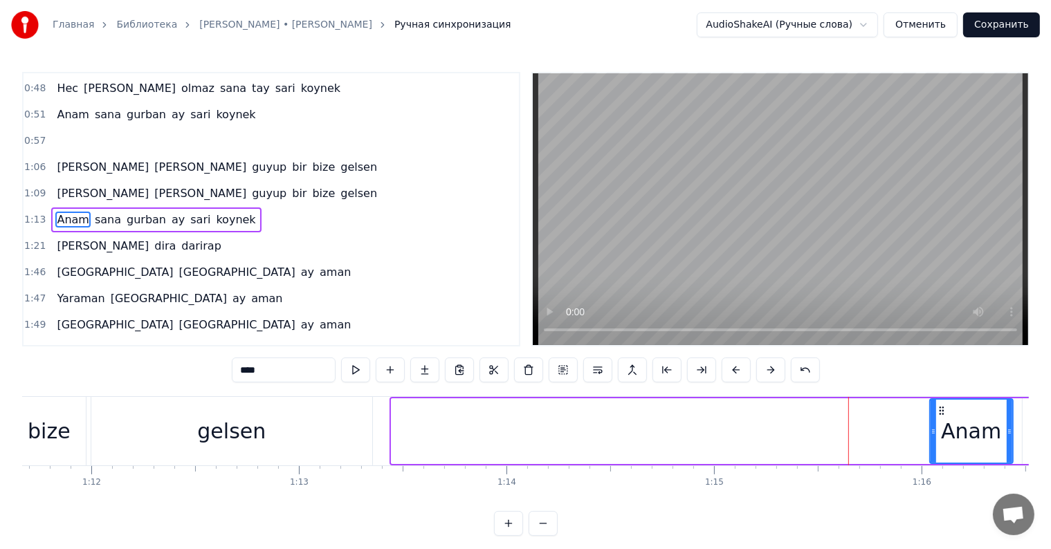
drag, startPoint x: 392, startPoint y: 432, endPoint x: 933, endPoint y: 432, distance: 541.0
click at [933, 432] on icon at bounding box center [933, 431] width 6 height 11
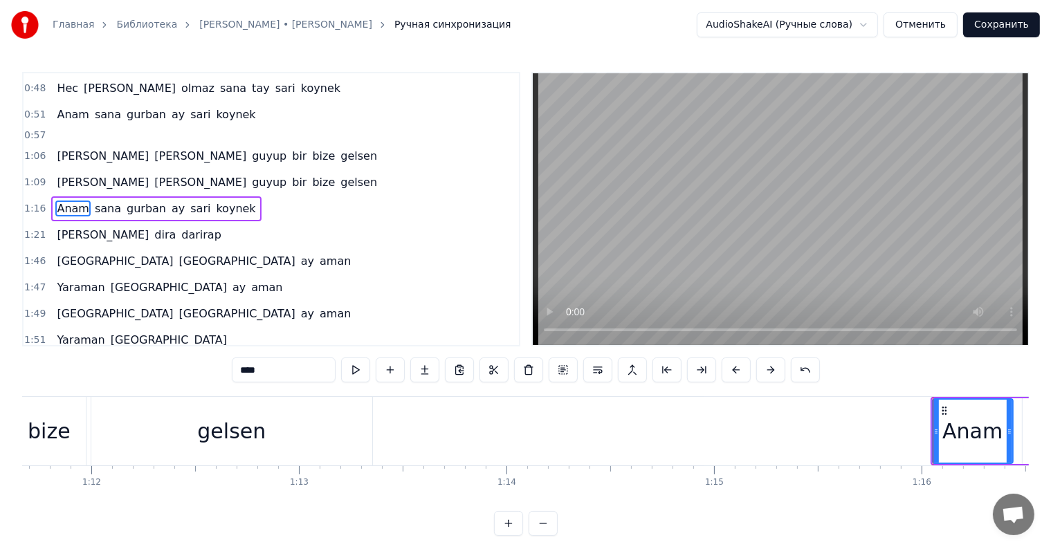
scroll to position [171, 0]
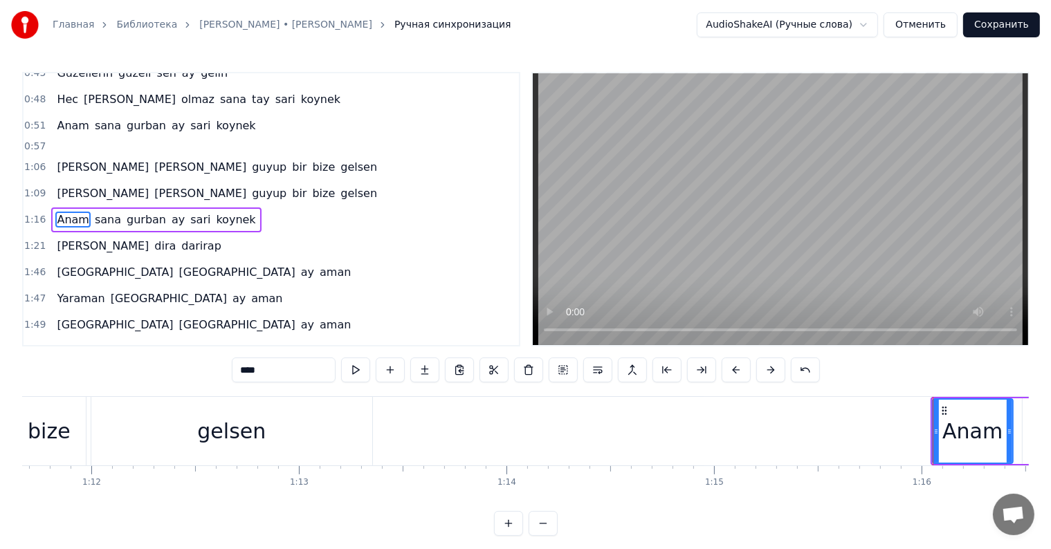
click at [260, 441] on div "gelsen" at bounding box center [231, 431] width 68 height 31
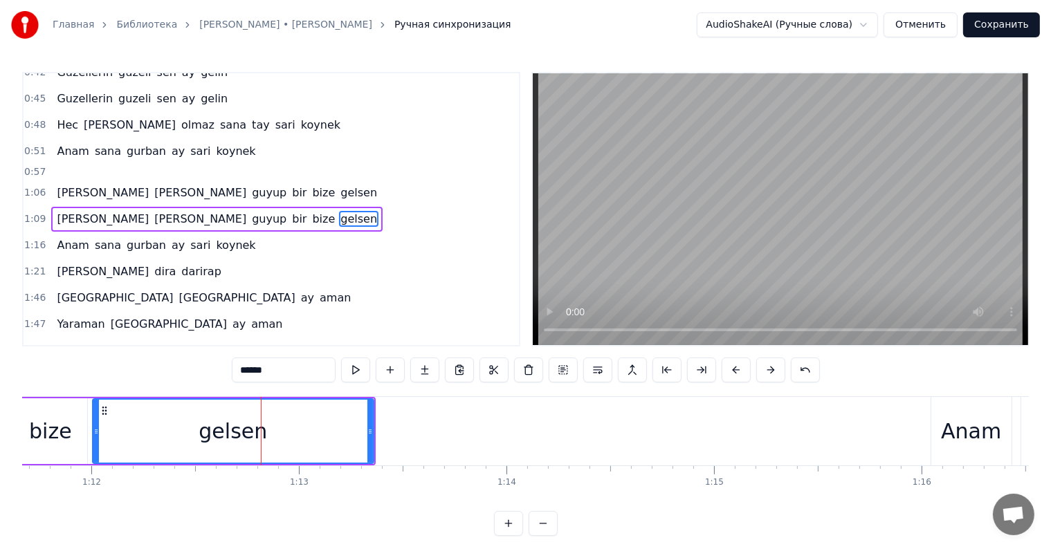
click at [41, 419] on div "bize" at bounding box center [50, 431] width 43 height 31
type input "****"
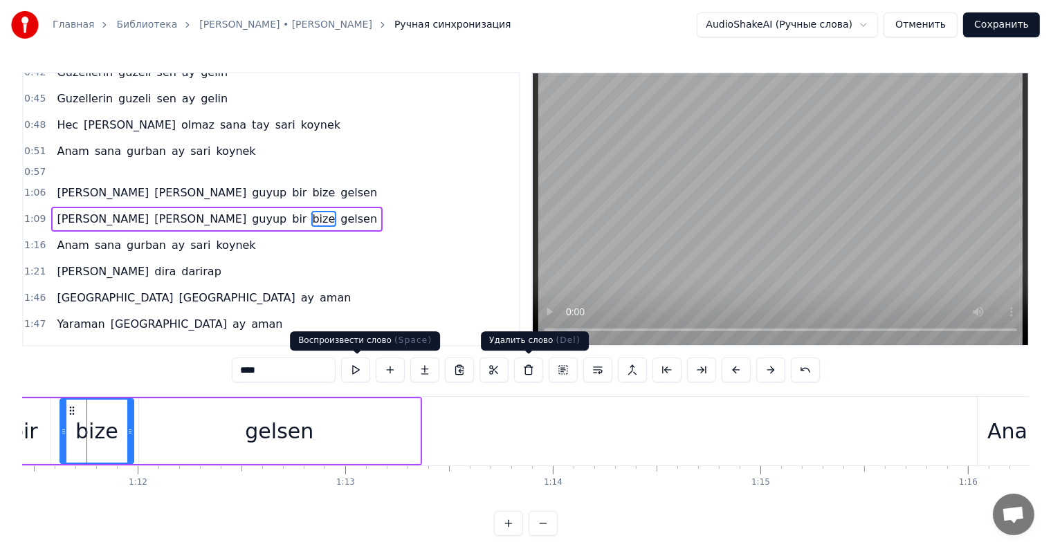
scroll to position [0, 14821]
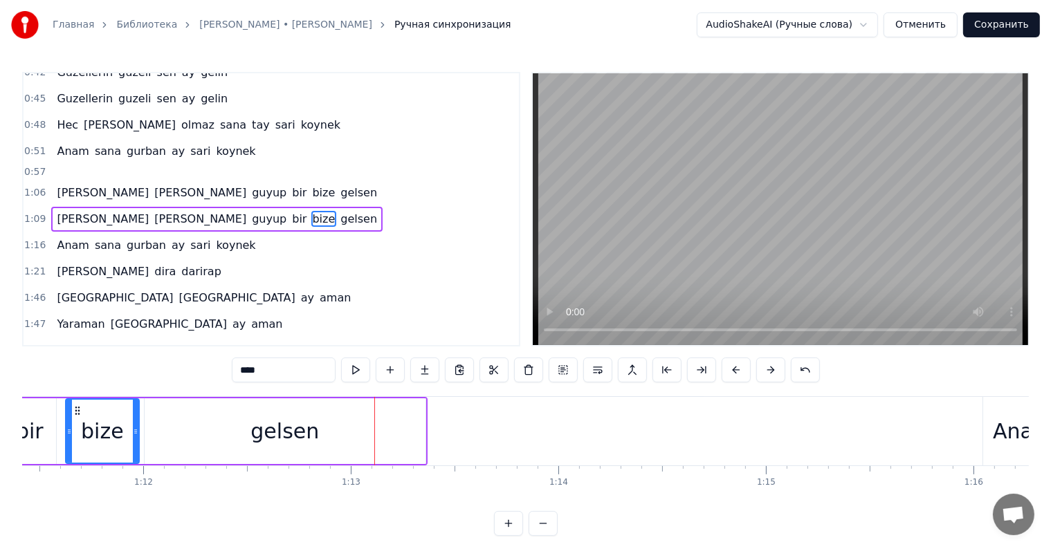
click at [374, 429] on div at bounding box center [374, 431] width 1 height 68
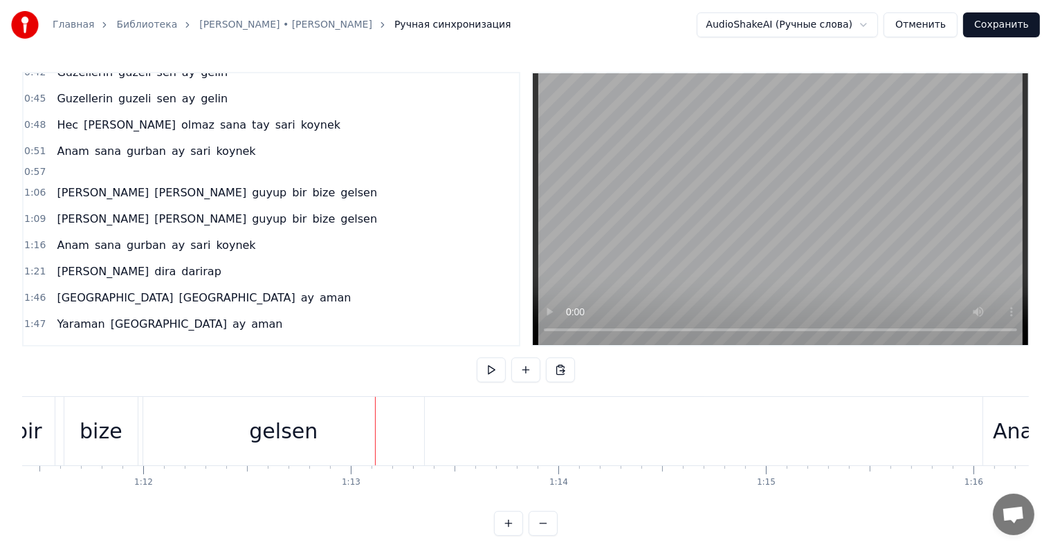
click at [404, 428] on div "gelsen" at bounding box center [283, 431] width 281 height 68
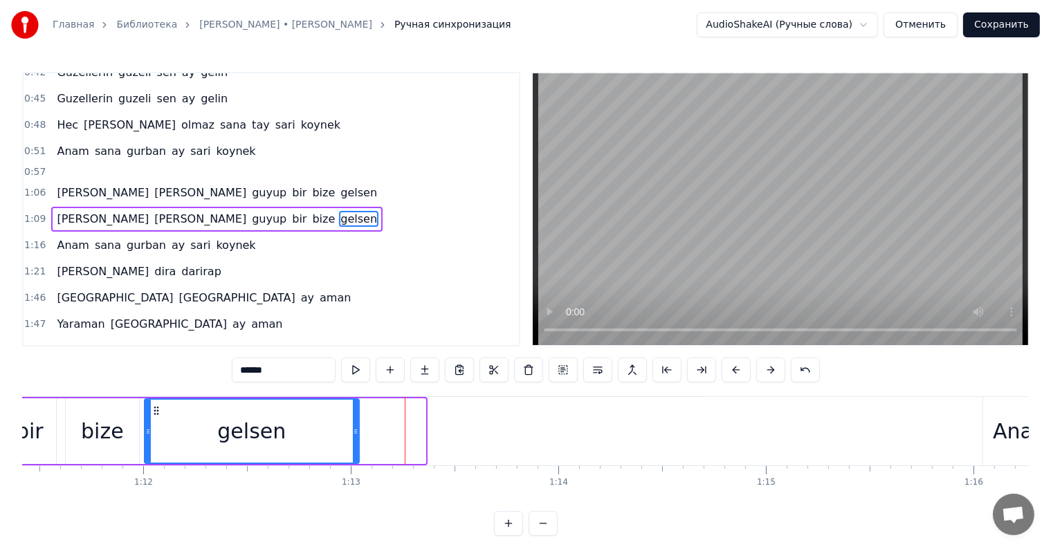
drag, startPoint x: 422, startPoint y: 432, endPoint x: 354, endPoint y: 437, distance: 68.0
click at [354, 437] on div at bounding box center [356, 431] width 6 height 63
click at [98, 443] on div "bize" at bounding box center [102, 431] width 43 height 31
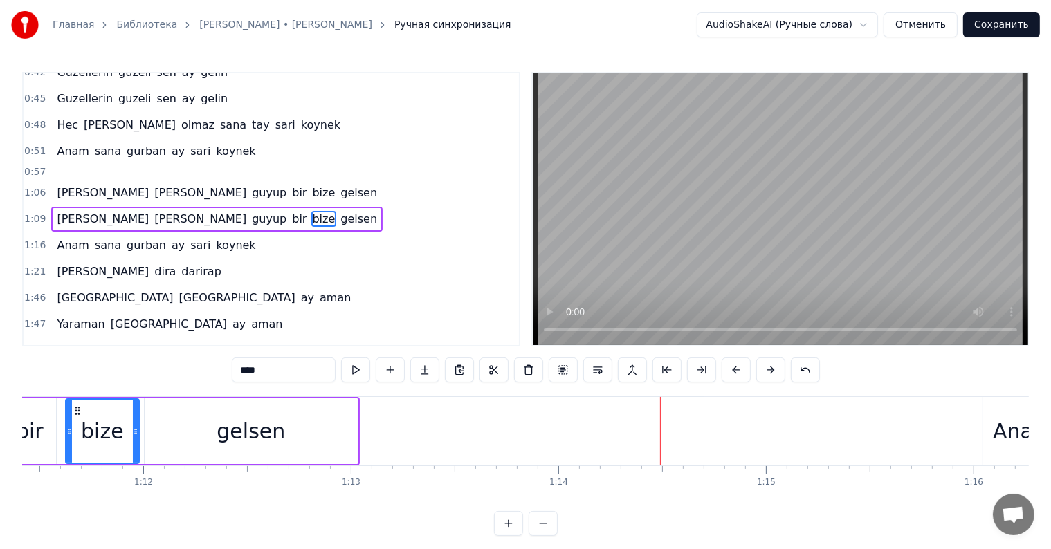
click at [283, 440] on div "gelsen" at bounding box center [251, 431] width 213 height 66
type input "******"
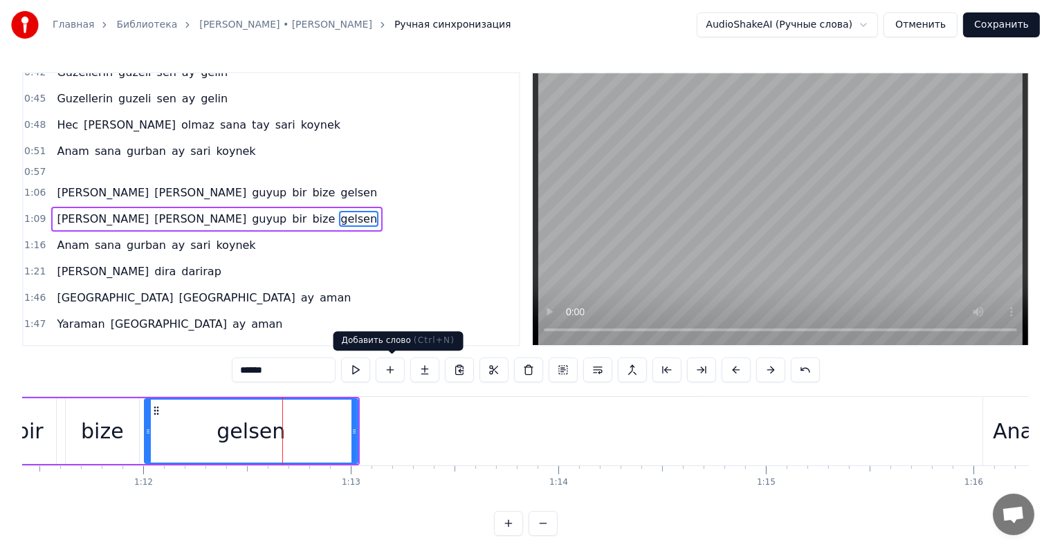
click at [393, 371] on button at bounding box center [390, 370] width 29 height 25
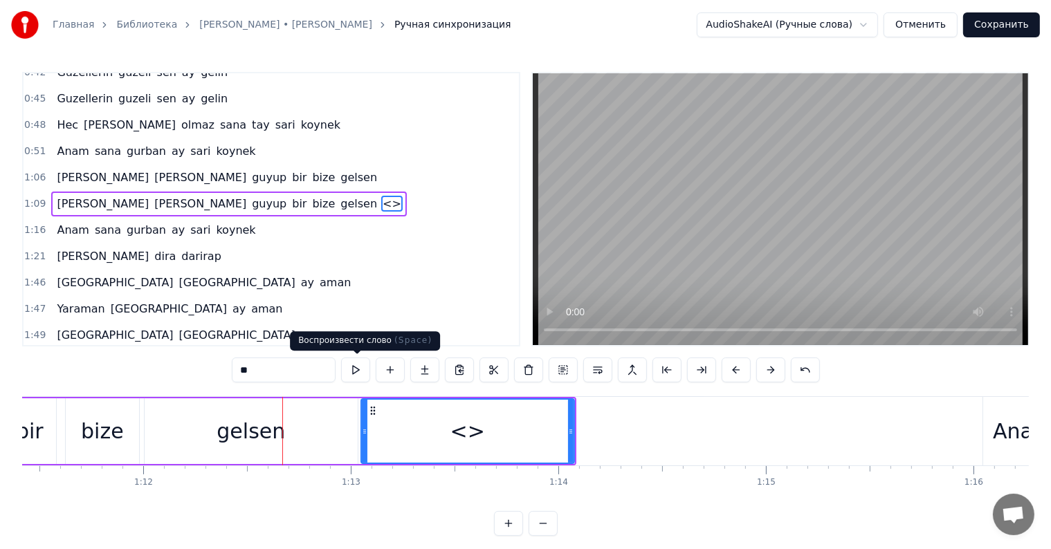
scroll to position [131, 0]
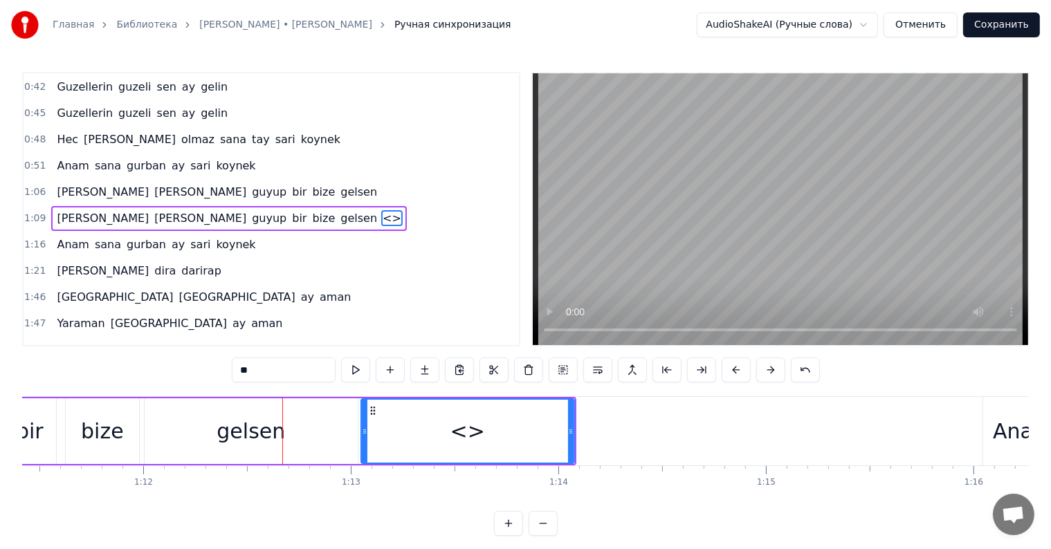
click at [300, 373] on input "**" at bounding box center [284, 370] width 104 height 25
type input "*"
click at [416, 441] on div "Gelin" at bounding box center [468, 431] width 212 height 63
drag, startPoint x: 287, startPoint y: 426, endPoint x: 345, endPoint y: 401, distance: 63.5
click at [288, 426] on div "gelsen" at bounding box center [251, 431] width 213 height 66
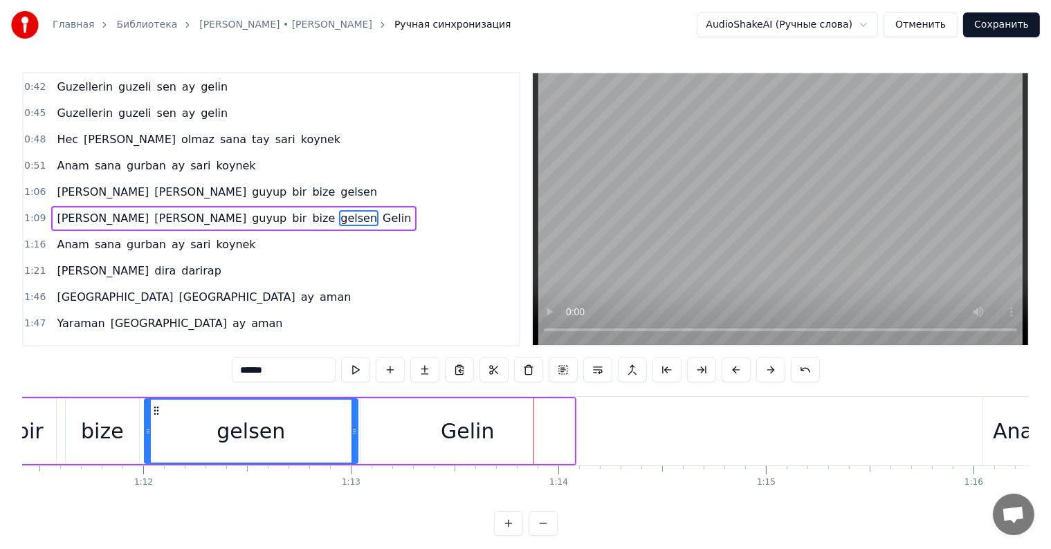
click at [498, 437] on div "Gelin" at bounding box center [467, 431] width 213 height 66
type input "*****"
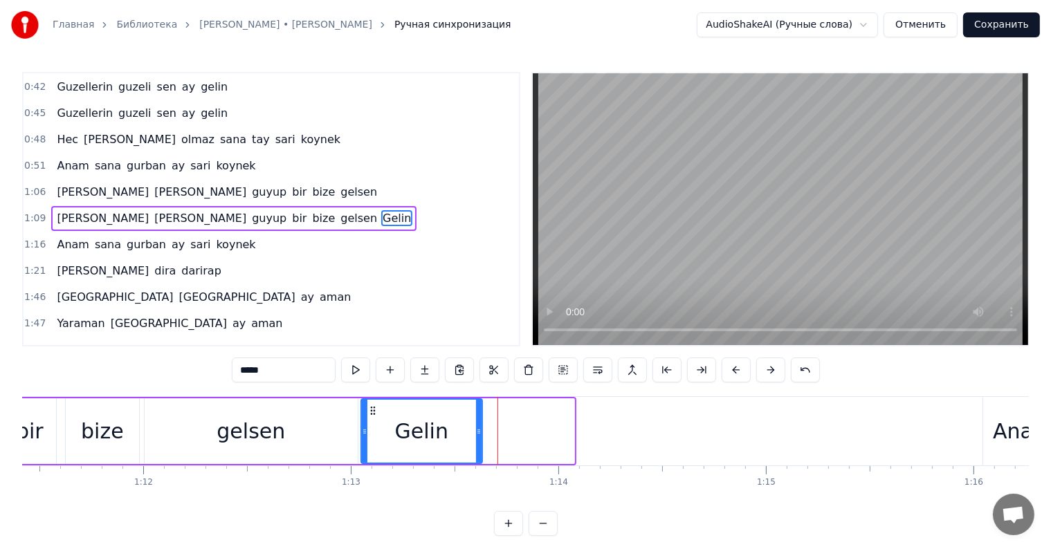
drag, startPoint x: 573, startPoint y: 428, endPoint x: 480, endPoint y: 434, distance: 93.0
click at [480, 437] on div "Gelin" at bounding box center [421, 431] width 122 height 66
click at [410, 432] on div "Gelin" at bounding box center [420, 431] width 53 height 31
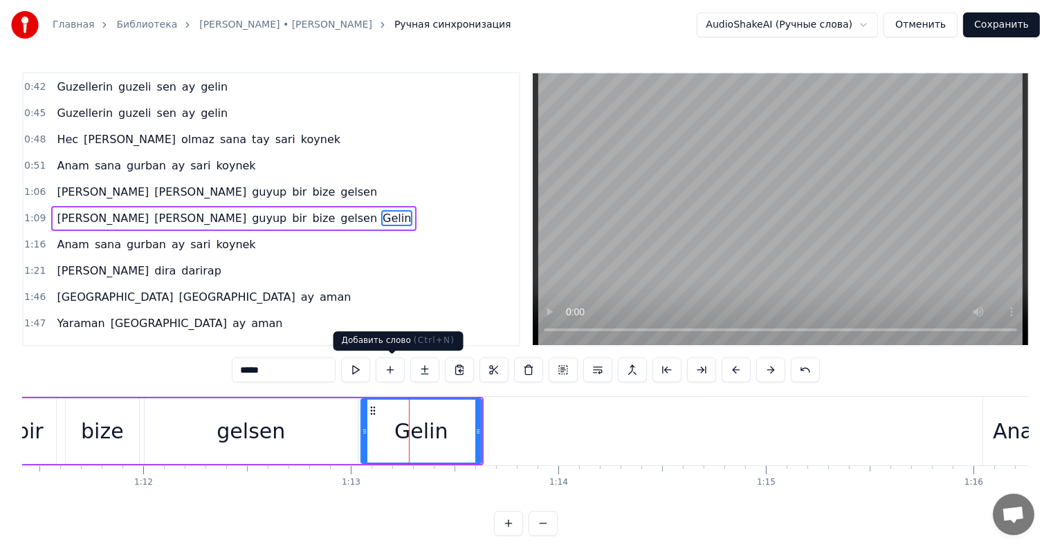
click at [395, 369] on button at bounding box center [390, 370] width 29 height 25
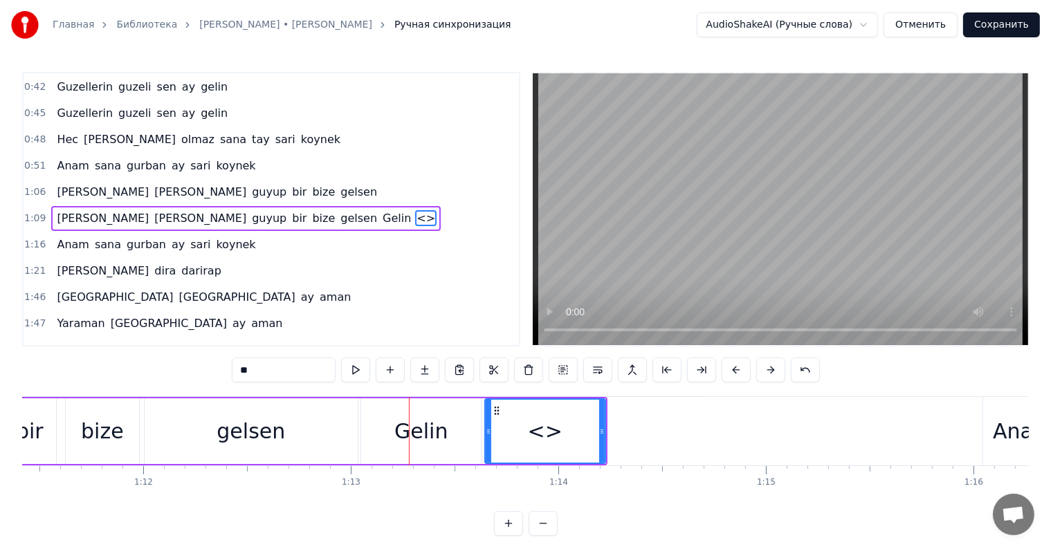
click at [293, 370] on input "**" at bounding box center [284, 370] width 104 height 25
type input "*"
click at [268, 447] on div "gelsen" at bounding box center [251, 431] width 213 height 66
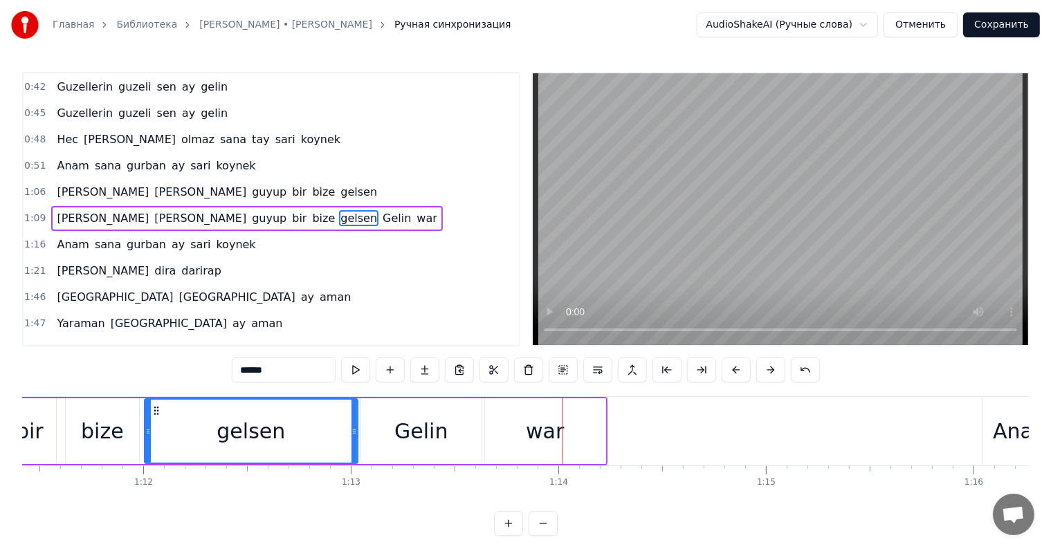
click at [564, 446] on div "war" at bounding box center [545, 431] width 120 height 66
type input "***"
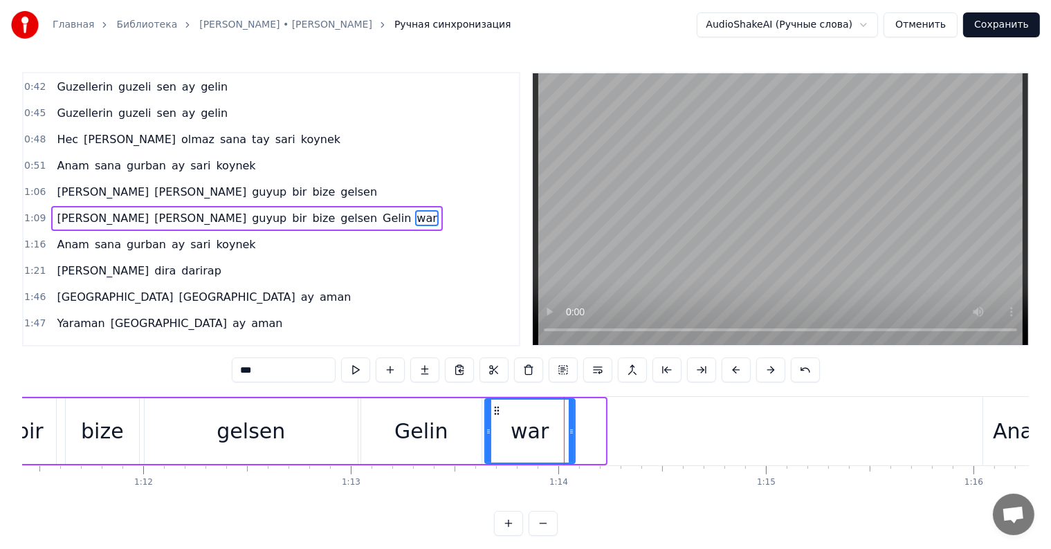
drag, startPoint x: 600, startPoint y: 431, endPoint x: 564, endPoint y: 440, distance: 37.1
click at [569, 440] on div at bounding box center [572, 431] width 6 height 63
click at [534, 431] on div "war" at bounding box center [527, 431] width 38 height 31
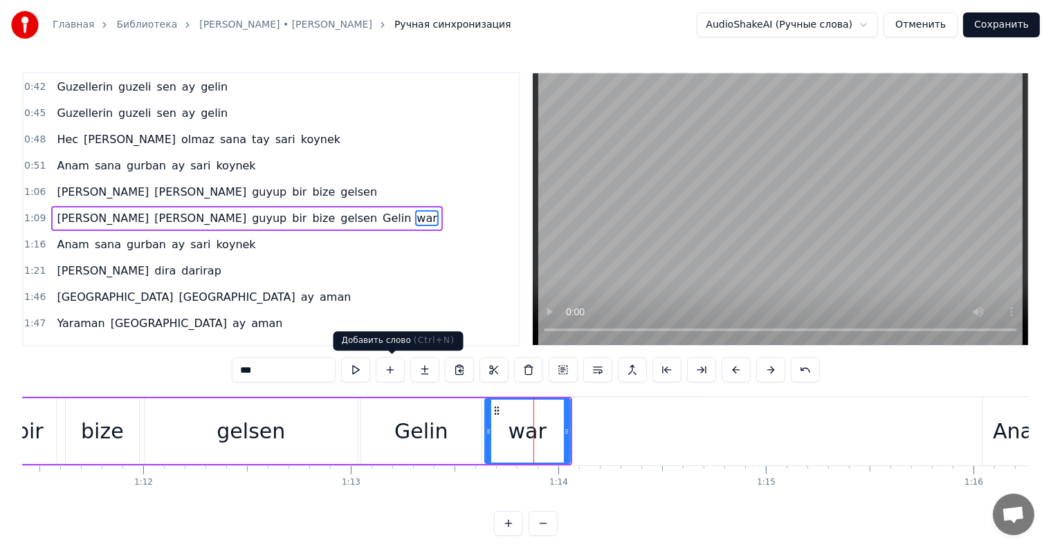
click at [398, 370] on button at bounding box center [390, 370] width 29 height 25
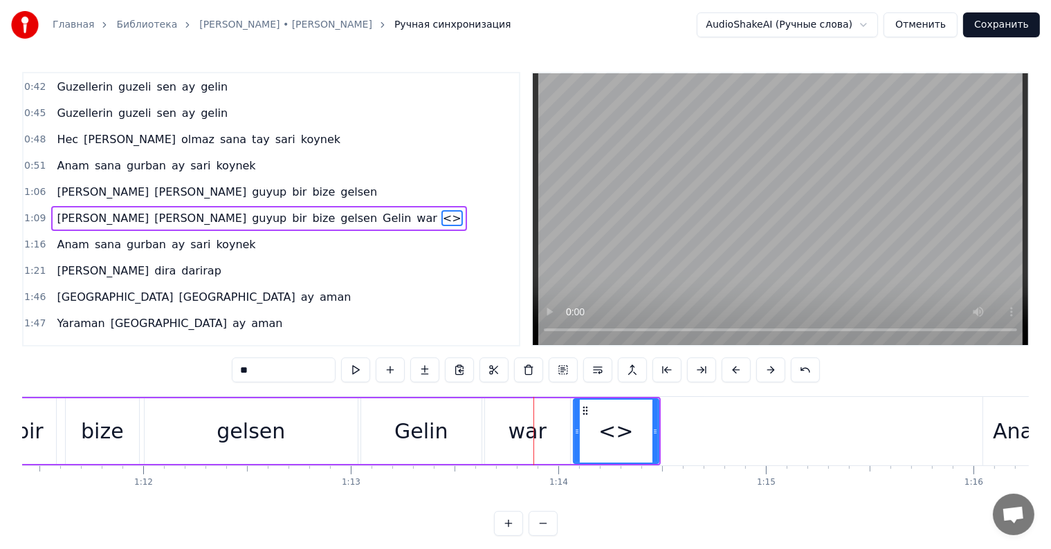
click at [311, 371] on input "**" at bounding box center [284, 370] width 104 height 25
type input "*"
click at [293, 440] on div "gelsen" at bounding box center [251, 431] width 213 height 66
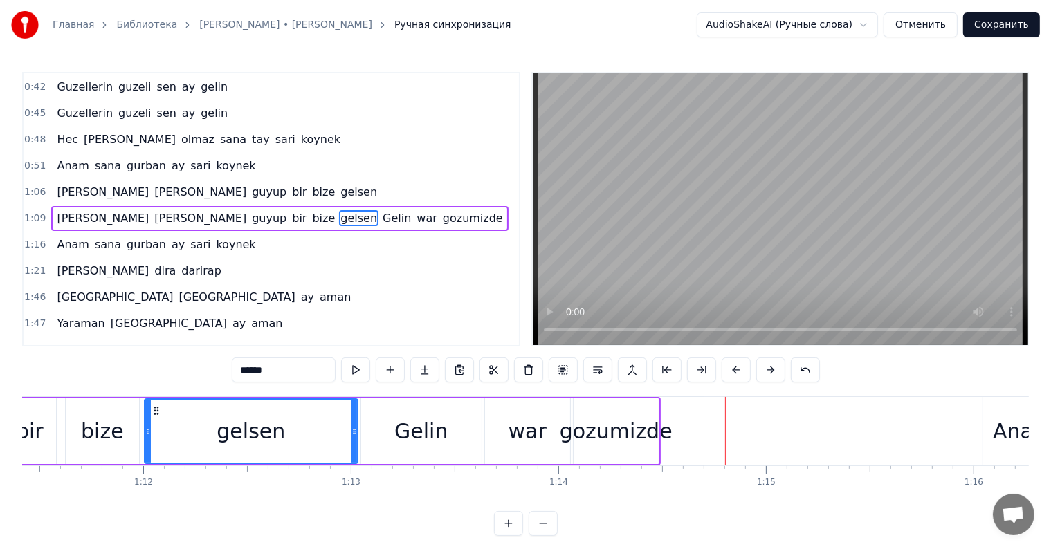
click at [652, 437] on div "gozumizde" at bounding box center [616, 431] width 113 height 31
type input "*********"
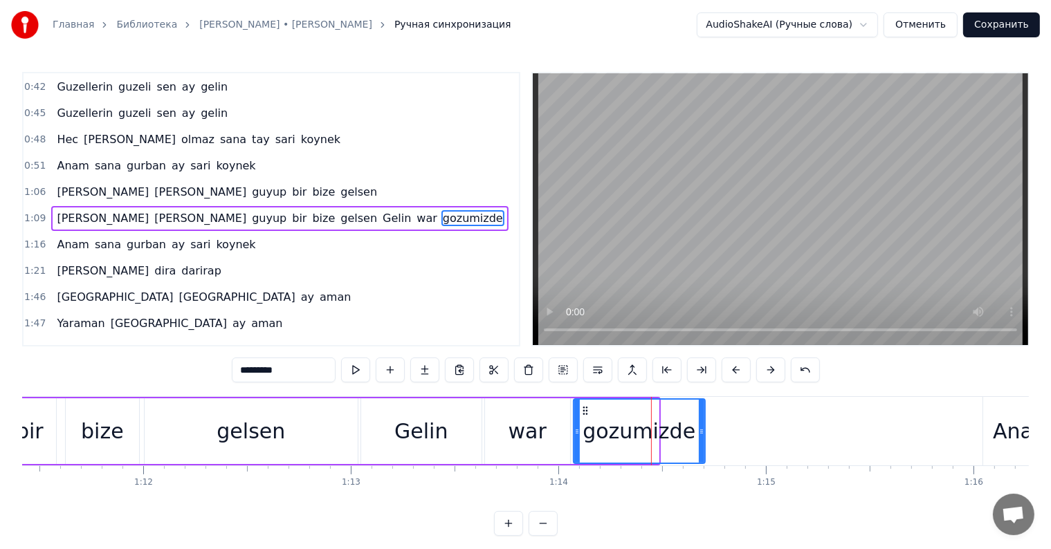
drag, startPoint x: 661, startPoint y: 431, endPoint x: 701, endPoint y: 440, distance: 41.8
click at [701, 440] on div at bounding box center [702, 431] width 6 height 63
drag, startPoint x: 701, startPoint y: 428, endPoint x: 691, endPoint y: 432, distance: 10.9
click at [695, 434] on icon at bounding box center [698, 431] width 6 height 11
click at [678, 434] on div "gozumizde" at bounding box center [636, 431] width 113 height 31
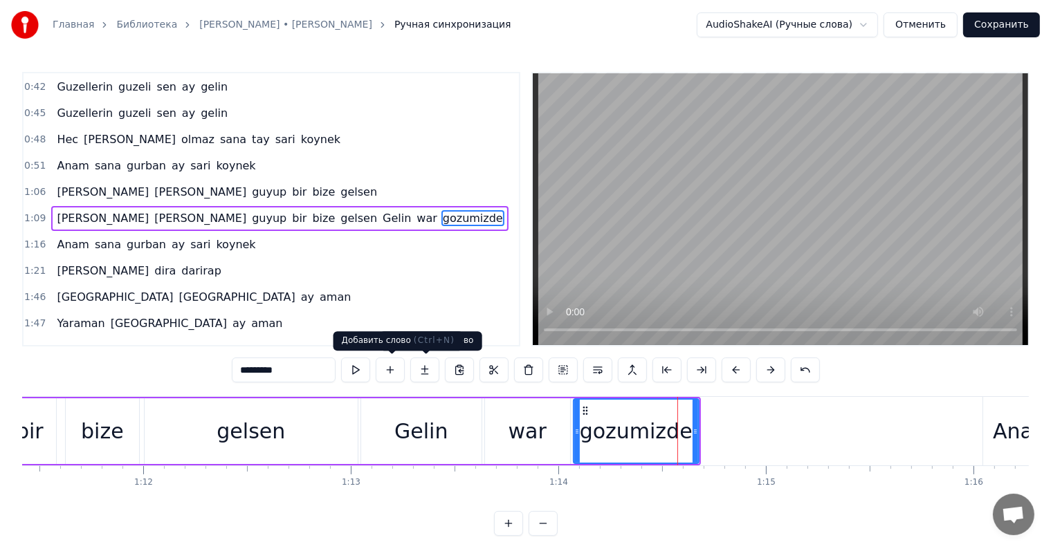
click at [389, 373] on button at bounding box center [390, 370] width 29 height 25
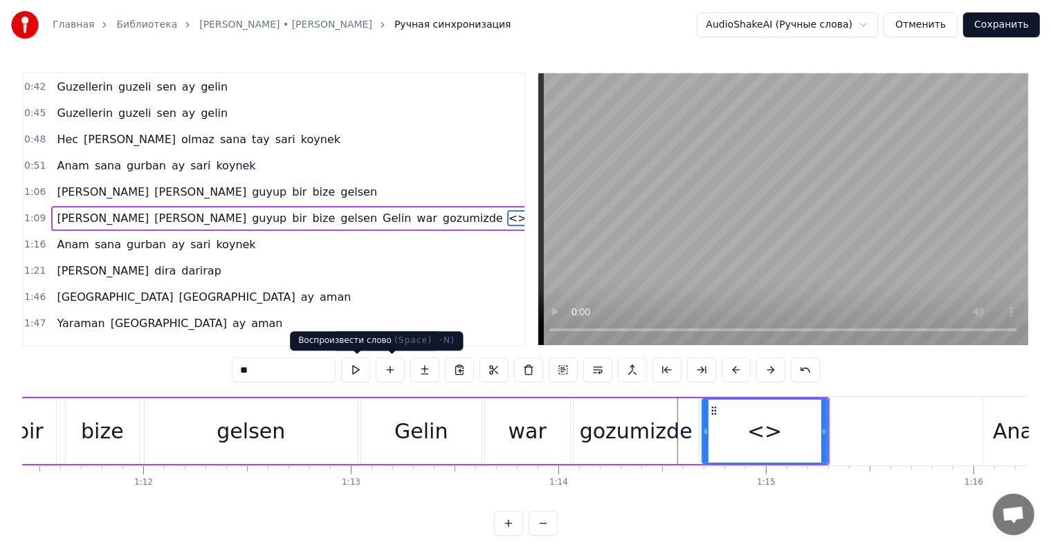
click at [263, 374] on input "**" at bounding box center [284, 370] width 104 height 25
type input "*"
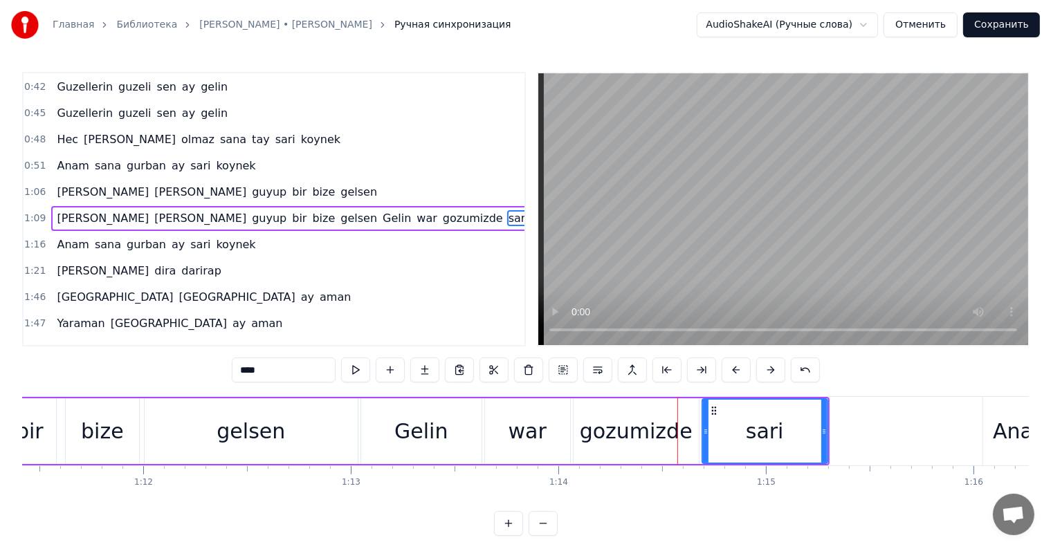
click at [758, 435] on div "sari" at bounding box center [765, 431] width 38 height 31
click at [612, 437] on div "gozumizde" at bounding box center [636, 431] width 113 height 31
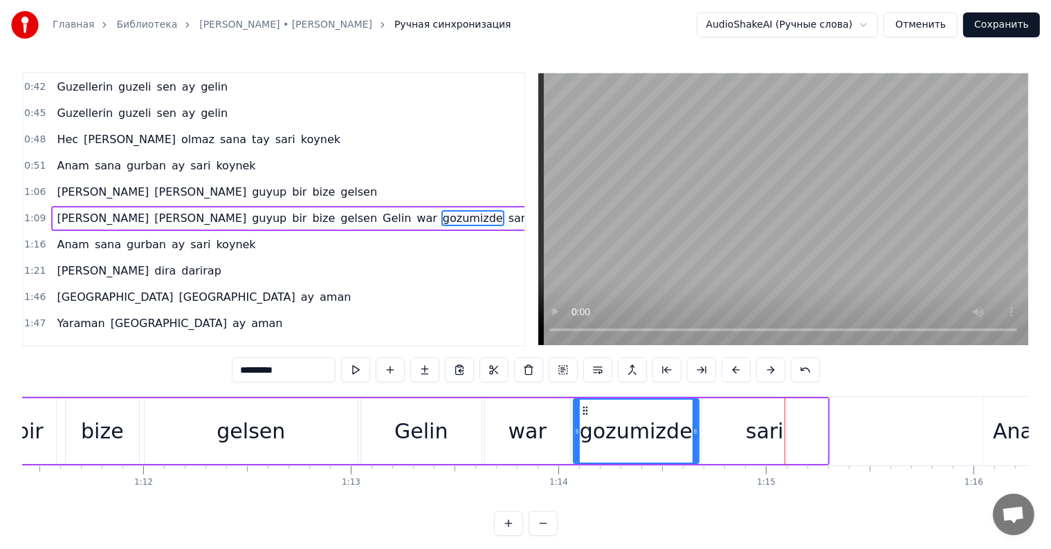
click at [780, 457] on div "sari" at bounding box center [764, 431] width 125 height 66
type input "****"
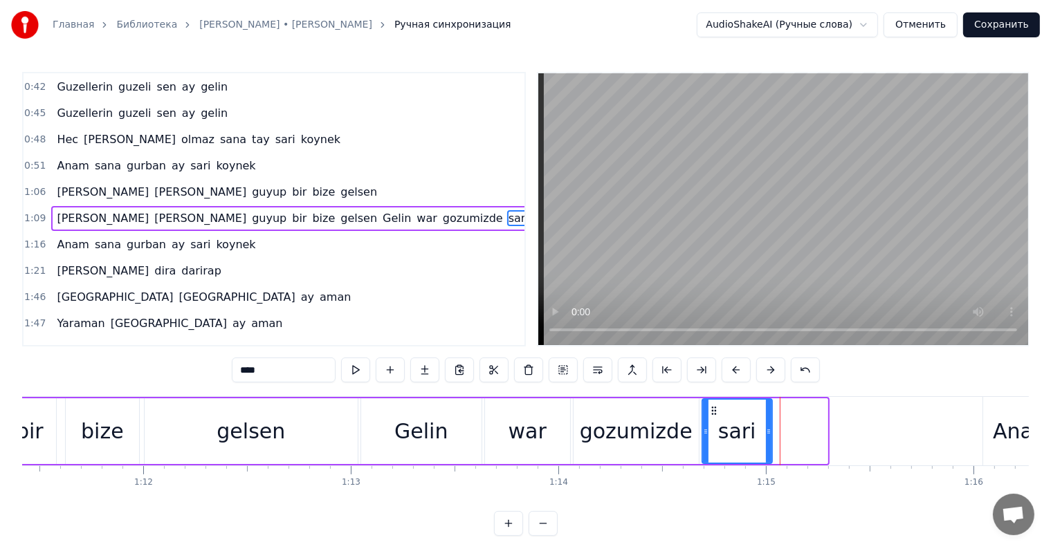
drag, startPoint x: 824, startPoint y: 437, endPoint x: 745, endPoint y: 421, distance: 80.5
click at [768, 457] on div at bounding box center [769, 431] width 6 height 63
click at [736, 446] on div "sari" at bounding box center [736, 431] width 38 height 31
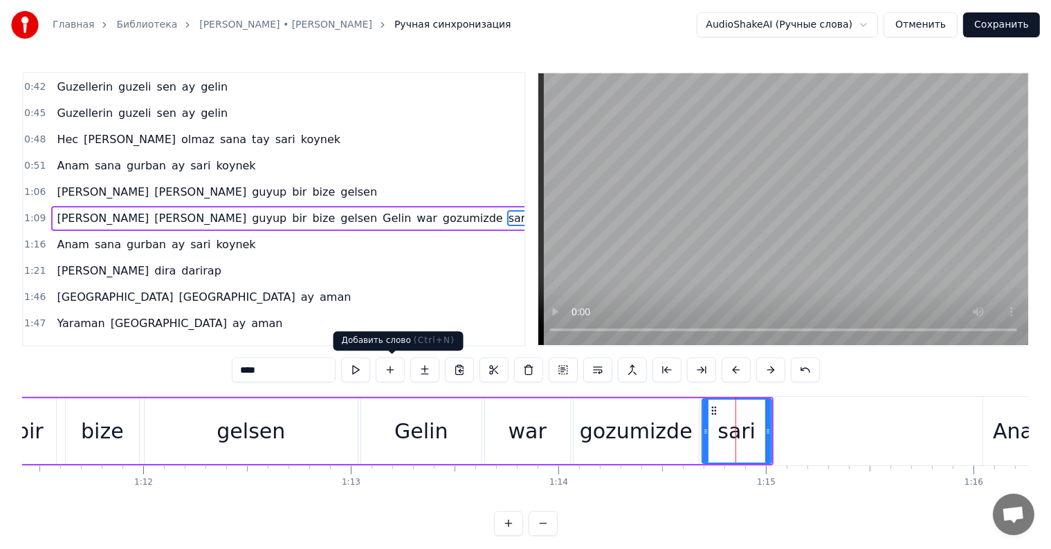
click at [393, 371] on button at bounding box center [390, 370] width 29 height 25
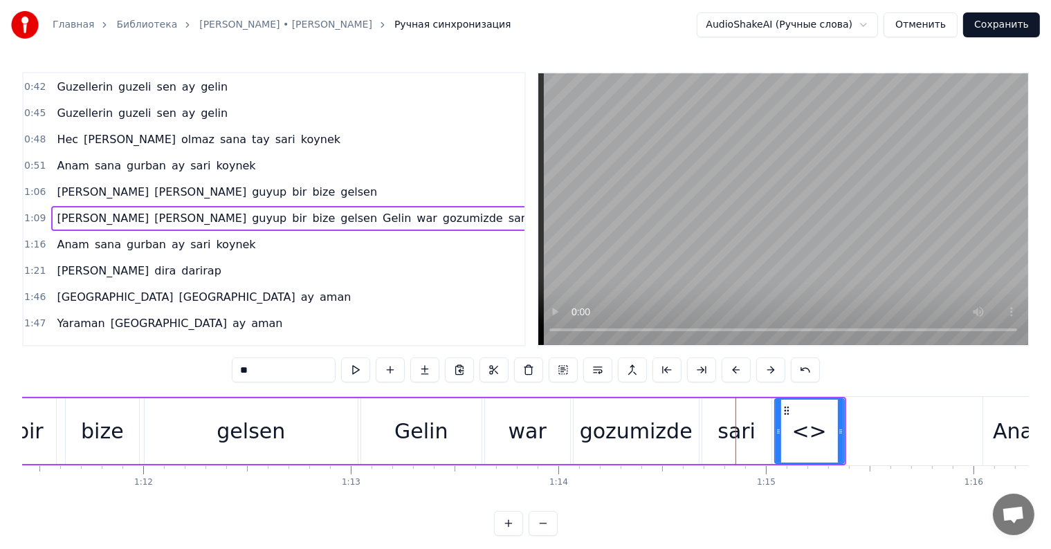
click at [314, 364] on input "**" at bounding box center [284, 370] width 104 height 25
type input "*"
click at [808, 449] on div "koynek" at bounding box center [809, 431] width 68 height 63
click at [651, 428] on div "gozumizde" at bounding box center [636, 431] width 113 height 31
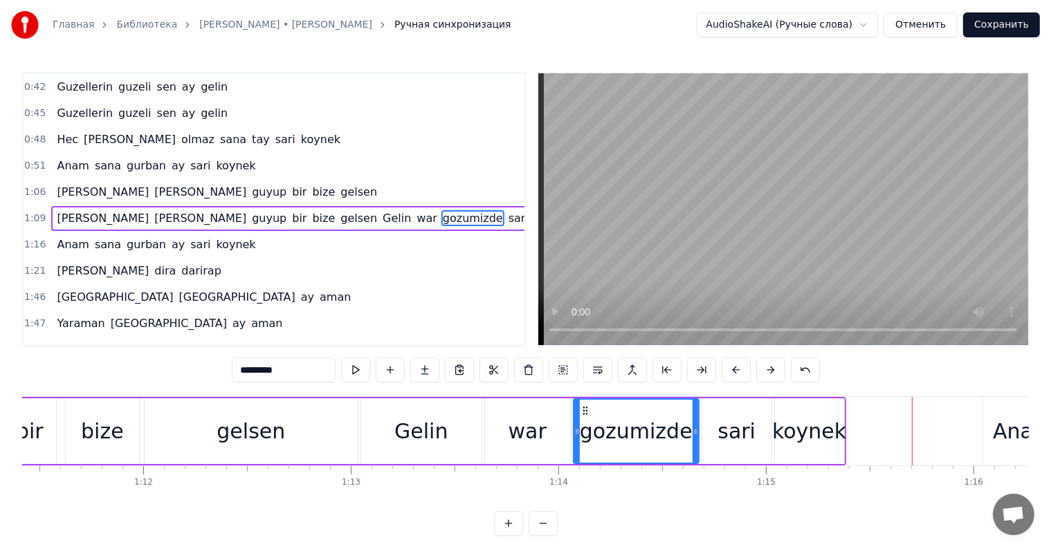
drag, startPoint x: 826, startPoint y: 470, endPoint x: 834, endPoint y: 458, distance: 14.4
click at [838, 443] on div "koynek" at bounding box center [809, 431] width 74 height 31
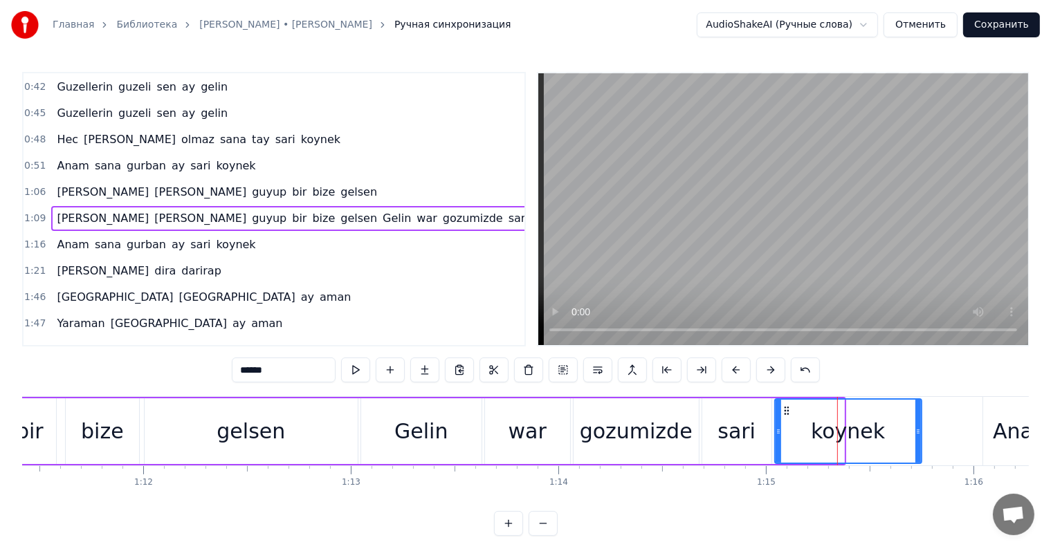
drag, startPoint x: 841, startPoint y: 432, endPoint x: 927, endPoint y: 431, distance: 85.8
click at [921, 431] on icon at bounding box center [918, 431] width 6 height 11
click at [115, 446] on div "bize" at bounding box center [102, 431] width 43 height 31
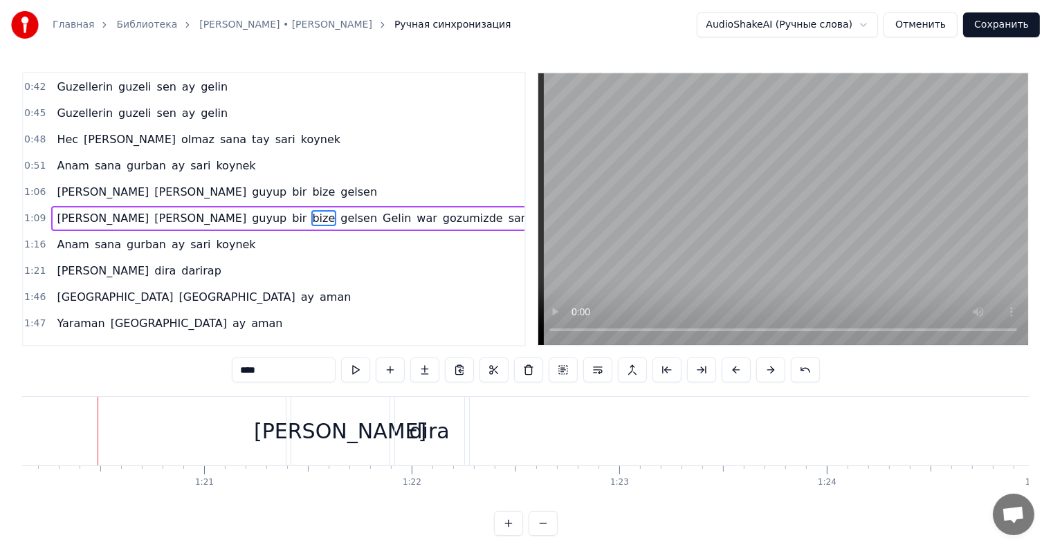
scroll to position [0, 16634]
click at [344, 424] on div "[PERSON_NAME]" at bounding box center [334, 431] width 172 height 31
type input "******"
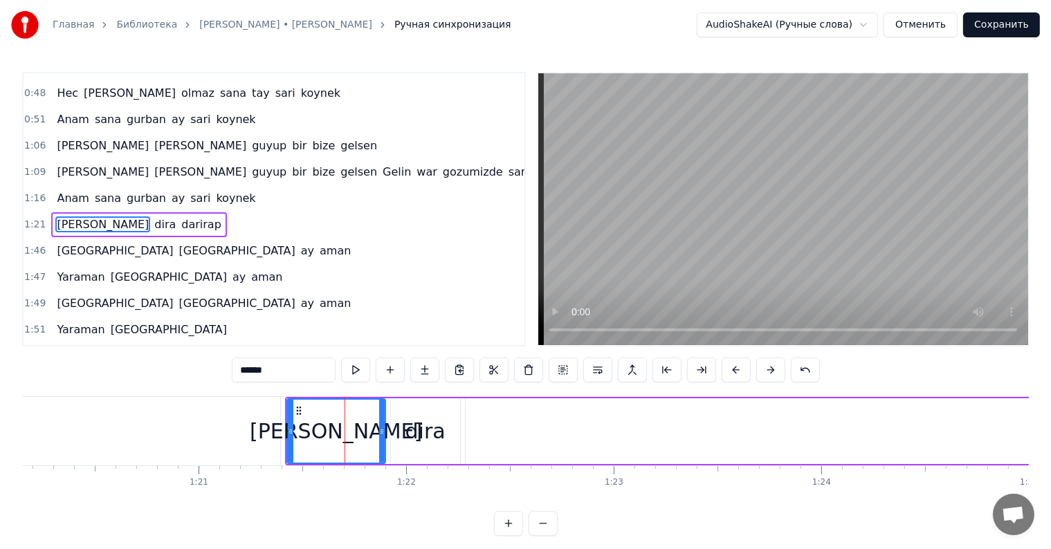
scroll to position [182, 0]
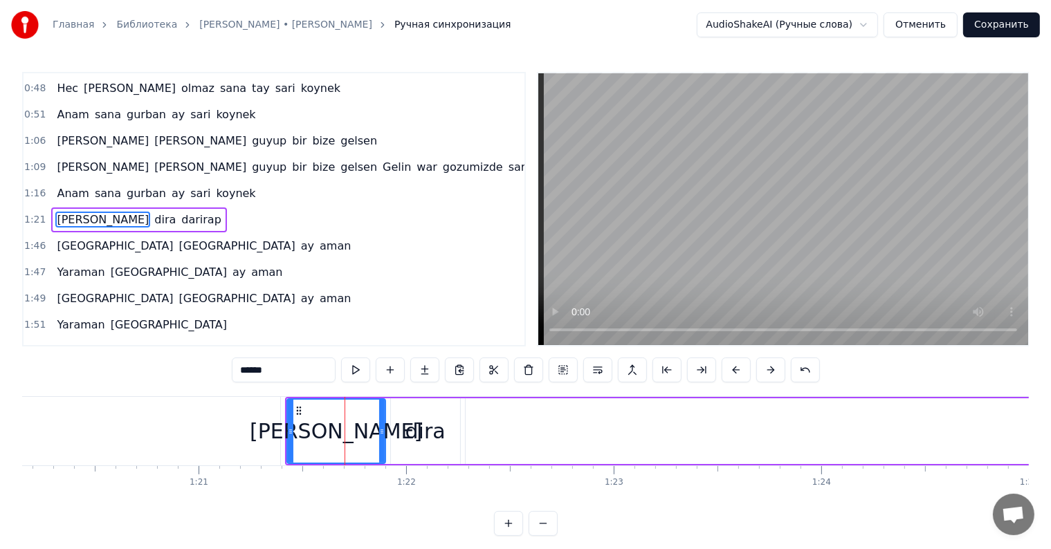
drag, startPoint x: 235, startPoint y: 372, endPoint x: 291, endPoint y: 381, distance: 56.8
click at [292, 384] on div "******" at bounding box center [526, 372] width 588 height 28
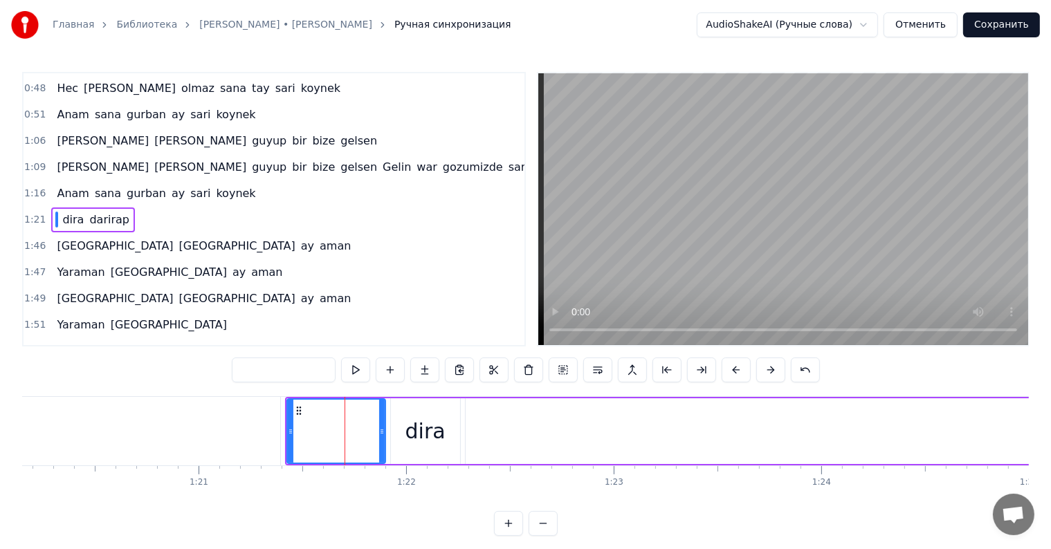
click at [430, 432] on div "dira" at bounding box center [425, 431] width 40 height 31
type input "****"
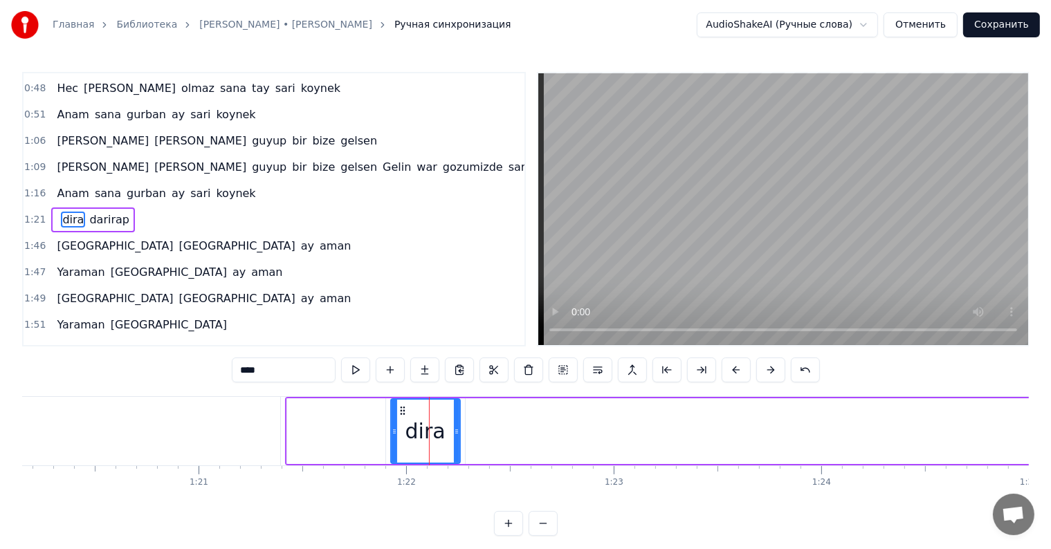
drag, startPoint x: 244, startPoint y: 375, endPoint x: 295, endPoint y: 374, distance: 51.2
click at [279, 372] on input "****" at bounding box center [284, 370] width 104 height 25
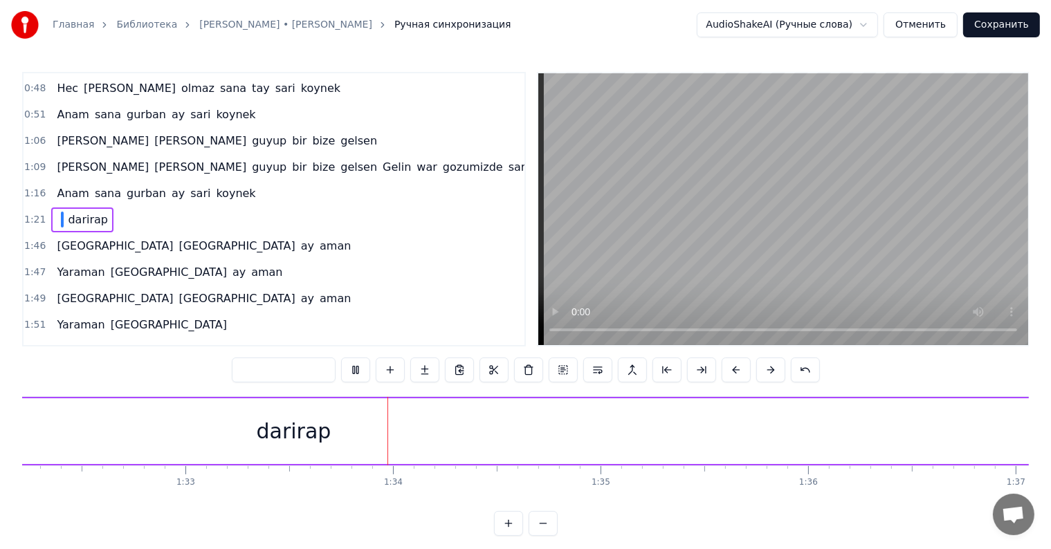
scroll to position [0, 19292]
click at [299, 458] on div "darirap" at bounding box center [139, 431] width 4664 height 66
type input "*******"
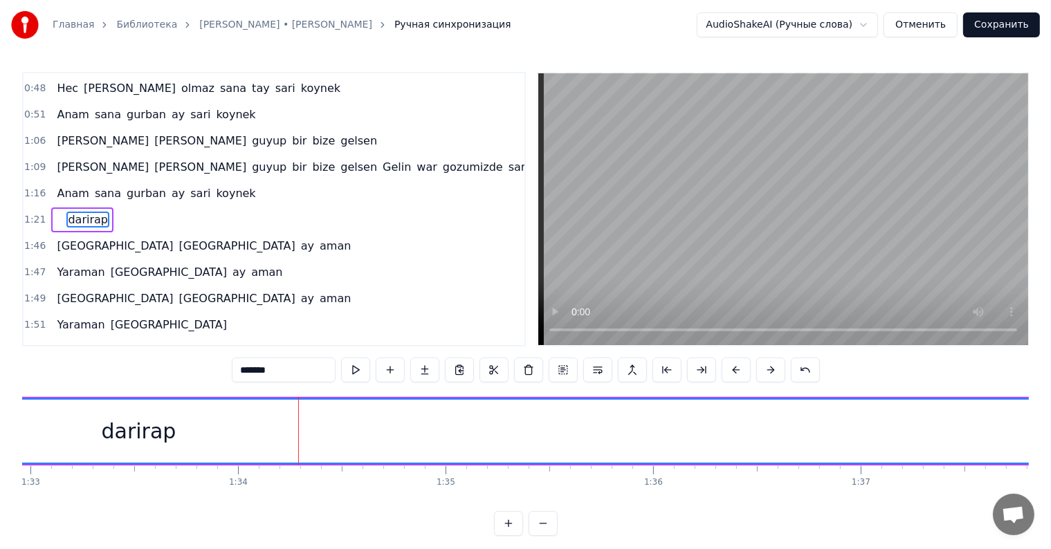
drag, startPoint x: 241, startPoint y: 374, endPoint x: 286, endPoint y: 381, distance: 46.3
click at [286, 381] on input "*******" at bounding box center [284, 370] width 104 height 25
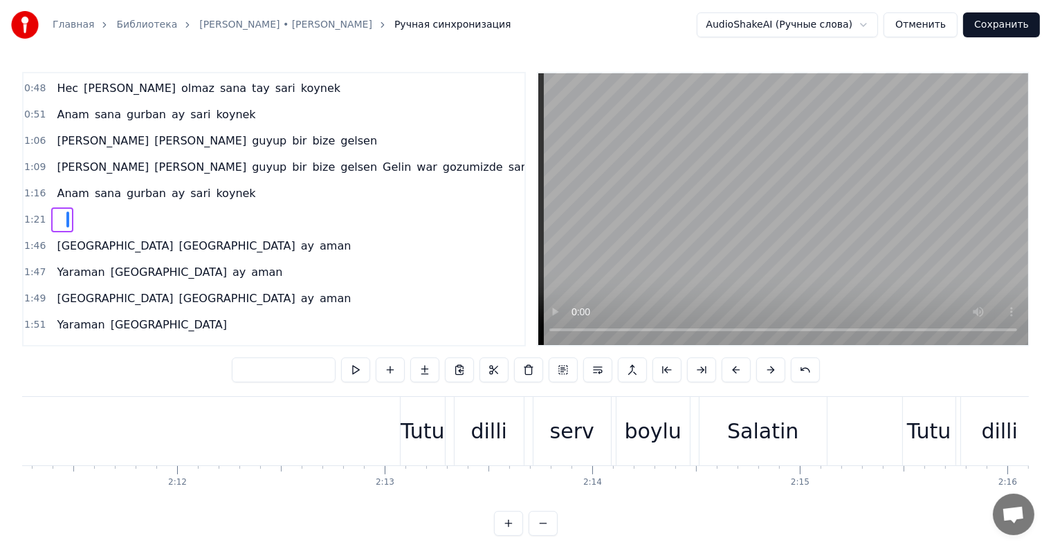
scroll to position [0, 27197]
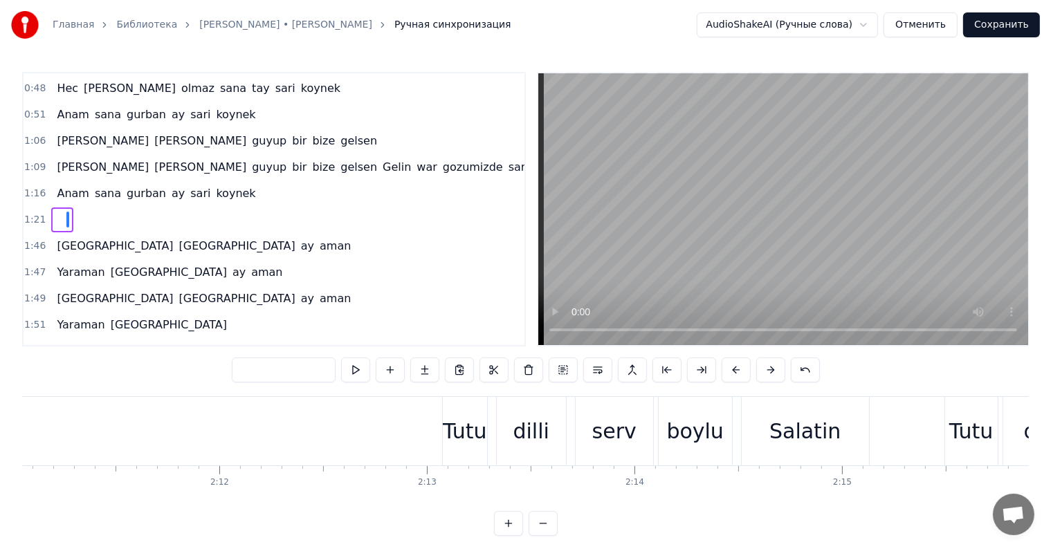
click at [597, 438] on div "serv" at bounding box center [614, 431] width 44 height 31
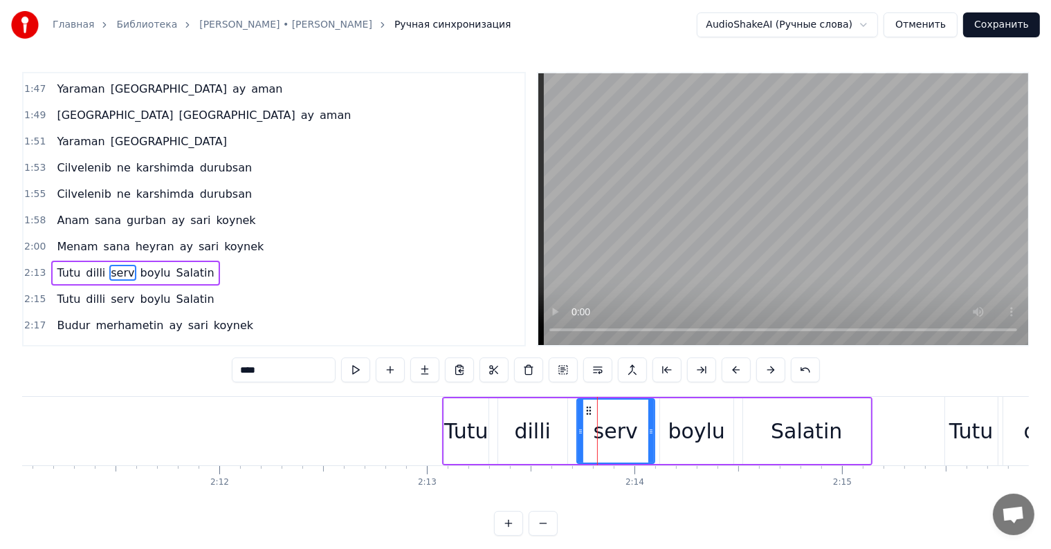
scroll to position [411, 0]
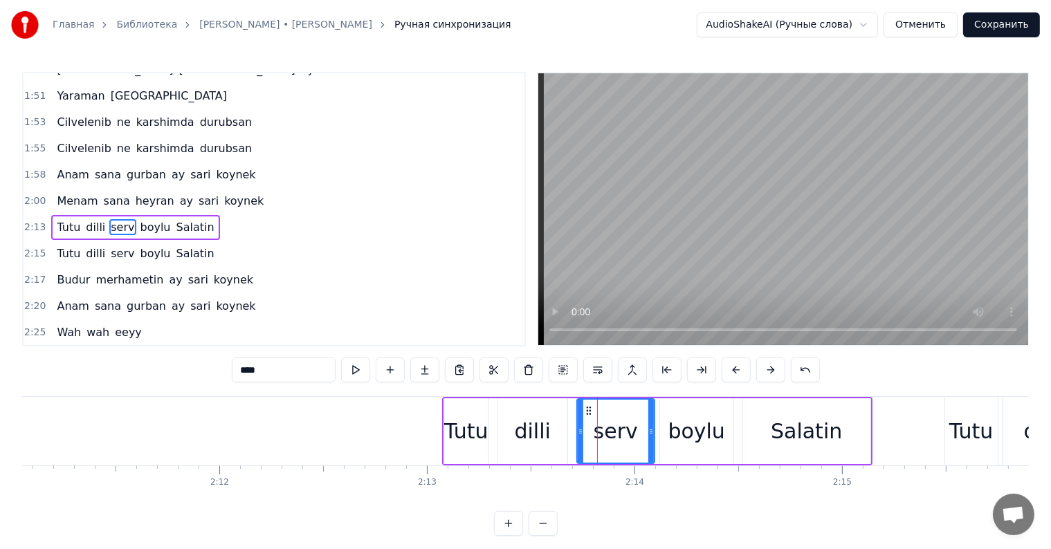
click at [282, 371] on input "****" at bounding box center [284, 370] width 104 height 25
drag, startPoint x: 811, startPoint y: 429, endPoint x: 791, endPoint y: 409, distance: 27.9
click at [810, 429] on div "Salatin" at bounding box center [806, 431] width 71 height 31
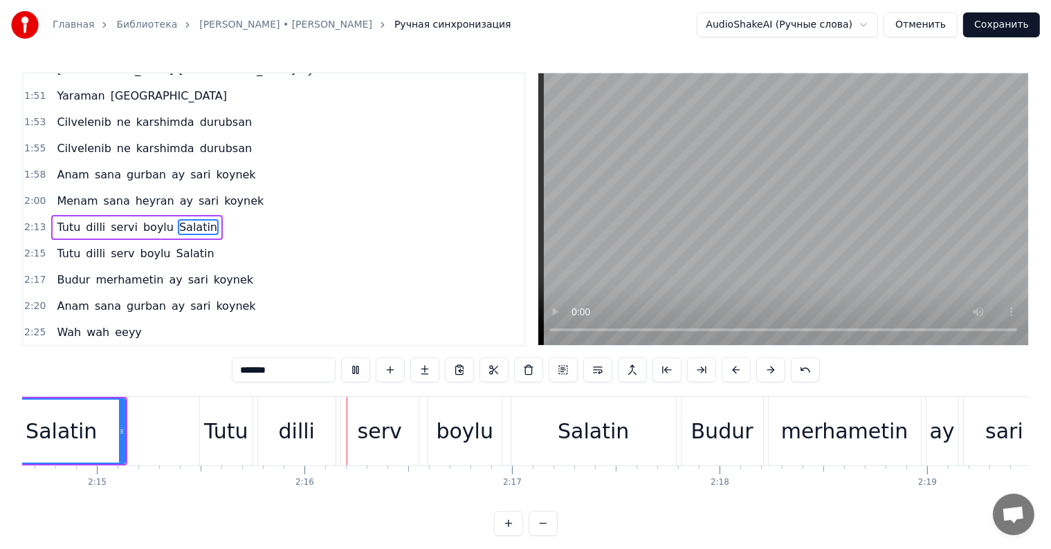
scroll to position [0, 28075]
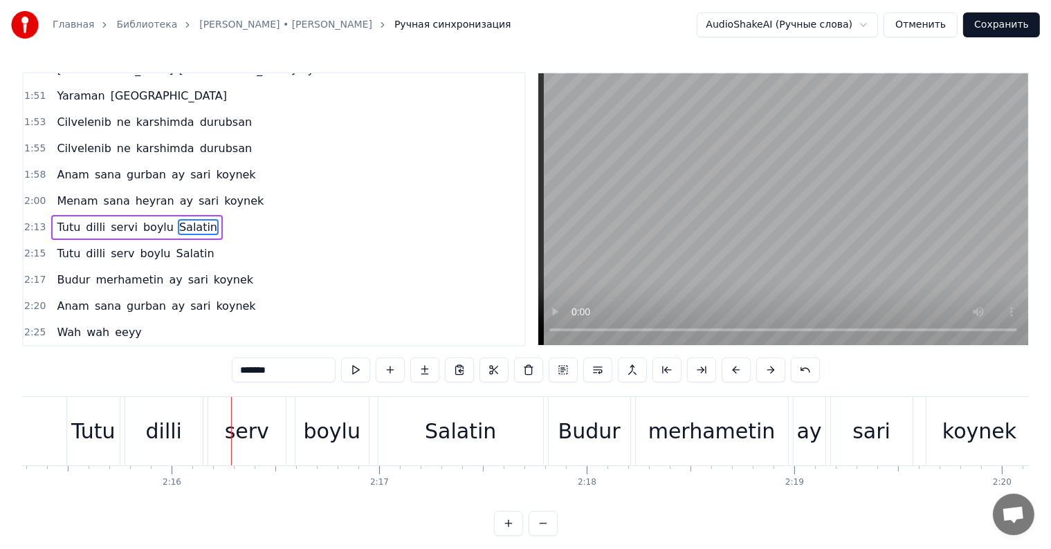
click at [239, 429] on div "serv" at bounding box center [247, 431] width 44 height 31
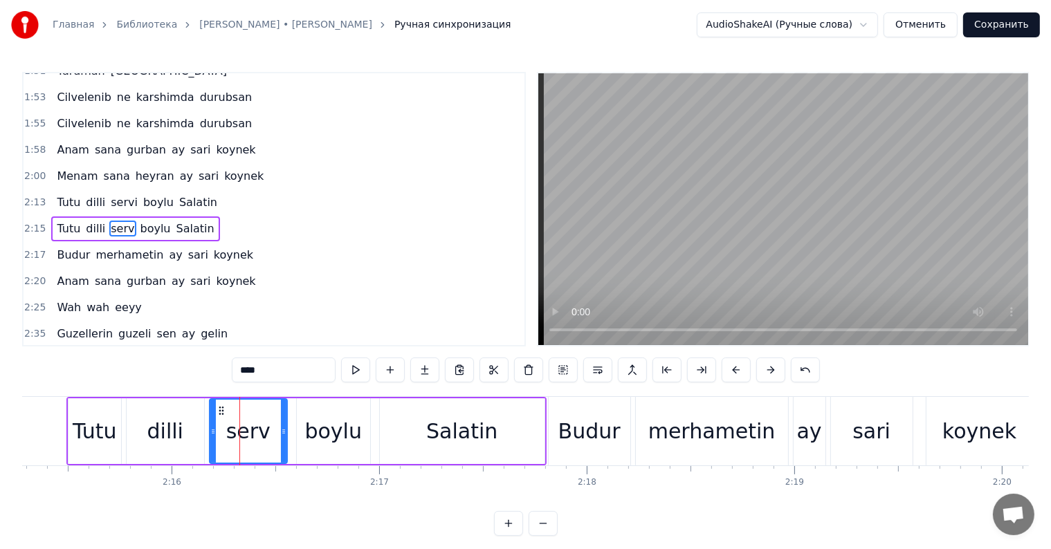
scroll to position [437, 0]
click at [270, 371] on input "****" at bounding box center [284, 370] width 104 height 25
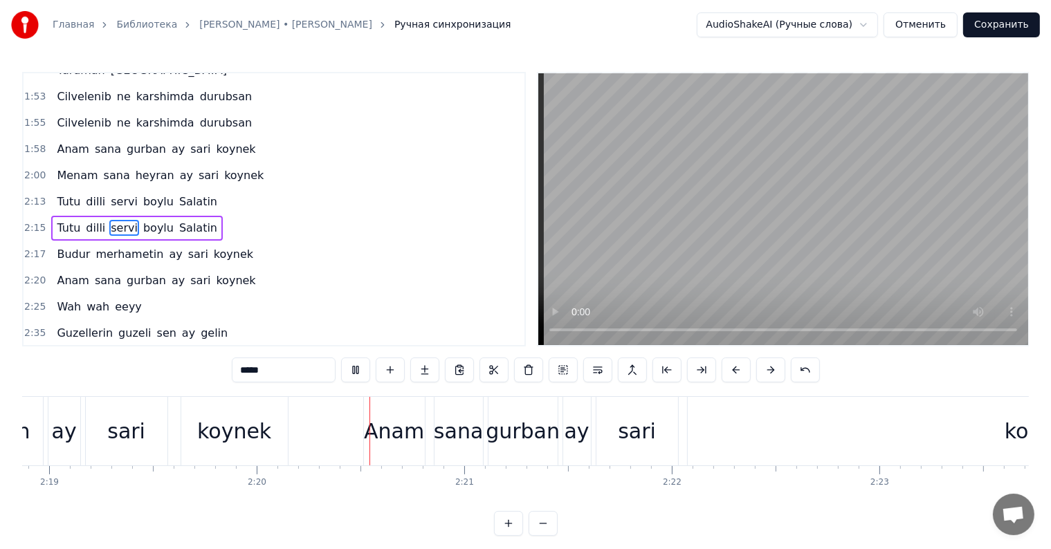
scroll to position [0, 28954]
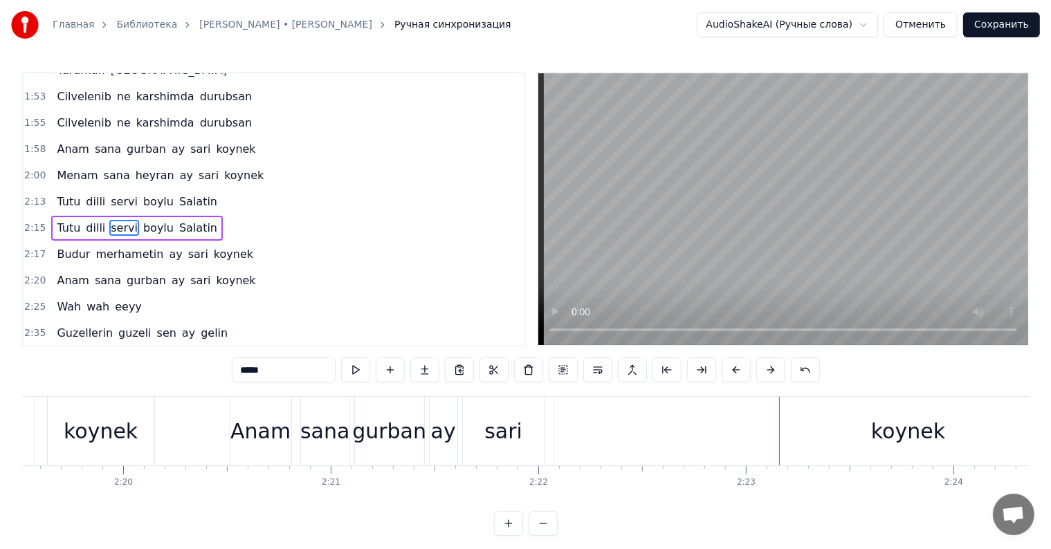
click at [494, 434] on div "sari" at bounding box center [503, 431] width 38 height 31
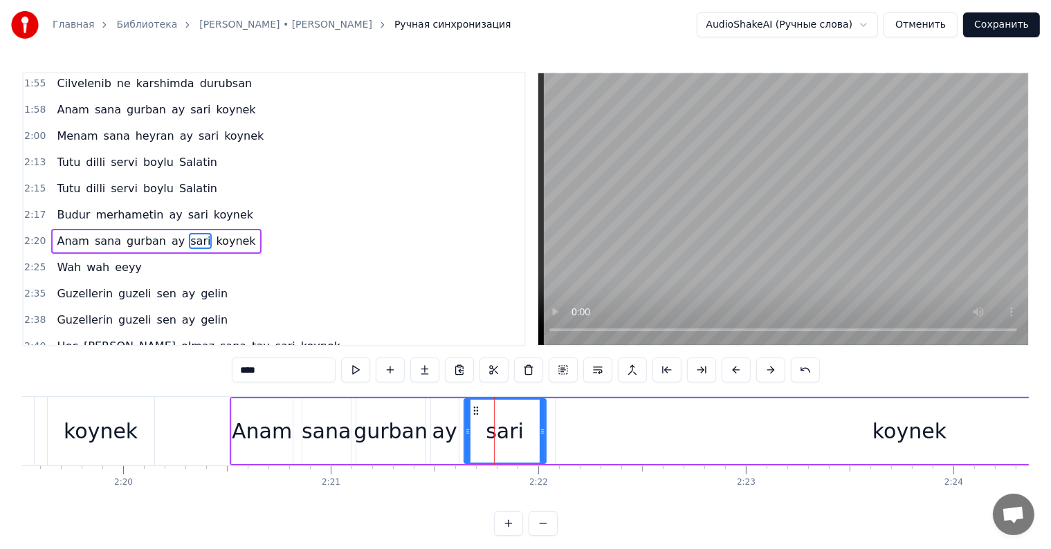
scroll to position [487, 0]
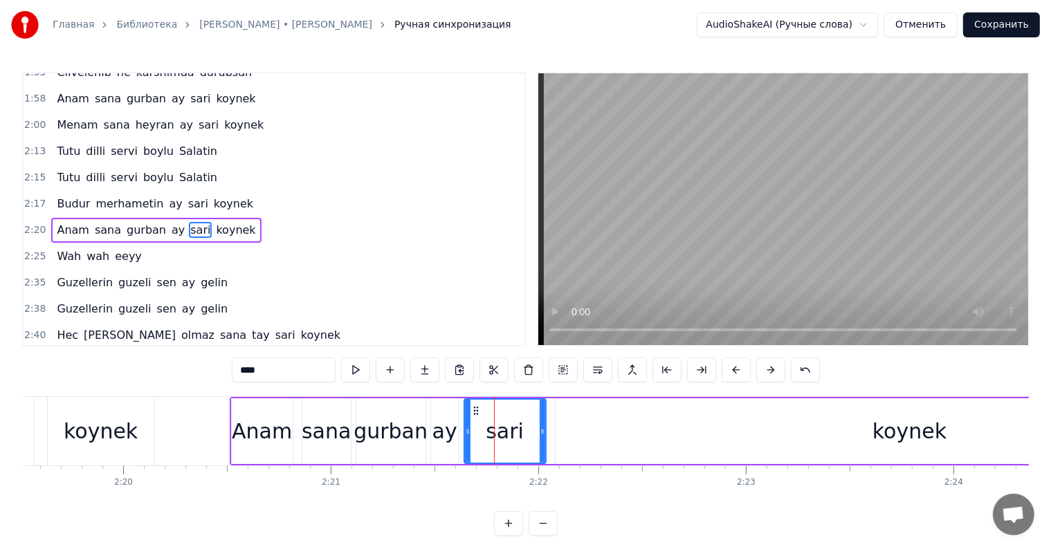
drag, startPoint x: 706, startPoint y: 425, endPoint x: 746, endPoint y: 461, distance: 53.9
click at [706, 426] on div "koynek" at bounding box center [909, 431] width 708 height 66
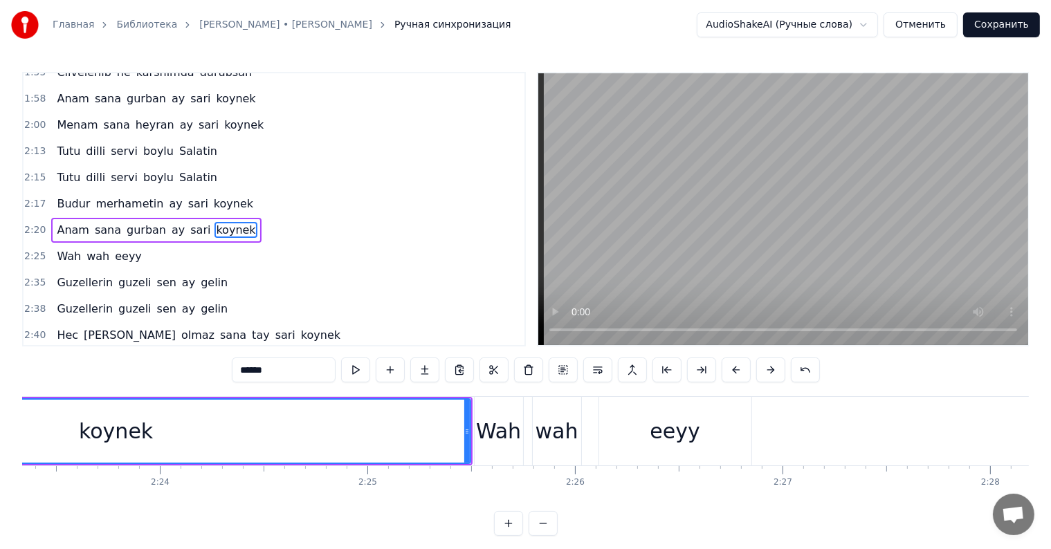
scroll to position [0, 29769]
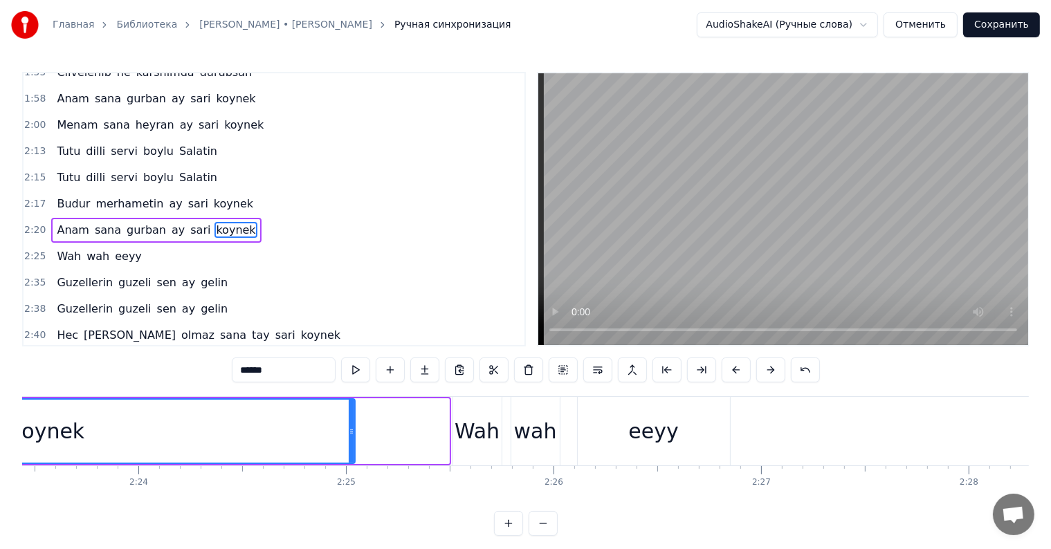
drag, startPoint x: 446, startPoint y: 431, endPoint x: 3, endPoint y: 457, distance: 443.5
click at [3, 457] on div "Главная Библиотека [PERSON_NAME] • Hemra Rejepow Ручная синхронизация AudioShak…" at bounding box center [525, 268] width 1051 height 536
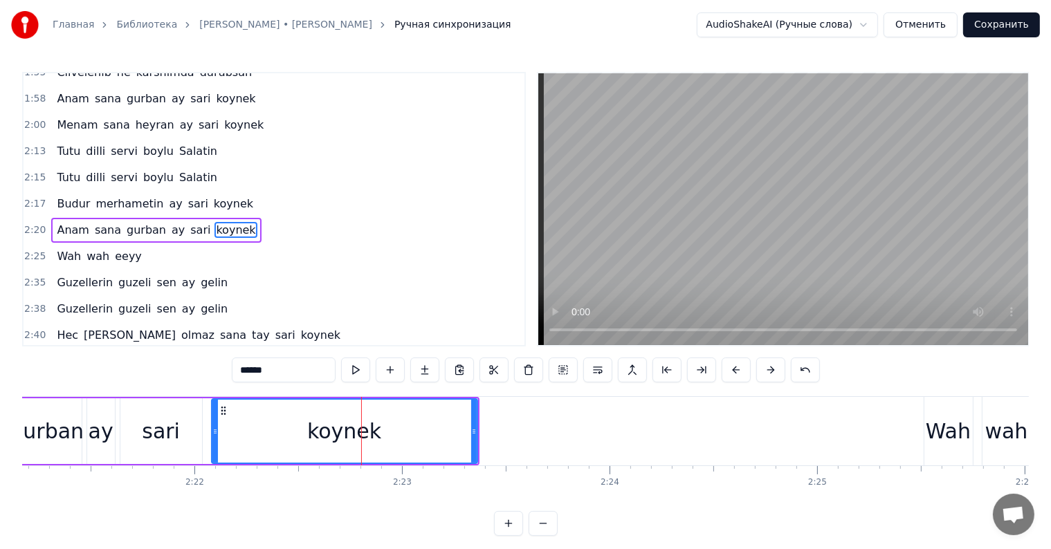
scroll to position [0, 29233]
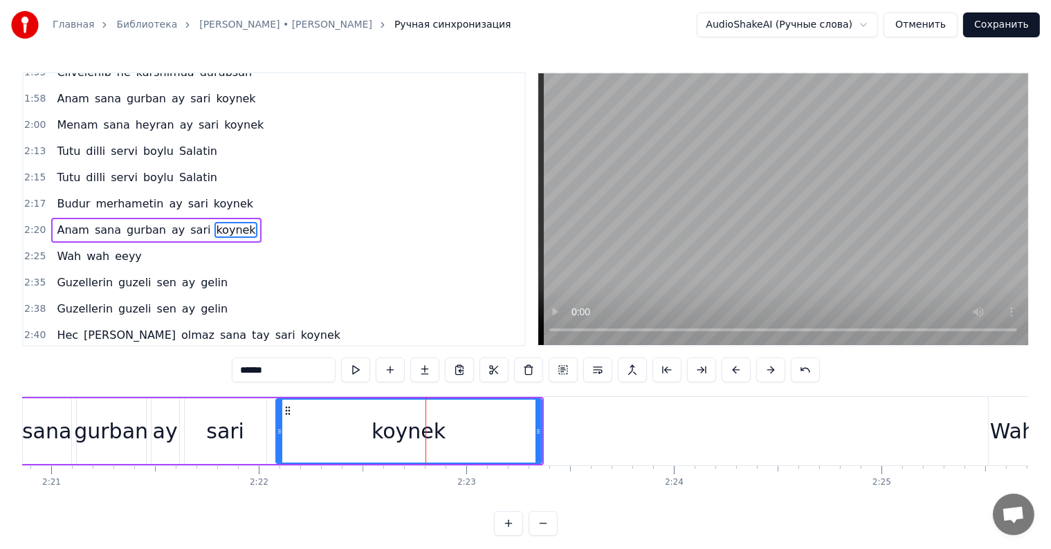
click at [538, 428] on div "koynek" at bounding box center [408, 431] width 267 height 66
drag, startPoint x: 538, startPoint y: 428, endPoint x: 404, endPoint y: 439, distance: 133.9
click at [451, 443] on div at bounding box center [453, 431] width 6 height 63
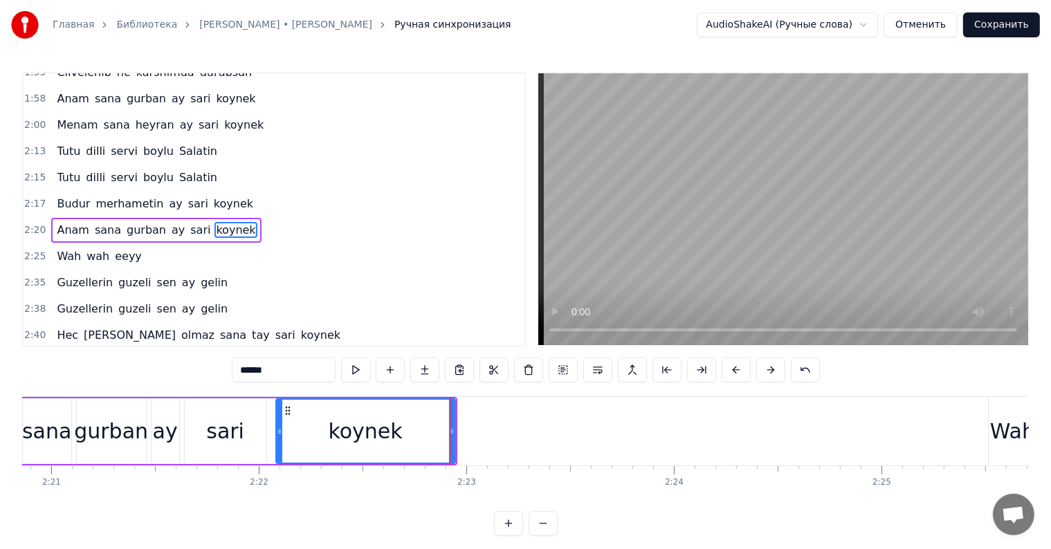
click at [208, 453] on div "sari" at bounding box center [226, 431] width 82 height 66
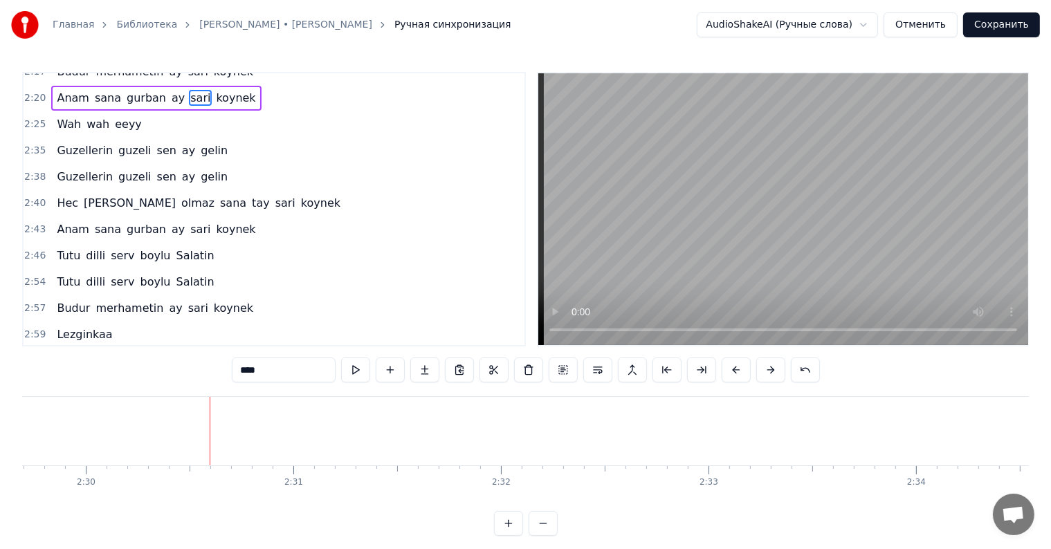
scroll to position [0, 31101]
click at [93, 327] on span "Lezginkaa" at bounding box center [84, 335] width 58 height 16
type input "*********"
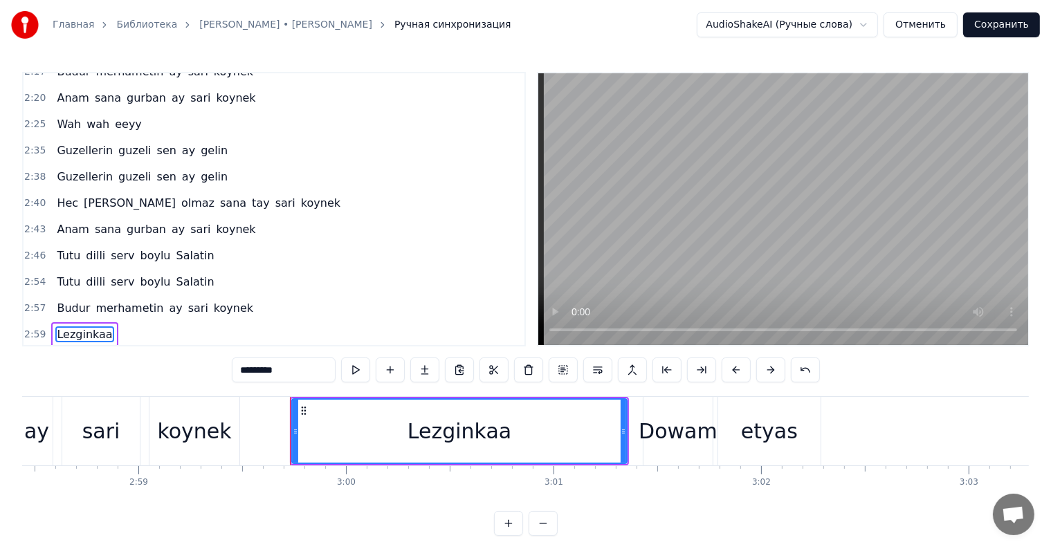
scroll to position [0, 37077]
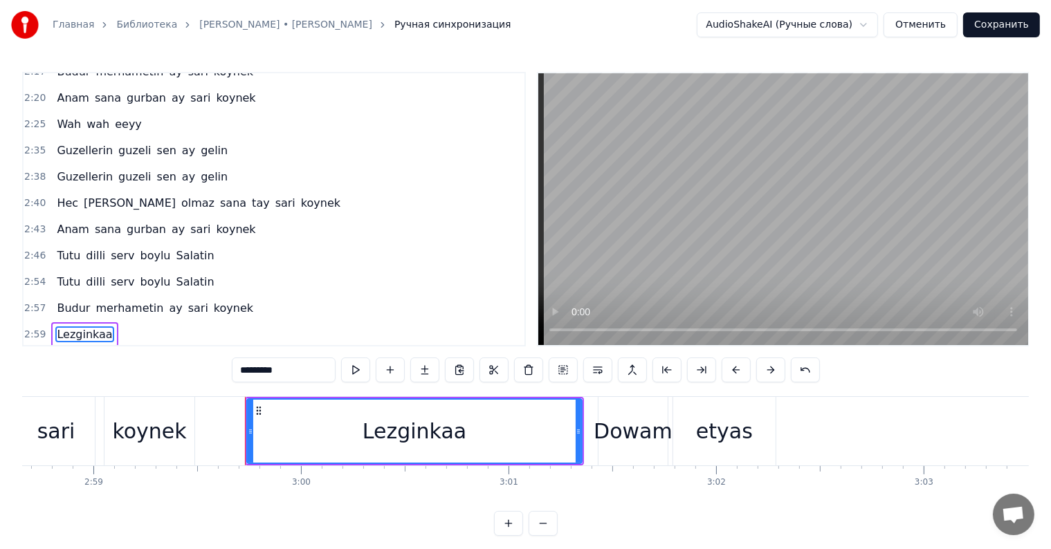
drag, startPoint x: 239, startPoint y: 371, endPoint x: 288, endPoint y: 376, distance: 50.0
click at [288, 376] on input "*********" at bounding box center [284, 370] width 104 height 25
click at [80, 353] on span "Dowam" at bounding box center [77, 361] width 45 height 16
type input "*****"
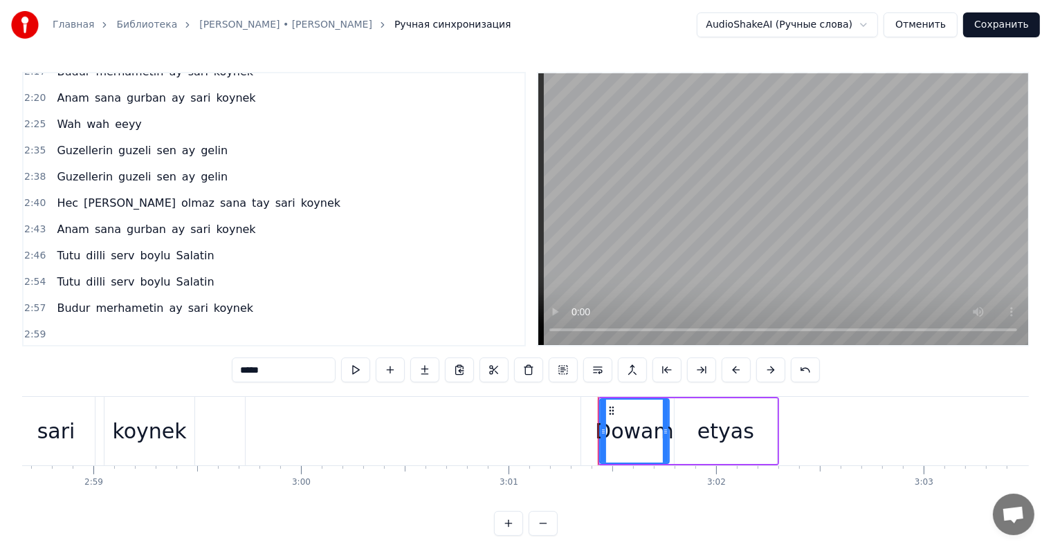
scroll to position [21, 0]
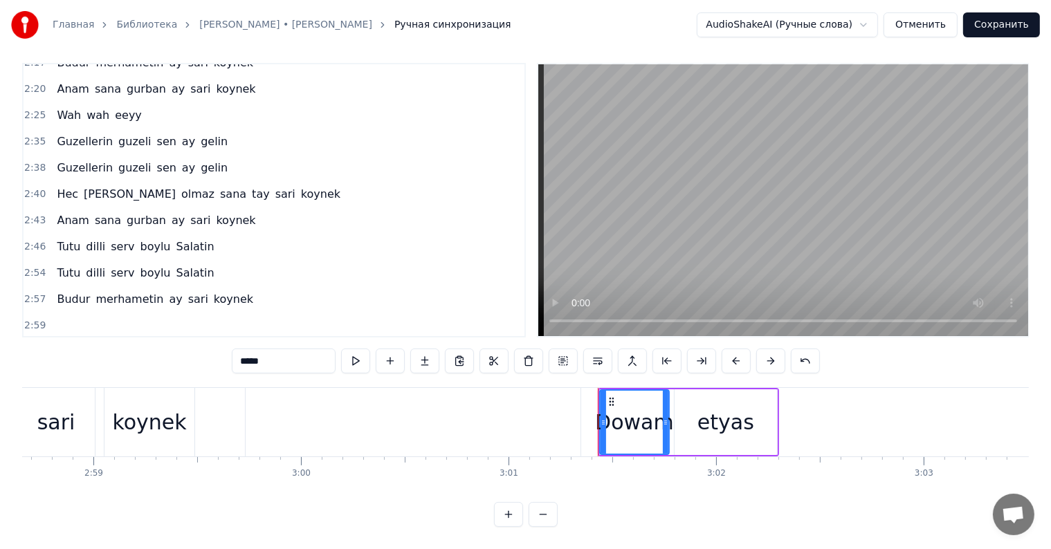
drag, startPoint x: 238, startPoint y: 345, endPoint x: 279, endPoint y: 353, distance: 42.3
click at [279, 353] on input "*****" at bounding box center [284, 361] width 104 height 25
click at [77, 344] on span "etyas" at bounding box center [77, 352] width 33 height 16
type input "*****"
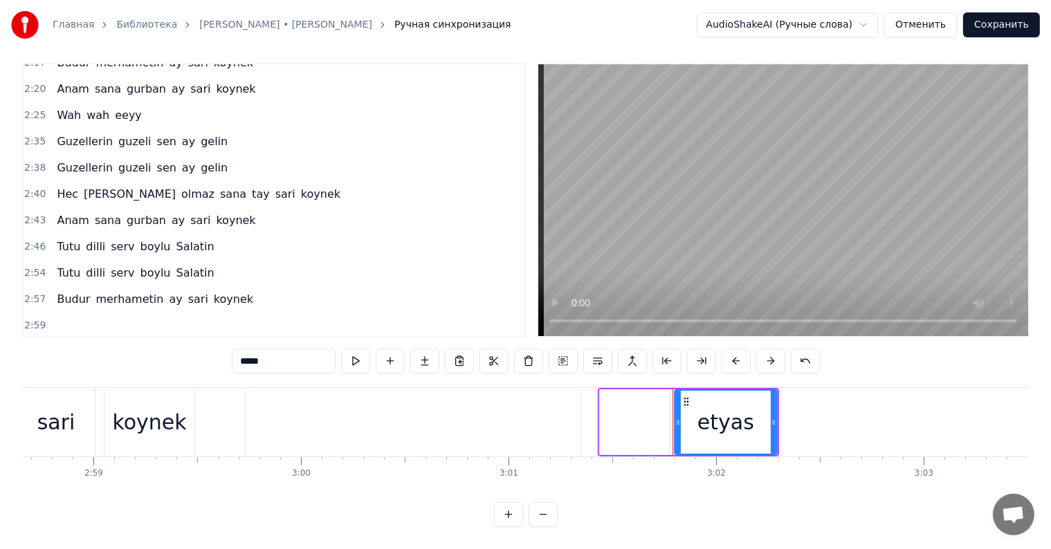
drag, startPoint x: 242, startPoint y: 348, endPoint x: 283, endPoint y: 354, distance: 41.3
click at [283, 354] on input "*****" at bounding box center [284, 361] width 104 height 25
click at [1011, 27] on button "Сохранить" at bounding box center [1001, 24] width 77 height 25
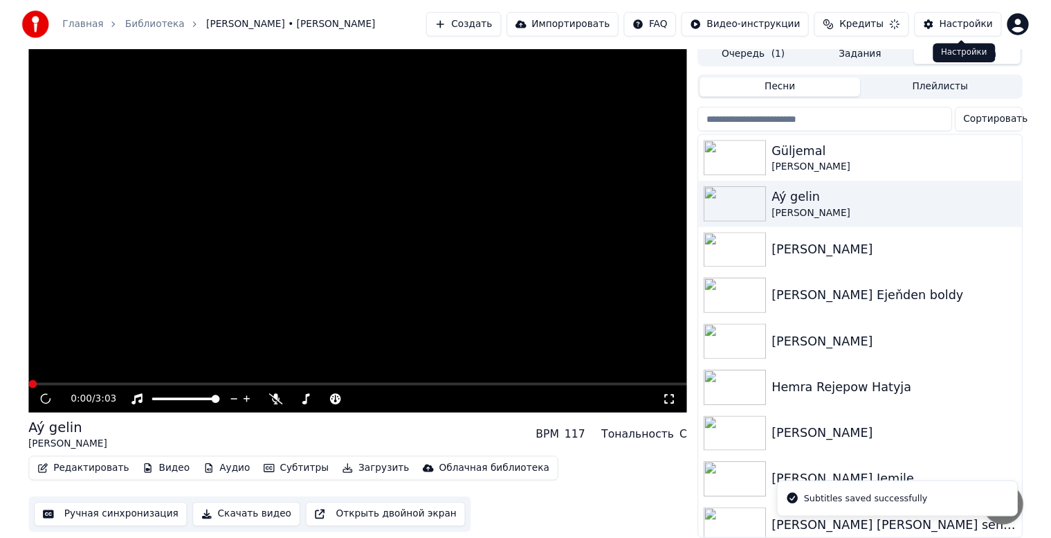
scroll to position [18, 0]
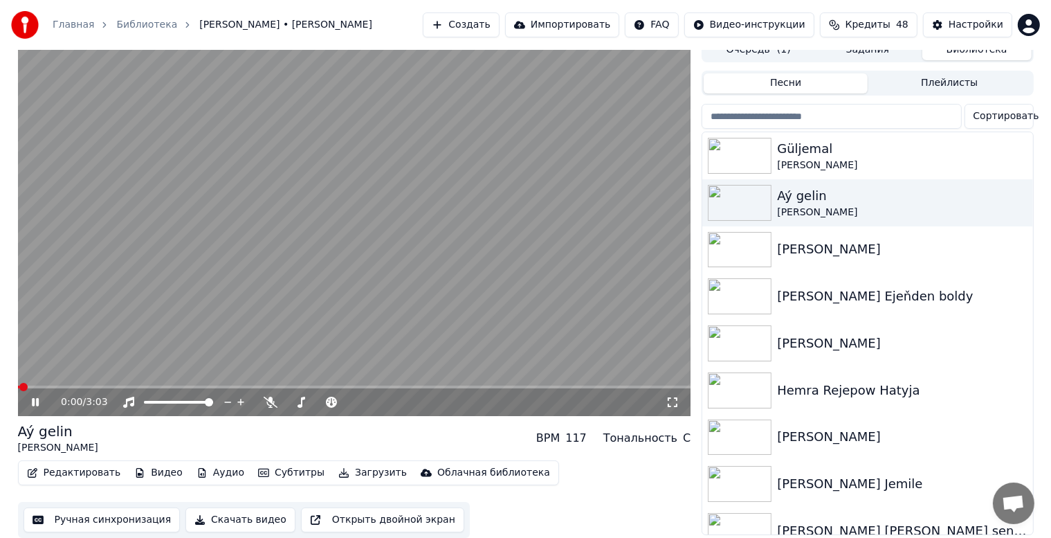
click at [37, 398] on icon at bounding box center [35, 402] width 7 height 8
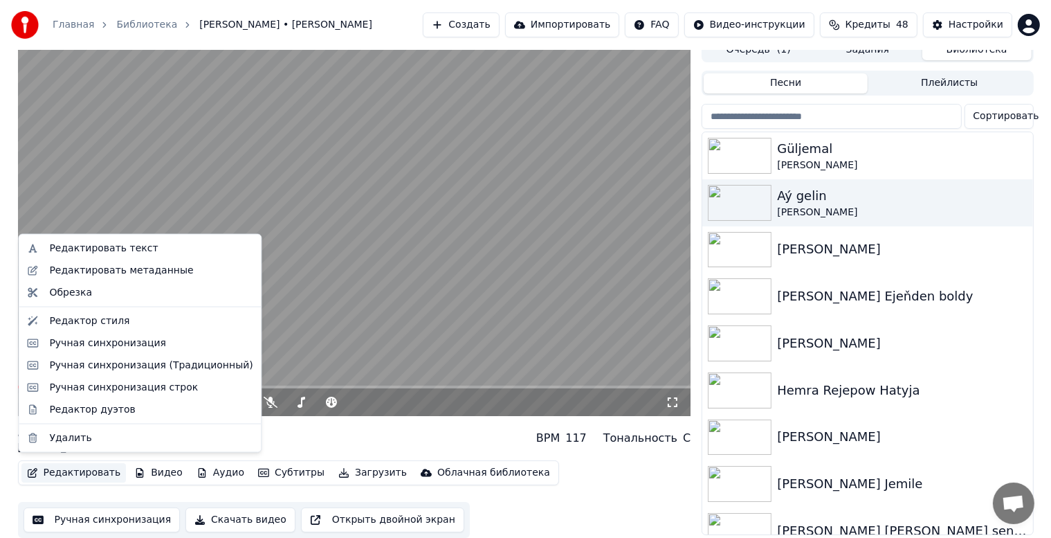
click at [93, 470] on button "Редактировать" at bounding box center [73, 472] width 105 height 19
click at [149, 272] on div "Редактировать метаданные" at bounding box center [121, 271] width 144 height 14
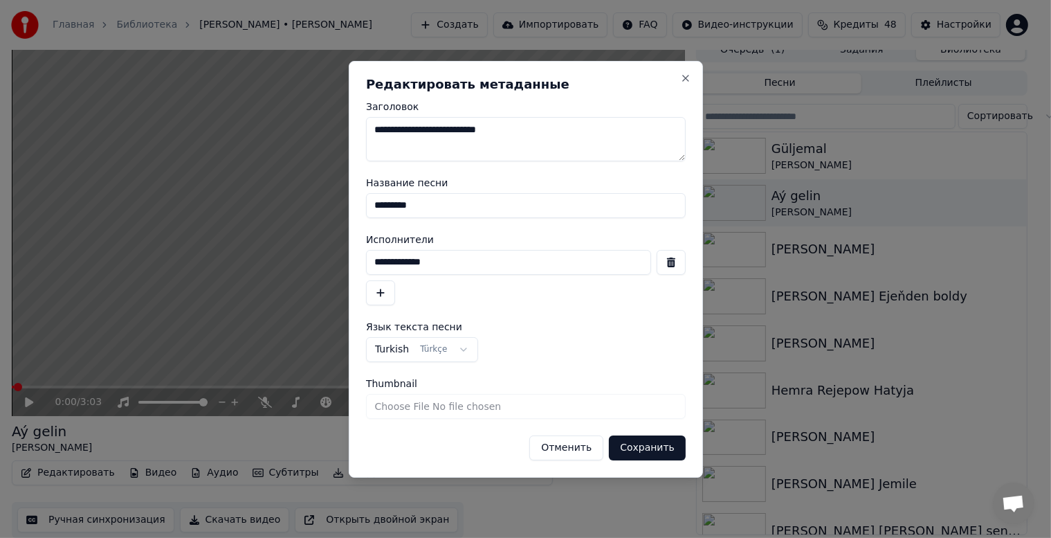
scroll to position [6, 0]
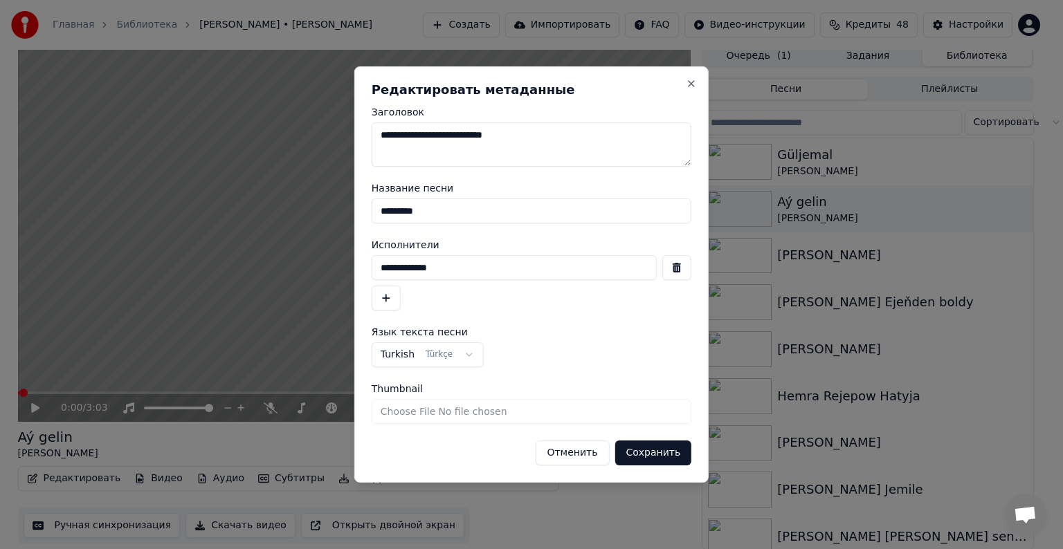
click at [454, 136] on textarea "**********" at bounding box center [531, 144] width 320 height 44
drag, startPoint x: 490, startPoint y: 138, endPoint x: 508, endPoint y: 142, distance: 18.3
click at [508, 142] on textarea "**********" at bounding box center [531, 144] width 320 height 44
type textarea "**********"
click at [379, 216] on input "*********" at bounding box center [531, 211] width 320 height 25
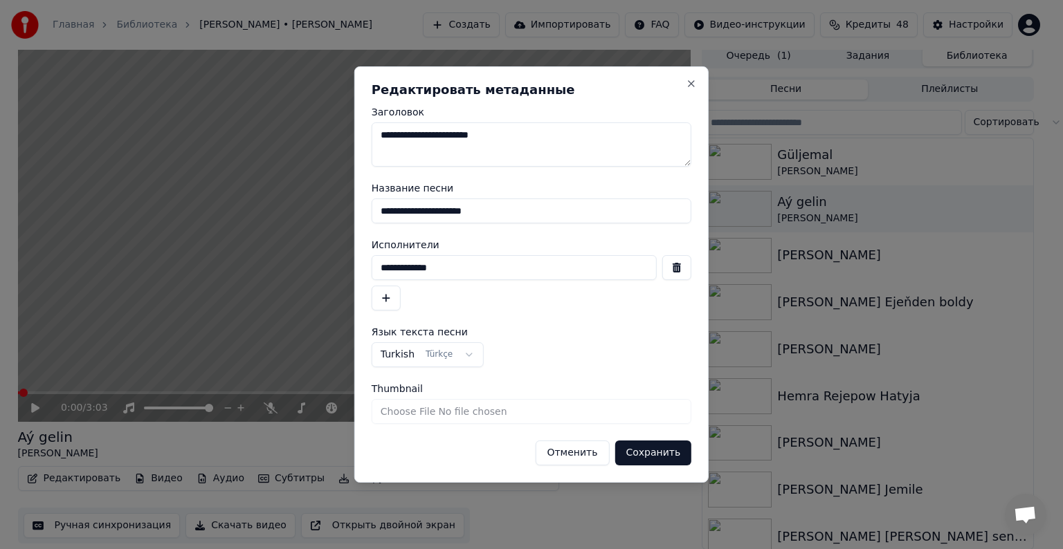
type input "**********"
drag, startPoint x: 380, startPoint y: 268, endPoint x: 460, endPoint y: 265, distance: 80.3
click at [460, 265] on input "**********" at bounding box center [513, 267] width 285 height 25
click at [660, 447] on button "Сохранить" at bounding box center [652, 453] width 77 height 25
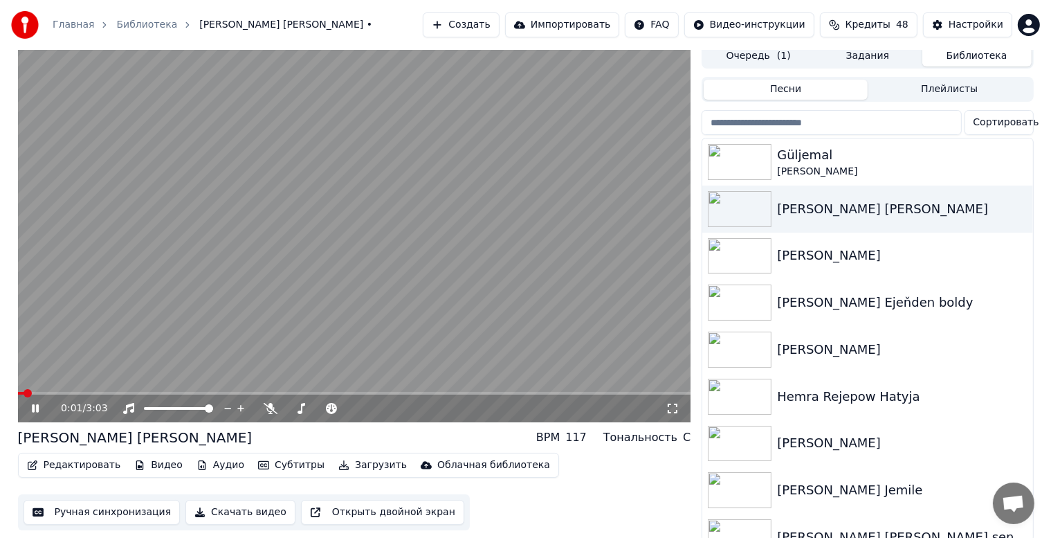
click at [39, 409] on icon at bounding box center [45, 408] width 33 height 11
click at [903, 165] on div "[PERSON_NAME]" at bounding box center [895, 172] width 236 height 14
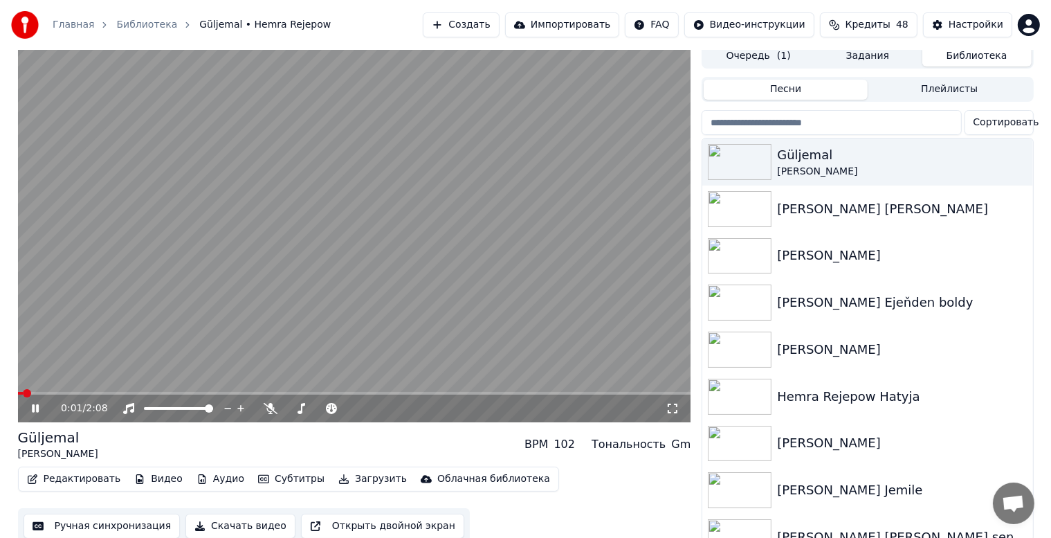
click at [29, 412] on icon at bounding box center [45, 408] width 33 height 11
click at [72, 525] on button "Ручная синхронизация" at bounding box center [102, 525] width 157 height 25
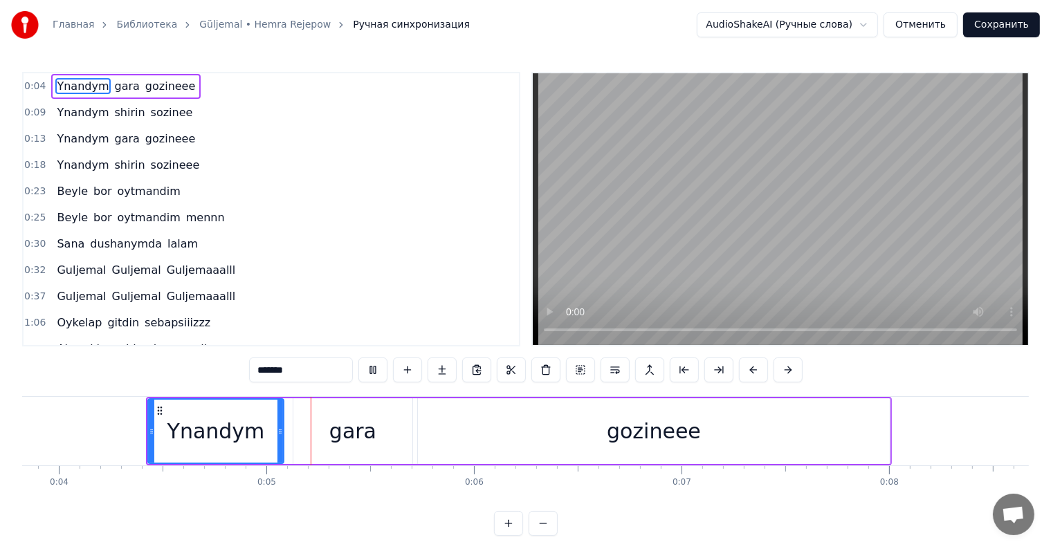
scroll to position [0, 888]
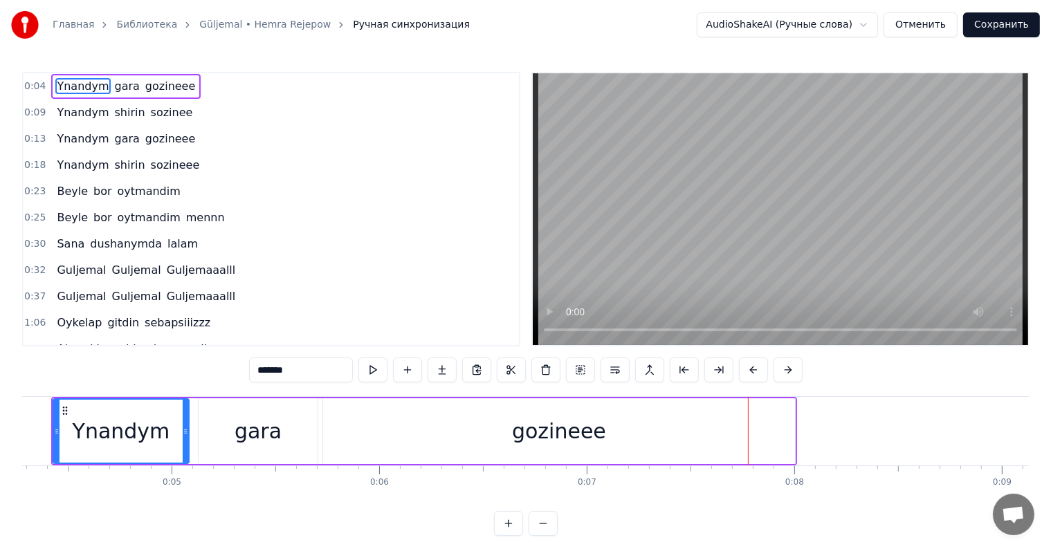
click at [661, 443] on div "gozineee" at bounding box center [559, 431] width 472 height 66
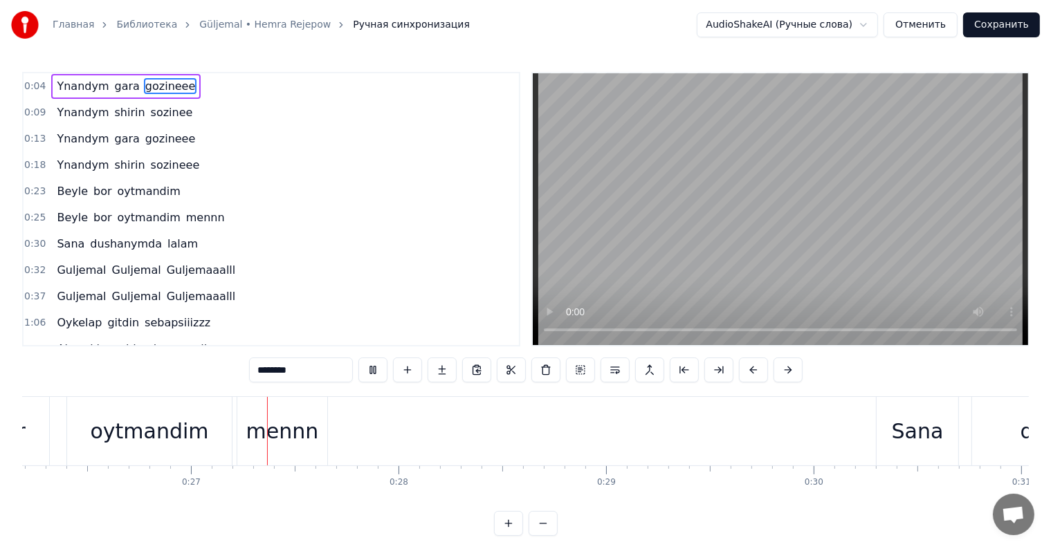
scroll to position [0, 5437]
click at [268, 437] on div "mennn" at bounding box center [280, 431] width 73 height 31
type input "*****"
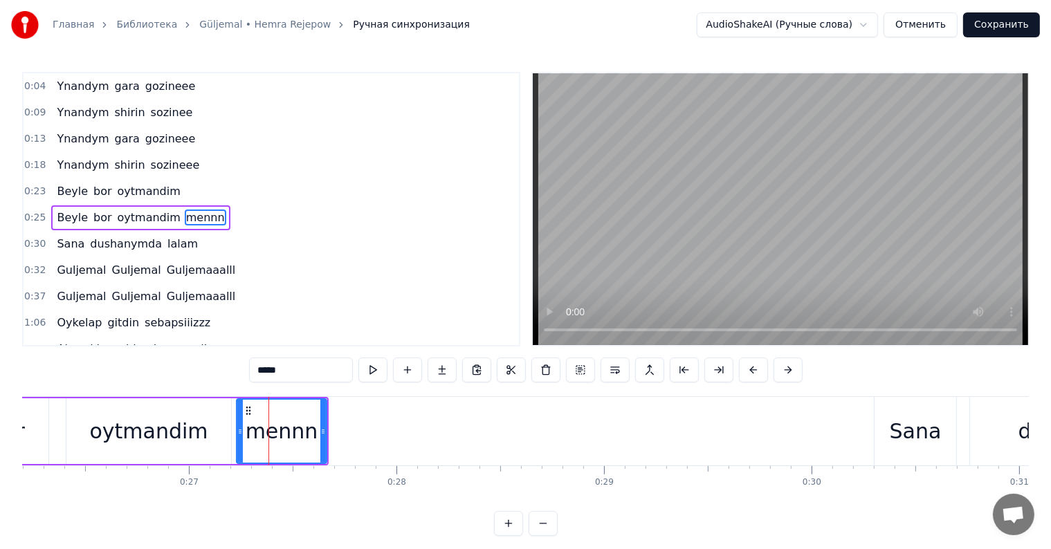
scroll to position [3, 0]
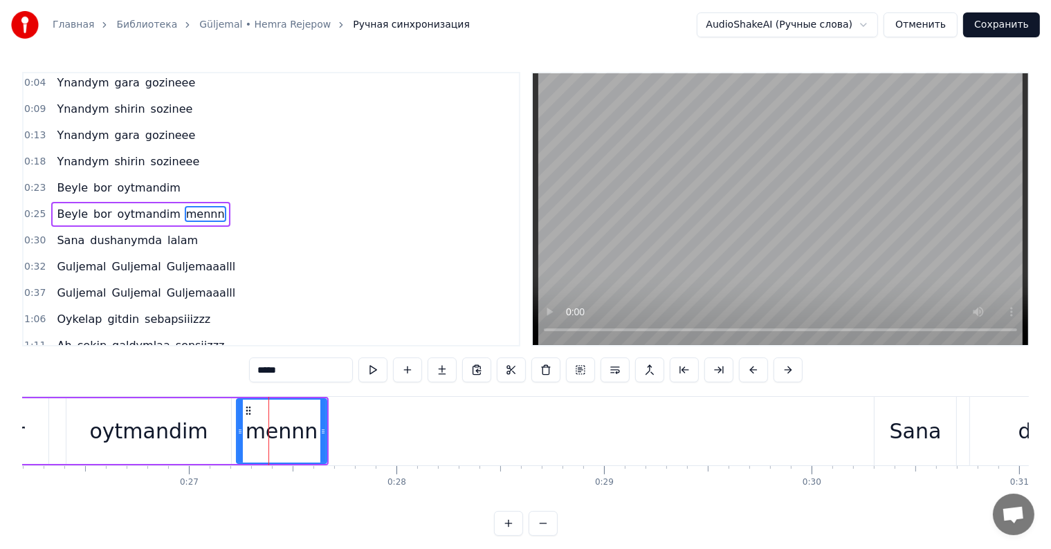
click at [328, 428] on div "Beyle bor oytmandim mennn" at bounding box center [98, 431] width 459 height 68
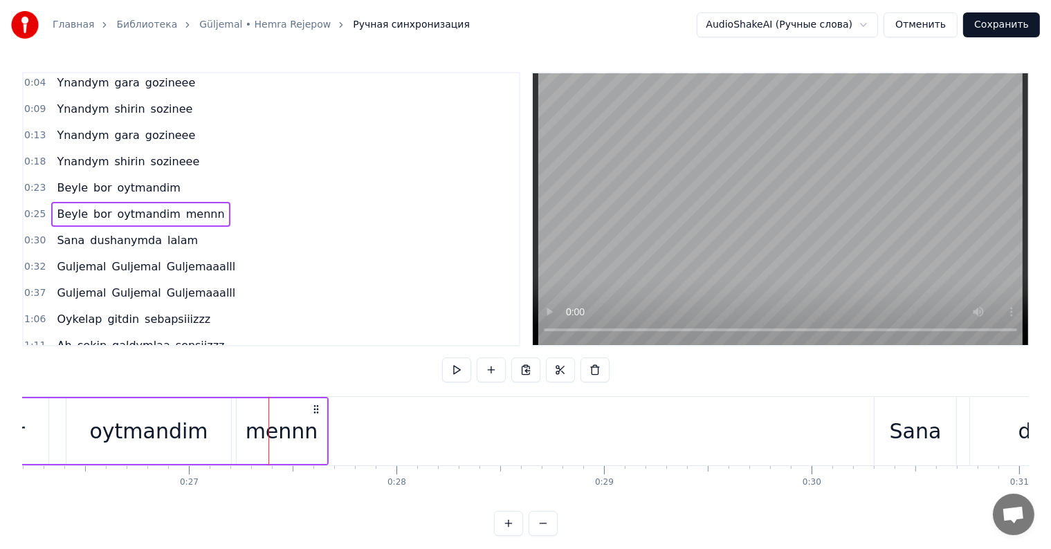
click at [321, 432] on div "mennn" at bounding box center [282, 431] width 90 height 66
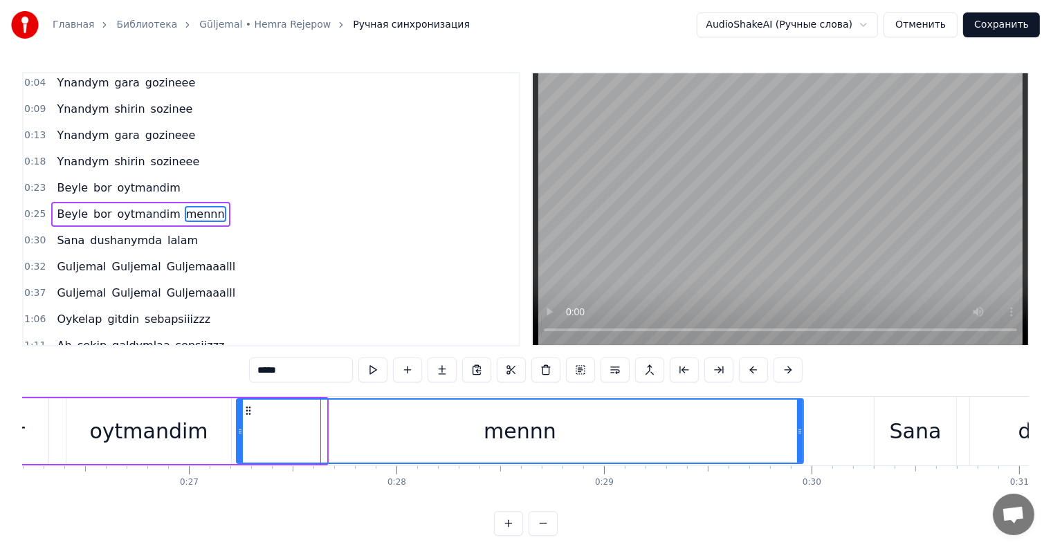
drag, startPoint x: 321, startPoint y: 432, endPoint x: 874, endPoint y: 413, distance: 553.0
click at [798, 410] on div at bounding box center [800, 431] width 6 height 63
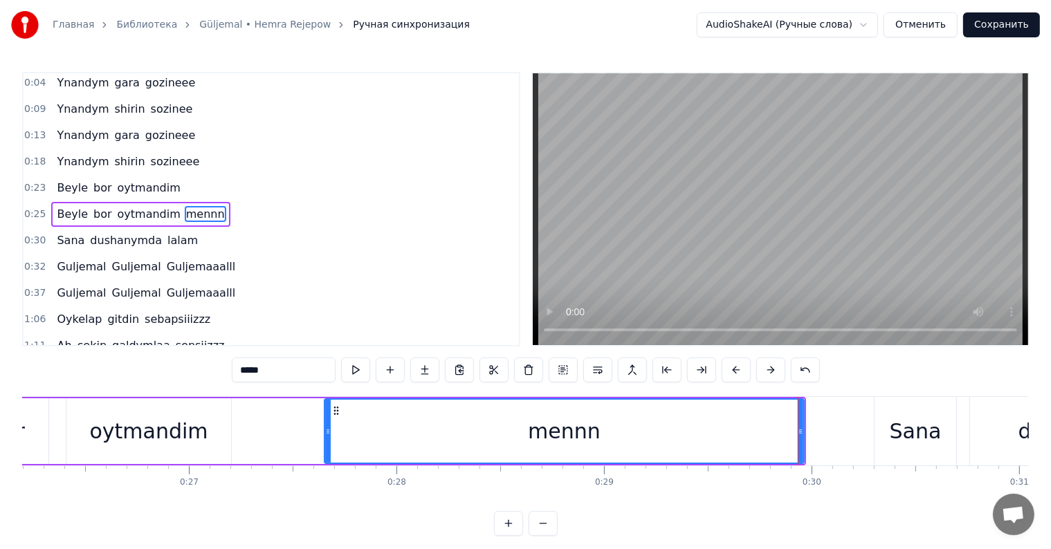
drag, startPoint x: 238, startPoint y: 435, endPoint x: 315, endPoint y: 445, distance: 78.1
click at [327, 446] on div at bounding box center [328, 431] width 6 height 63
click at [185, 439] on div "oytmandim" at bounding box center [149, 431] width 118 height 31
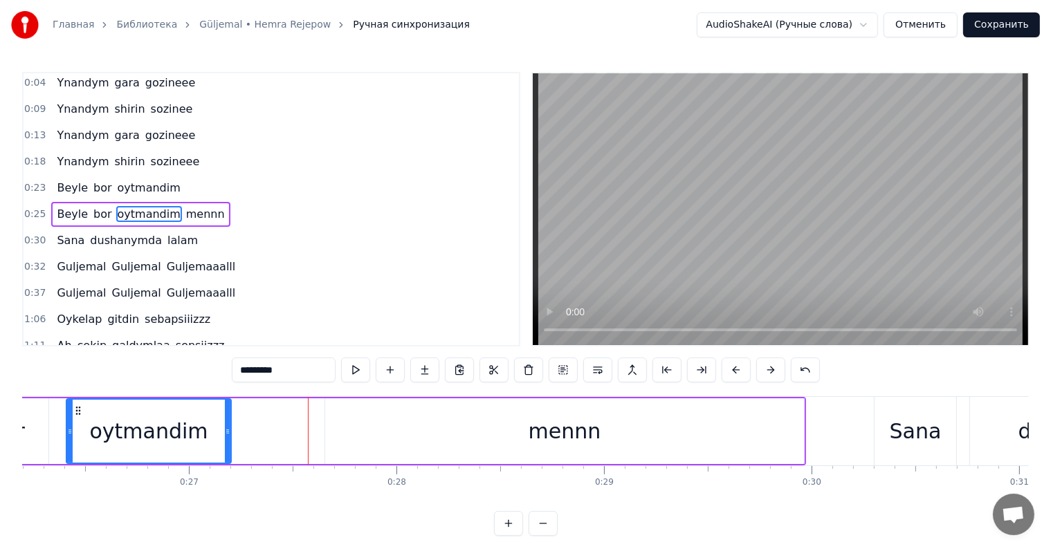
click at [219, 438] on div "oytmandim" at bounding box center [148, 431] width 163 height 63
drag, startPoint x: 227, startPoint y: 431, endPoint x: 274, endPoint y: 434, distance: 47.1
click at [269, 434] on icon at bounding box center [269, 431] width 6 height 11
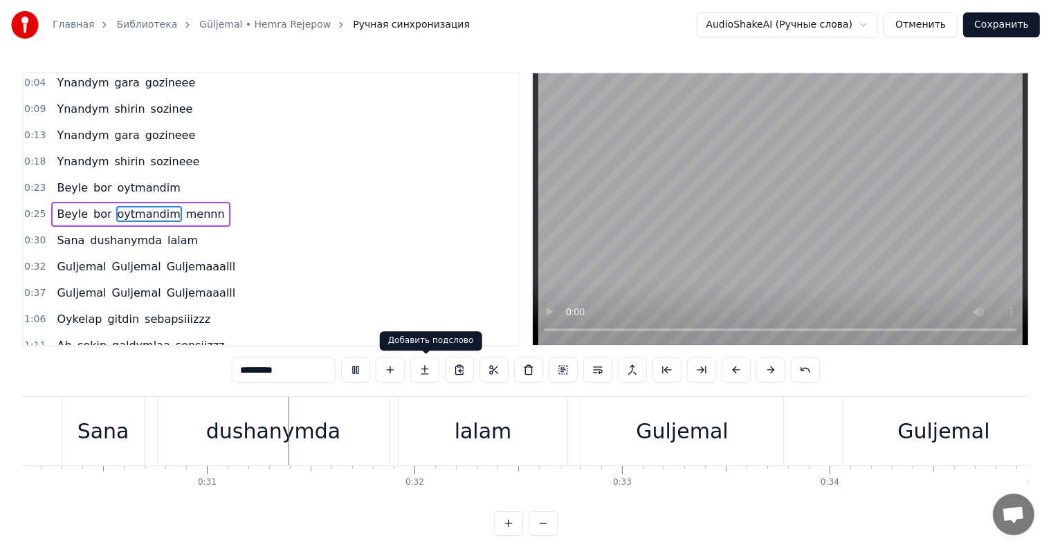
scroll to position [0, 6388]
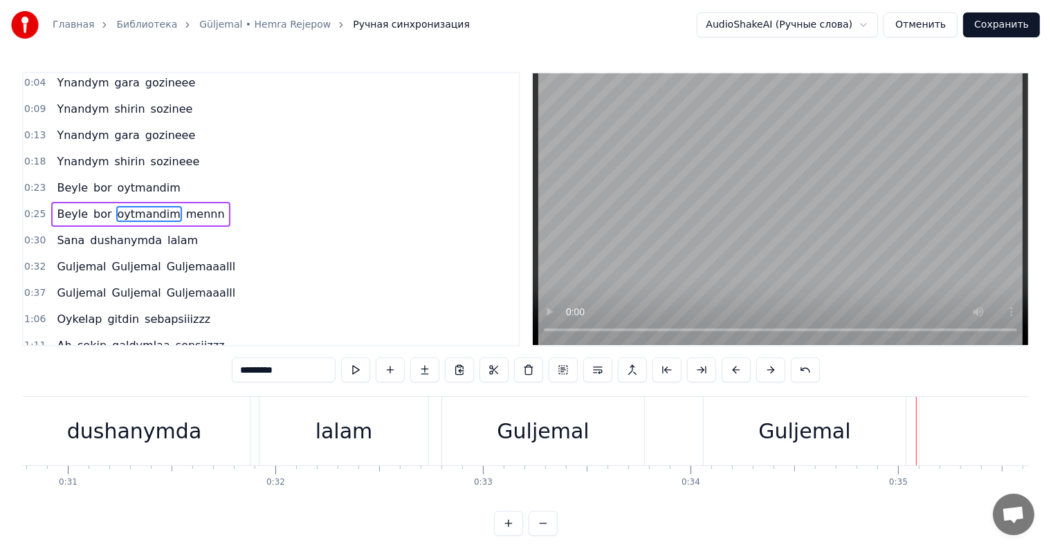
click at [733, 428] on div "Guljemal" at bounding box center [805, 431] width 202 height 68
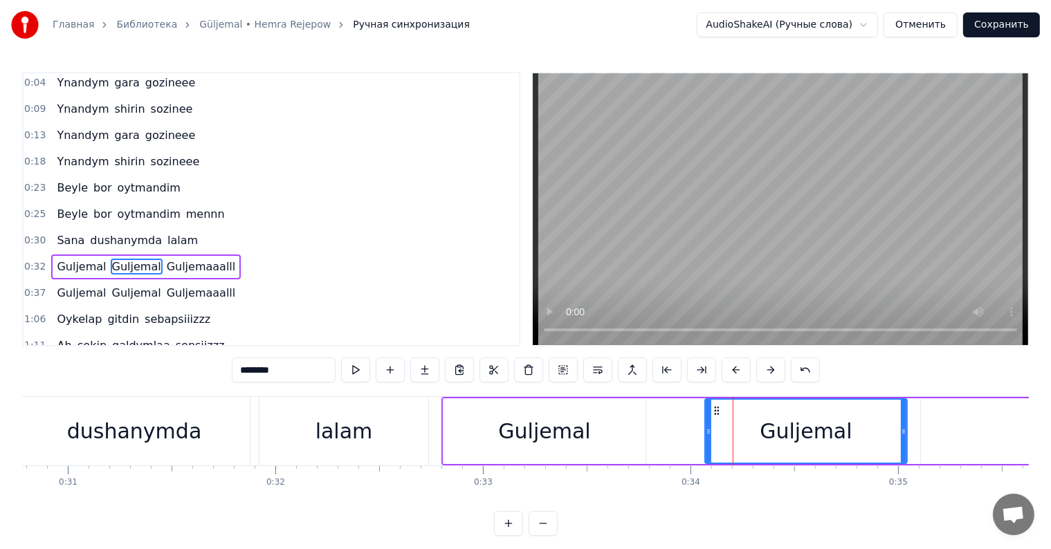
scroll to position [55, 0]
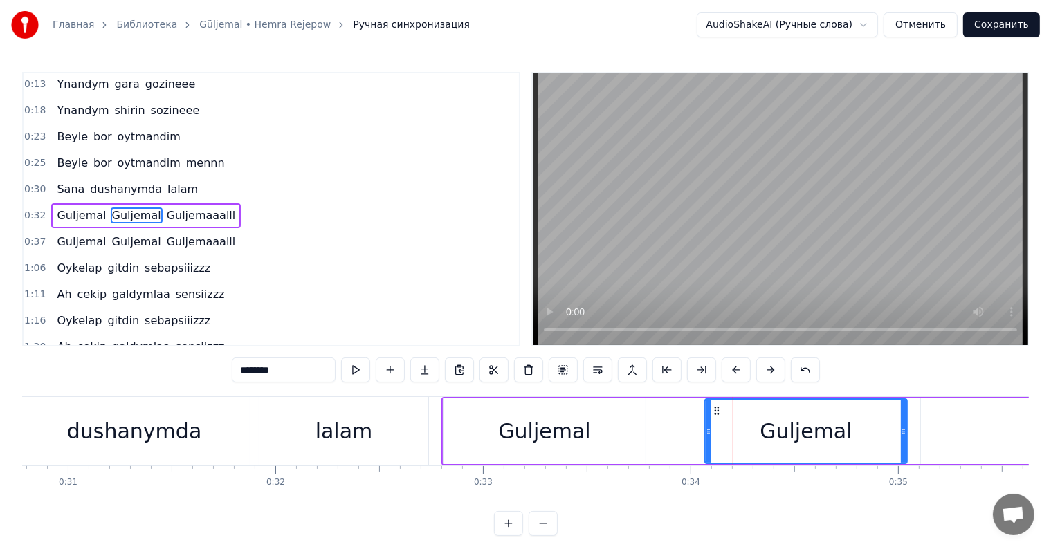
click at [357, 434] on div "lalam" at bounding box center [343, 431] width 57 height 31
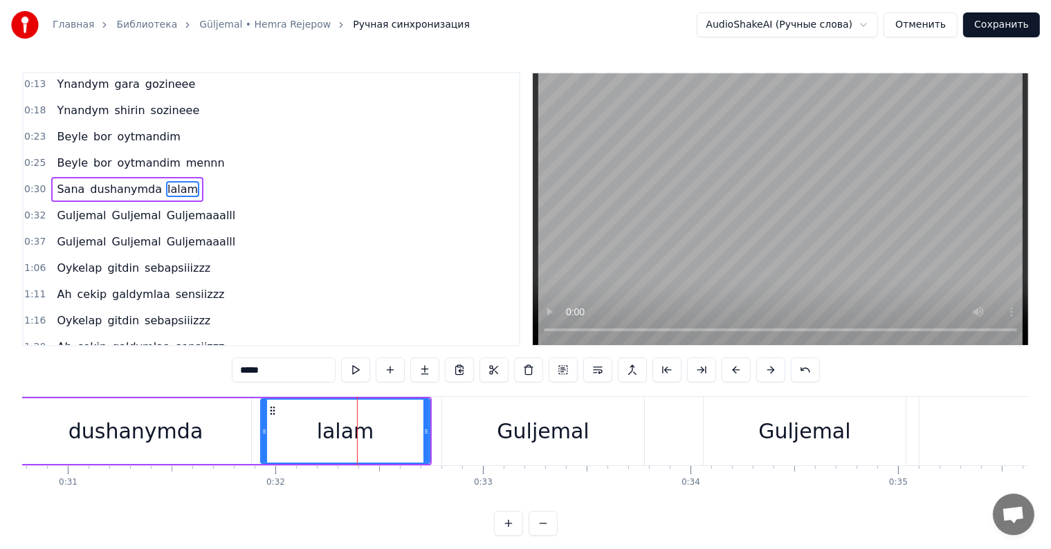
scroll to position [29, 0]
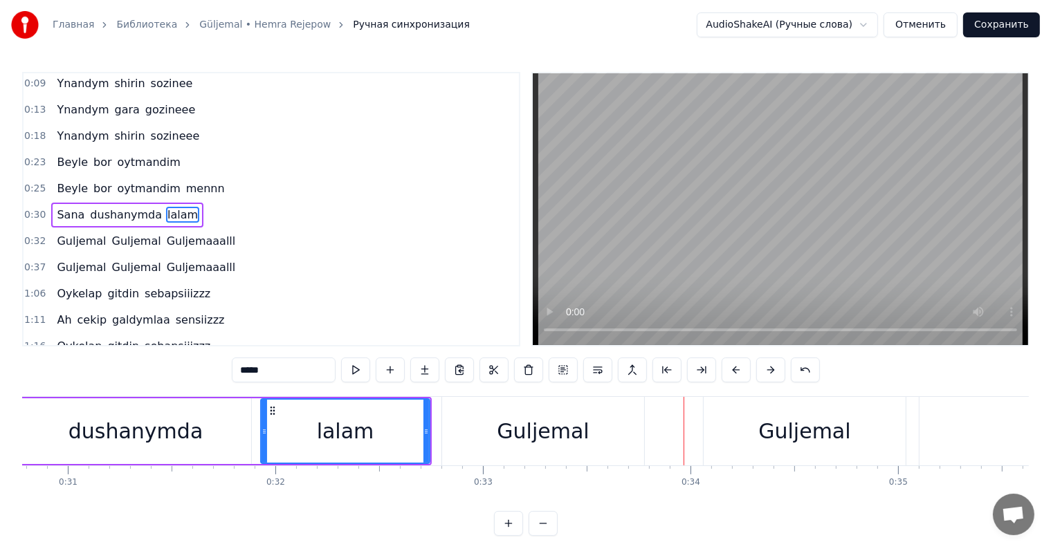
click at [630, 440] on div "Guljemal" at bounding box center [543, 431] width 202 height 68
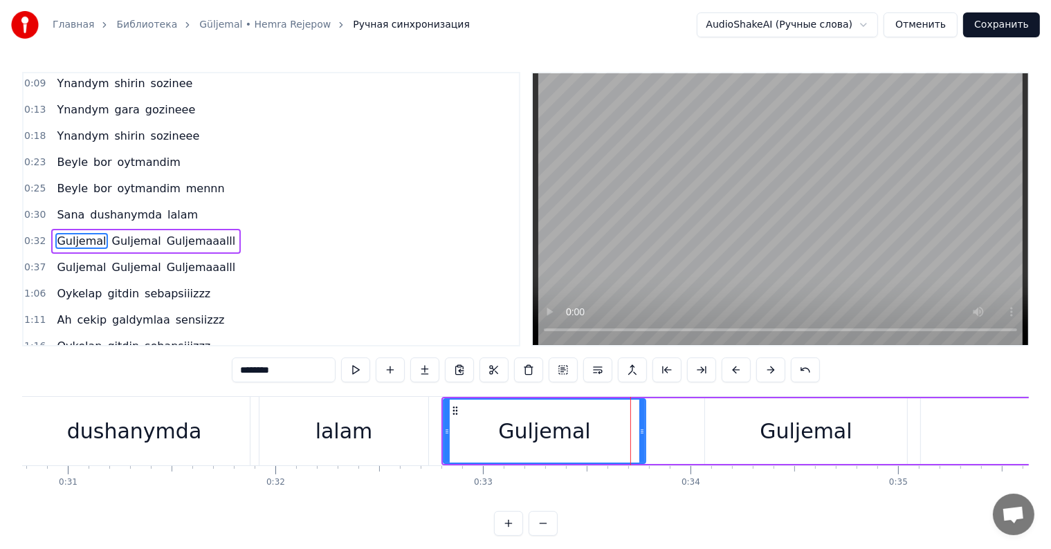
scroll to position [55, 0]
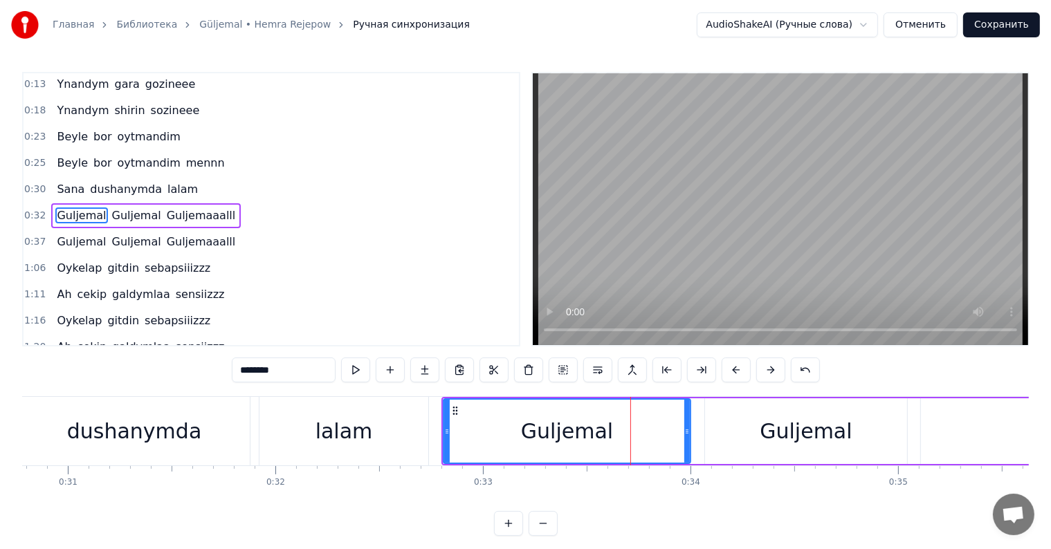
drag, startPoint x: 641, startPoint y: 432, endPoint x: 686, endPoint y: 447, distance: 47.3
click at [686, 447] on div at bounding box center [687, 431] width 6 height 63
click at [756, 443] on div "Guljemal" at bounding box center [806, 431] width 202 height 66
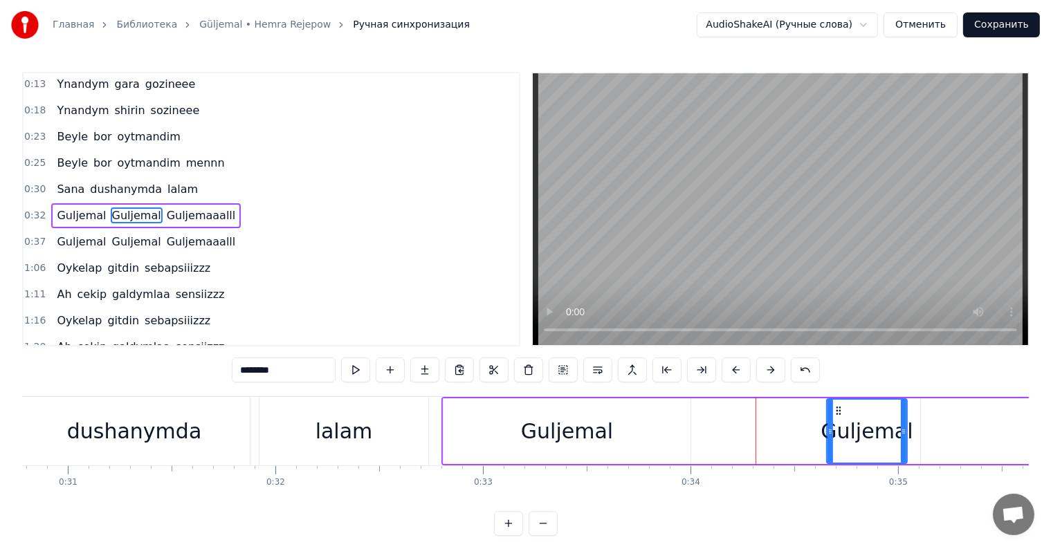
drag, startPoint x: 705, startPoint y: 432, endPoint x: 827, endPoint y: 438, distance: 121.9
click at [827, 438] on div at bounding box center [830, 431] width 6 height 63
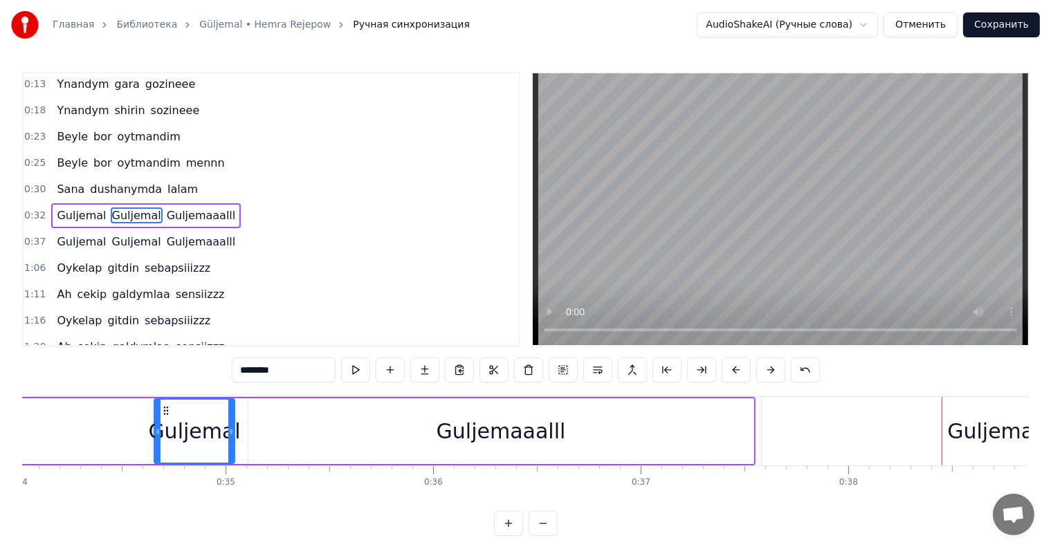
scroll to position [0, 7031]
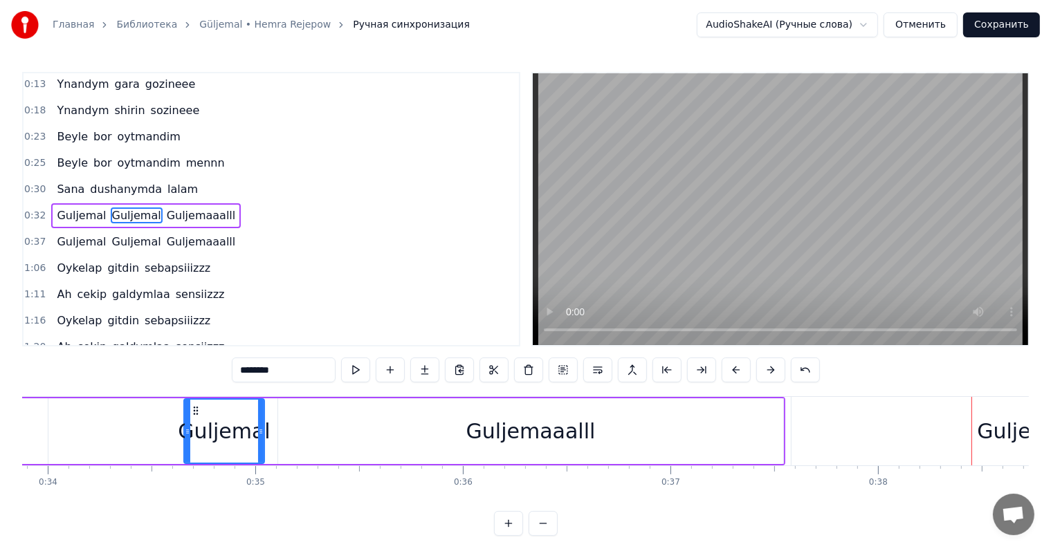
click at [492, 434] on div "Guljemaaalll" at bounding box center [530, 431] width 129 height 31
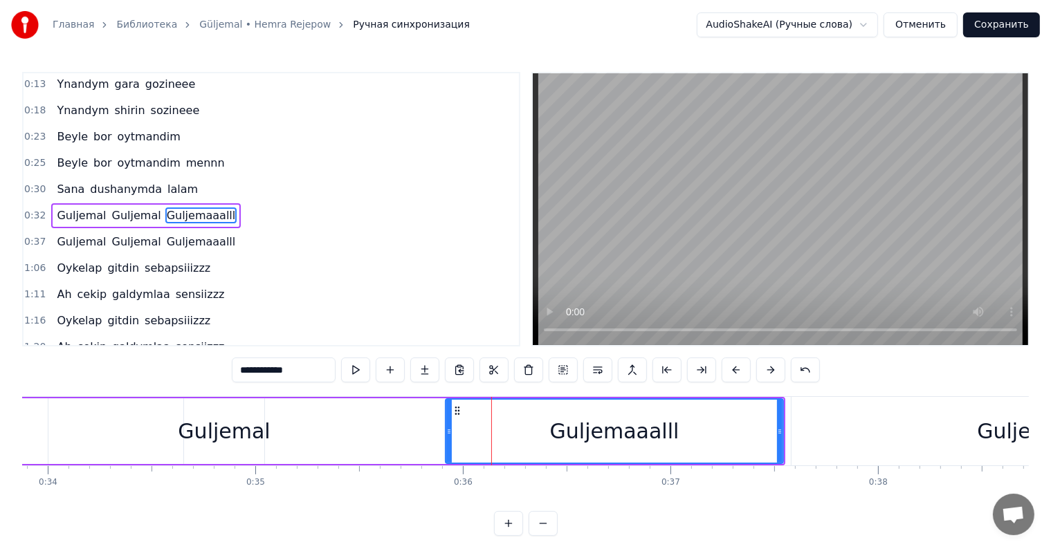
drag, startPoint x: 282, startPoint y: 433, endPoint x: 295, endPoint y: 405, distance: 30.6
click at [449, 452] on div at bounding box center [449, 431] width 6 height 63
click at [237, 443] on div "Guljemal" at bounding box center [224, 431] width 92 height 31
type input "********"
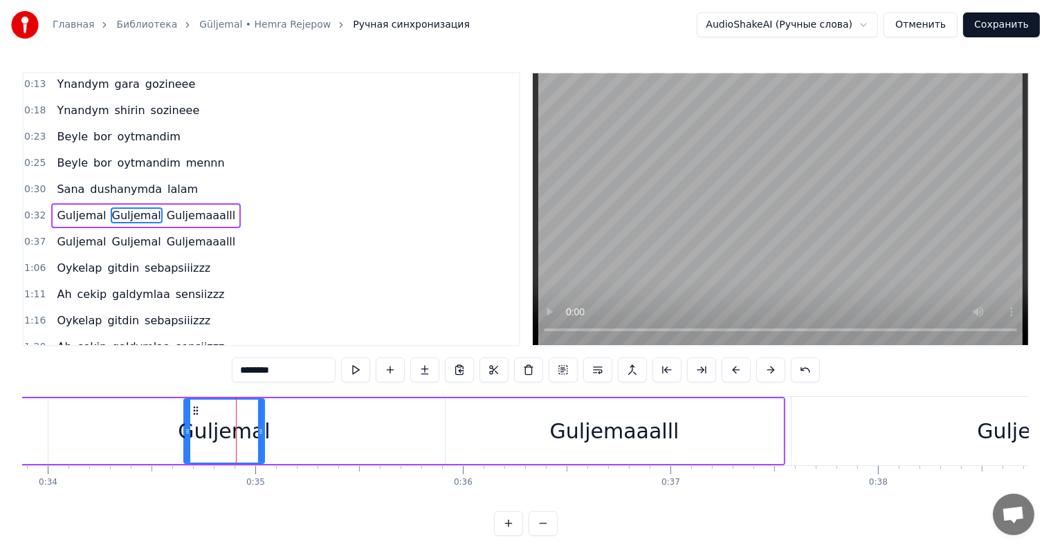
click at [264, 430] on div "Guljemal" at bounding box center [224, 431] width 82 height 66
drag, startPoint x: 263, startPoint y: 430, endPoint x: 329, endPoint y: 420, distance: 67.2
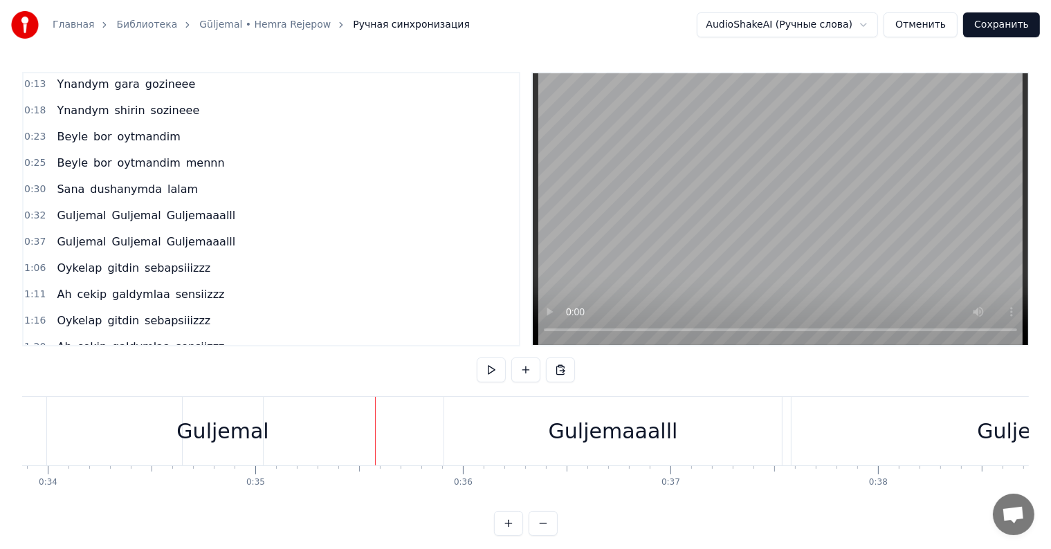
click at [215, 435] on div "Guljemal" at bounding box center [222, 431] width 92 height 31
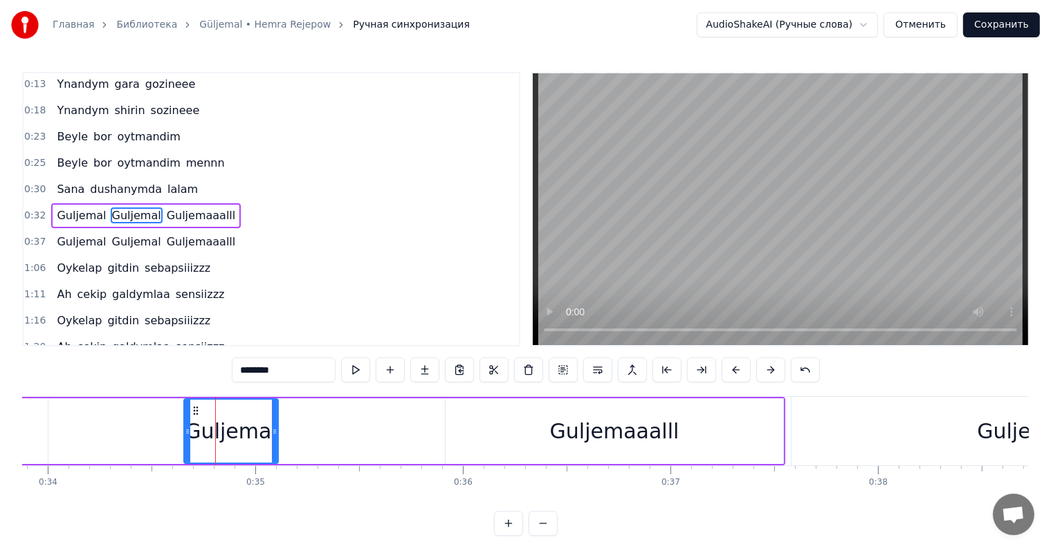
drag, startPoint x: 263, startPoint y: 429, endPoint x: 293, endPoint y: 437, distance: 30.9
click at [277, 437] on div at bounding box center [275, 431] width 6 height 63
click at [293, 437] on div at bounding box center [291, 431] width 6 height 63
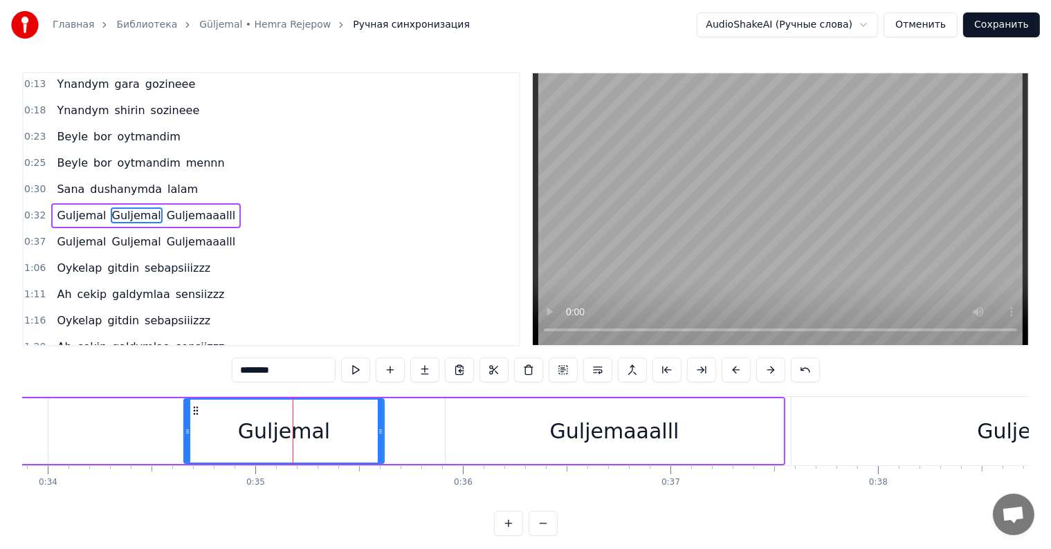
drag, startPoint x: 288, startPoint y: 432, endPoint x: 481, endPoint y: 423, distance: 192.6
click at [378, 444] on div at bounding box center [381, 431] width 6 height 63
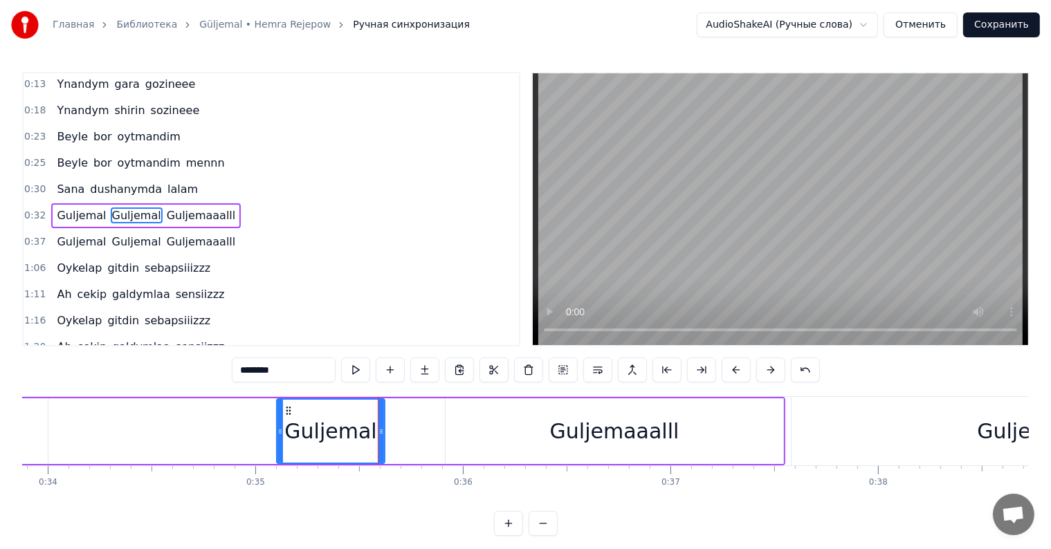
drag, startPoint x: 188, startPoint y: 429, endPoint x: 386, endPoint y: 418, distance: 198.2
click at [282, 454] on div at bounding box center [280, 431] width 6 height 63
click at [450, 427] on div "Guljemaaalll" at bounding box center [615, 431] width 338 height 66
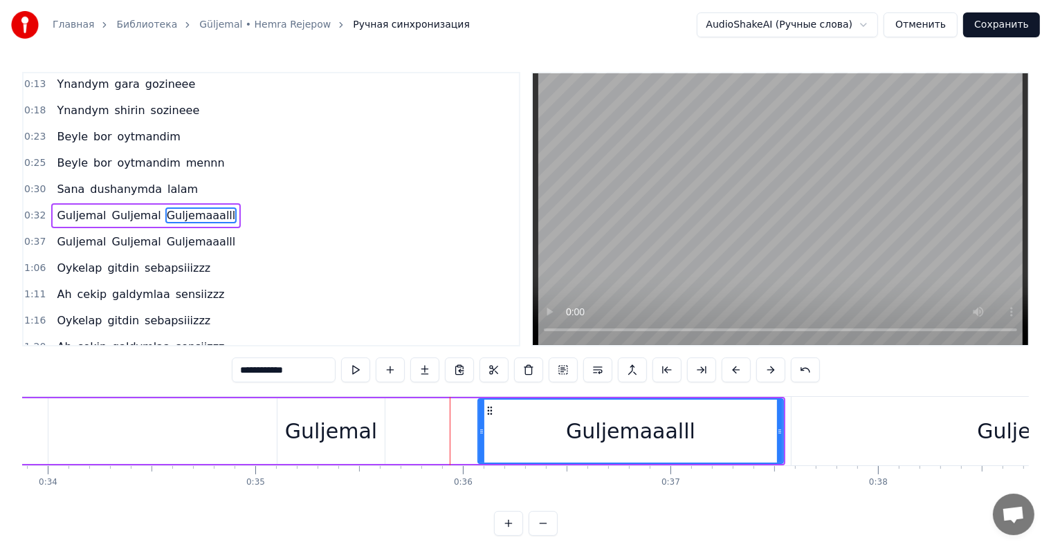
drag, startPoint x: 447, startPoint y: 429, endPoint x: 494, endPoint y: 432, distance: 47.2
click at [484, 428] on icon at bounding box center [482, 431] width 6 height 11
click at [379, 434] on div "Guljemal" at bounding box center [330, 431] width 107 height 66
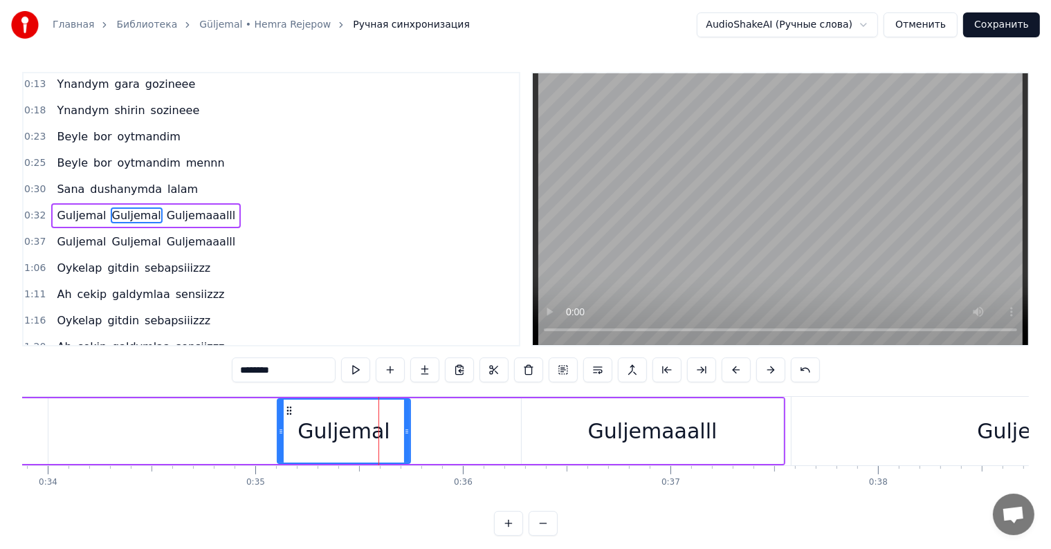
drag, startPoint x: 382, startPoint y: 432, endPoint x: 410, endPoint y: 433, distance: 28.4
click at [410, 433] on icon at bounding box center [407, 431] width 6 height 11
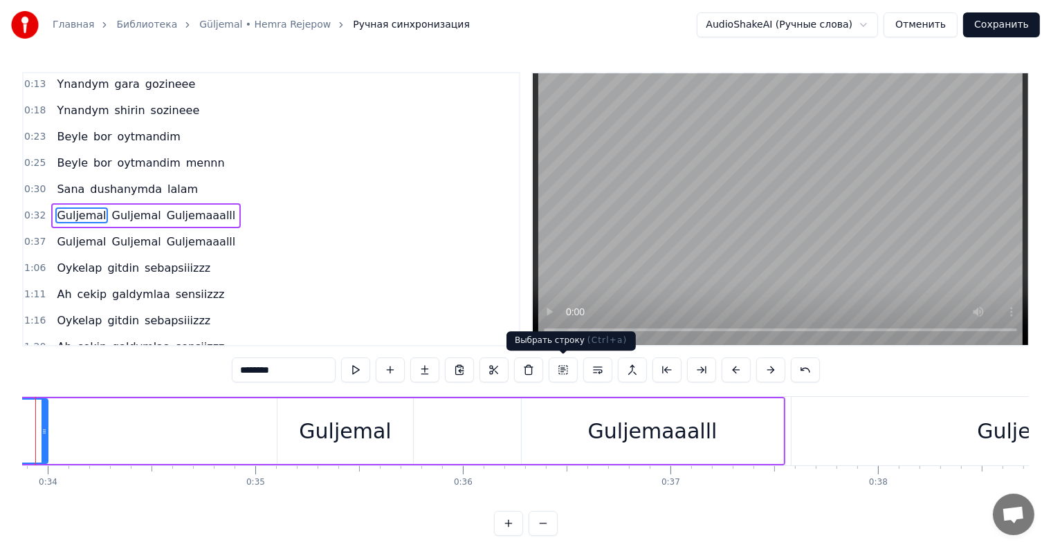
scroll to position [0, 6974]
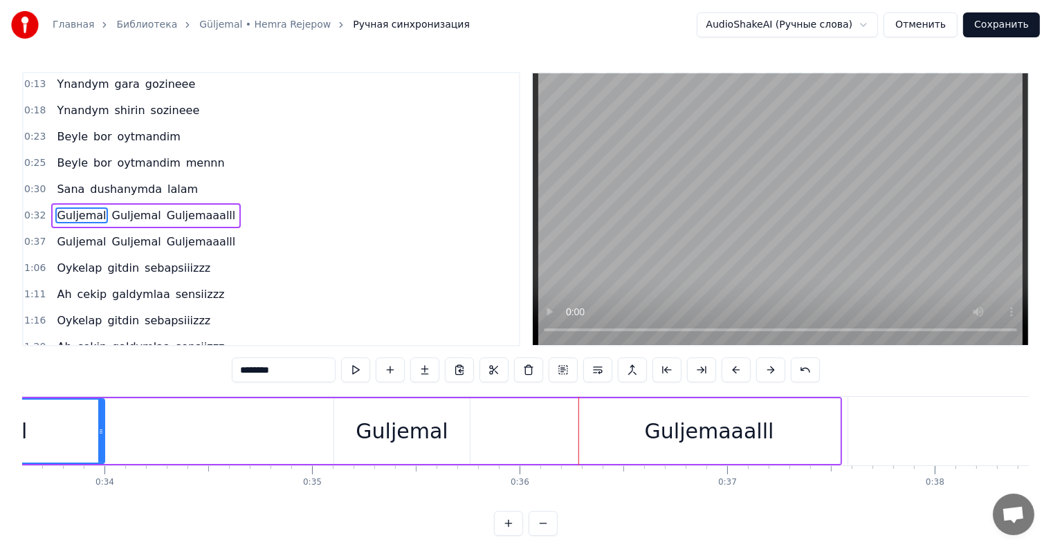
click at [621, 432] on div "Guljemaaalll" at bounding box center [708, 431] width 261 height 66
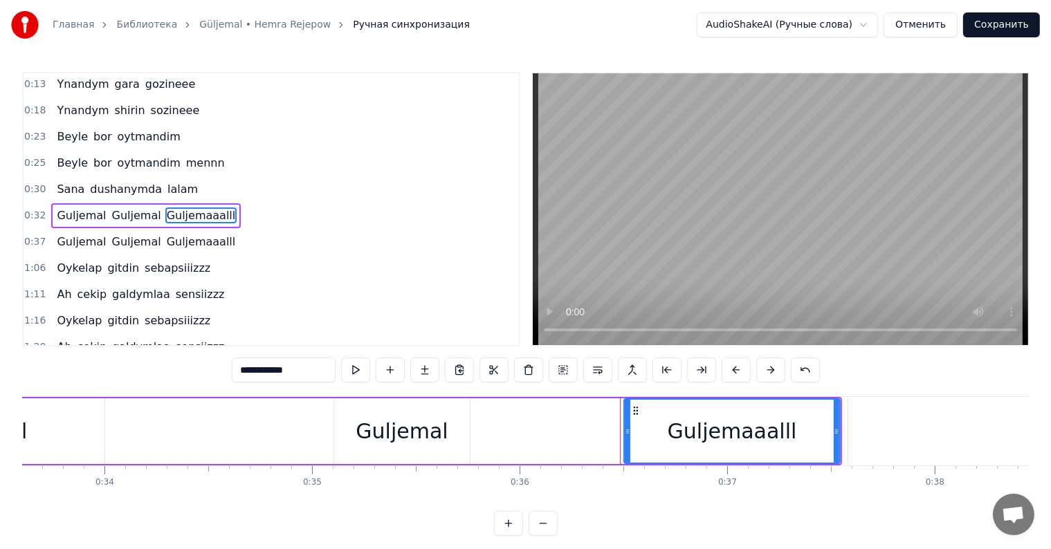
drag, startPoint x: 581, startPoint y: 435, endPoint x: 656, endPoint y: 434, distance: 74.7
click at [630, 434] on icon at bounding box center [628, 431] width 6 height 11
drag, startPoint x: 434, startPoint y: 435, endPoint x: 461, endPoint y: 436, distance: 27.0
click at [435, 435] on div "Guljemal" at bounding box center [402, 431] width 92 height 31
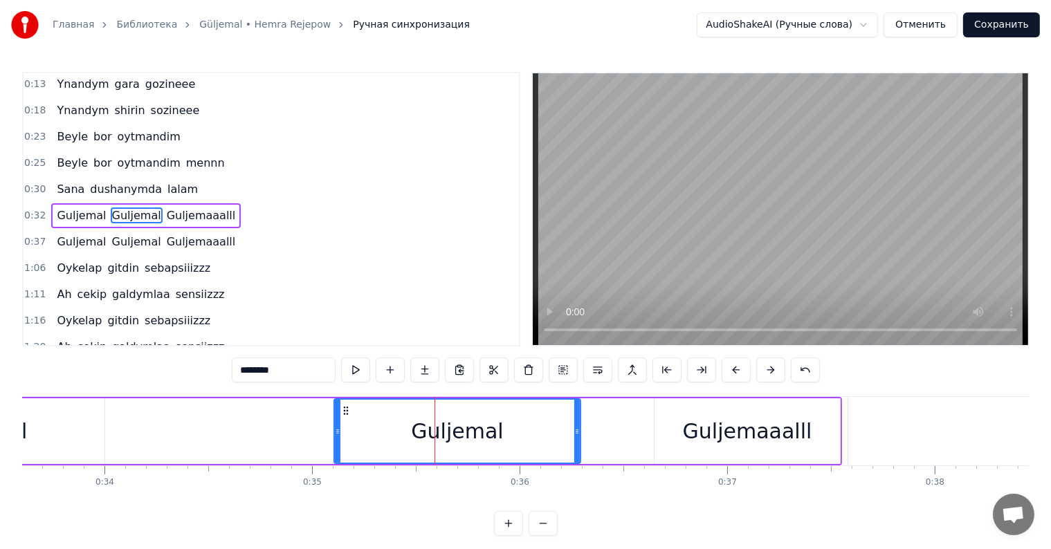
drag, startPoint x: 468, startPoint y: 434, endPoint x: 578, endPoint y: 458, distance: 113.2
click at [578, 458] on div at bounding box center [577, 431] width 6 height 63
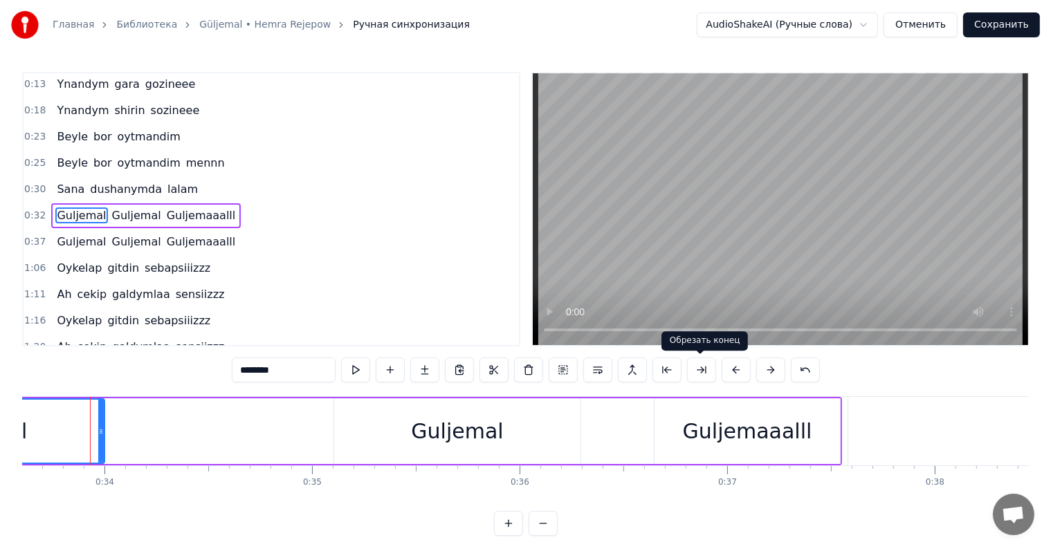
scroll to position [0, 6972]
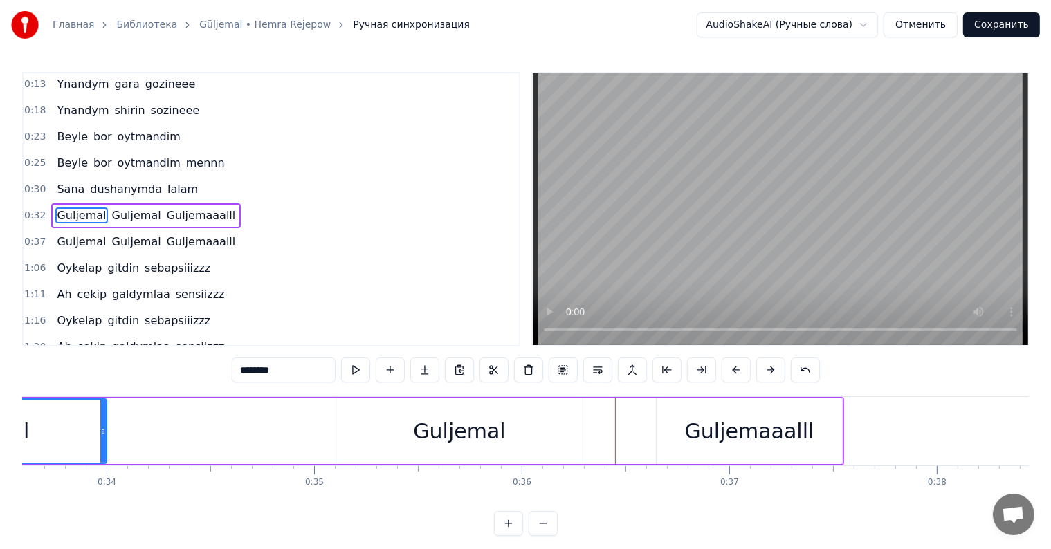
click at [573, 437] on div "Guljemal" at bounding box center [459, 431] width 246 height 66
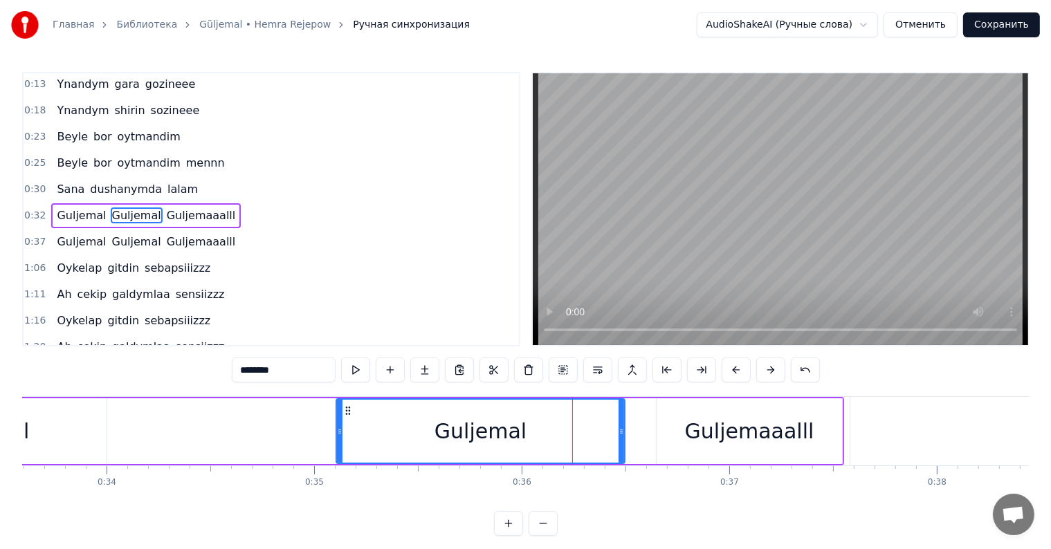
drag, startPoint x: 578, startPoint y: 431, endPoint x: 661, endPoint y: 443, distance: 83.8
click at [621, 436] on icon at bounding box center [621, 431] width 6 height 11
click at [704, 443] on div "Guljemaaalll" at bounding box center [749, 431] width 129 height 31
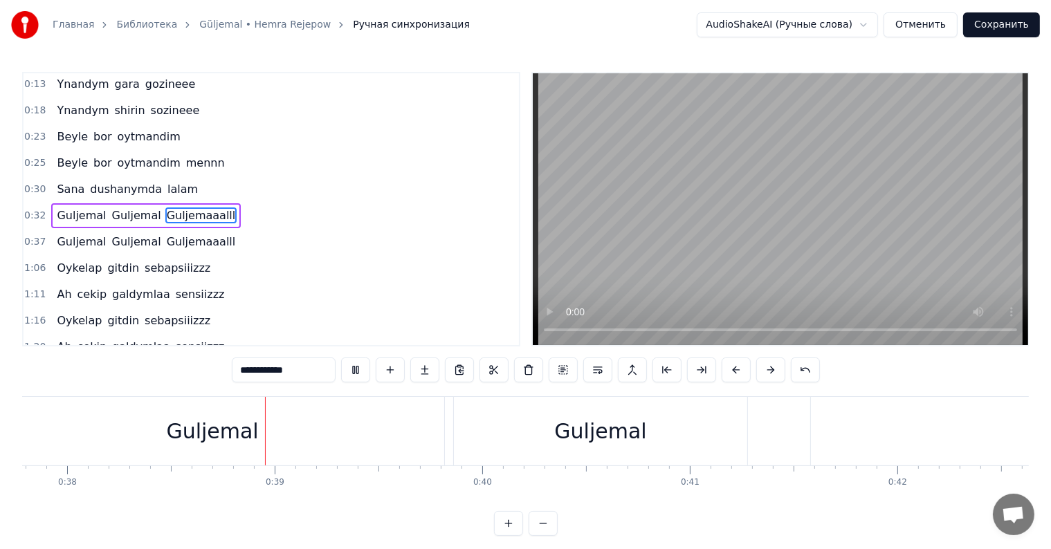
scroll to position [0, 7863]
click at [543, 440] on div "Guljemal" at bounding box center [578, 431] width 92 height 31
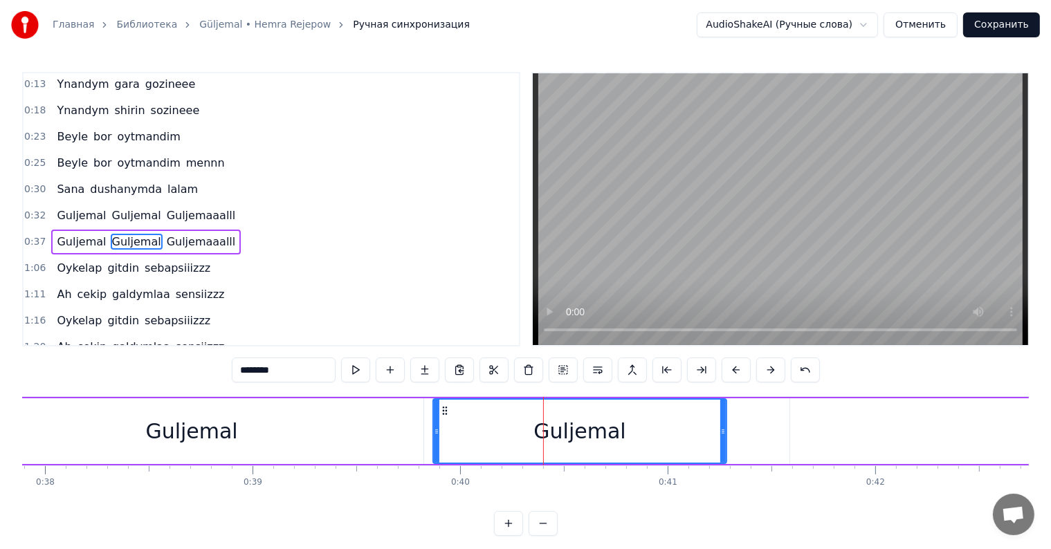
scroll to position [80, 0]
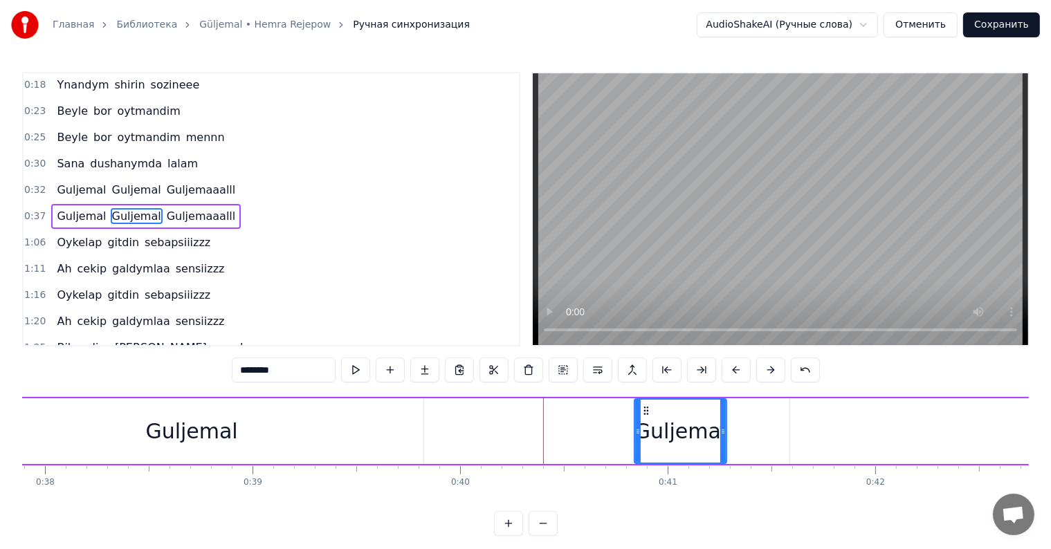
drag, startPoint x: 434, startPoint y: 427, endPoint x: 636, endPoint y: 451, distance: 202.8
click at [636, 451] on div at bounding box center [638, 431] width 6 height 63
click at [276, 439] on div "Guljemal" at bounding box center [191, 431] width 463 height 66
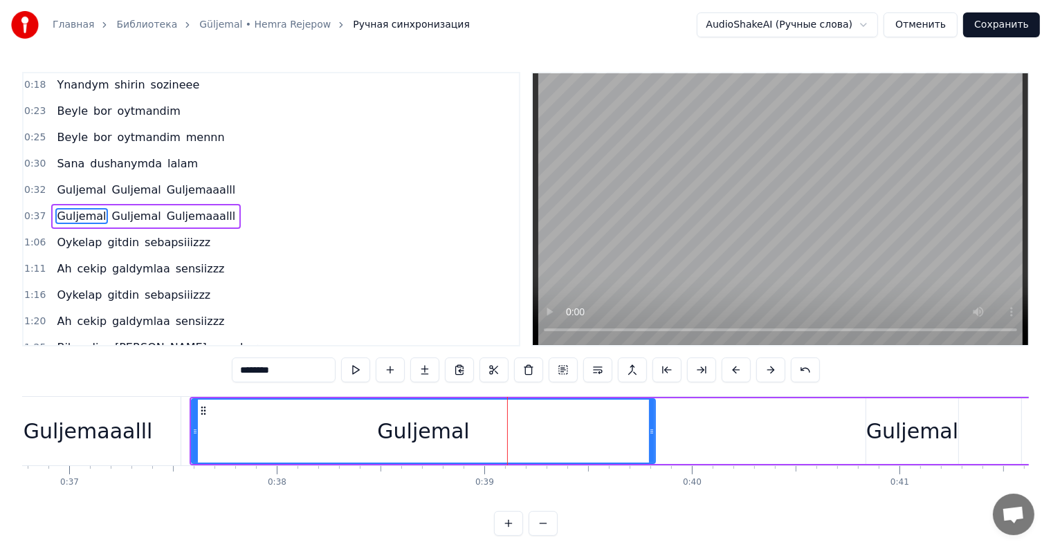
scroll to position [0, 7616]
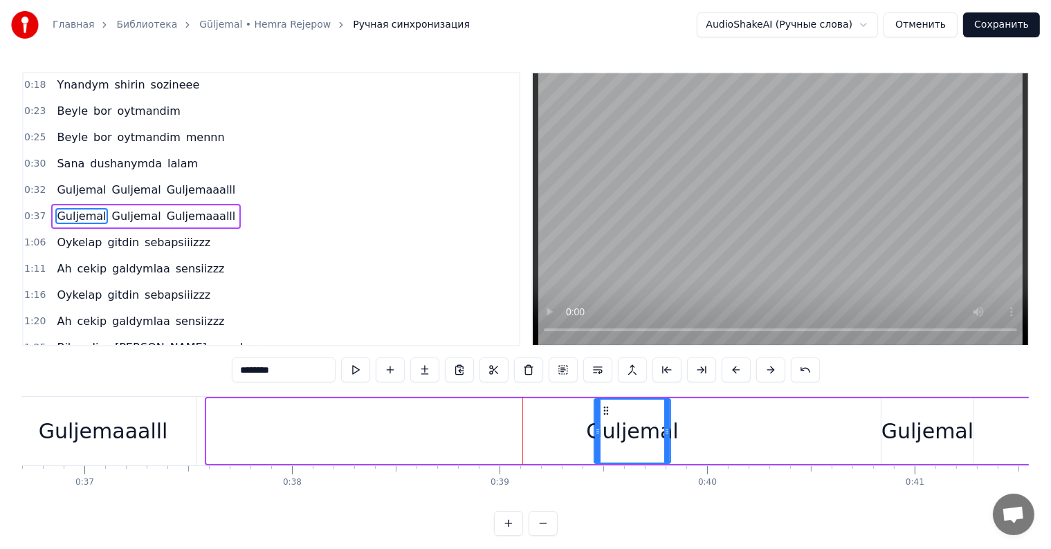
drag, startPoint x: 210, startPoint y: 430, endPoint x: 641, endPoint y: 461, distance: 432.1
click at [598, 472] on div "Ynandym gara gozineee Ynandym shirin sozinee Ynandym gara gozineee Ynandym shir…" at bounding box center [525, 448] width 1007 height 104
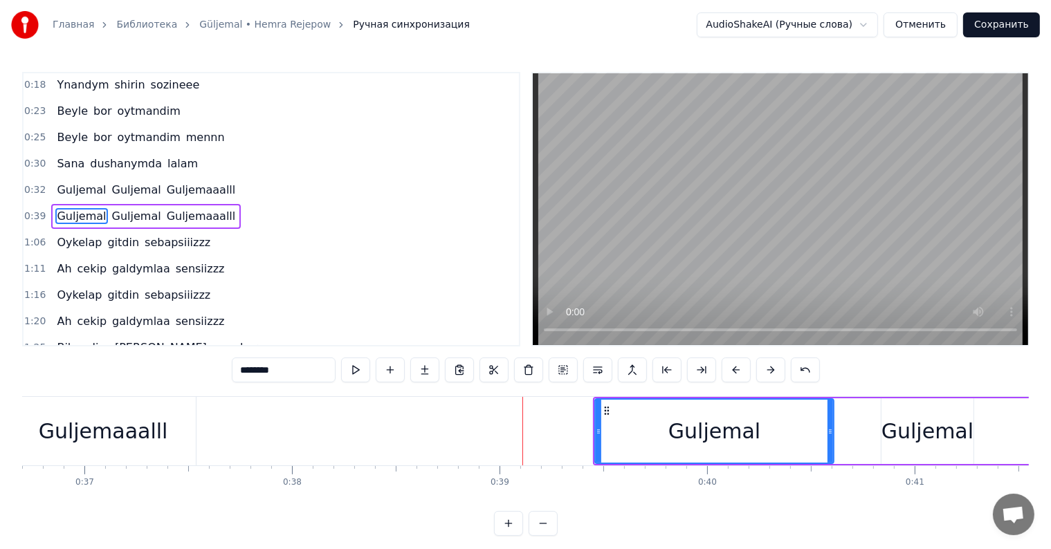
drag, startPoint x: 667, startPoint y: 430, endPoint x: 832, endPoint y: 426, distance: 165.4
click at [833, 426] on icon at bounding box center [830, 431] width 6 height 11
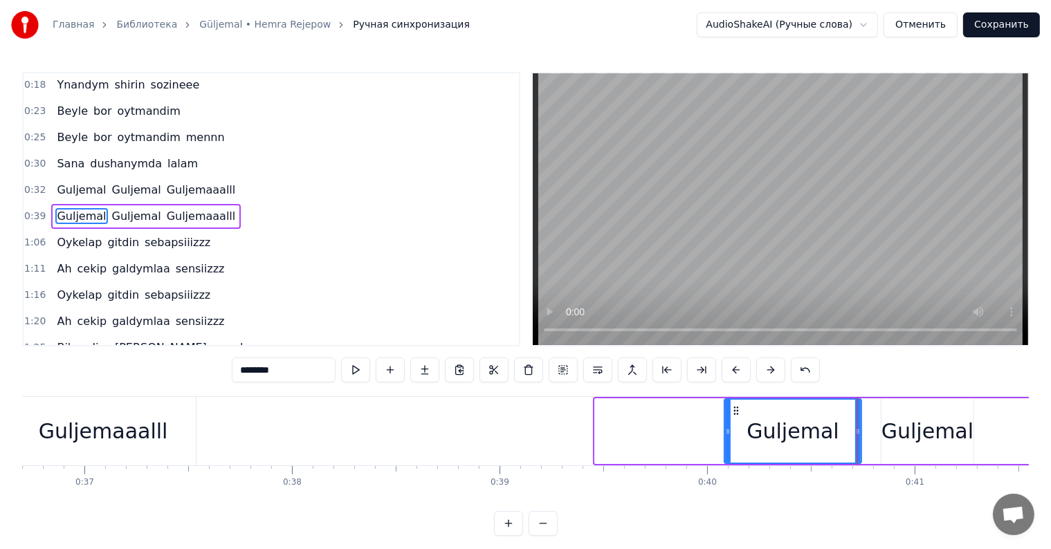
drag, startPoint x: 600, startPoint y: 429, endPoint x: 728, endPoint y: 429, distance: 128.7
click at [728, 429] on icon at bounding box center [728, 431] width 6 height 11
click at [153, 437] on div "Guljemaaalll" at bounding box center [103, 431] width 129 height 31
type input "**********"
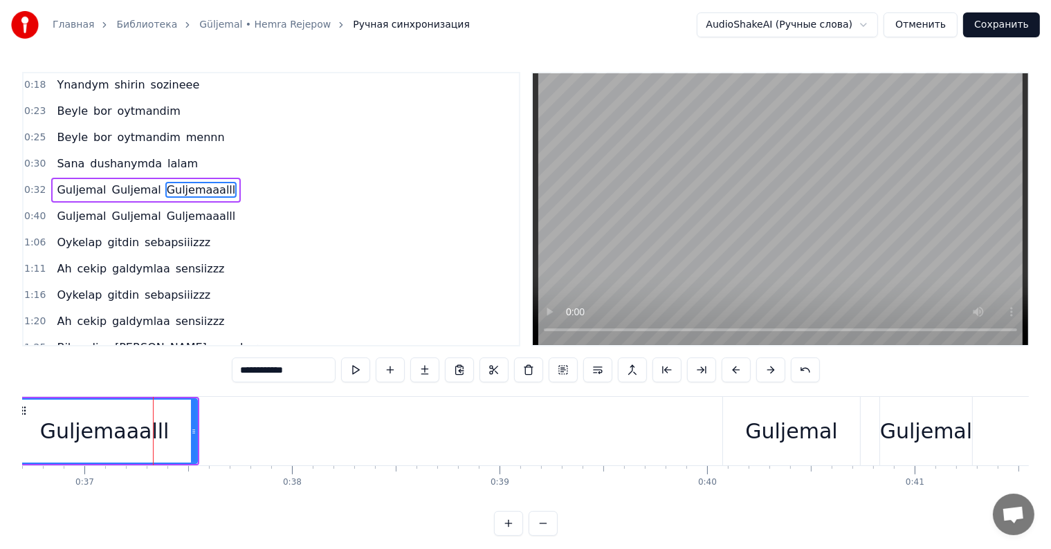
scroll to position [55, 0]
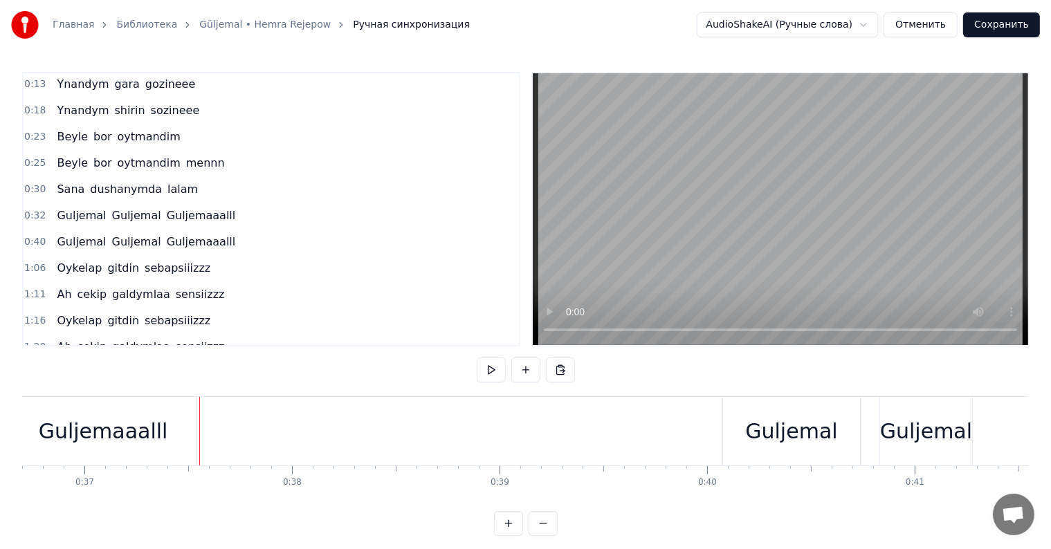
drag, startPoint x: 182, startPoint y: 443, endPoint x: 190, endPoint y: 440, distance: 8.1
click at [182, 443] on div "Guljemaaalll" at bounding box center [102, 431] width 185 height 68
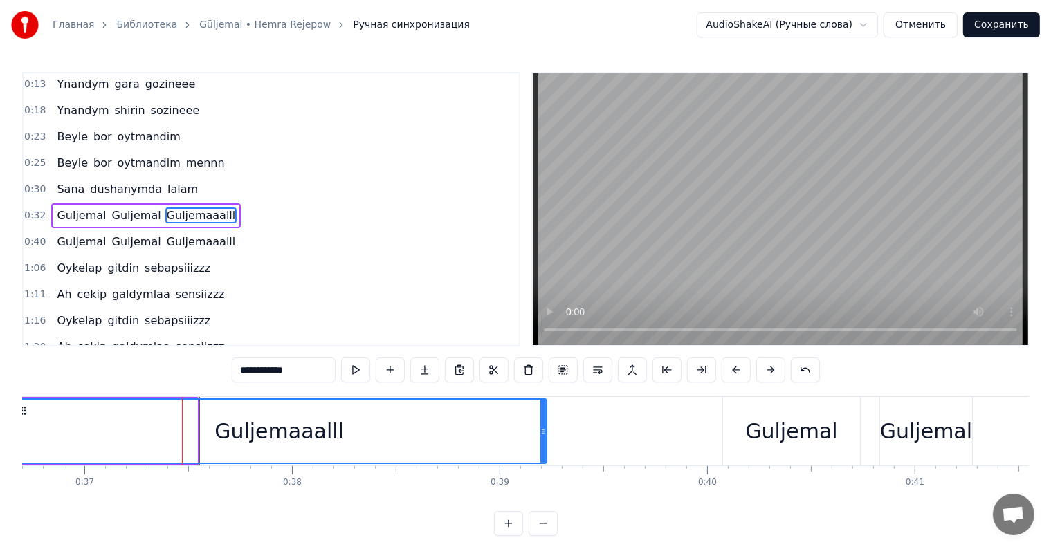
drag, startPoint x: 196, startPoint y: 434, endPoint x: 558, endPoint y: 473, distance: 363.9
click at [567, 473] on div "Ynandym gara gozineee Ynandym shirin sozinee Ynandym gara gozineee Ynandym shir…" at bounding box center [525, 448] width 1007 height 104
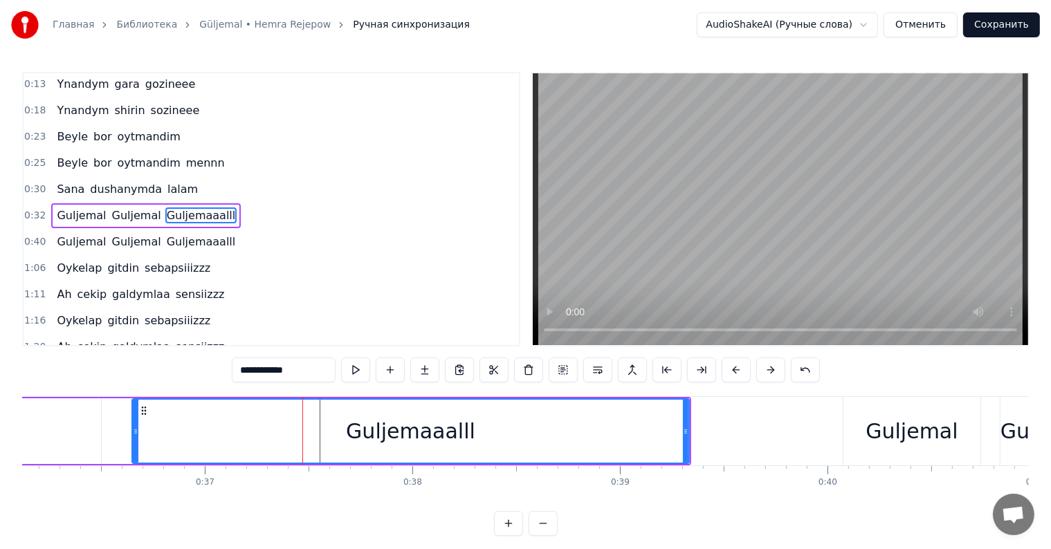
scroll to position [0, 7481]
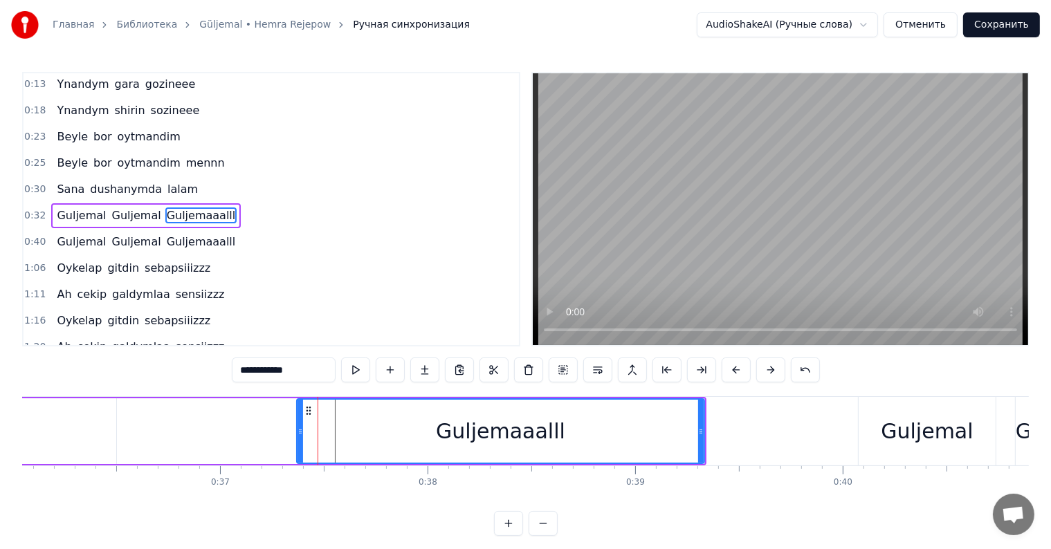
drag, startPoint x: 149, startPoint y: 431, endPoint x: 299, endPoint y: 454, distance: 151.2
click at [299, 454] on div at bounding box center [300, 431] width 6 height 63
drag, startPoint x: 889, startPoint y: 432, endPoint x: 872, endPoint y: 432, distance: 16.6
click at [888, 432] on div "Guljemal" at bounding box center [927, 431] width 92 height 31
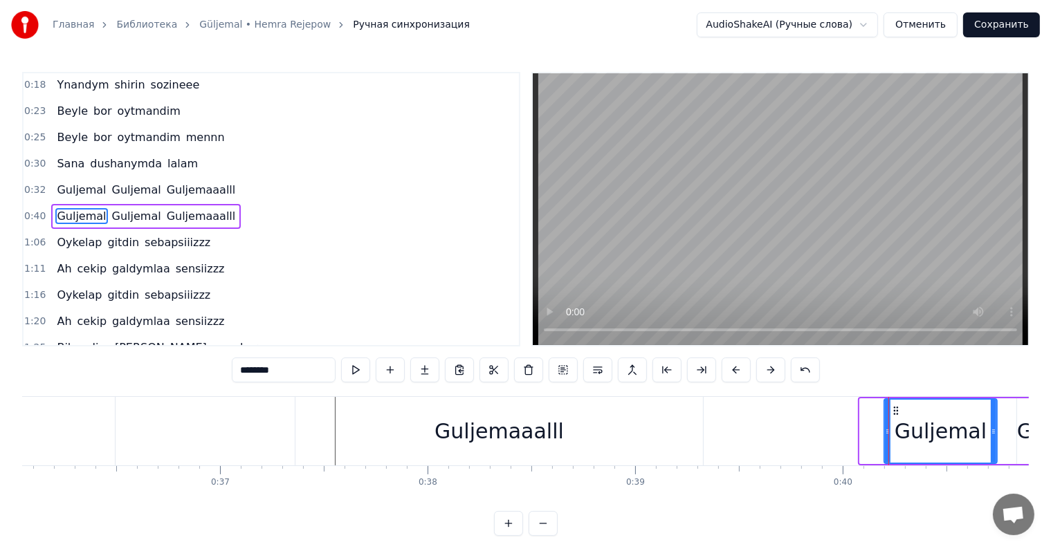
drag, startPoint x: 863, startPoint y: 429, endPoint x: 888, endPoint y: 427, distance: 24.3
click at [888, 427] on icon at bounding box center [888, 431] width 6 height 11
drag, startPoint x: 555, startPoint y: 452, endPoint x: 661, endPoint y: 444, distance: 106.2
click at [555, 453] on div "Guljemaaalll" at bounding box center [498, 431] width 407 height 68
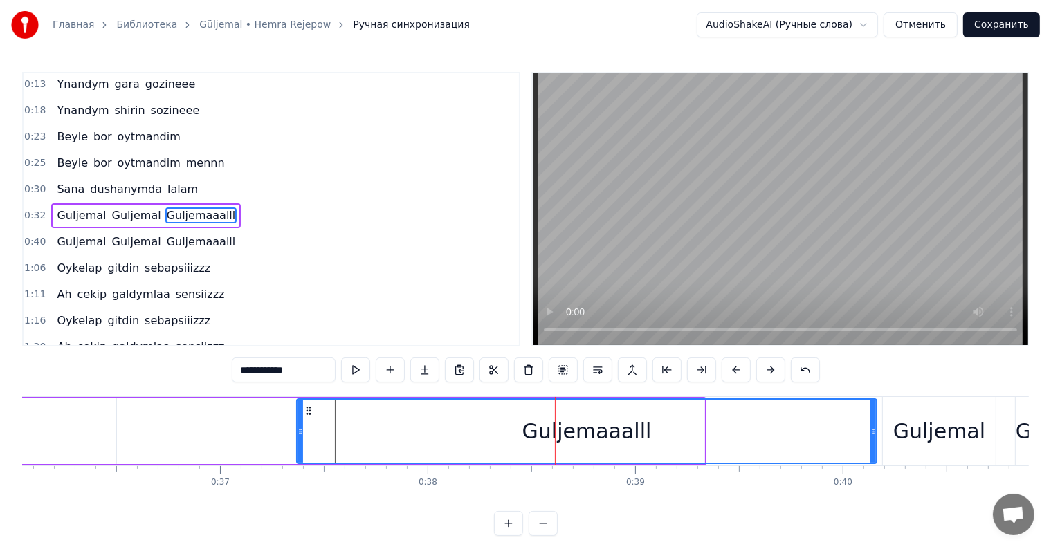
drag, startPoint x: 702, startPoint y: 430, endPoint x: 874, endPoint y: 446, distance: 172.9
click at [874, 446] on div at bounding box center [873, 431] width 6 height 63
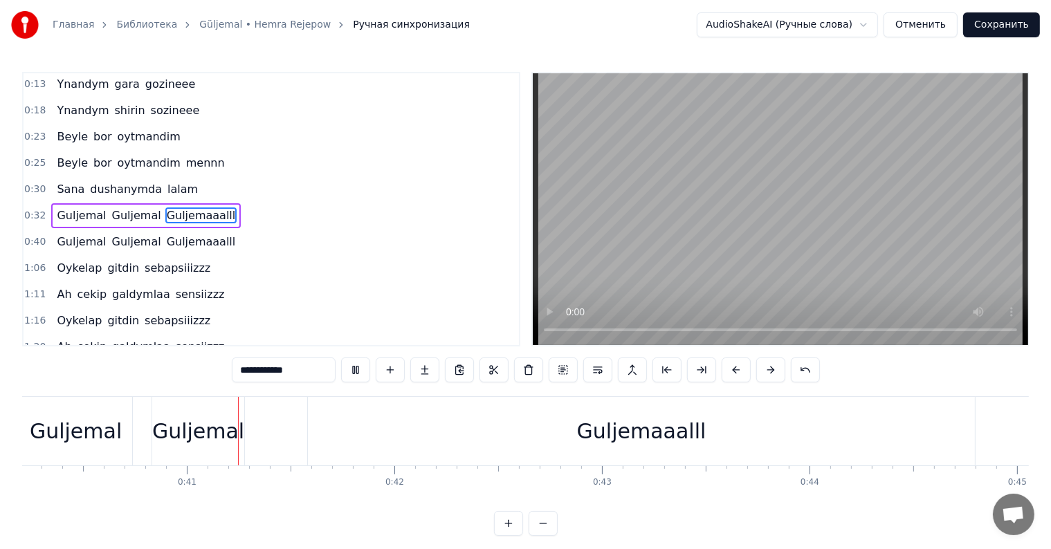
scroll to position [0, 8379]
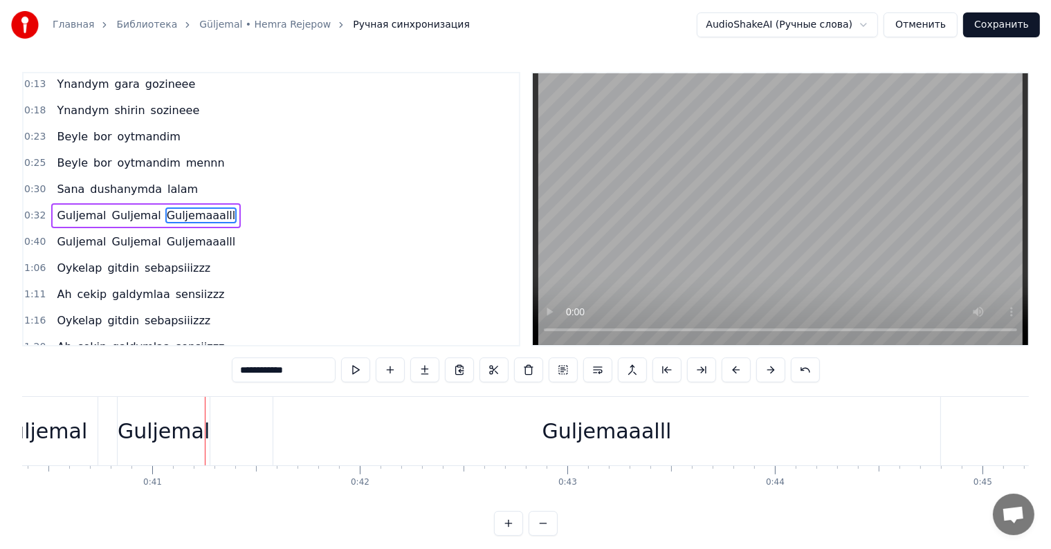
click at [487, 443] on div "Guljemaaalll" at bounding box center [606, 431] width 667 height 68
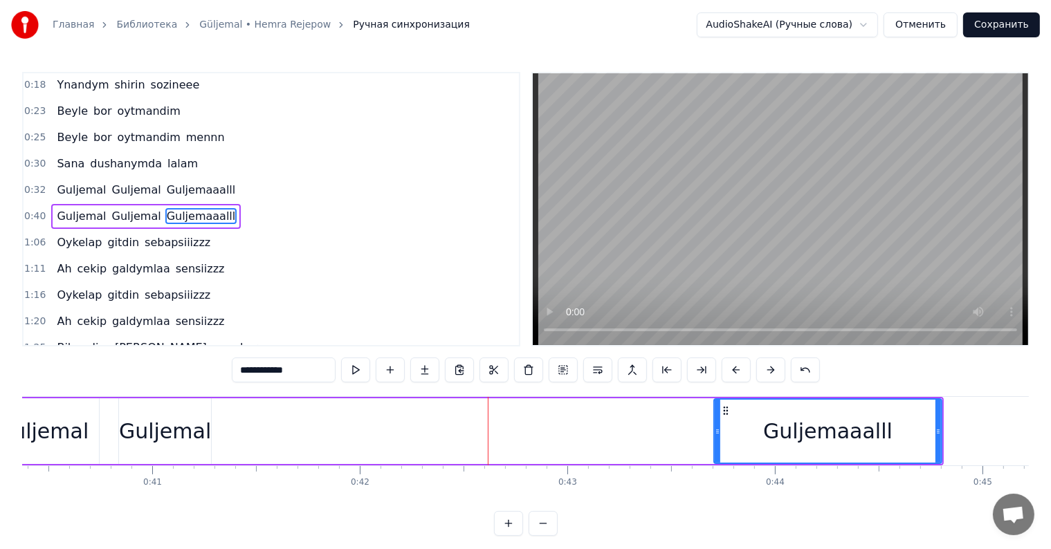
drag, startPoint x: 275, startPoint y: 429, endPoint x: 714, endPoint y: 459, distance: 440.3
click at [791, 468] on div "Ynandym gara gozineee Ynandym shirin sozinee Ynandym gara gozineee Ynandym shir…" at bounding box center [525, 448] width 1007 height 104
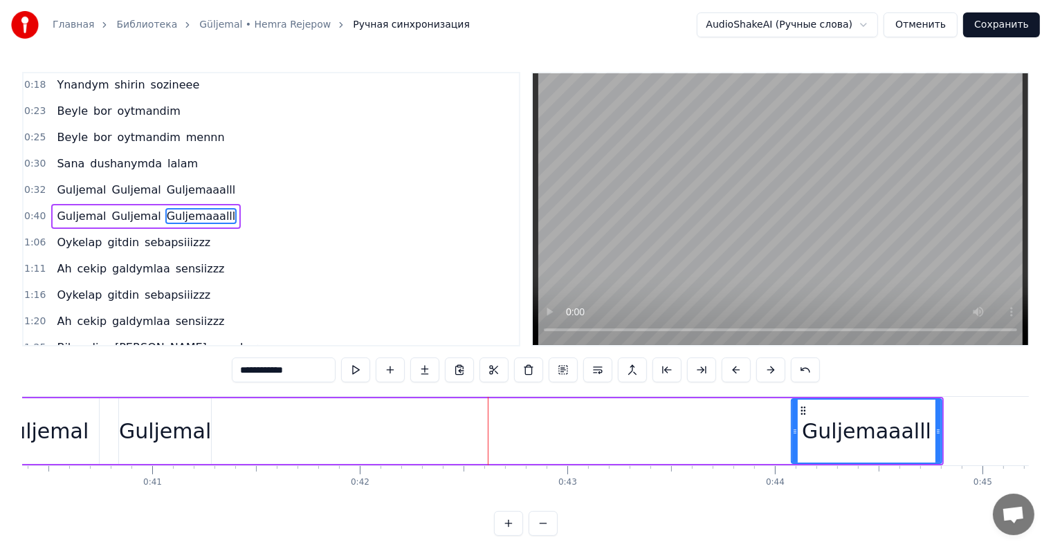
click at [170, 445] on div "Guljemal" at bounding box center [165, 431] width 92 height 31
type input "********"
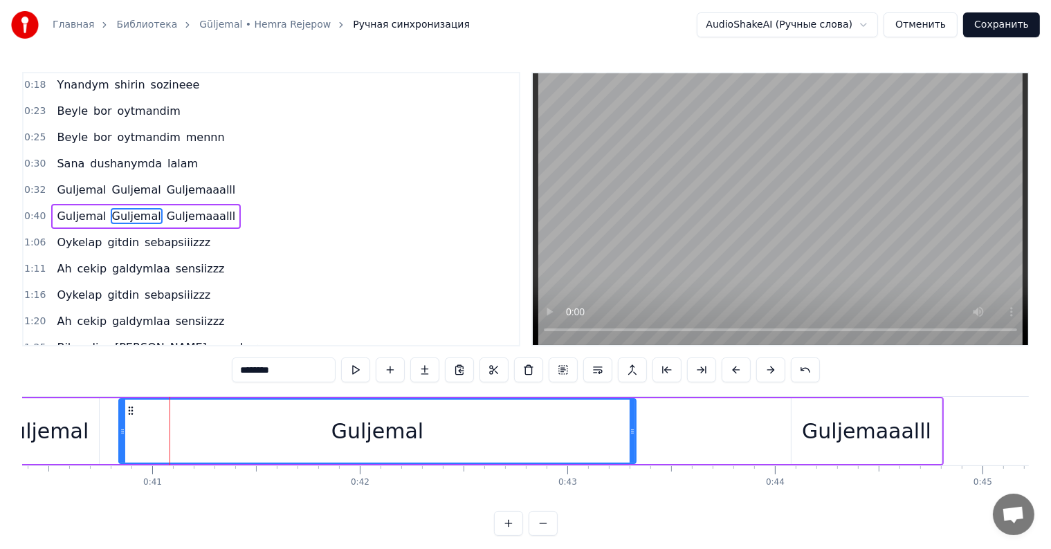
drag, startPoint x: 204, startPoint y: 430, endPoint x: 632, endPoint y: 490, distance: 432.3
click at [631, 490] on div "Ynandym gara gozineee Ynandym shirin sozinee Ynandym gara gozineee Ynandym shir…" at bounding box center [525, 448] width 1007 height 104
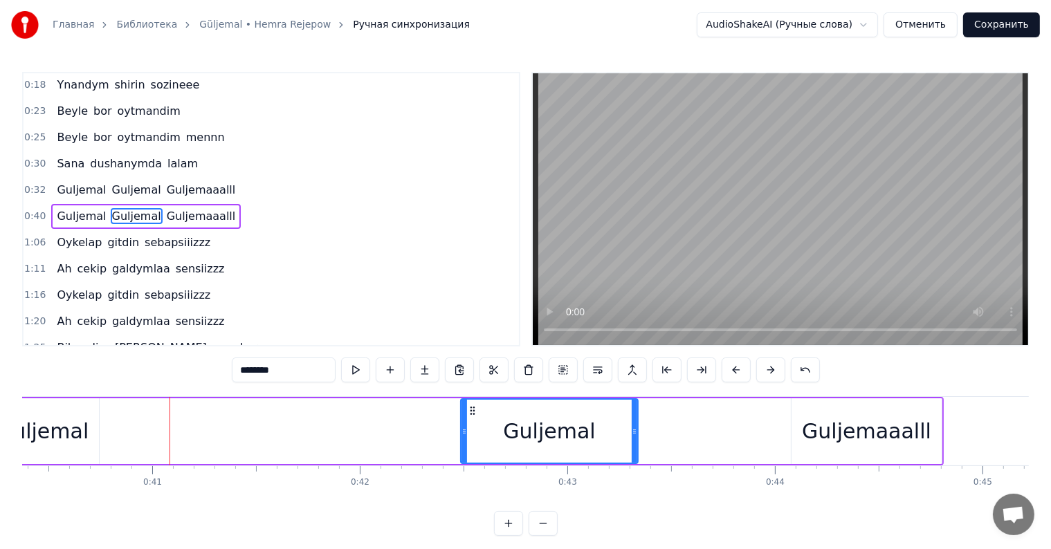
drag, startPoint x: 122, startPoint y: 434, endPoint x: 501, endPoint y: 465, distance: 380.4
click at [475, 467] on div "Ynandym gara gozineee Ynandym shirin sozinee Ynandym gara gozineee Ynandym shir…" at bounding box center [525, 448] width 1007 height 104
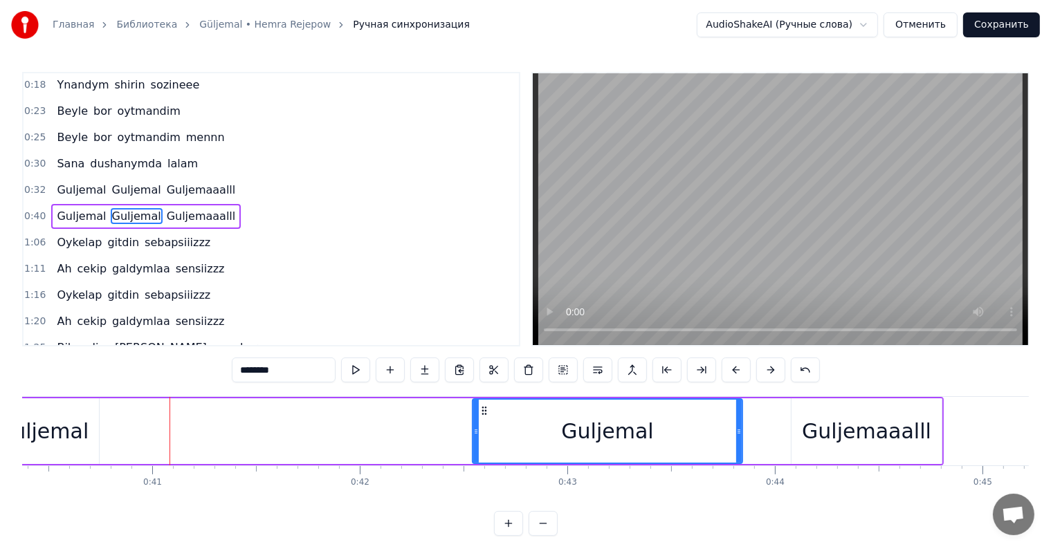
drag, startPoint x: 656, startPoint y: 432, endPoint x: 737, endPoint y: 429, distance: 81.0
click at [737, 429] on icon at bounding box center [739, 431] width 6 height 11
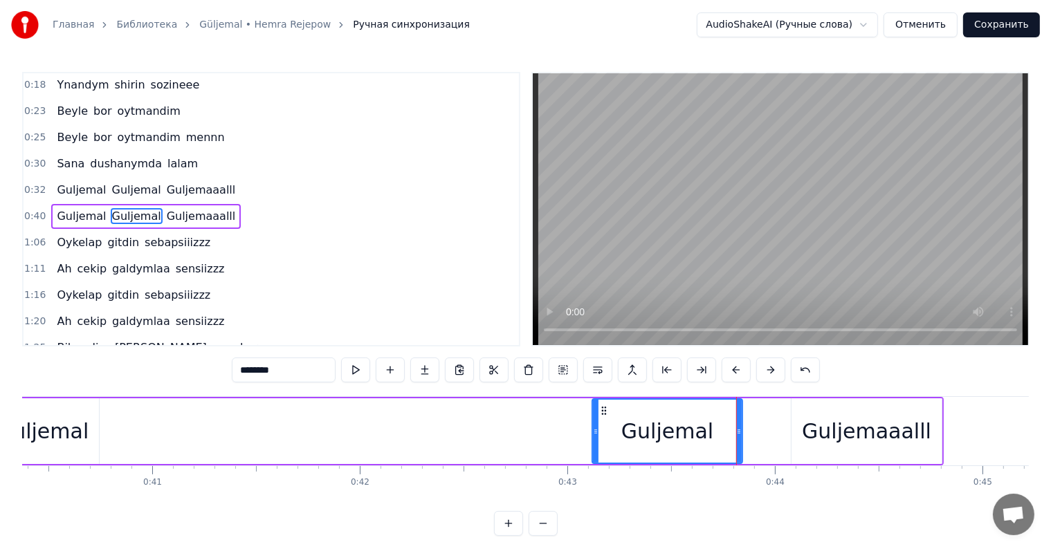
drag, startPoint x: 475, startPoint y: 432, endPoint x: 595, endPoint y: 446, distance: 120.6
click at [595, 446] on div at bounding box center [596, 431] width 6 height 63
click at [54, 444] on div "Guljemal" at bounding box center [43, 431] width 92 height 31
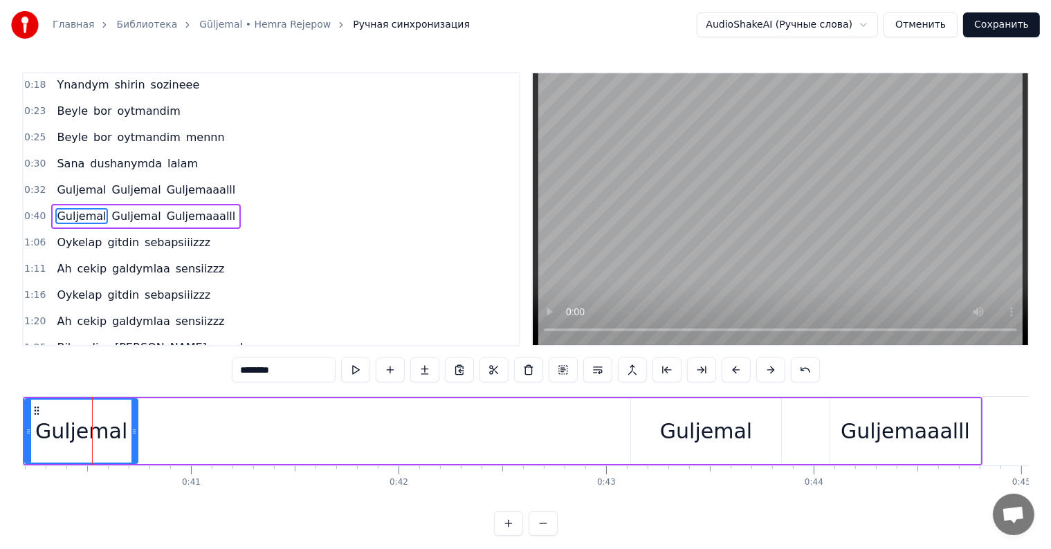
scroll to position [0, 8187]
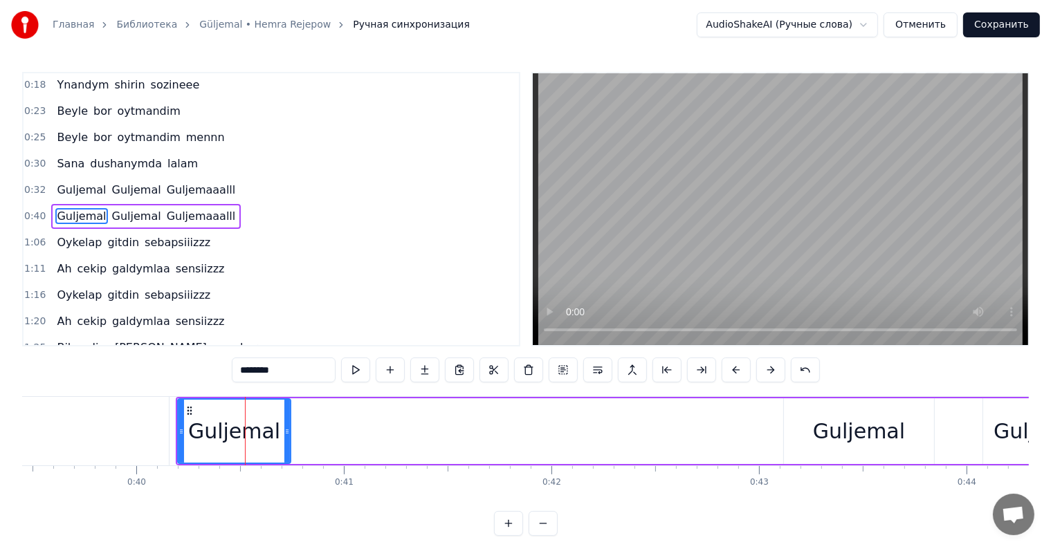
drag, startPoint x: 290, startPoint y: 429, endPoint x: 396, endPoint y: 419, distance: 106.3
click at [470, 439] on div "Guljemal Guljemal Guljemaaalll" at bounding box center [655, 431] width 959 height 68
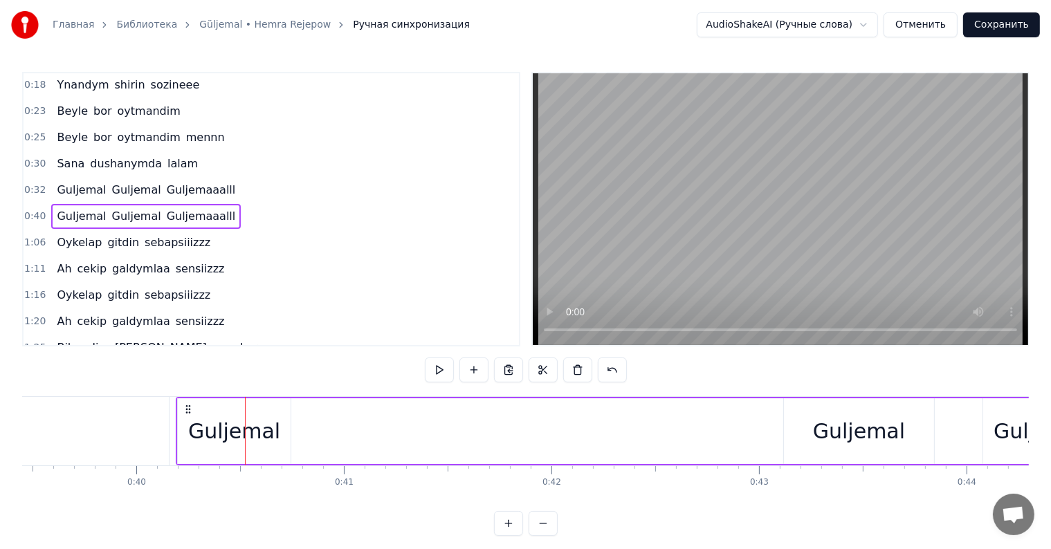
drag, startPoint x: 241, startPoint y: 437, endPoint x: 277, endPoint y: 429, distance: 36.1
click at [242, 437] on div "Guljemal" at bounding box center [234, 431] width 92 height 31
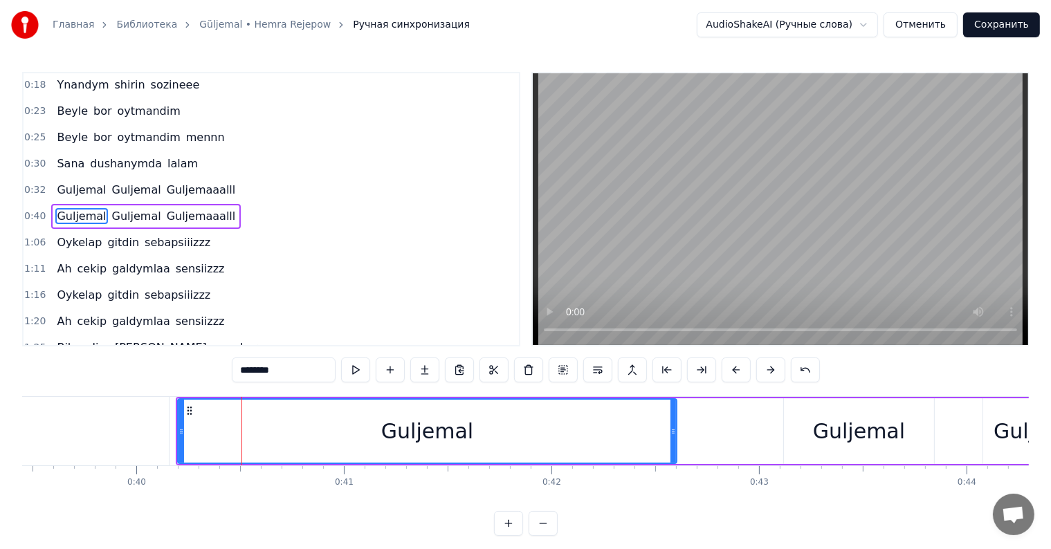
drag, startPoint x: 285, startPoint y: 427, endPoint x: 688, endPoint y: 462, distance: 404.2
click at [676, 462] on div at bounding box center [673, 431] width 6 height 63
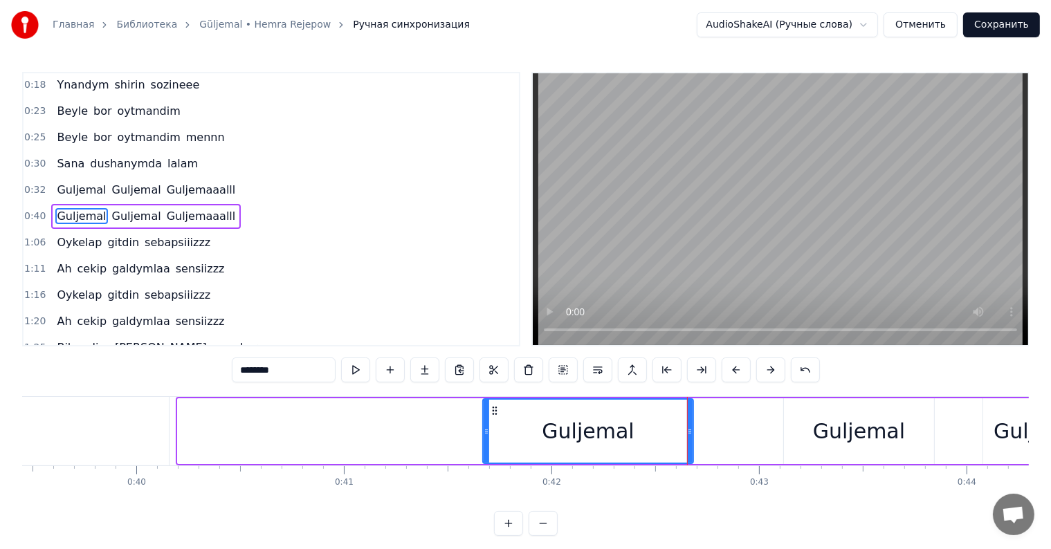
drag, startPoint x: 178, startPoint y: 435, endPoint x: 481, endPoint y: 495, distance: 309.6
click at [496, 479] on div "Ynandym gara gozineee Ynandym shirin sozinee Ynandym gara gozineee Ynandym shir…" at bounding box center [525, 448] width 1007 height 104
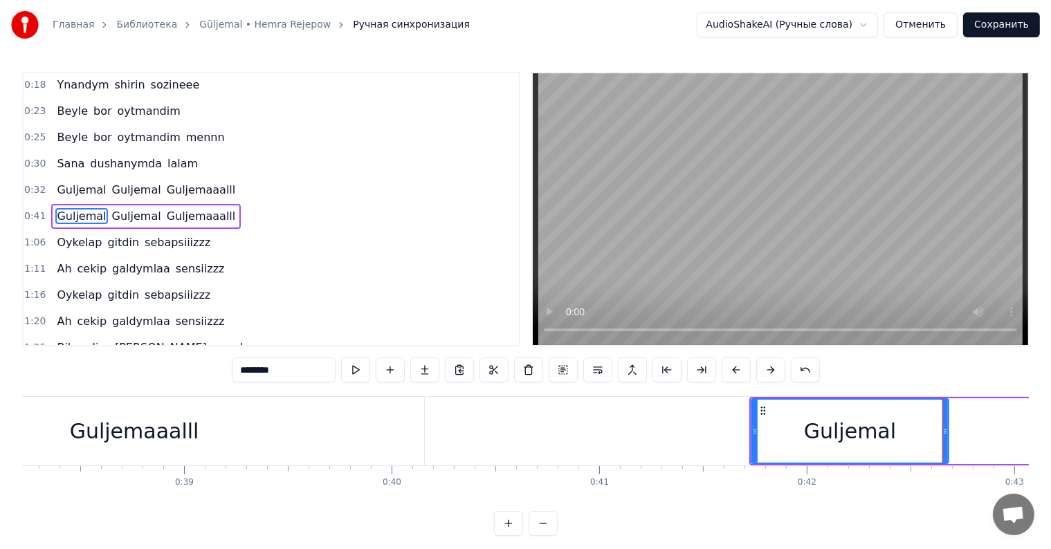
scroll to position [0, 7917]
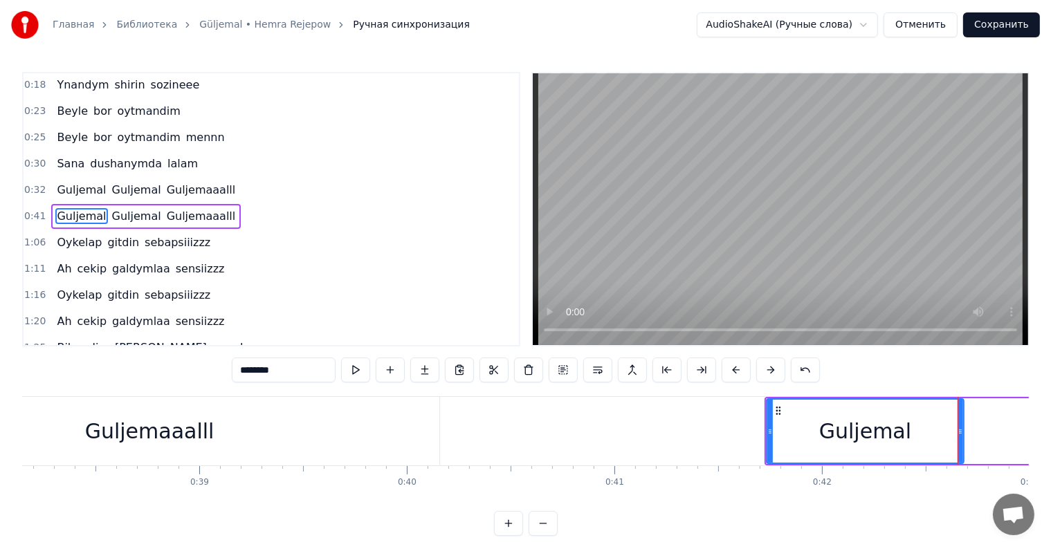
click at [266, 452] on div "Guljemaaalll" at bounding box center [150, 431] width 580 height 68
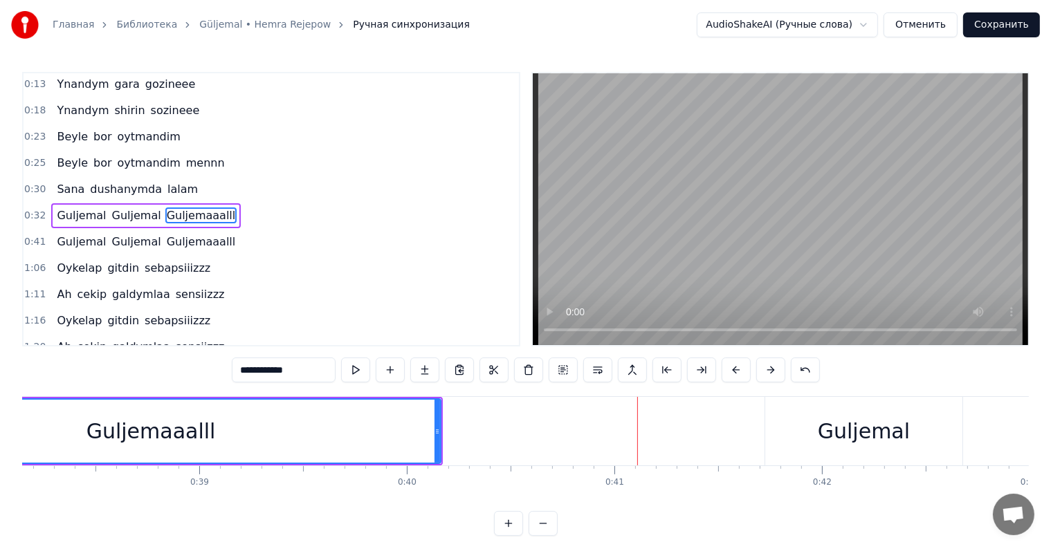
drag, startPoint x: 814, startPoint y: 448, endPoint x: 780, endPoint y: 446, distance: 34.0
click at [814, 448] on div "Guljemal" at bounding box center [863, 431] width 197 height 68
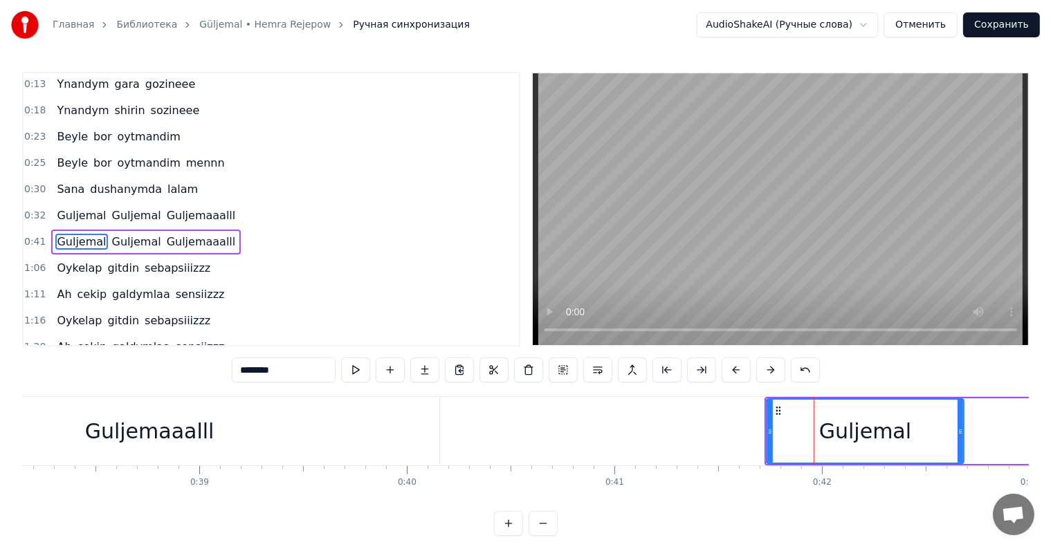
scroll to position [80, 0]
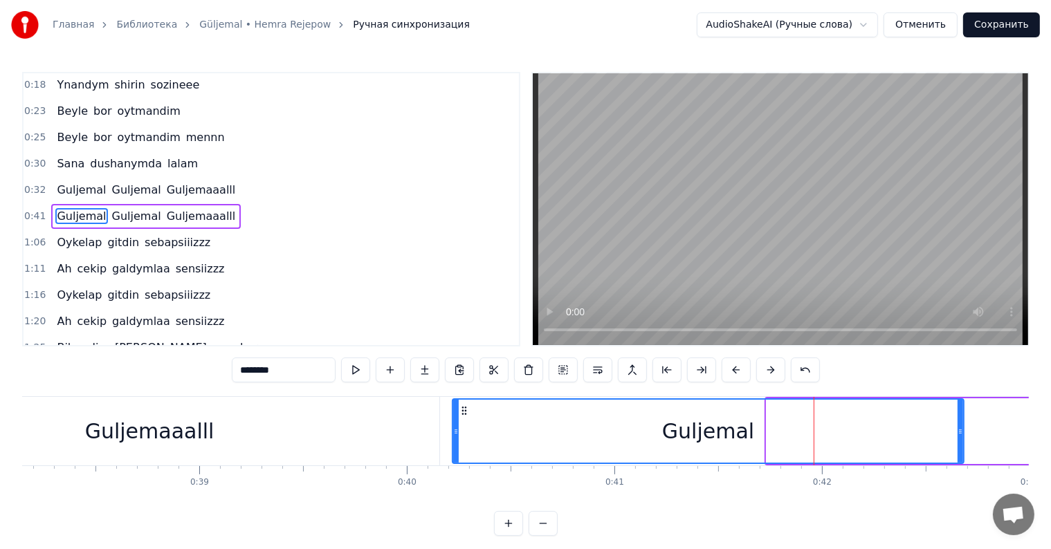
drag, startPoint x: 768, startPoint y: 439, endPoint x: 454, endPoint y: 475, distance: 316.1
click at [454, 475] on div "Ynandym gara gozineee Ynandym shirin sozinee Ynandym gara gozineee Ynandym shir…" at bounding box center [525, 448] width 1007 height 104
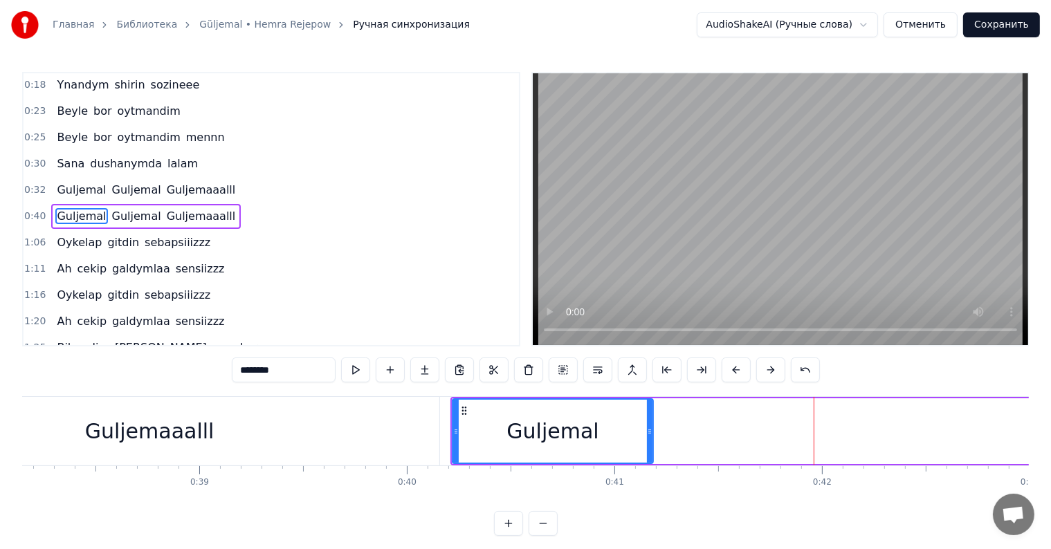
drag, startPoint x: 962, startPoint y: 429, endPoint x: 651, endPoint y: 457, distance: 311.9
click at [651, 457] on div at bounding box center [650, 431] width 6 height 63
drag, startPoint x: 324, startPoint y: 423, endPoint x: 337, endPoint y: 416, distance: 14.9
click at [324, 423] on div "Guljemaaalll" at bounding box center [150, 431] width 580 height 68
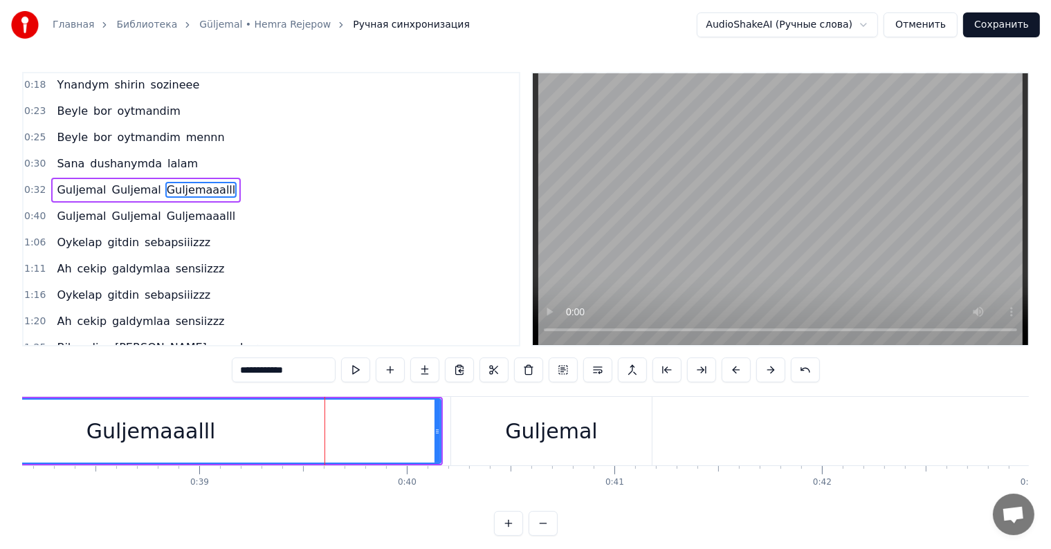
scroll to position [55, 0]
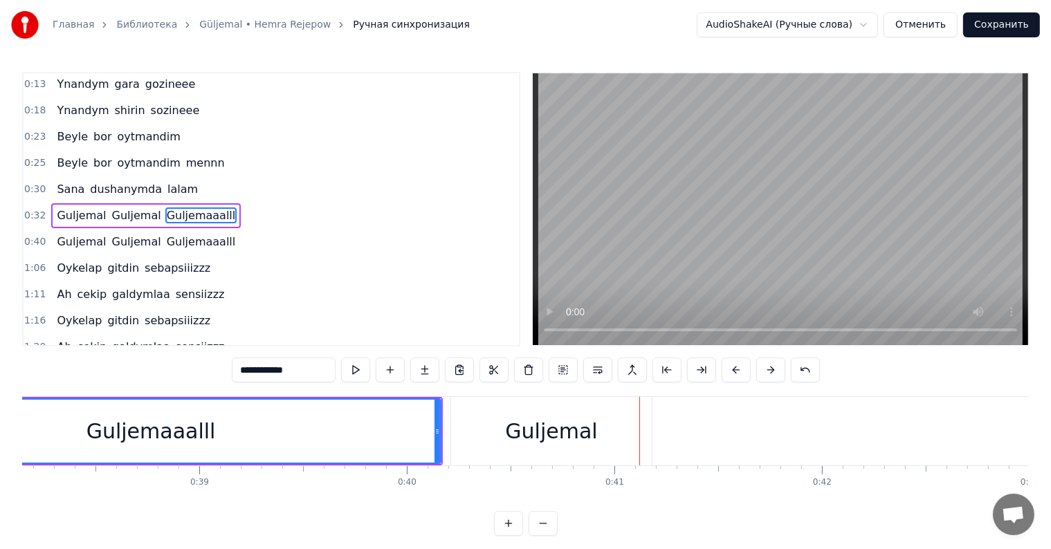
click at [640, 443] on div "Guljemal" at bounding box center [551, 431] width 201 height 68
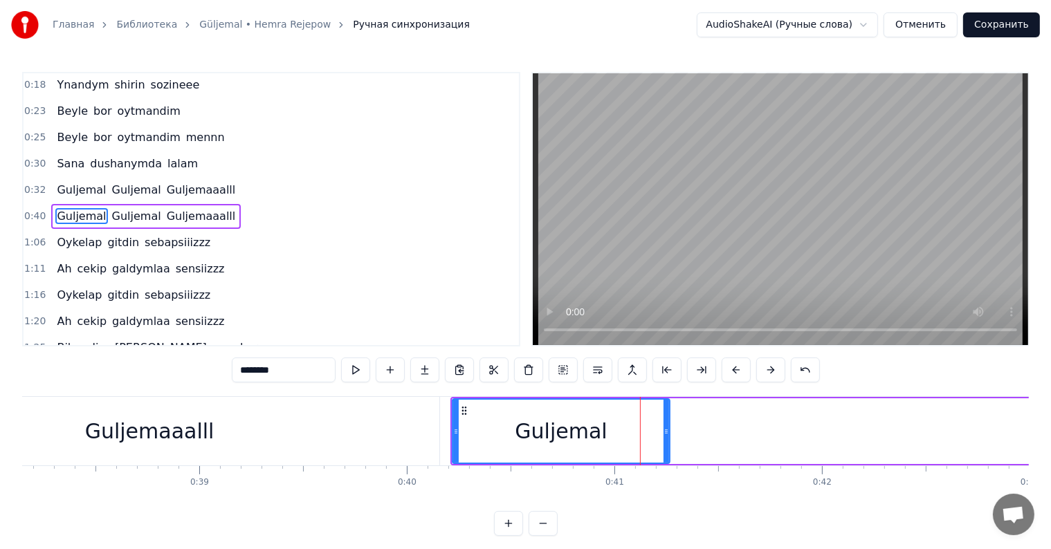
drag, startPoint x: 648, startPoint y: 428, endPoint x: 666, endPoint y: 427, distance: 18.7
click at [666, 427] on icon at bounding box center [666, 431] width 6 height 11
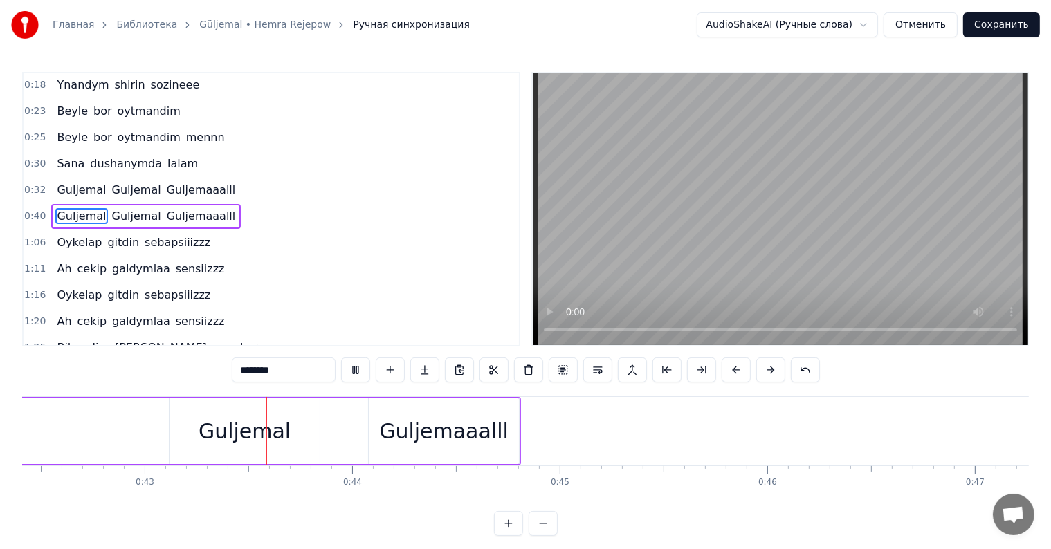
scroll to position [0, 8817]
click at [214, 448] on div "Guljemal" at bounding box center [229, 431] width 150 height 66
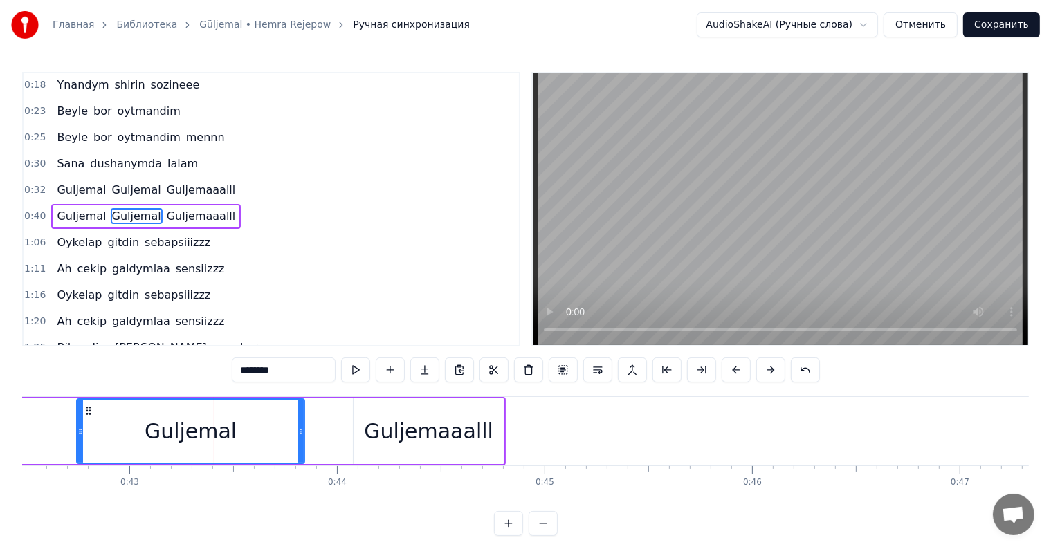
drag, startPoint x: 159, startPoint y: 431, endPoint x: 91, endPoint y: 458, distance: 73.6
click at [77, 451] on div at bounding box center [80, 431] width 6 height 63
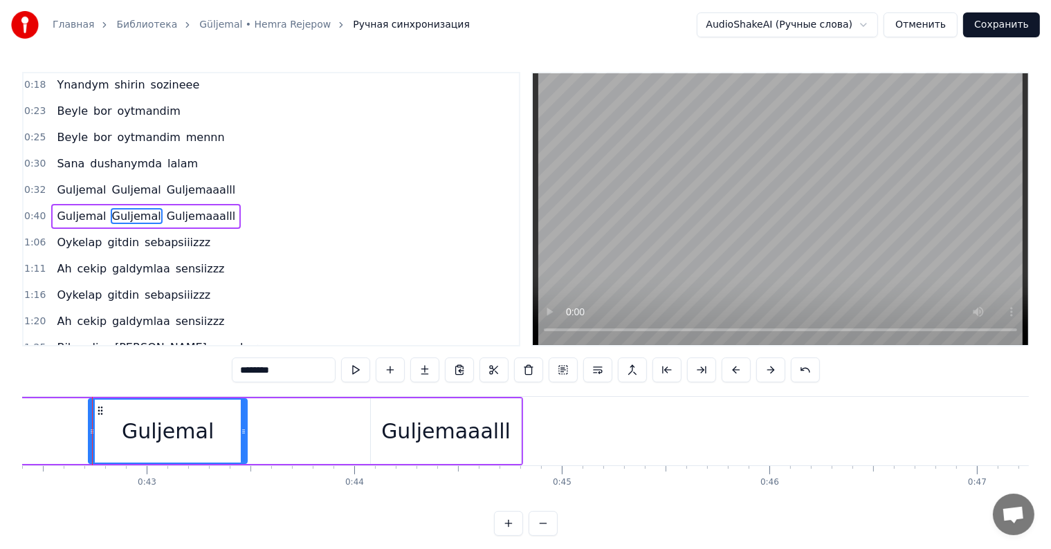
drag, startPoint x: 318, startPoint y: 426, endPoint x: 227, endPoint y: 436, distance: 91.8
click at [241, 435] on icon at bounding box center [244, 431] width 6 height 11
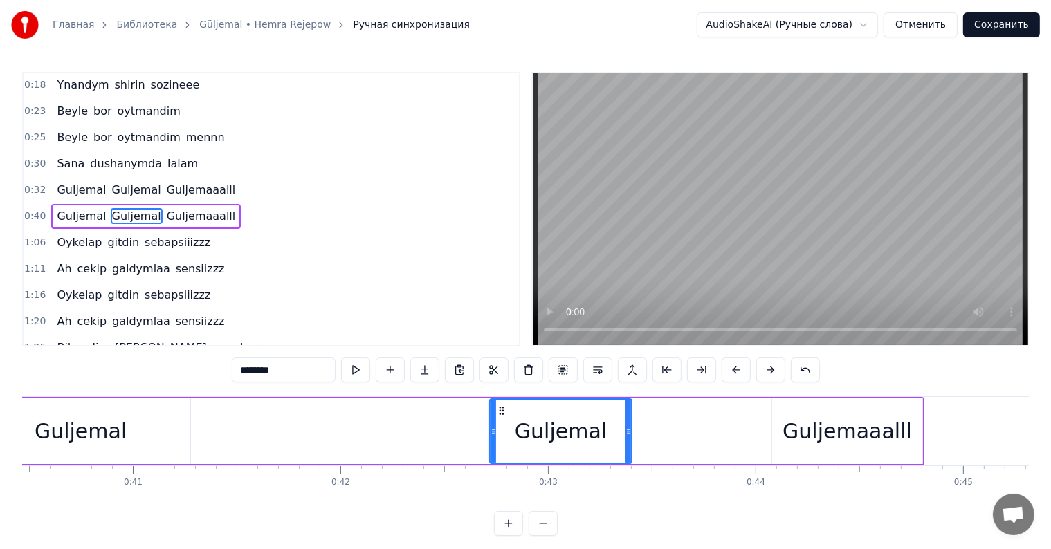
scroll to position [0, 8382]
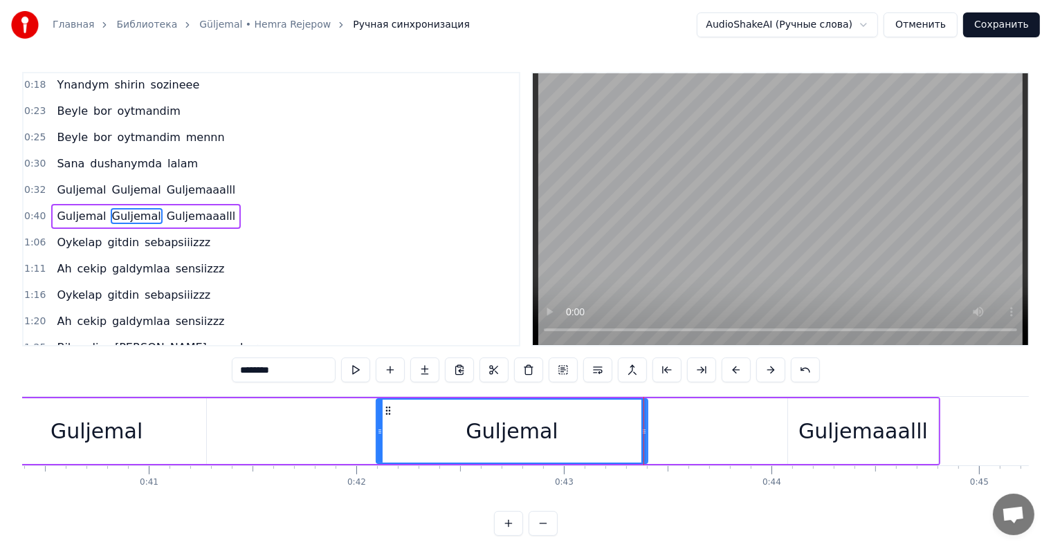
drag, startPoint x: 508, startPoint y: 429, endPoint x: 378, endPoint y: 437, distance: 129.6
click at [378, 437] on div at bounding box center [380, 431] width 6 height 63
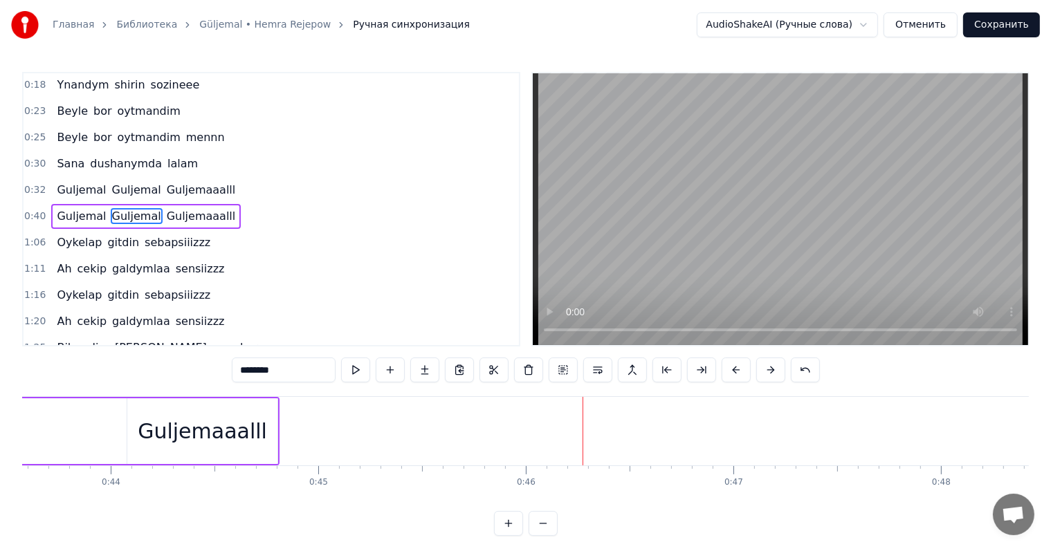
scroll to position [0, 9014]
click at [275, 439] on div "Guljemaaalll" at bounding box center [231, 431] width 129 height 31
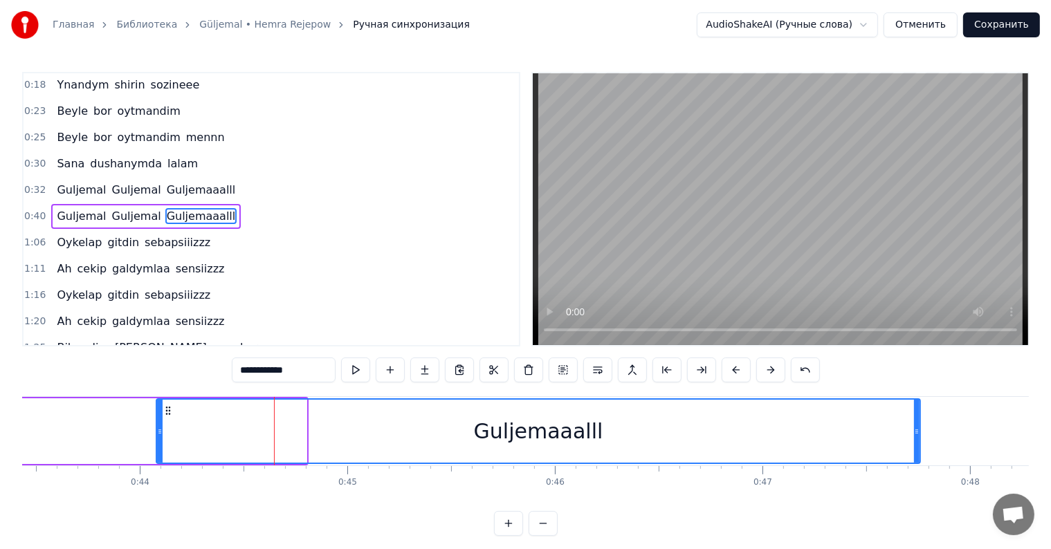
drag, startPoint x: 302, startPoint y: 429, endPoint x: 871, endPoint y: 526, distance: 576.8
click at [925, 536] on div "**********" at bounding box center [525, 304] width 1007 height 464
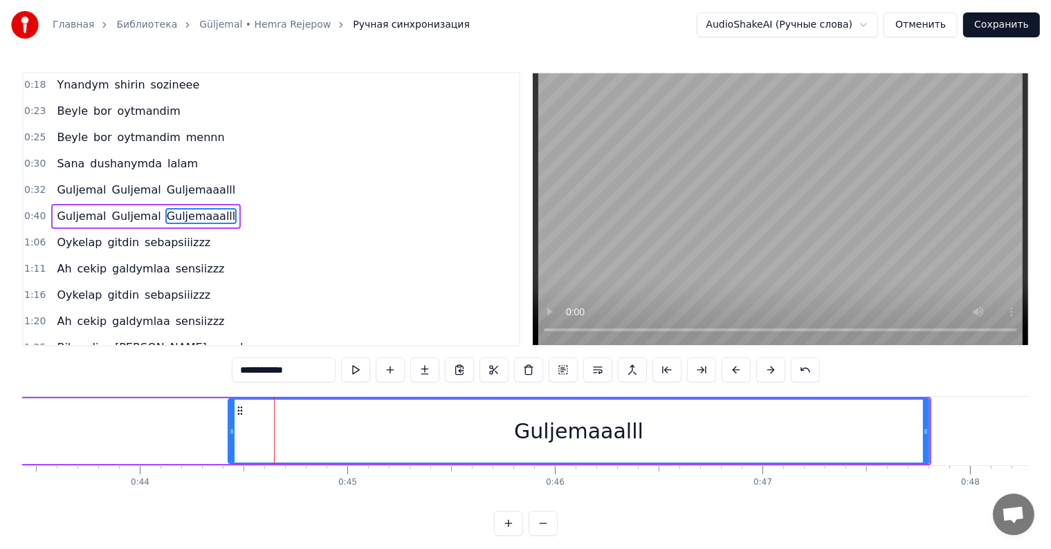
drag, startPoint x: 160, startPoint y: 428, endPoint x: 232, endPoint y: 451, distance: 75.7
click at [232, 451] on div at bounding box center [232, 431] width 6 height 63
click at [545, 459] on div "Guljemaaalll" at bounding box center [578, 431] width 699 height 63
click at [257, 369] on input "**********" at bounding box center [284, 370] width 104 height 25
click at [257, 373] on input "**********" at bounding box center [284, 370] width 104 height 25
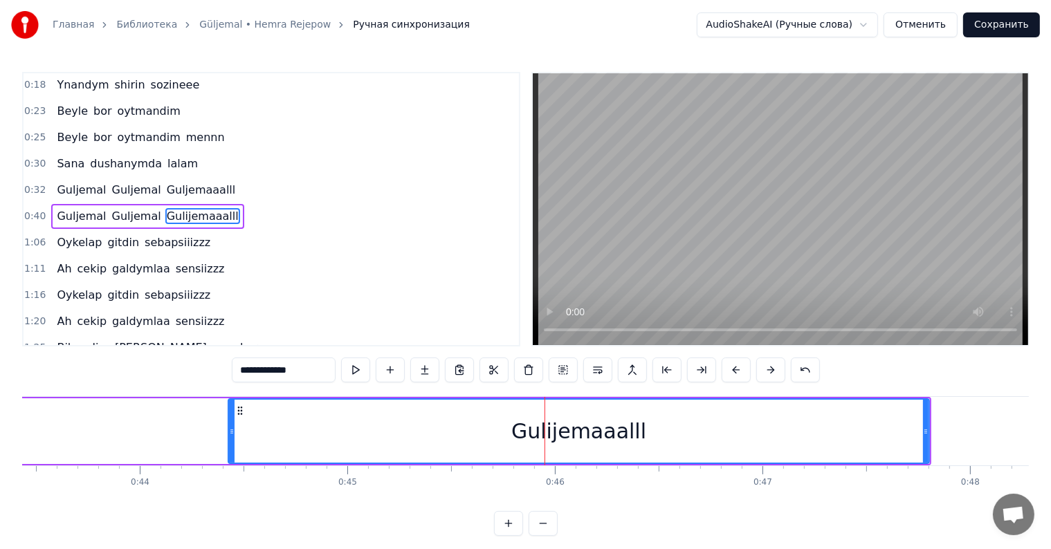
click at [259, 373] on input "**********" at bounding box center [284, 370] width 104 height 25
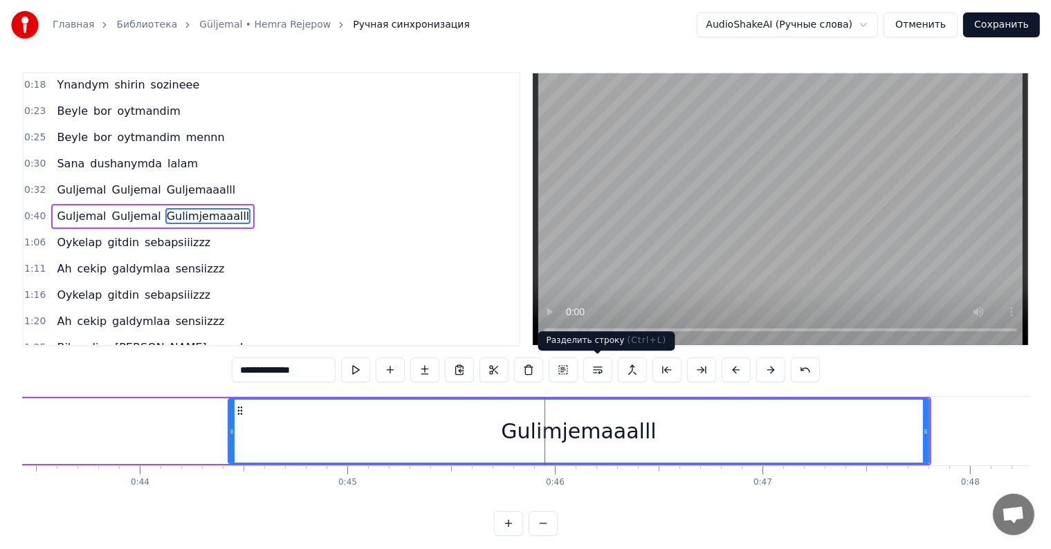
type input "**********"
click at [1007, 24] on button "Сохранить" at bounding box center [1001, 24] width 77 height 25
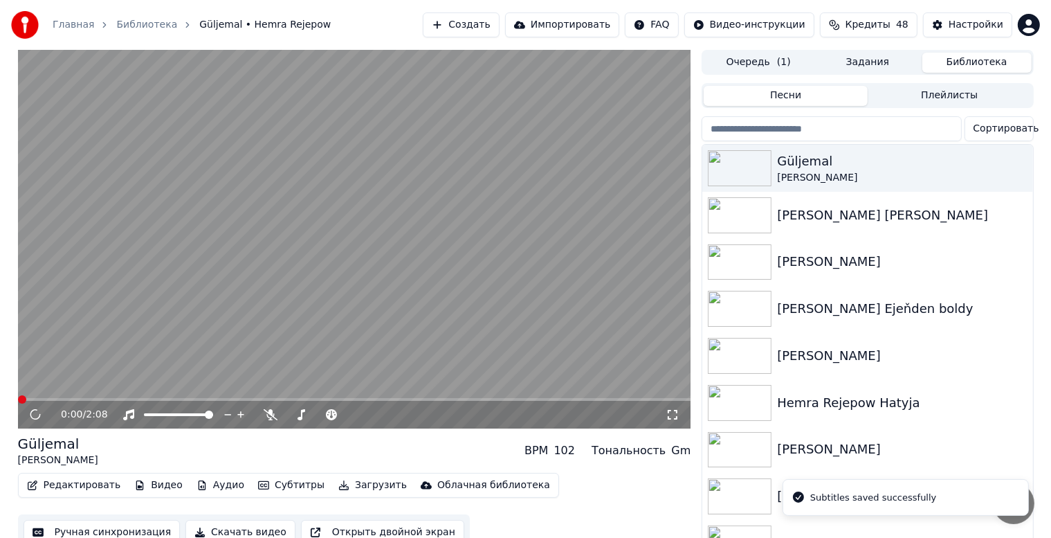
click at [965, 61] on button "Библиотека" at bounding box center [976, 63] width 109 height 20
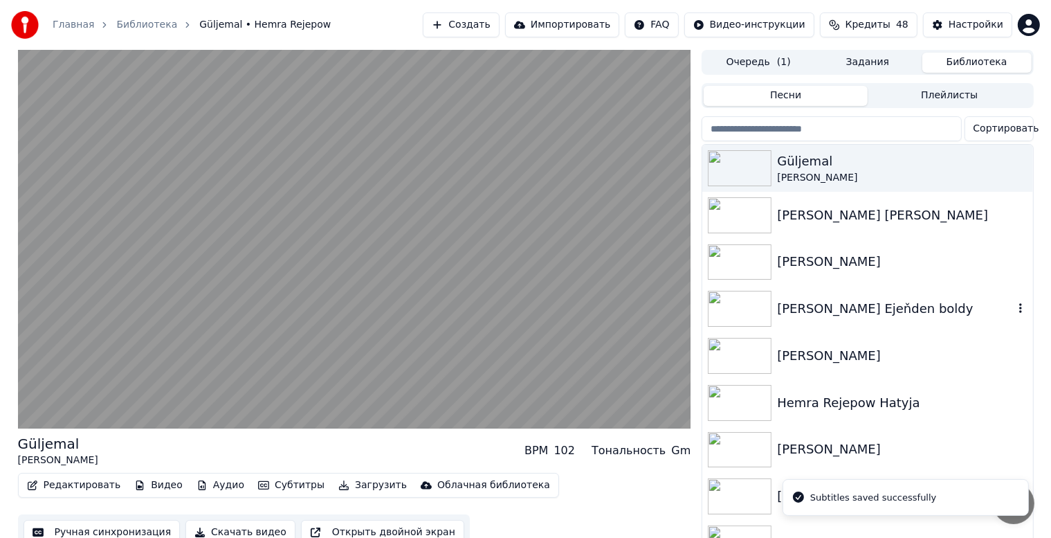
click at [875, 310] on div "[PERSON_NAME] Ejeňden boldy" at bounding box center [895, 308] width 236 height 19
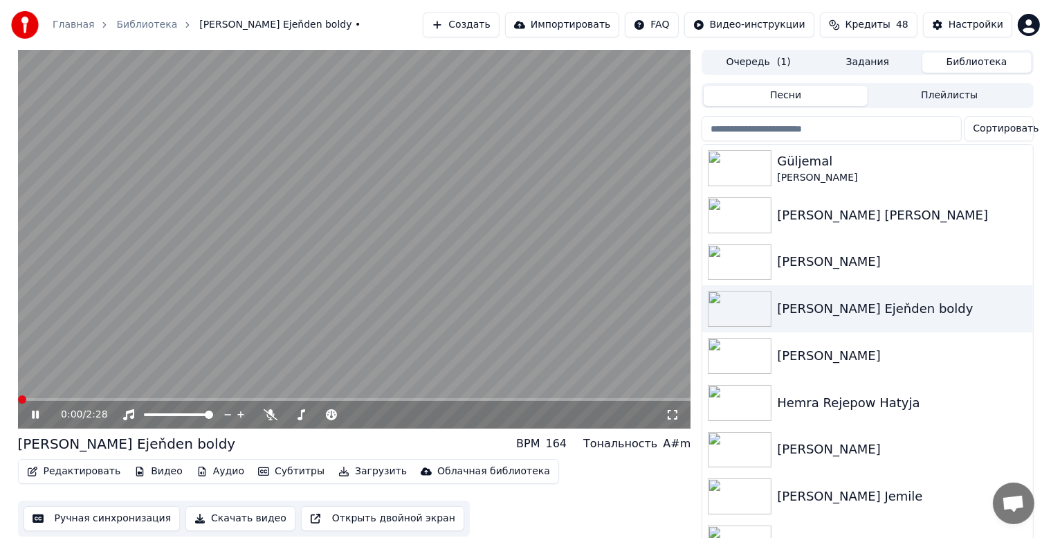
click at [35, 416] on icon at bounding box center [45, 414] width 33 height 11
click at [37, 417] on icon at bounding box center [45, 414] width 33 height 11
click at [37, 417] on icon at bounding box center [35, 414] width 7 height 8
click at [269, 326] on video at bounding box center [354, 239] width 673 height 378
click at [203, 517] on button "Скачать видео" at bounding box center [240, 518] width 110 height 25
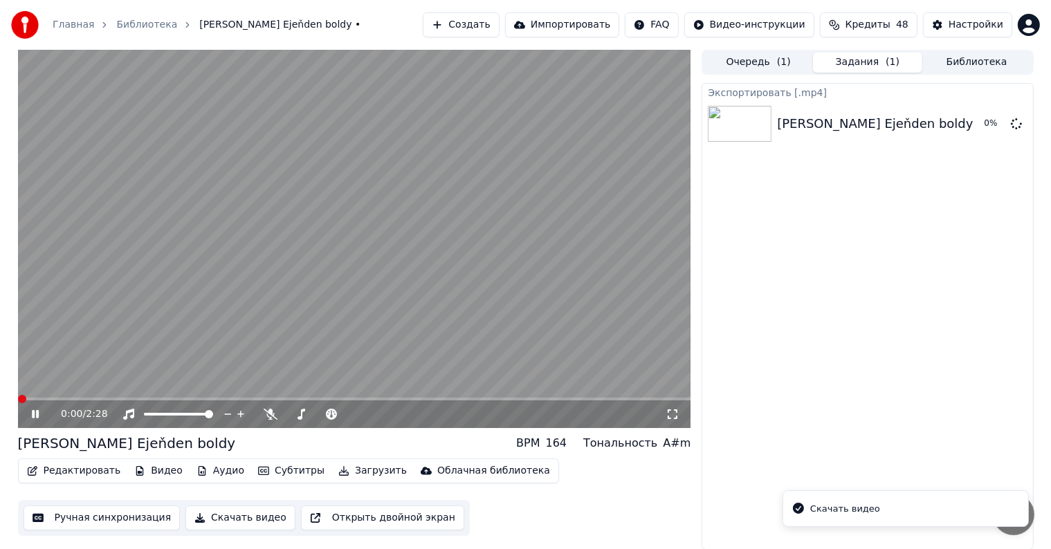
click at [351, 471] on button "Загрузить" at bounding box center [373, 470] width 80 height 19
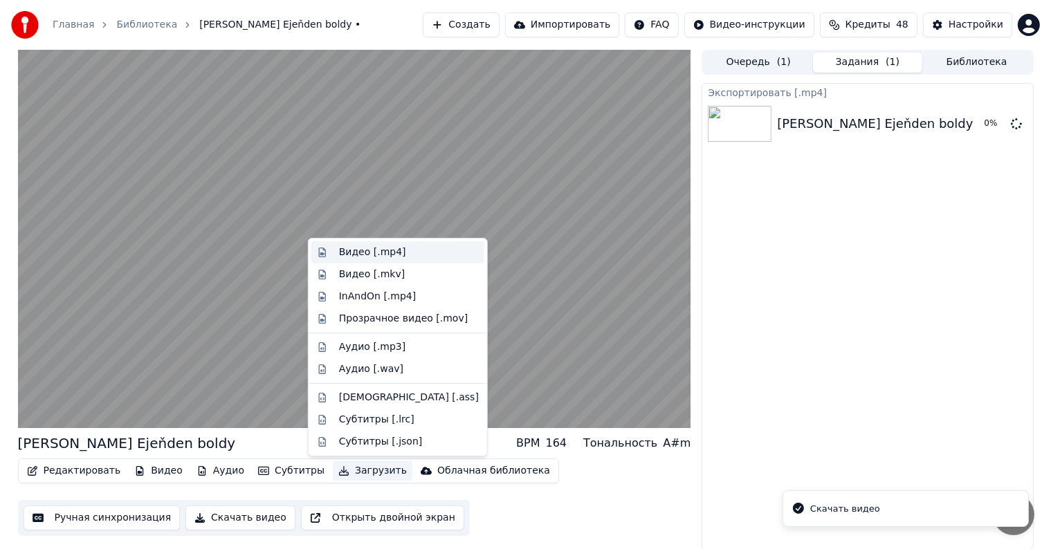
click at [379, 251] on div "Видео [.mp4]" at bounding box center [372, 253] width 67 height 14
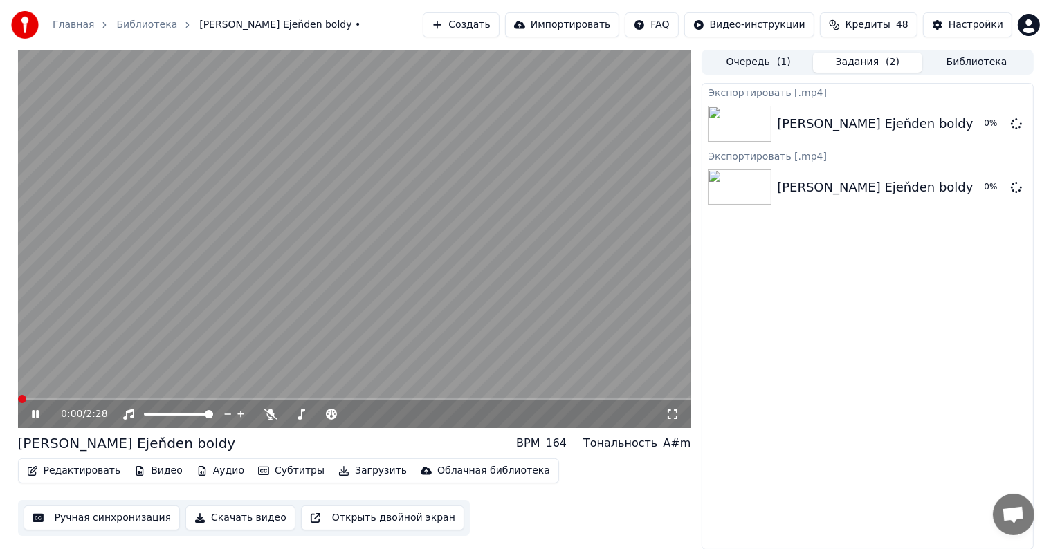
drag, startPoint x: 281, startPoint y: 322, endPoint x: 310, endPoint y: 324, distance: 29.1
click at [281, 322] on video at bounding box center [354, 239] width 673 height 378
click at [955, 59] on button "Библиотека" at bounding box center [976, 63] width 109 height 20
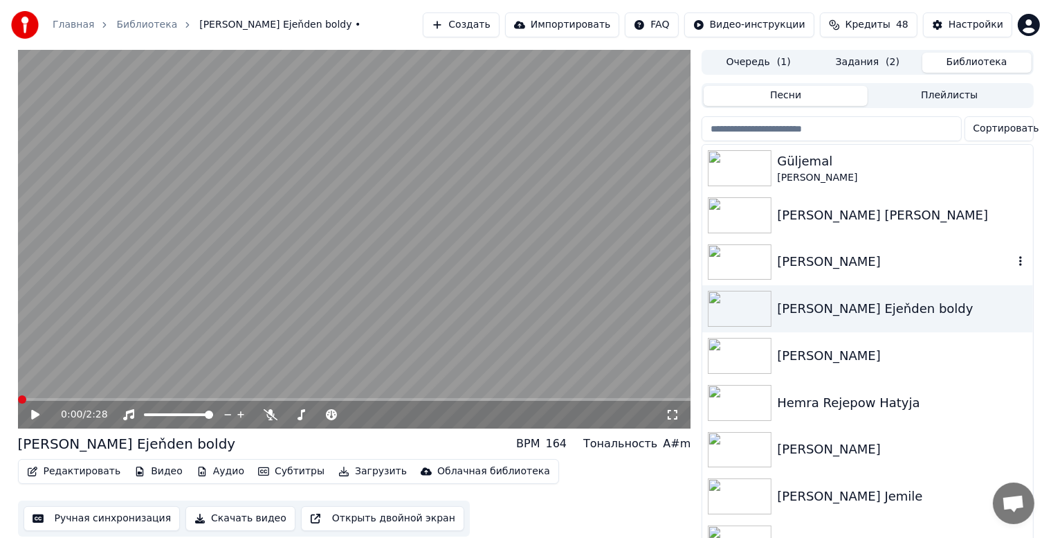
click at [870, 272] on div "[PERSON_NAME]" at bounding box center [867, 262] width 330 height 47
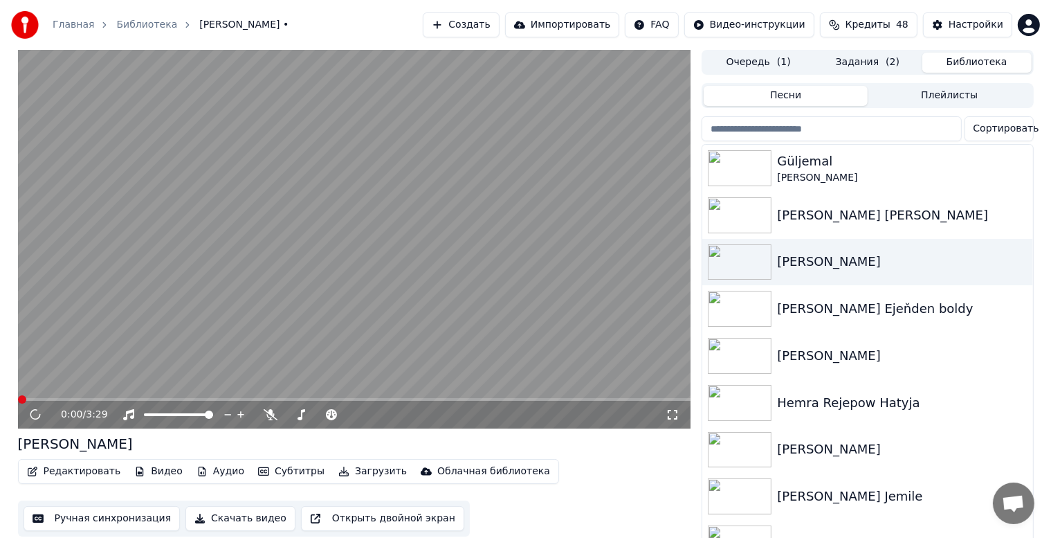
click at [217, 517] on button "Скачать видео" at bounding box center [240, 518] width 110 height 25
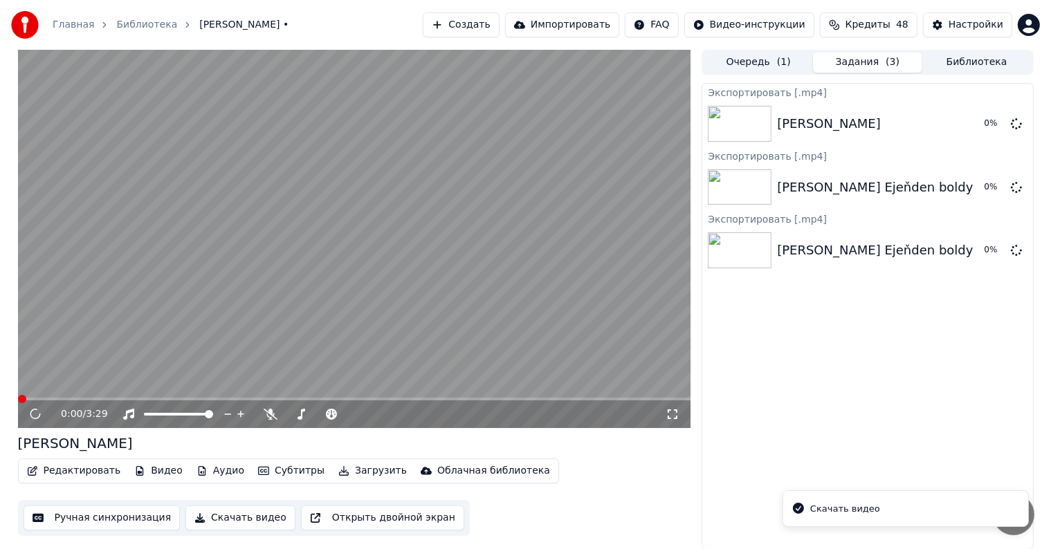
click at [333, 473] on button "Загрузить" at bounding box center [373, 470] width 80 height 19
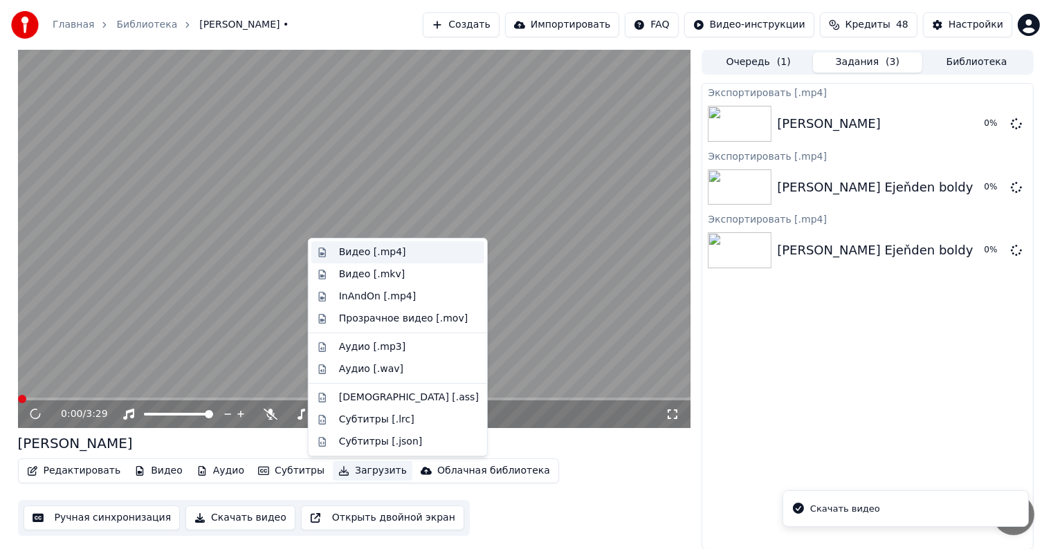
click at [358, 249] on div "Видео [.mp4]" at bounding box center [372, 253] width 67 height 14
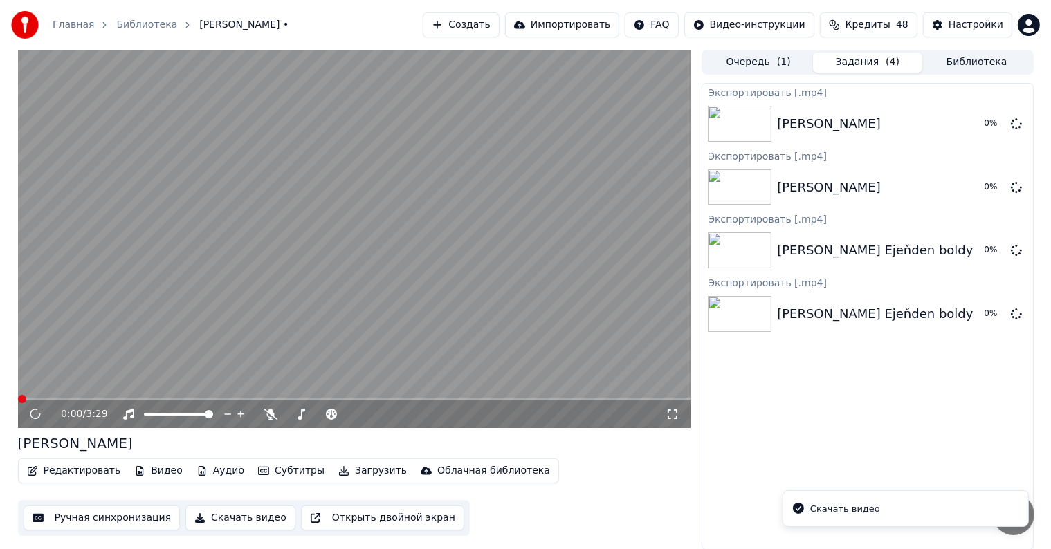
click at [950, 57] on button "Библиотека" at bounding box center [976, 63] width 109 height 20
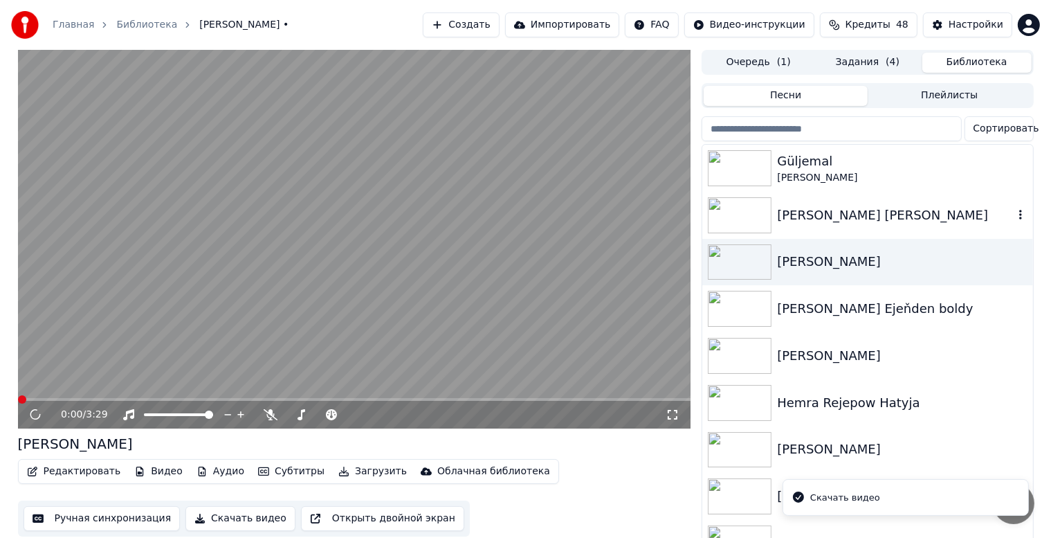
click at [891, 227] on div "[PERSON_NAME] [PERSON_NAME]" at bounding box center [867, 215] width 330 height 47
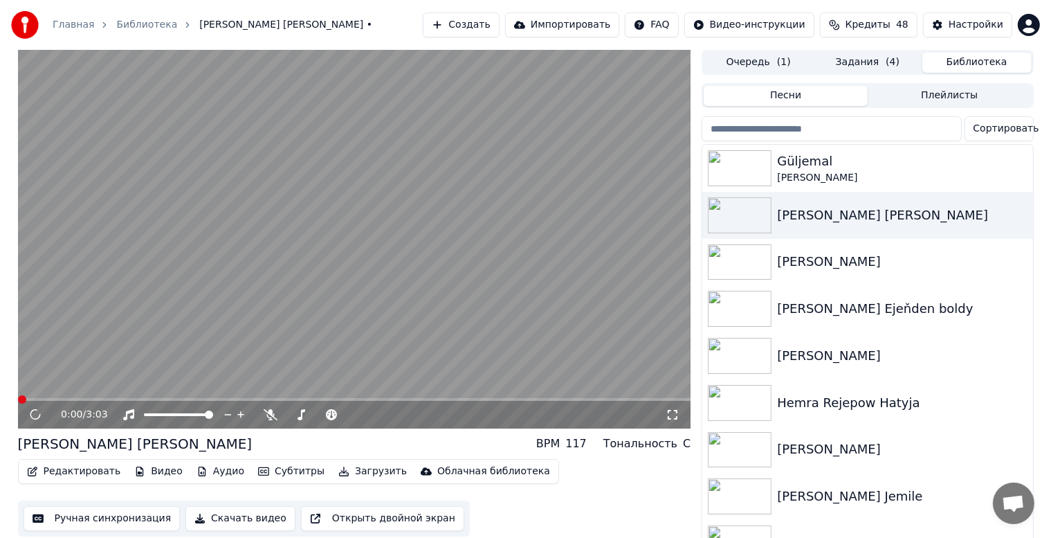
click at [237, 520] on button "Скачать видео" at bounding box center [240, 518] width 110 height 25
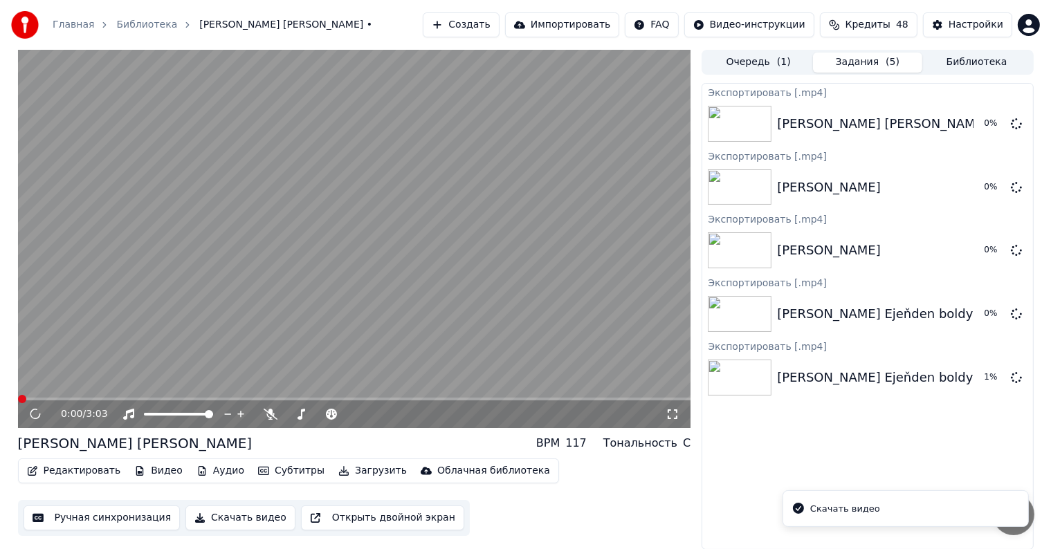
click at [339, 472] on button "Загрузить" at bounding box center [373, 470] width 80 height 19
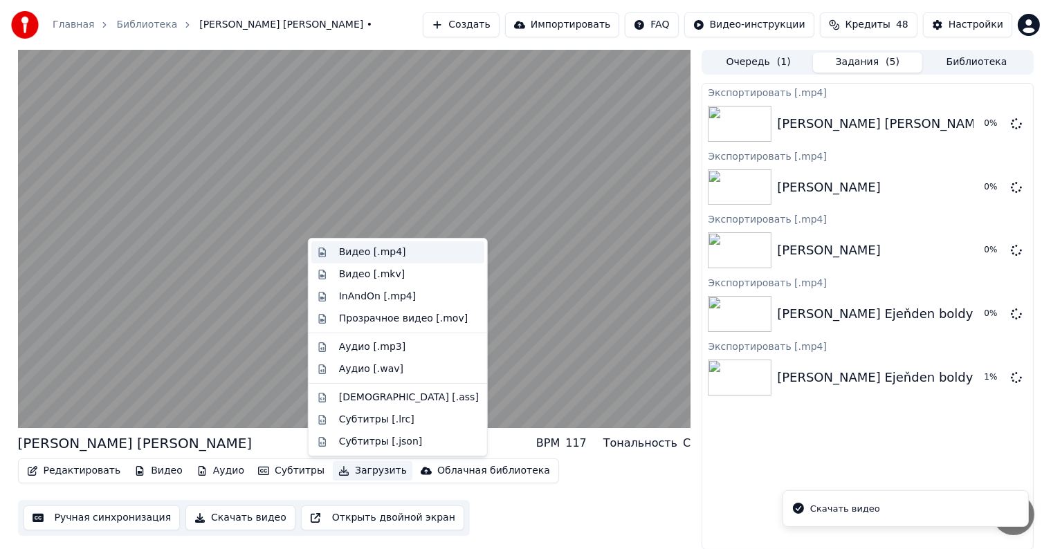
click at [376, 252] on div "Видео [.mp4]" at bounding box center [372, 253] width 67 height 14
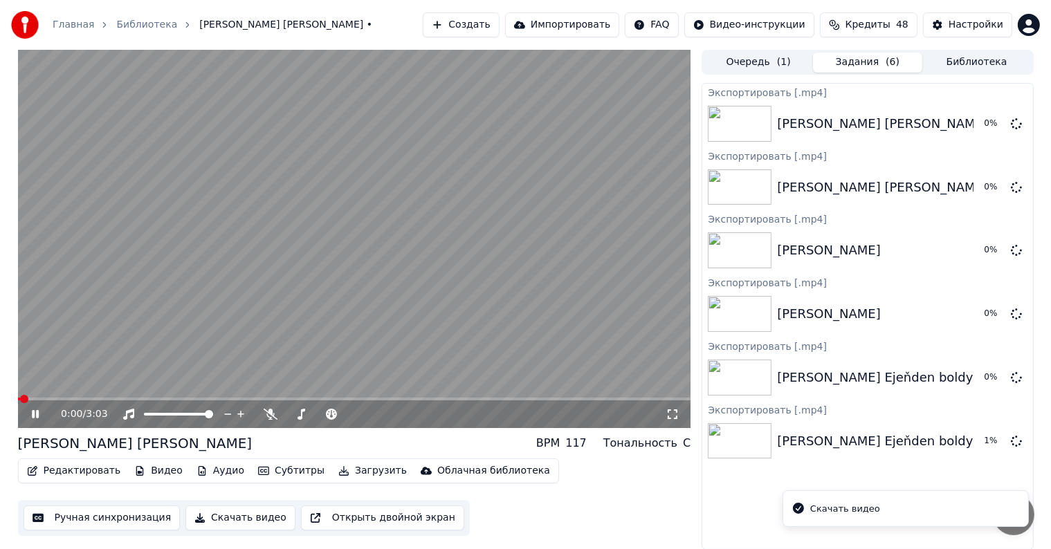
click at [944, 66] on button "Библиотека" at bounding box center [976, 63] width 109 height 20
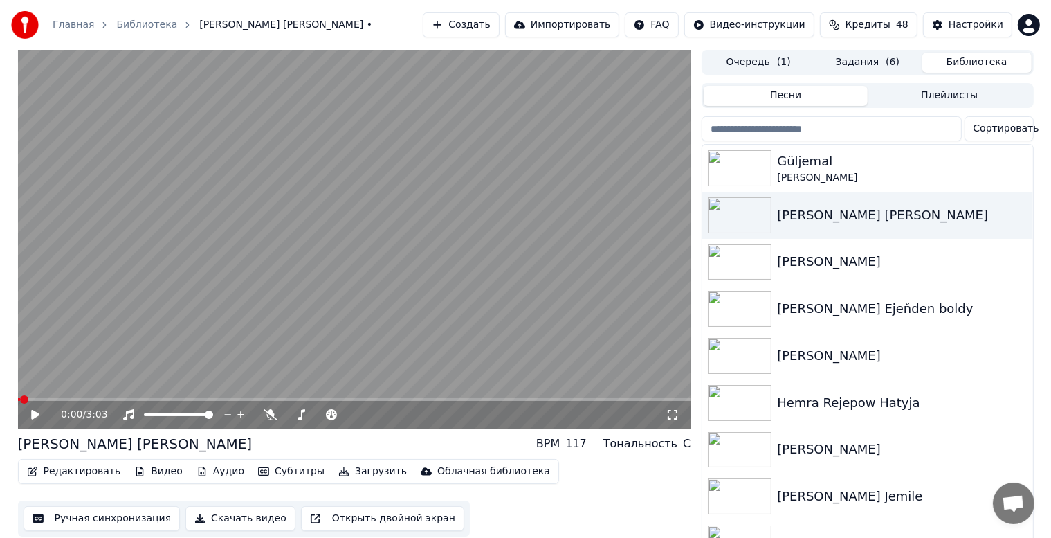
click at [41, 410] on icon at bounding box center [45, 414] width 33 height 11
click at [35, 416] on icon at bounding box center [45, 414] width 33 height 11
click at [769, 58] on button "Очередь ( 1 )" at bounding box center [758, 63] width 109 height 20
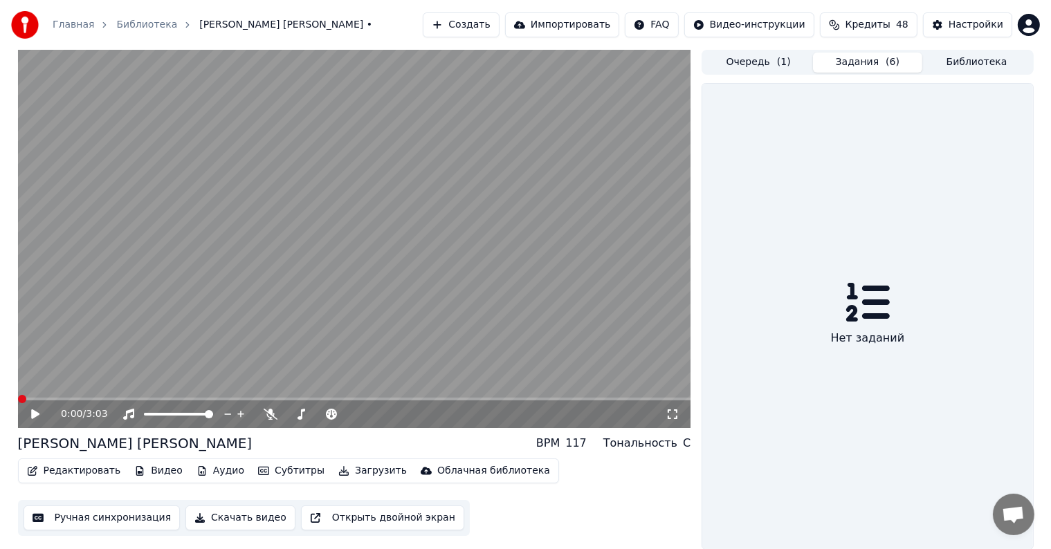
click at [849, 59] on button "Задания ( 6 )" at bounding box center [867, 63] width 109 height 20
